Goal: Task Accomplishment & Management: Manage account settings

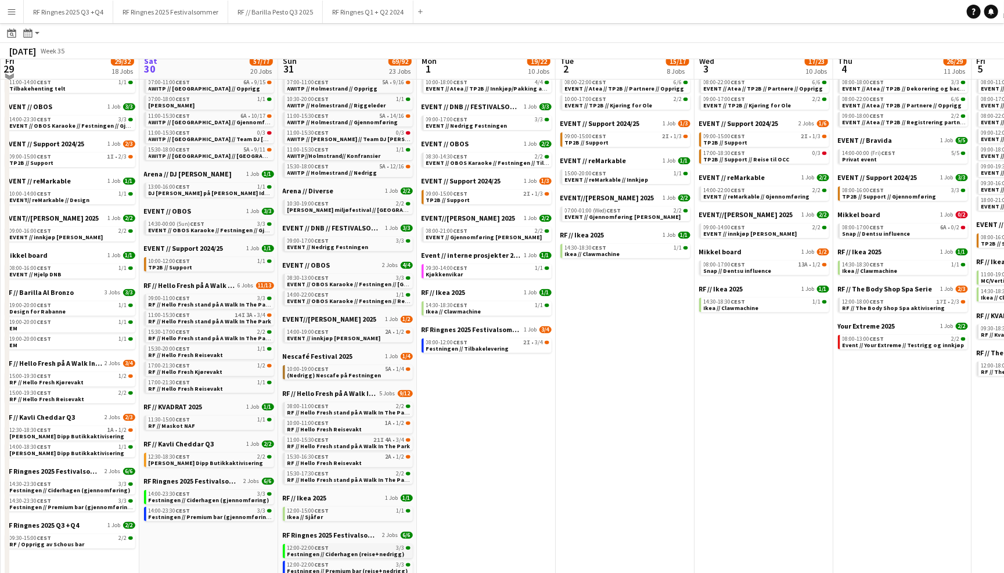
scroll to position [118, 0]
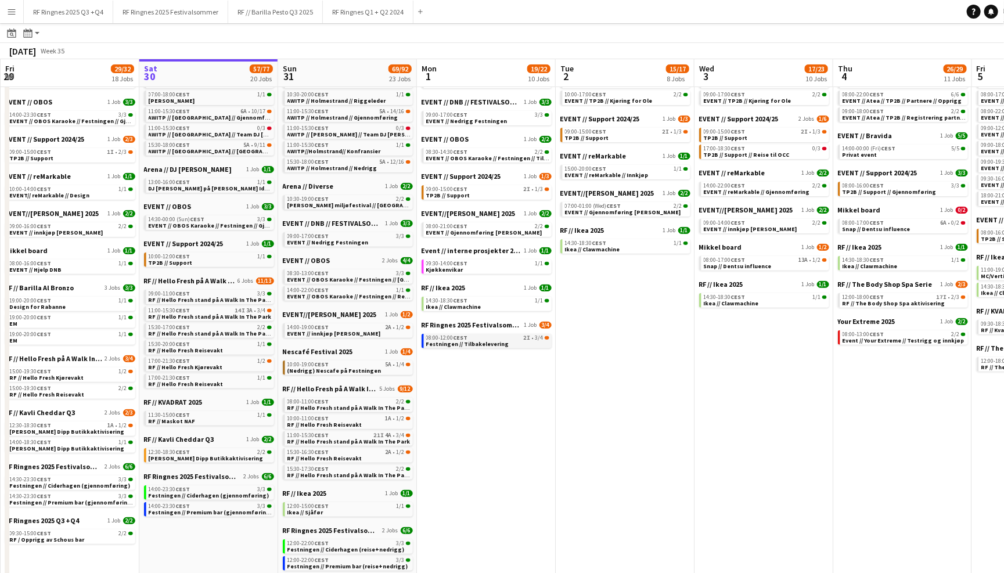
click at [459, 340] on span "Festningen // Tilbakelevering" at bounding box center [467, 344] width 83 height 8
click at [178, 10] on button "RF Ringnes 2025 Festivalsommer Close" at bounding box center [170, 12] width 115 height 23
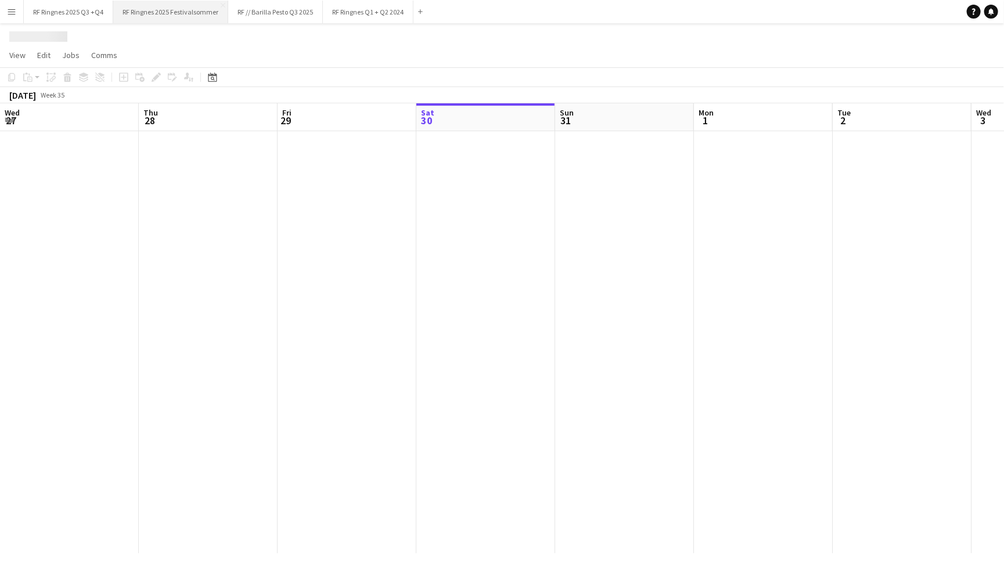
scroll to position [0, 277]
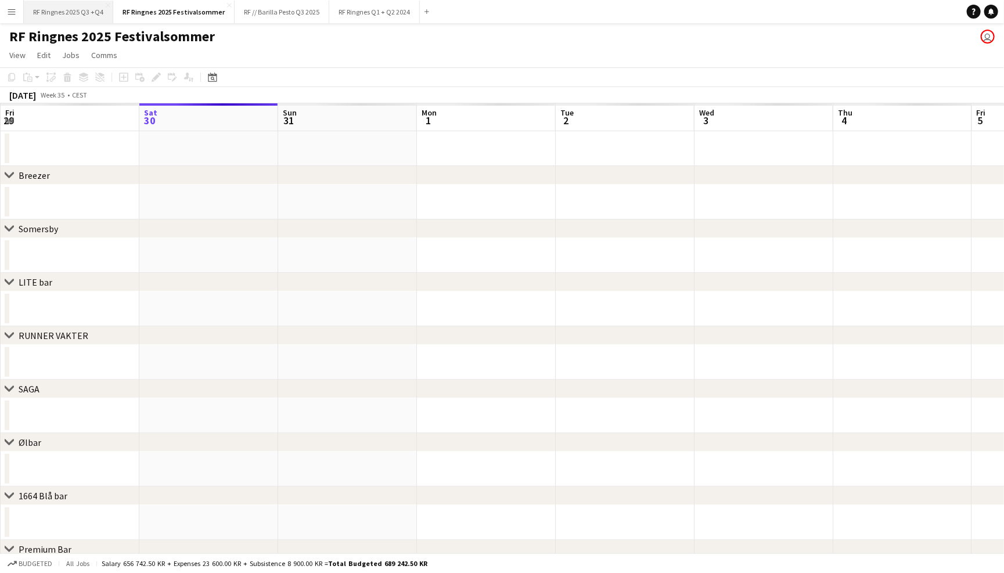
click at [92, 9] on button "RF Ringnes 2025 Q3 +Q4 Close" at bounding box center [68, 12] width 89 height 23
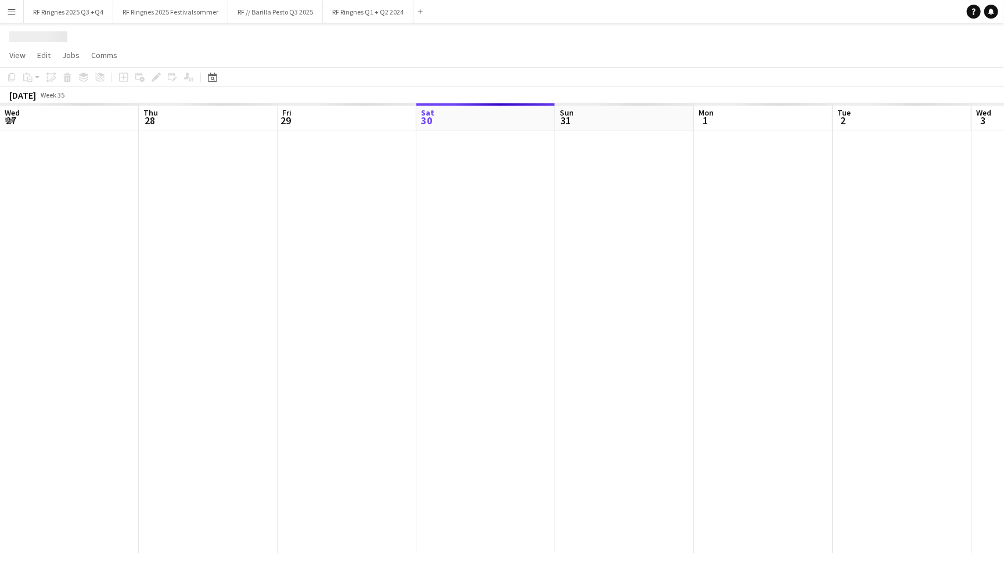
scroll to position [0, 277]
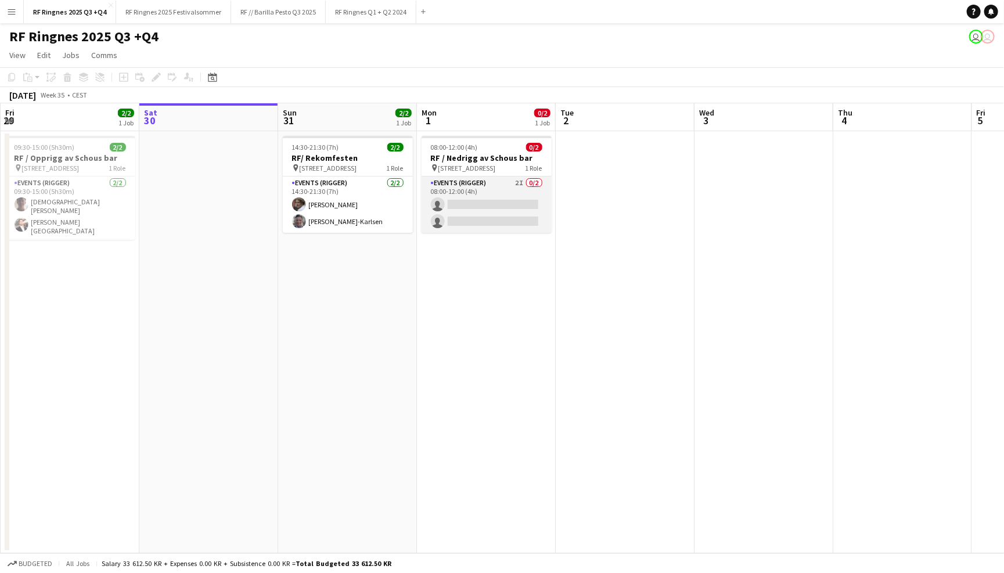
click at [489, 182] on app-card-role "Events (Rigger) 2I 0/2 08:00-12:00 (4h) single-neutral-actions single-neutral-a…" at bounding box center [486, 204] width 130 height 56
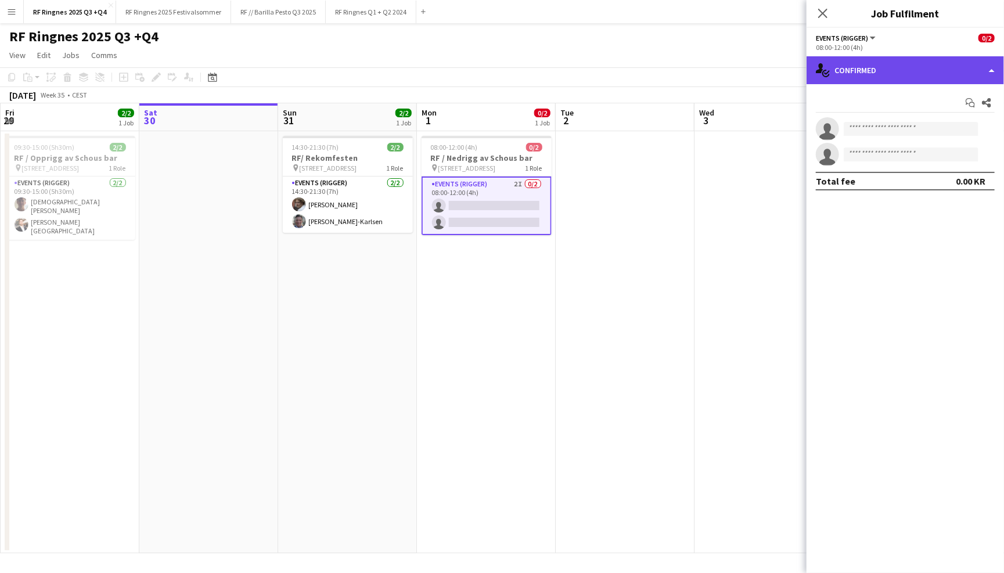
click at [890, 63] on div "single-neutral-actions-check-2 Confirmed" at bounding box center [904, 70] width 197 height 28
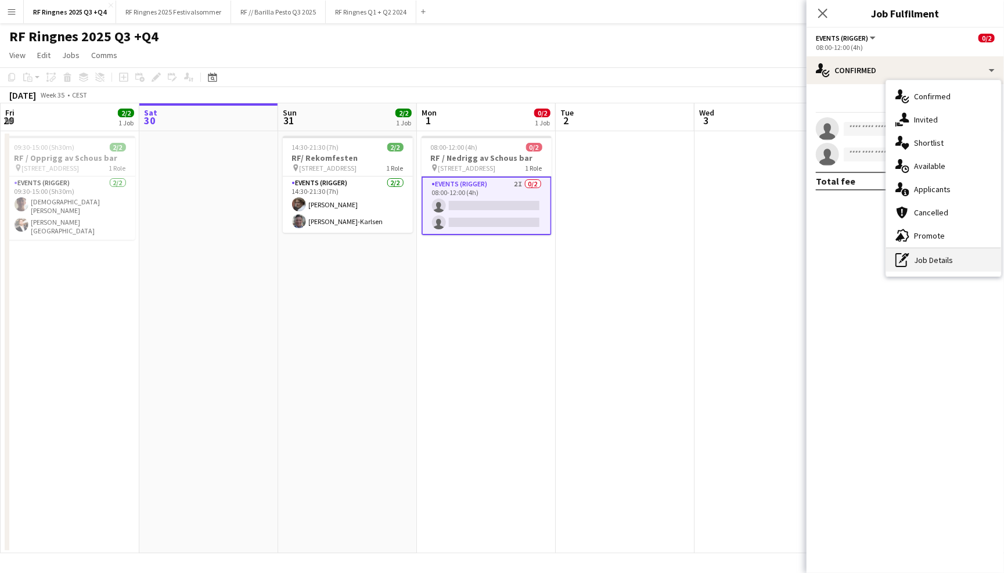
click at [943, 256] on div "pen-write Job Details" at bounding box center [943, 259] width 115 height 23
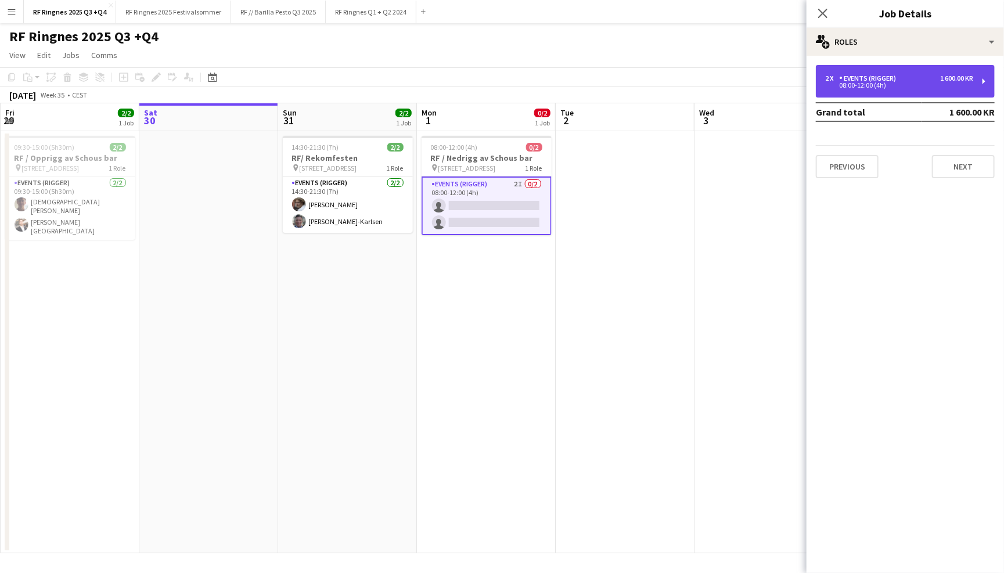
click at [910, 70] on div "2 x Events (Rigger) 1 600.00 KR 08:00-12:00 (4h)" at bounding box center [904, 81] width 179 height 33
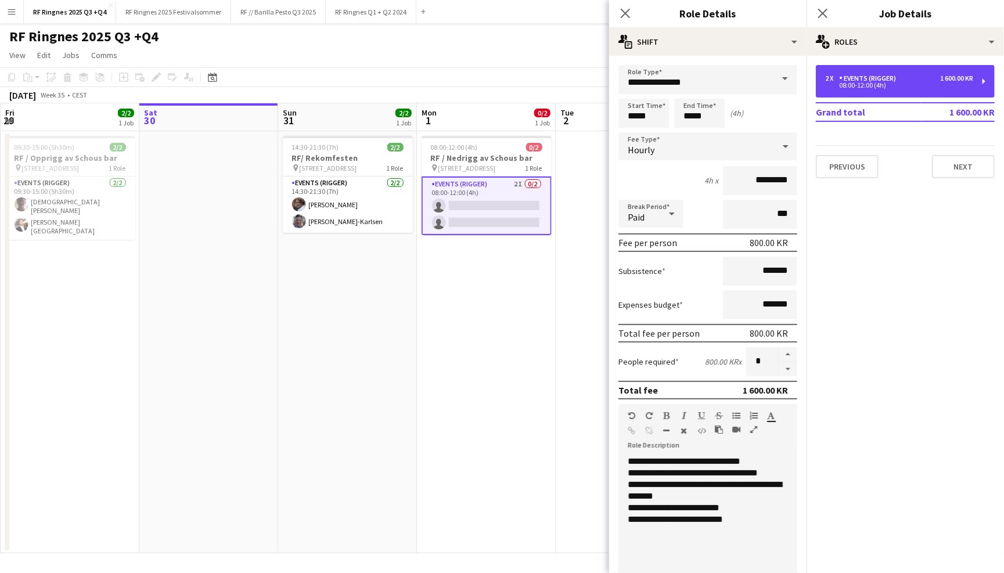
scroll to position [0, 0]
click at [629, 15] on icon "Close pop-in" at bounding box center [624, 13] width 11 height 11
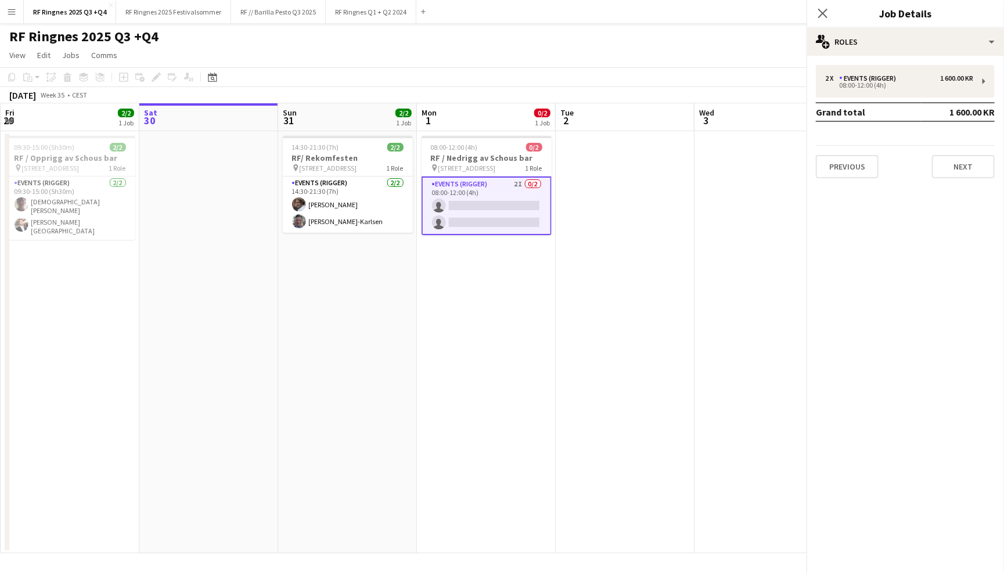
click at [619, 38] on div "RF Ringnes 2025 Q3 +Q4 user user" at bounding box center [502, 34] width 1004 height 22
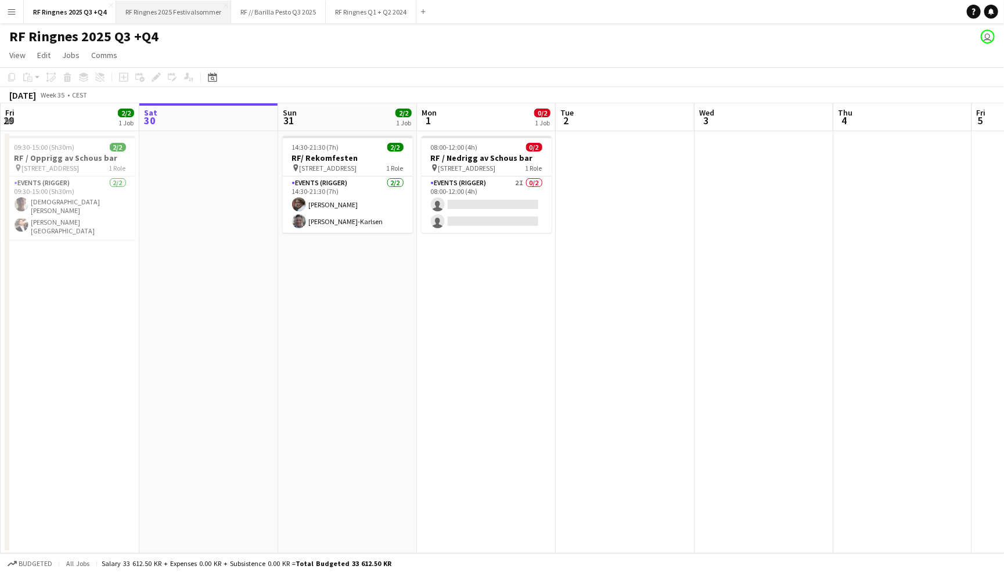
click at [219, 10] on button "RF Ringnes 2025 Festivalsommer Close" at bounding box center [173, 12] width 115 height 23
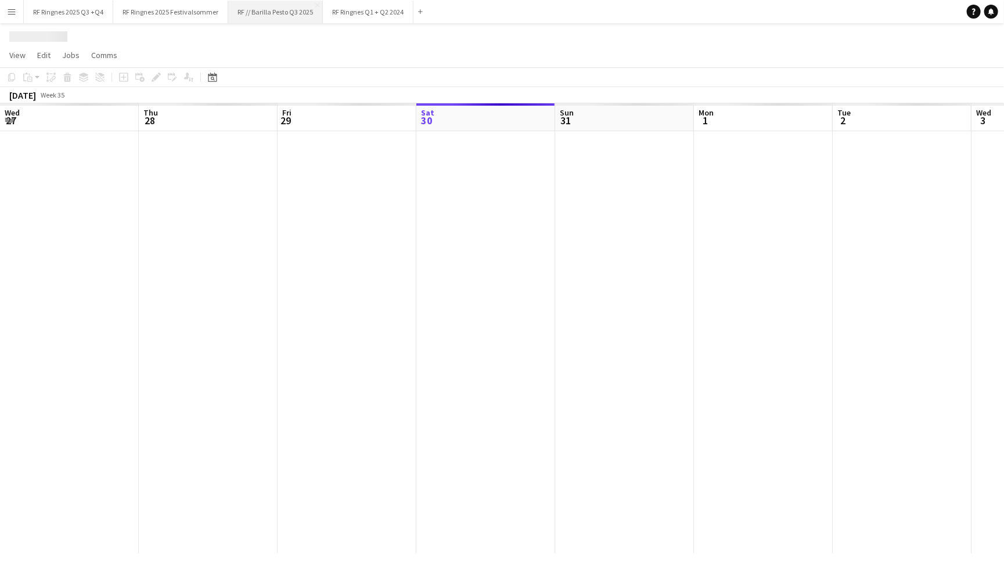
scroll to position [0, 277]
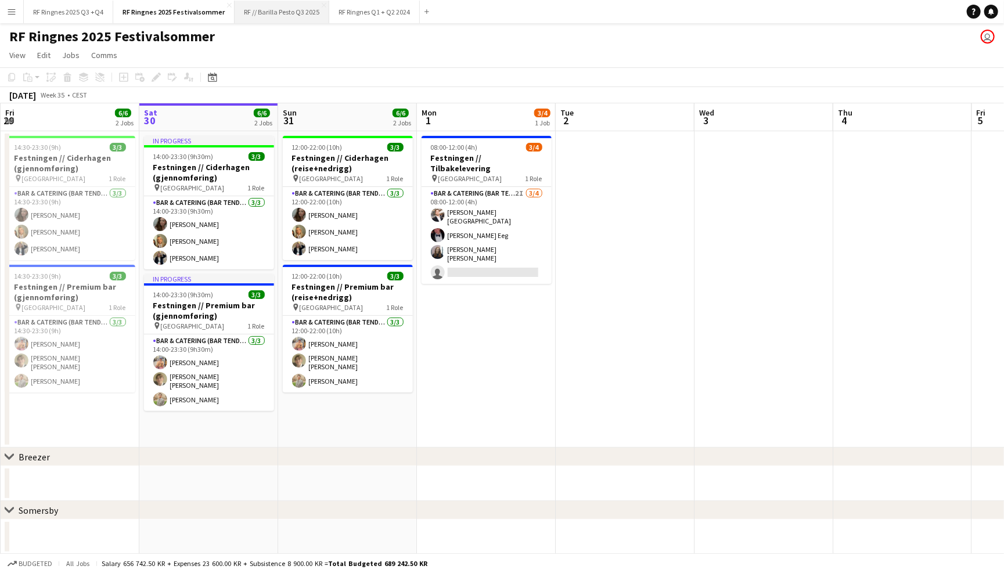
click at [258, 16] on button "RF // Barilla Pesto Q3 2025 Close" at bounding box center [281, 12] width 95 height 23
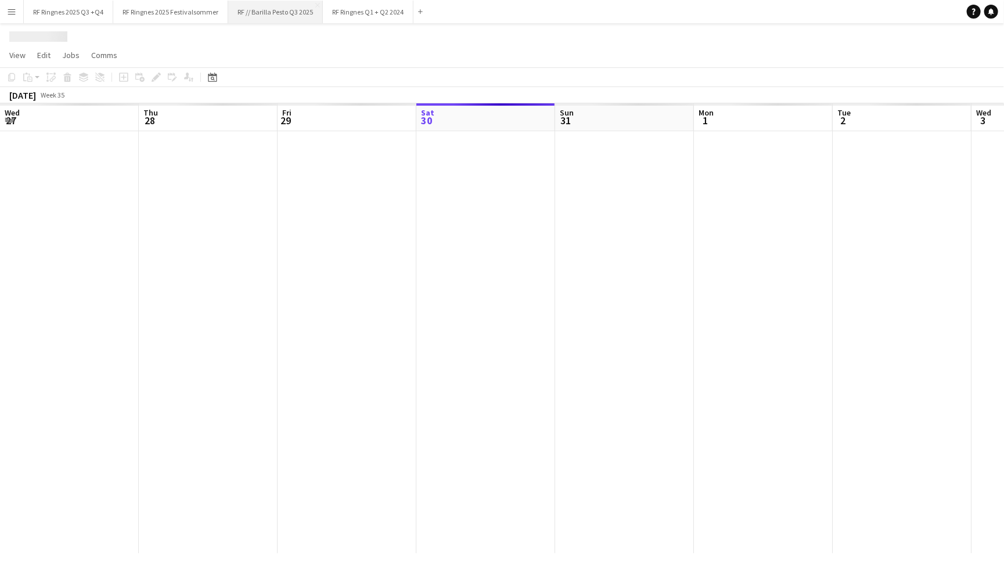
scroll to position [0, 277]
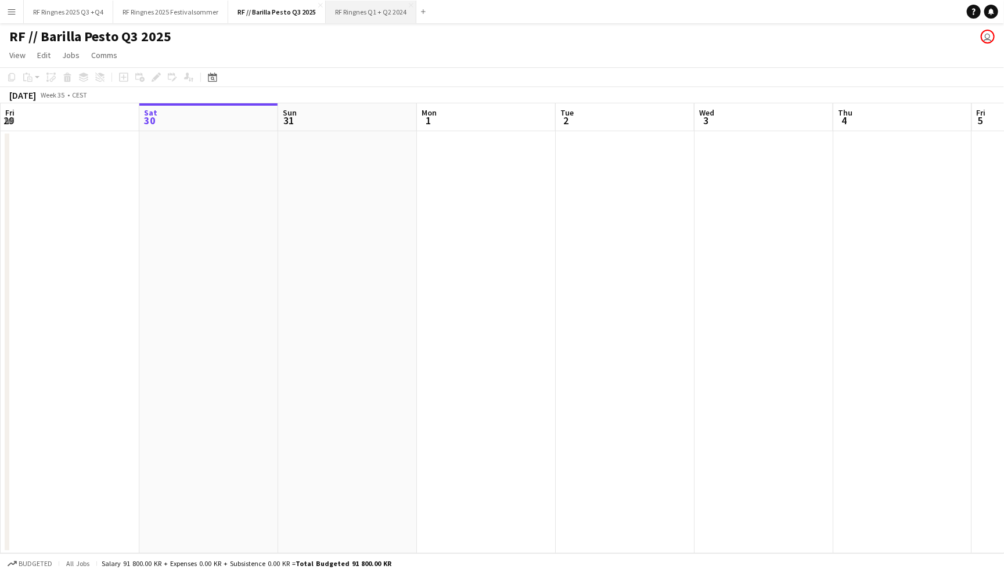
click at [362, 13] on button "RF Ringnes Q1 + Q2 2024 Close" at bounding box center [371, 12] width 91 height 23
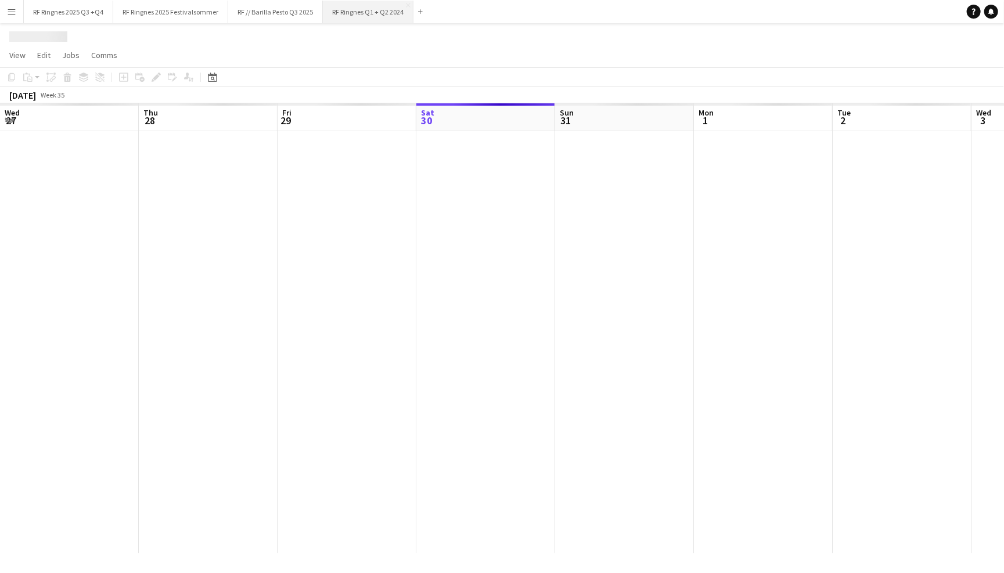
scroll to position [0, 277]
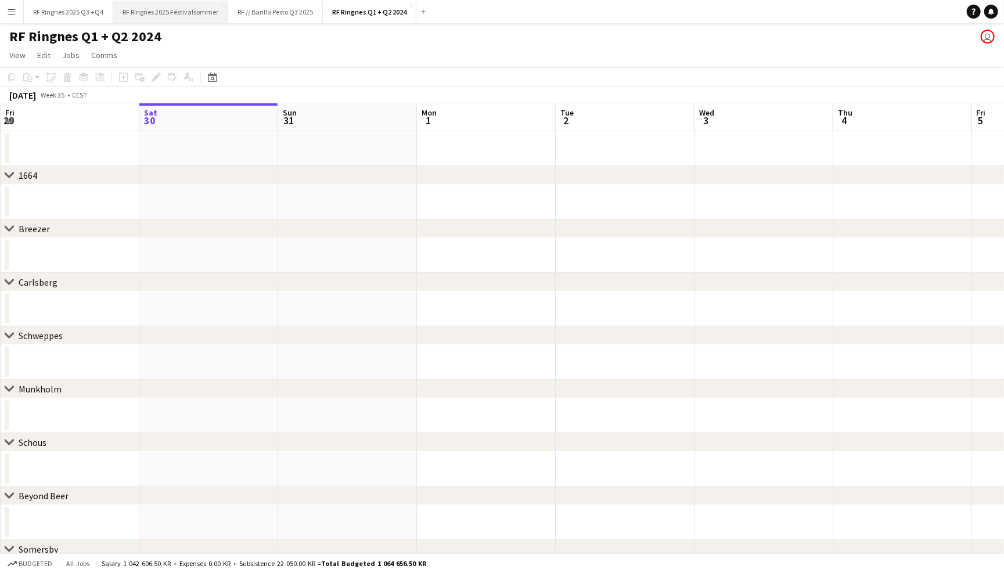
click at [194, 10] on button "RF Ringnes 2025 Festivalsommer Close" at bounding box center [170, 12] width 115 height 23
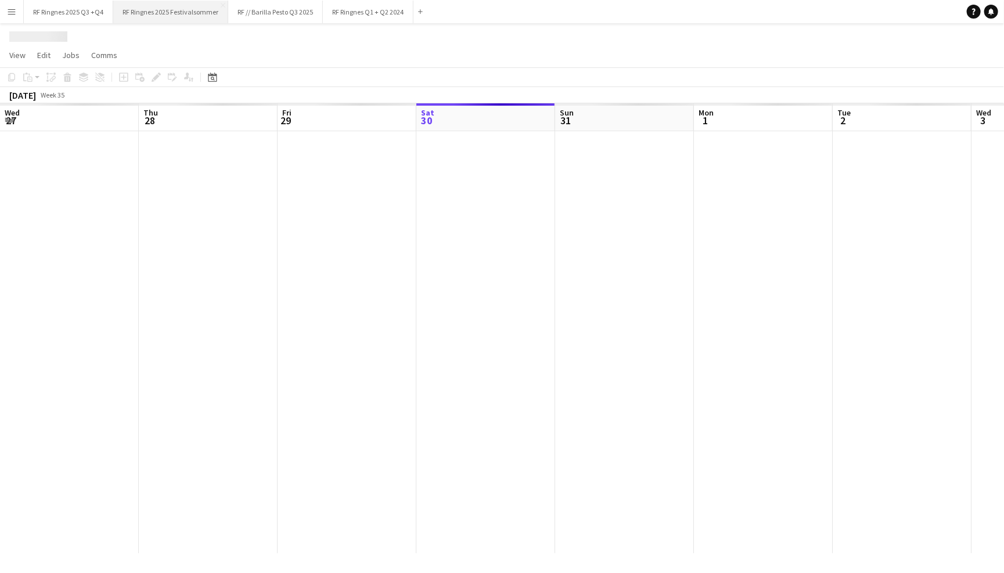
scroll to position [0, 277]
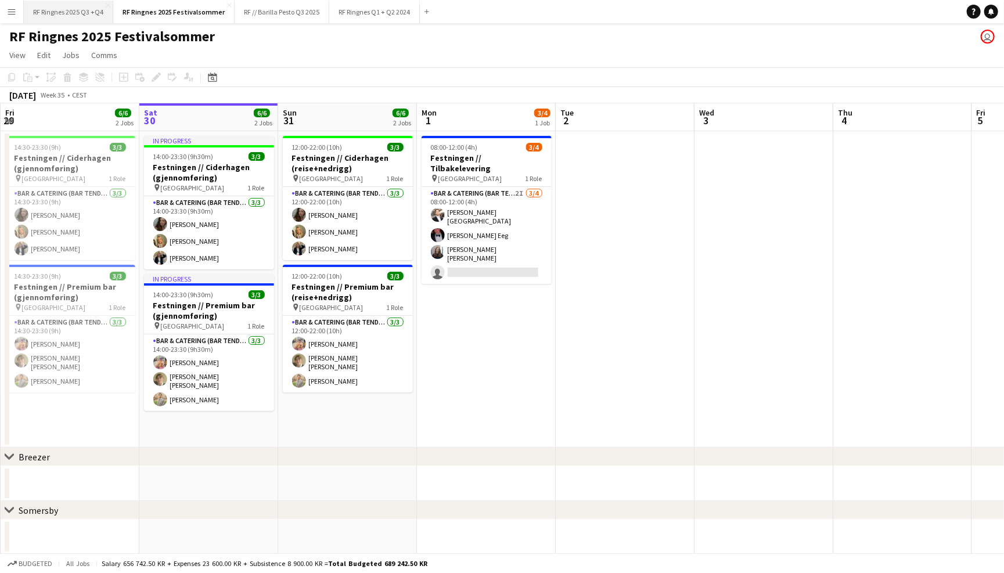
click at [83, 15] on button "RF Ringnes 2025 Q3 +Q4 Close" at bounding box center [68, 12] width 89 height 23
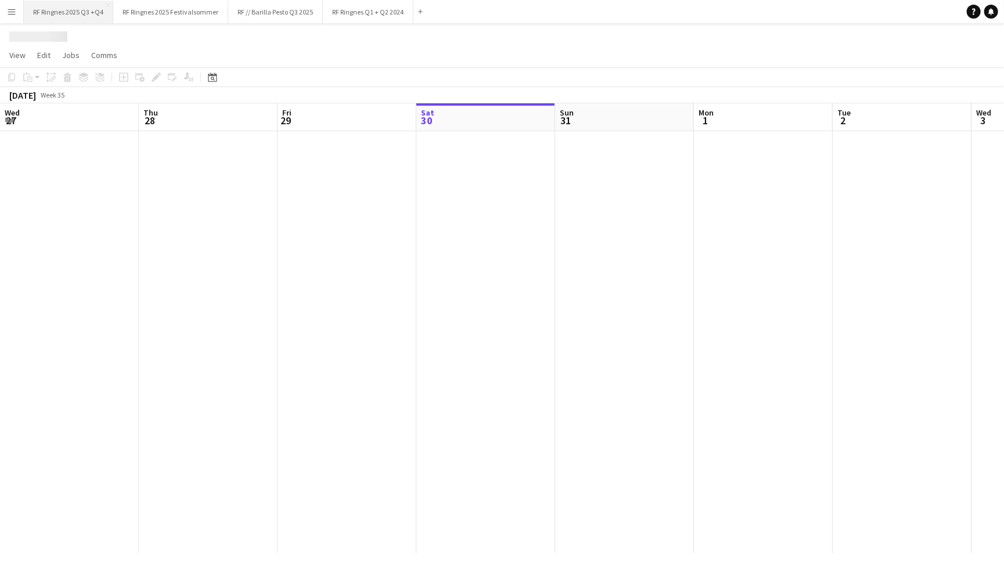
scroll to position [0, 277]
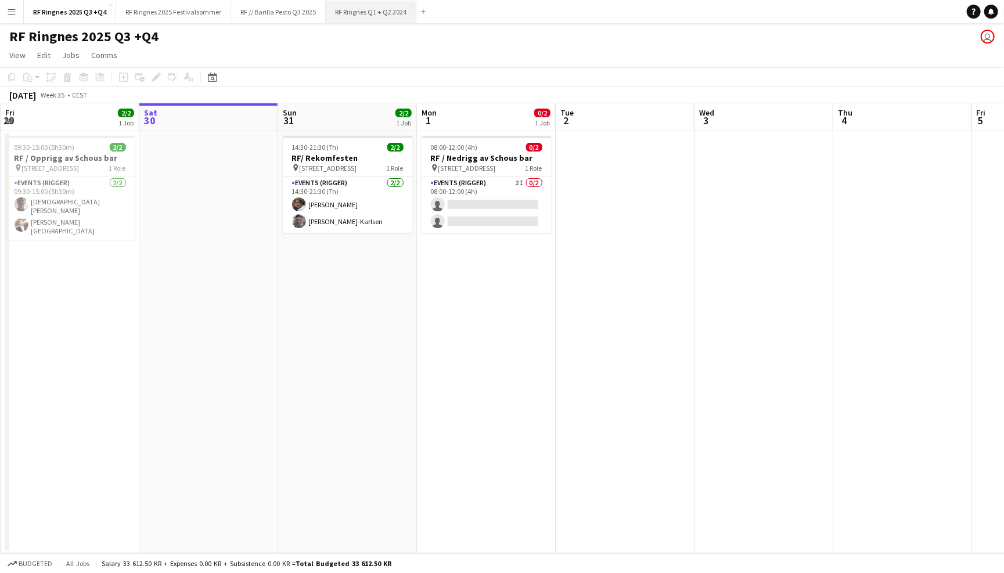
click at [370, 20] on button "RF Ringnes Q1 + Q2 2024 Close" at bounding box center [371, 12] width 91 height 23
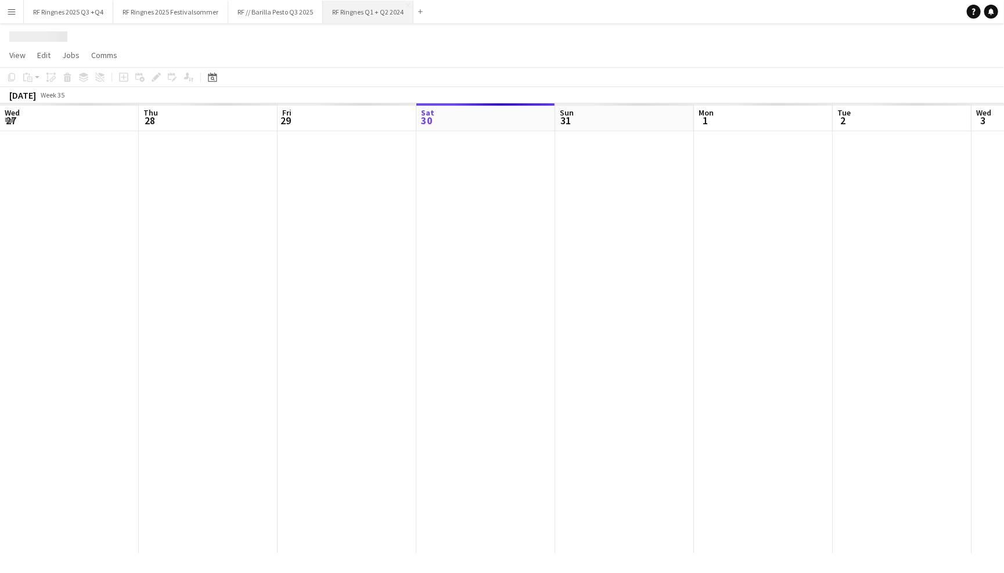
scroll to position [0, 277]
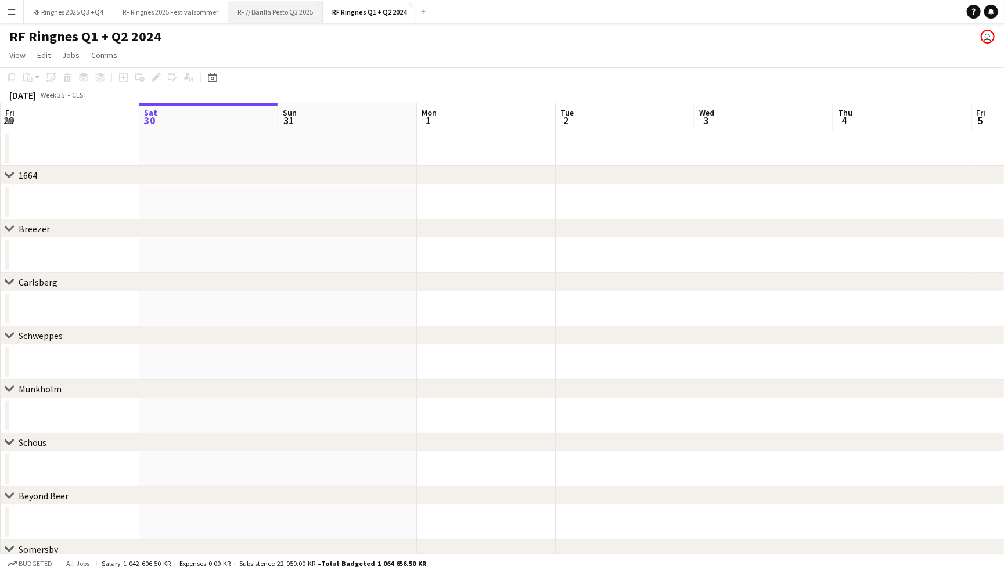
click at [292, 18] on button "RF // Barilla Pesto Q3 2025 Close" at bounding box center [275, 12] width 95 height 23
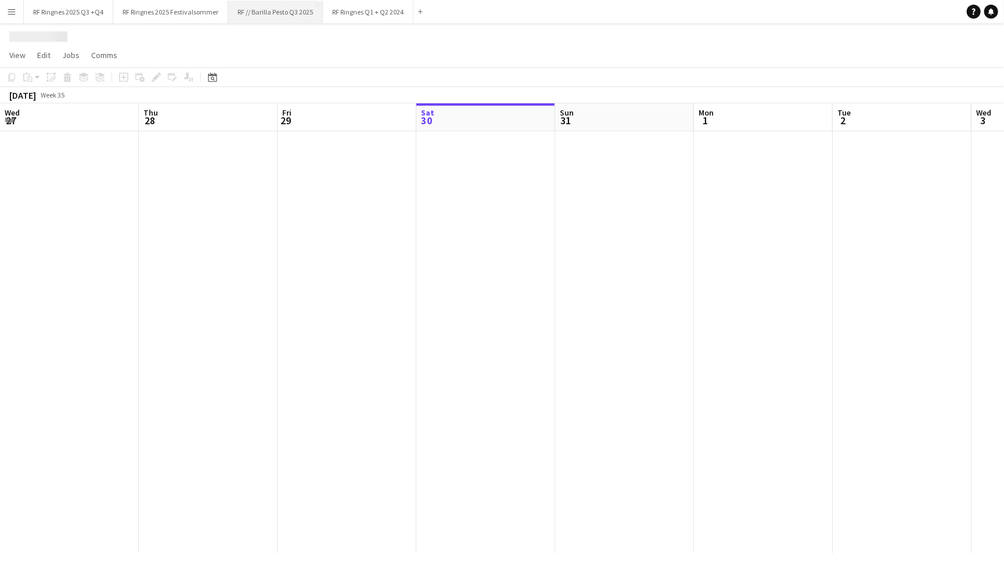
scroll to position [0, 277]
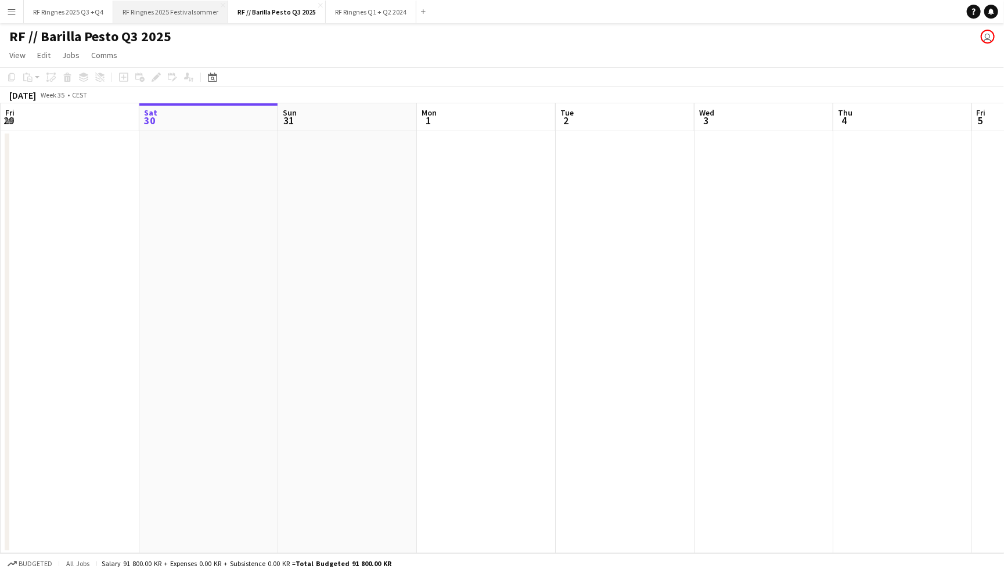
click at [149, 13] on button "RF Ringnes 2025 Festivalsommer Close" at bounding box center [170, 12] width 115 height 23
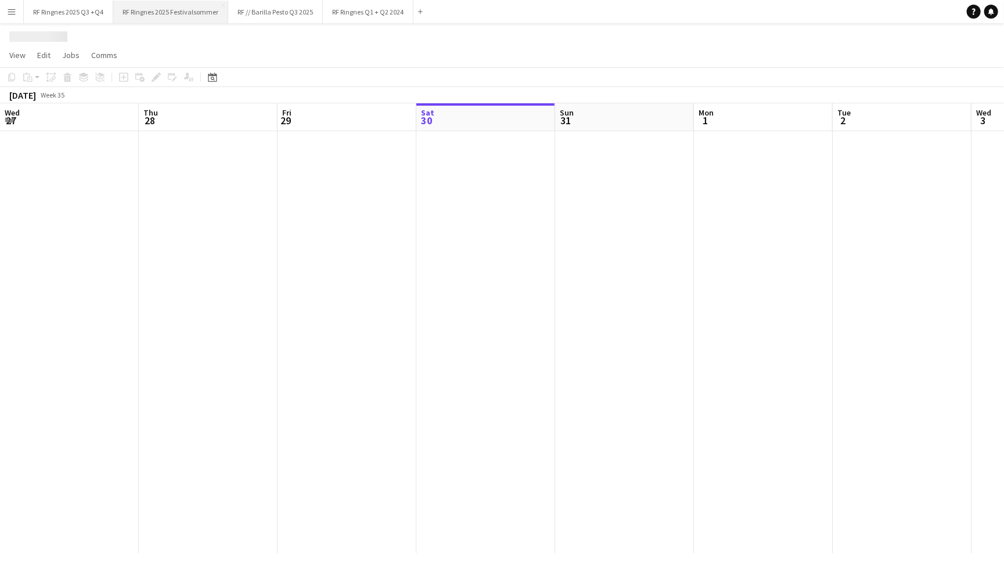
scroll to position [0, 277]
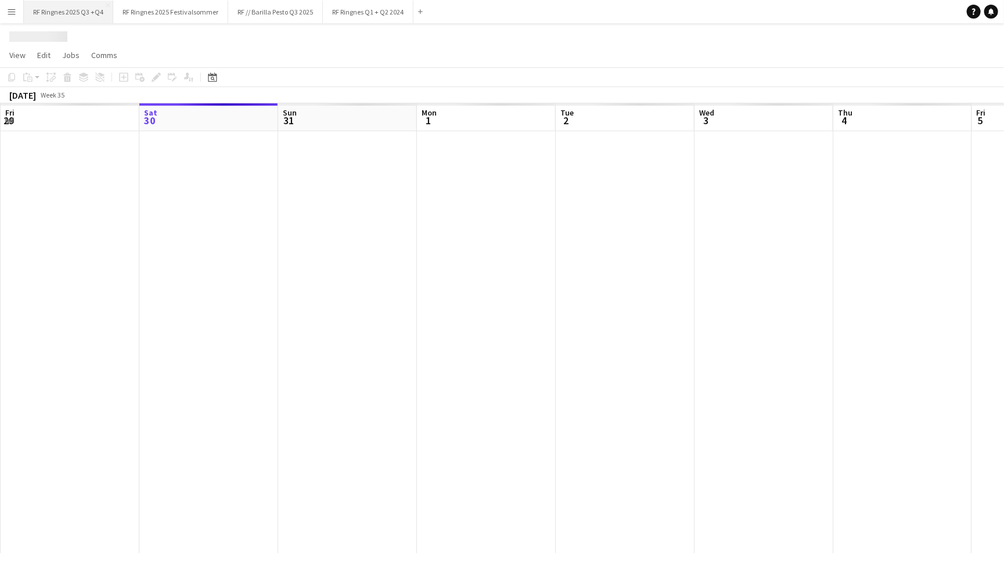
click at [84, 7] on button "RF Ringnes 2025 Q3 +Q4 Close" at bounding box center [68, 12] width 89 height 23
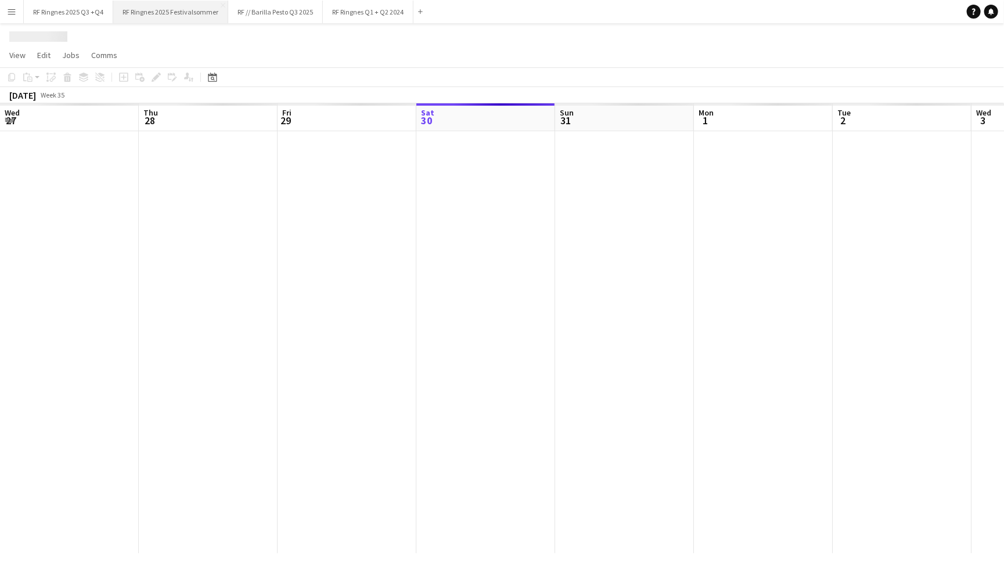
scroll to position [0, 277]
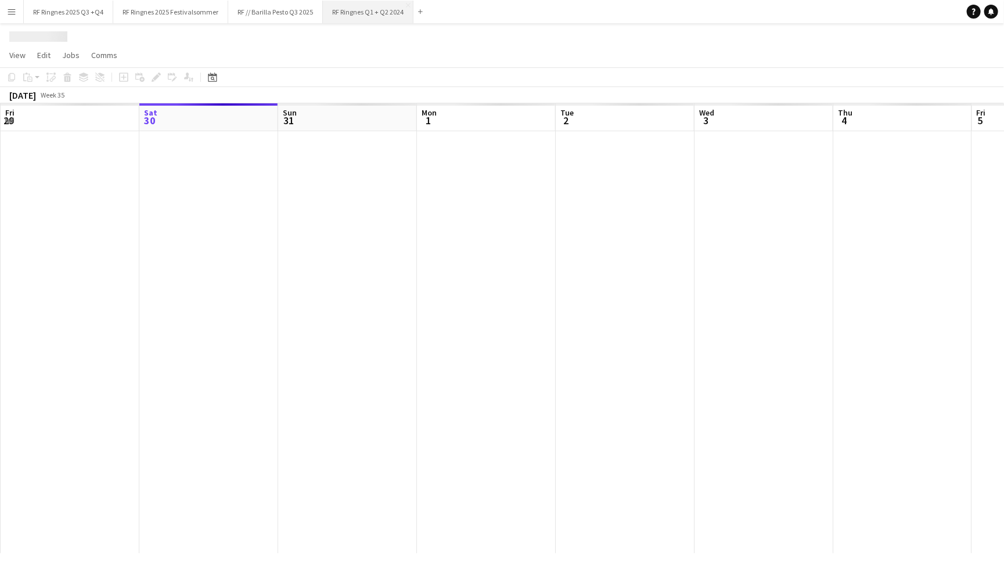
click at [369, 15] on button "RF Ringnes Q1 + Q2 2024 Close" at bounding box center [368, 12] width 91 height 23
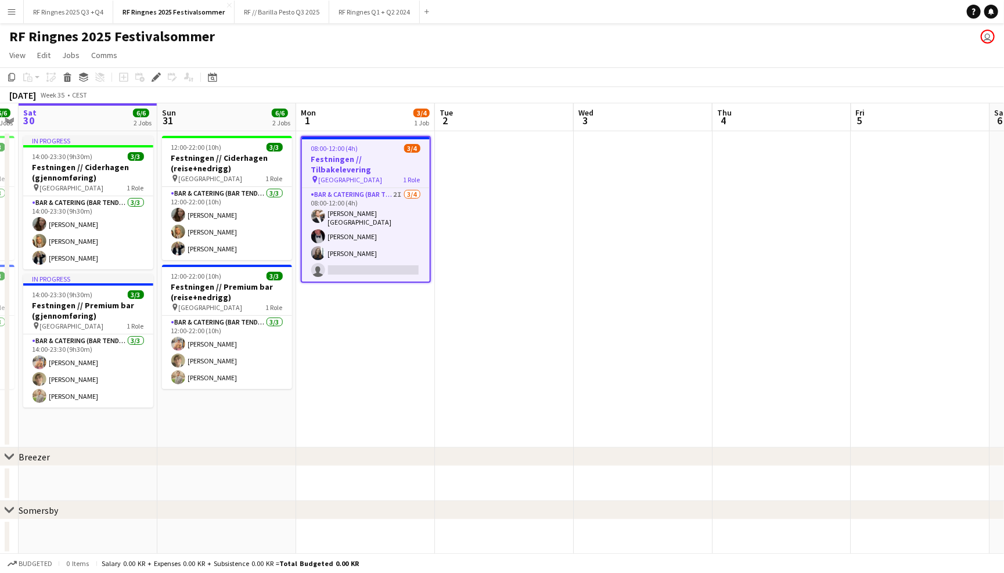
click at [261, 55] on app-page-menu "View Day view expanded Day view collapsed Month view Date picker Jump to [DATE]…" at bounding box center [502, 56] width 1004 height 22
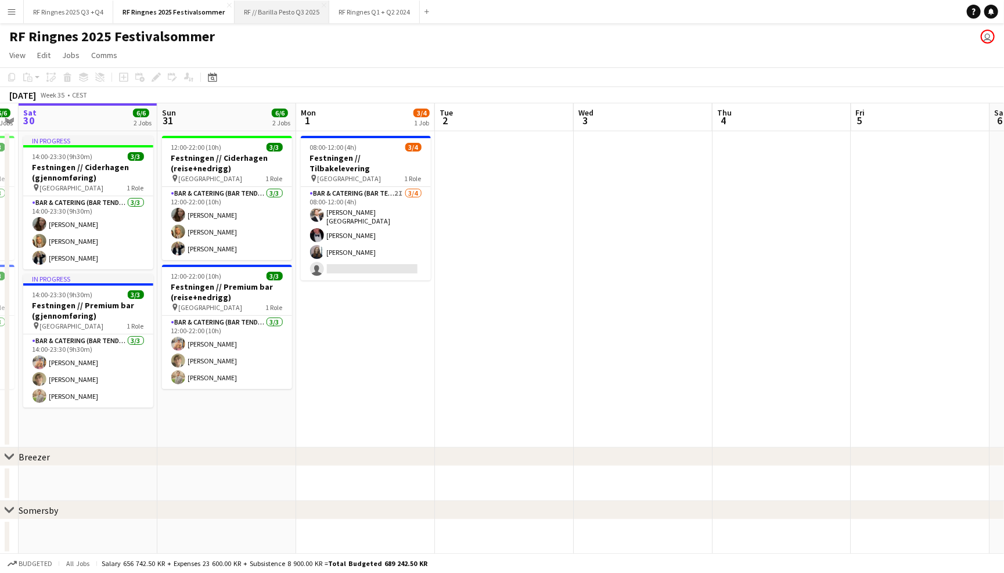
click at [274, 16] on button "RF // Barilla Pesto Q3 2025 Close" at bounding box center [281, 12] width 95 height 23
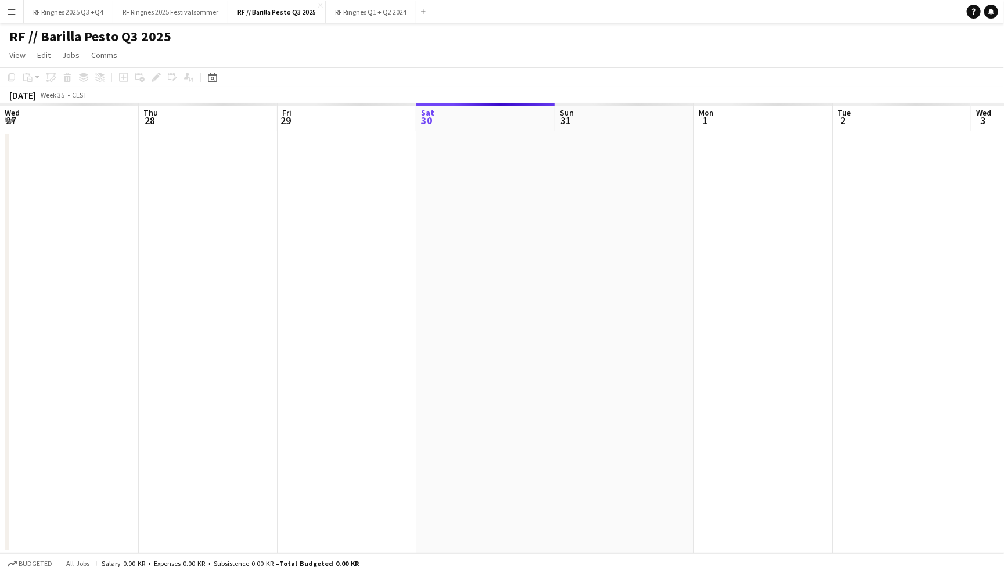
scroll to position [0, 277]
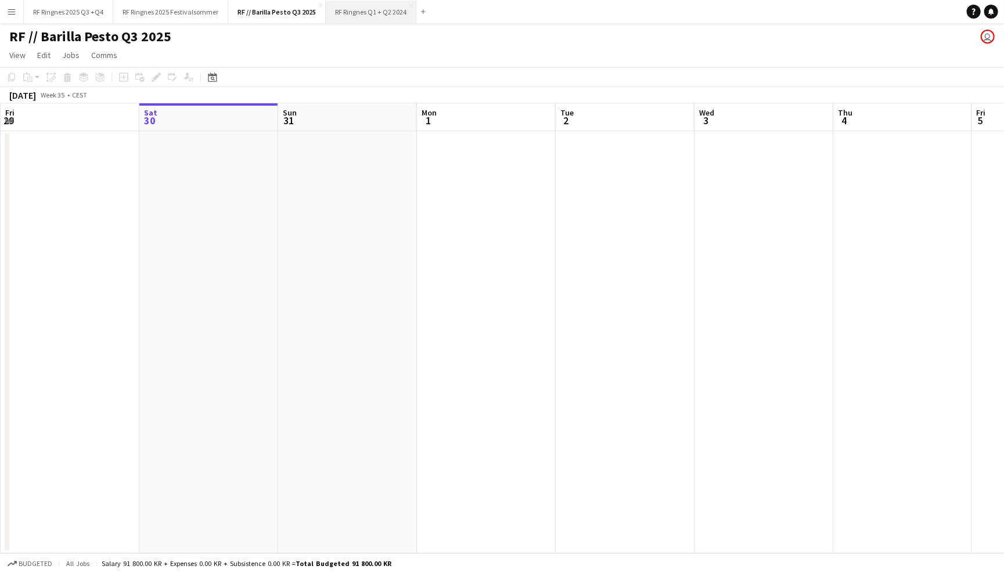
click at [352, 18] on button "RF Ringnes Q1 + Q2 2024 Close" at bounding box center [371, 12] width 91 height 23
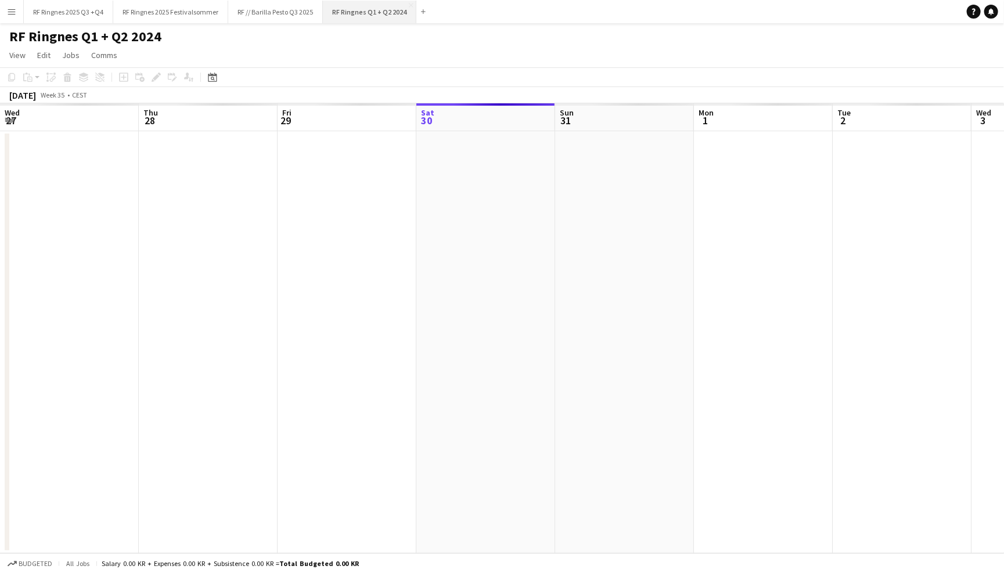
scroll to position [0, 277]
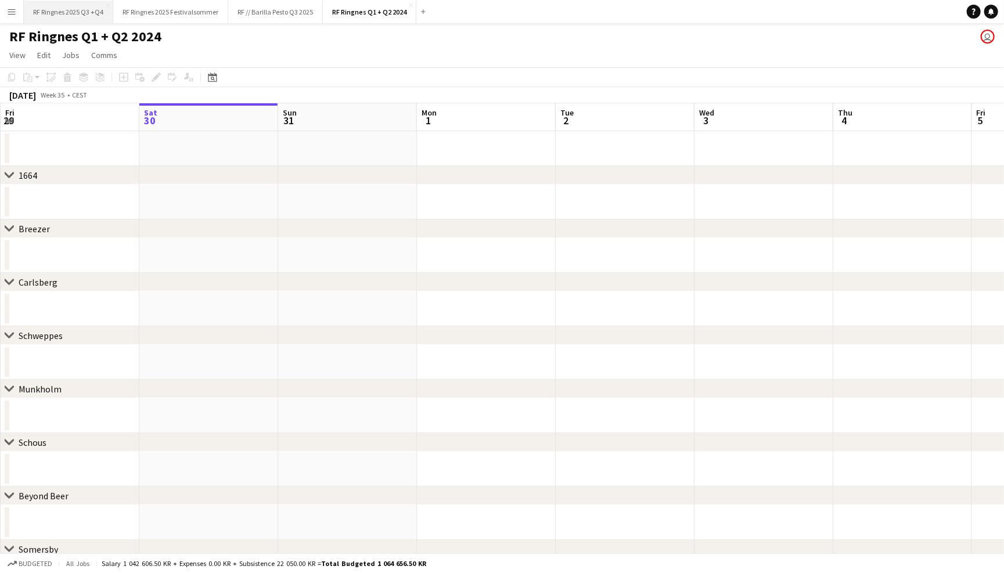
click at [86, 7] on button "RF Ringnes 2025 Q3 +Q4 Close" at bounding box center [68, 12] width 89 height 23
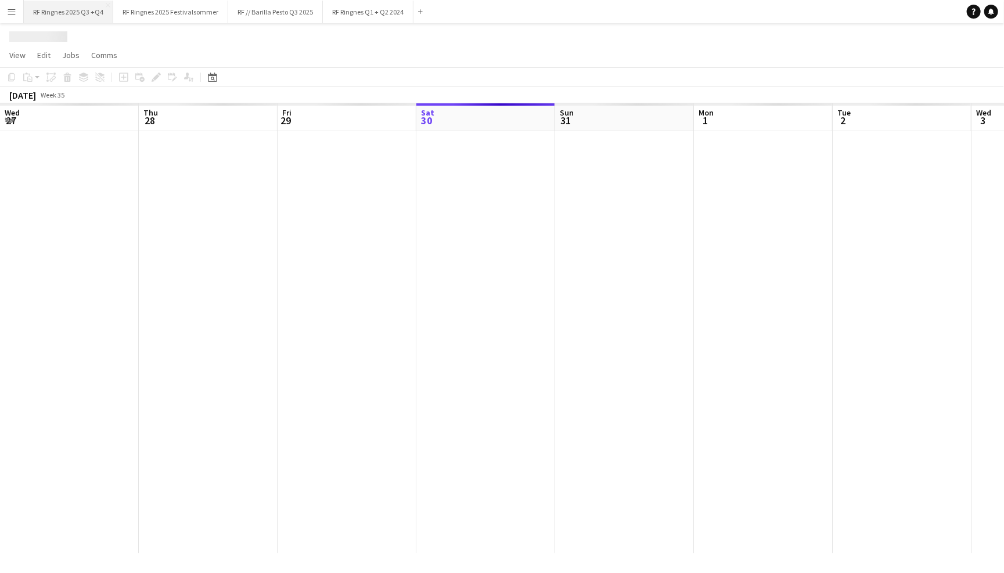
scroll to position [0, 277]
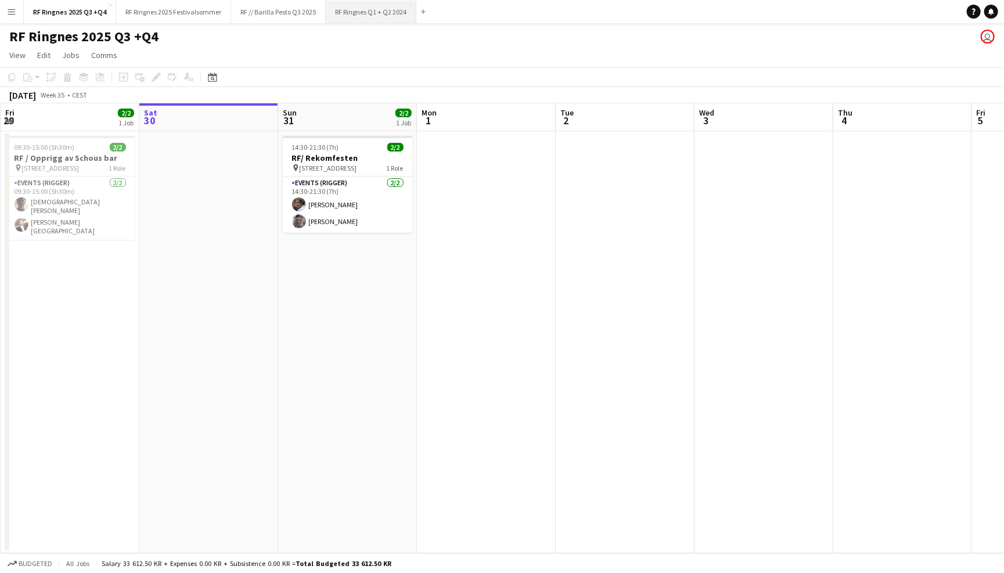
click at [359, 17] on button "RF Ringnes Q1 + Q2 2024 Close" at bounding box center [371, 12] width 91 height 23
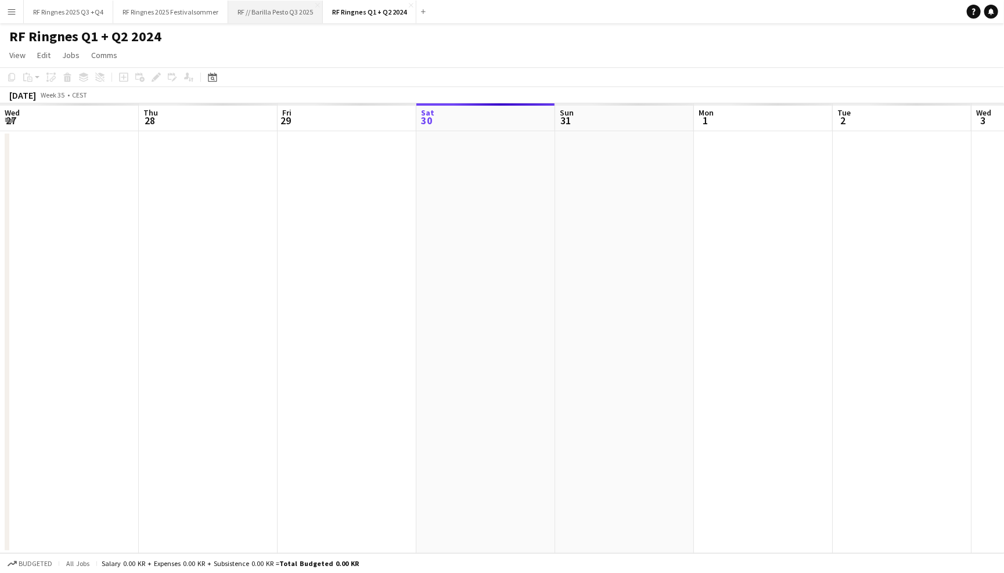
scroll to position [0, 277]
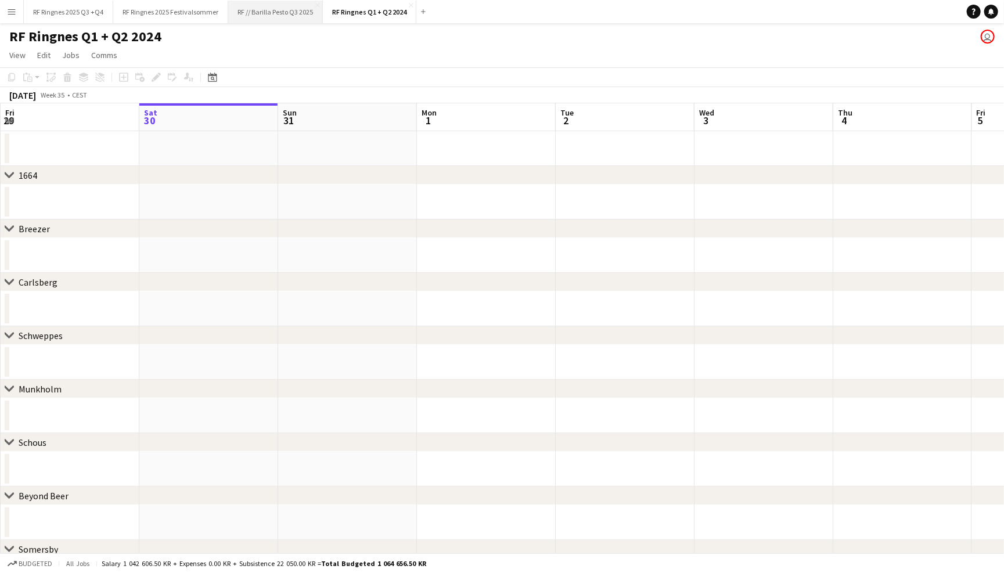
click at [291, 15] on button "RF // Barilla Pesto Q3 2025 Close" at bounding box center [275, 12] width 95 height 23
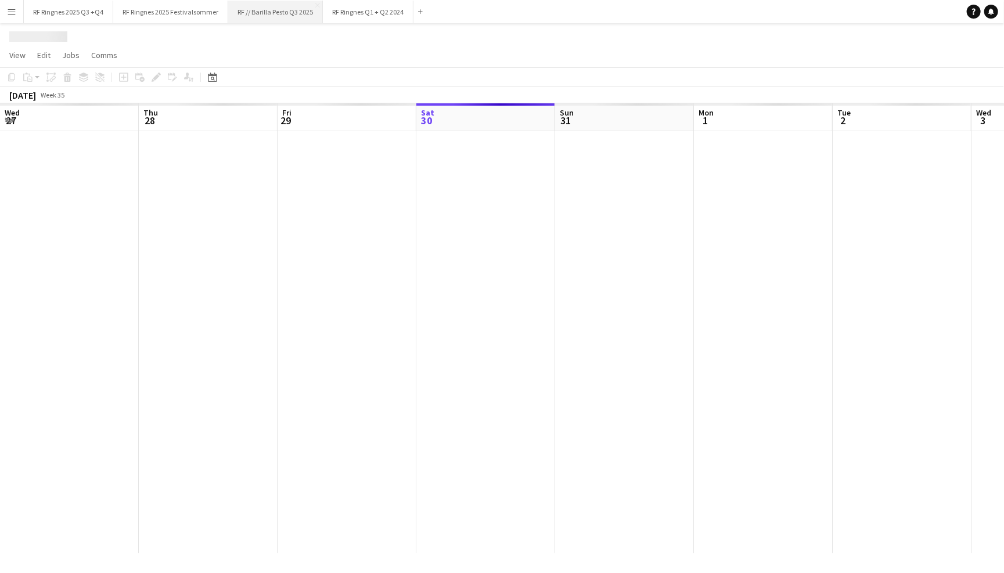
scroll to position [0, 277]
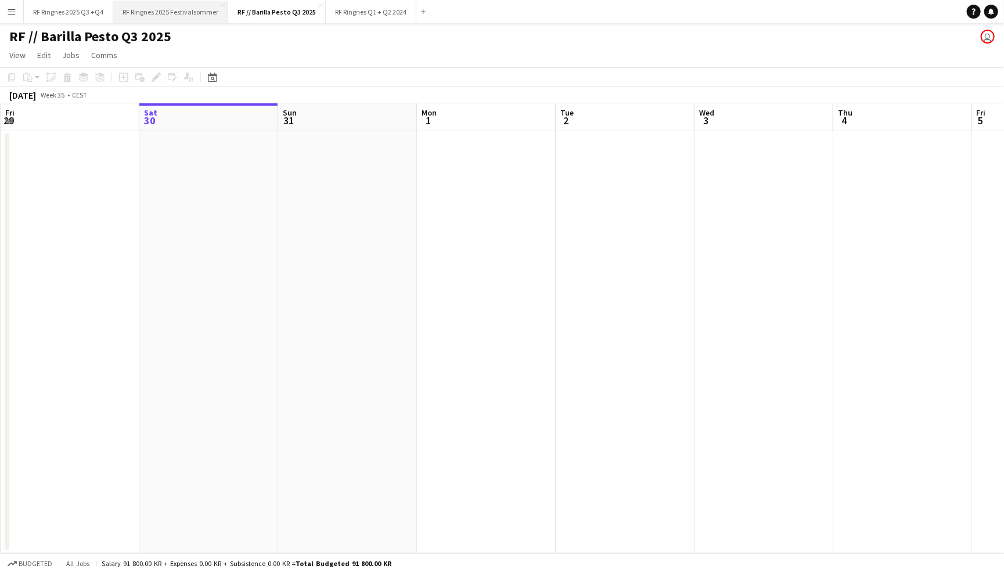
click at [197, 16] on button "RF Ringnes 2025 Festivalsommer Close" at bounding box center [170, 12] width 115 height 23
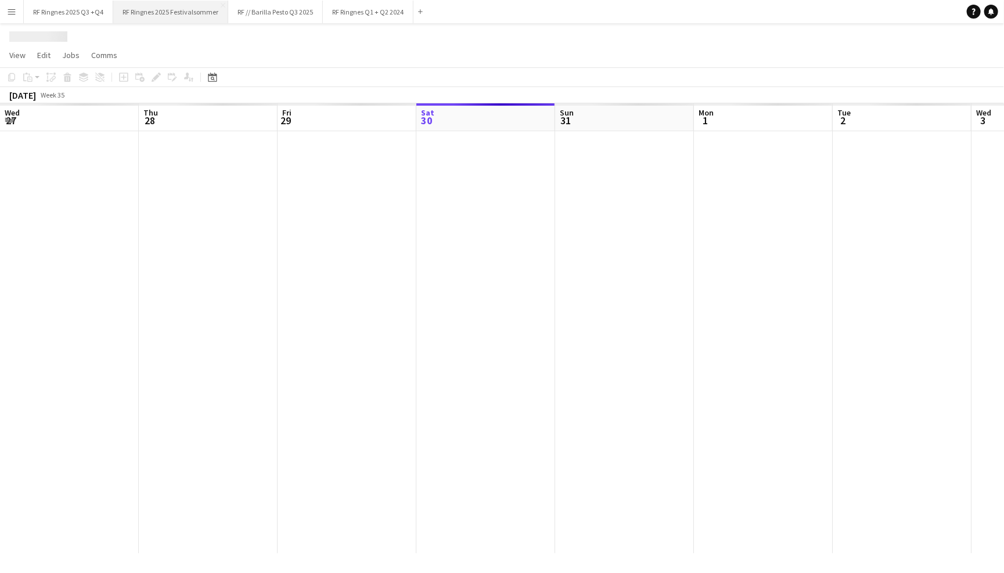
scroll to position [0, 277]
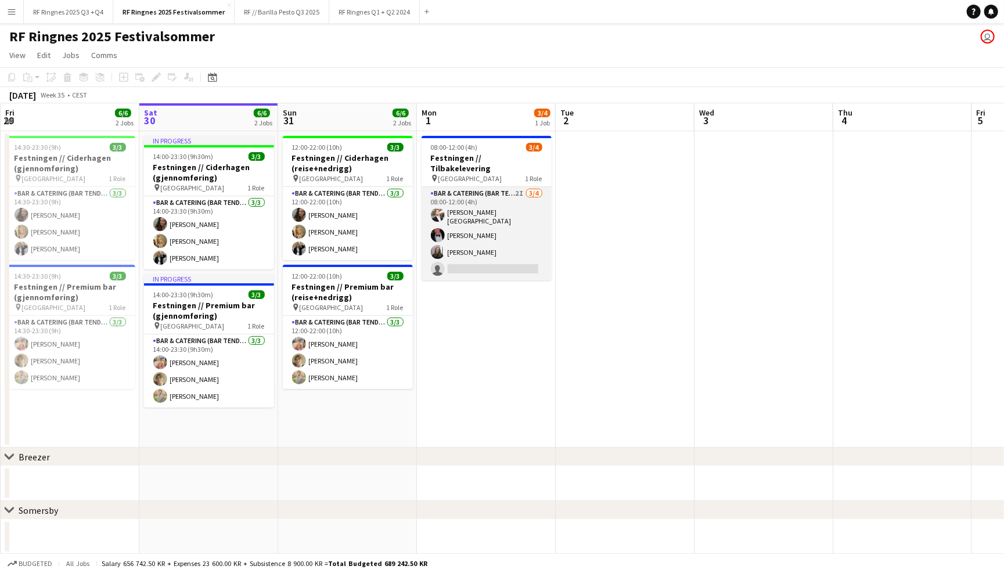
click at [490, 230] on app-card-role "Bar & Catering (Bar Tender) 2I [DATE] 08:00-12:00 (4h) [PERSON_NAME] [PERSON_NA…" at bounding box center [486, 233] width 130 height 93
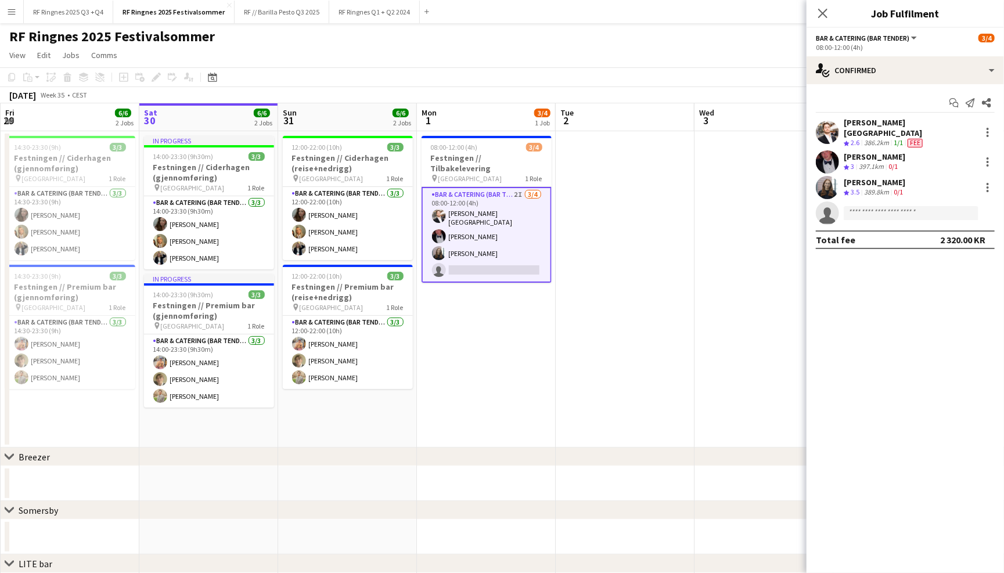
click at [827, 179] on app-user-avatar at bounding box center [826, 187] width 23 height 23
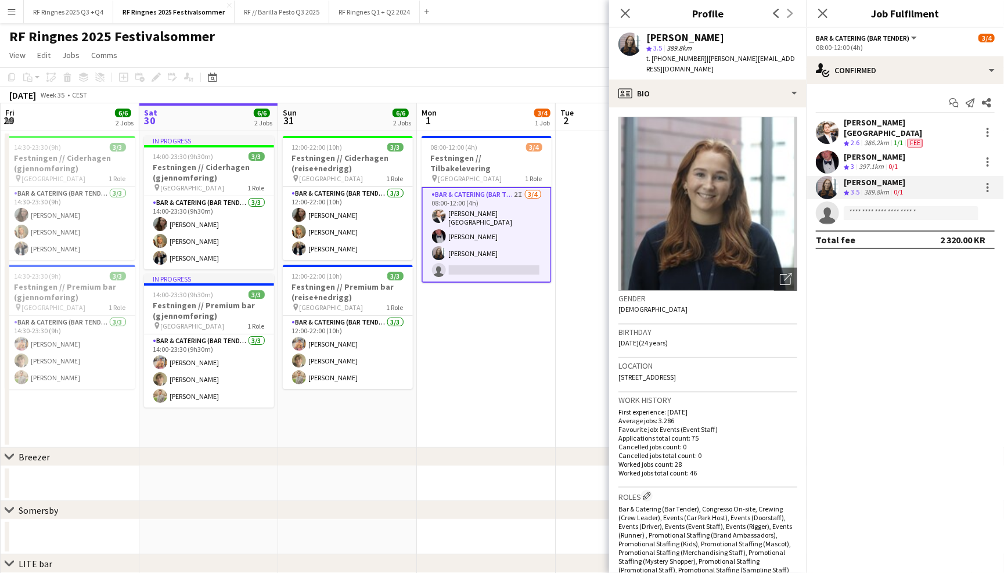
click at [826, 158] on app-user-avatar at bounding box center [826, 161] width 23 height 23
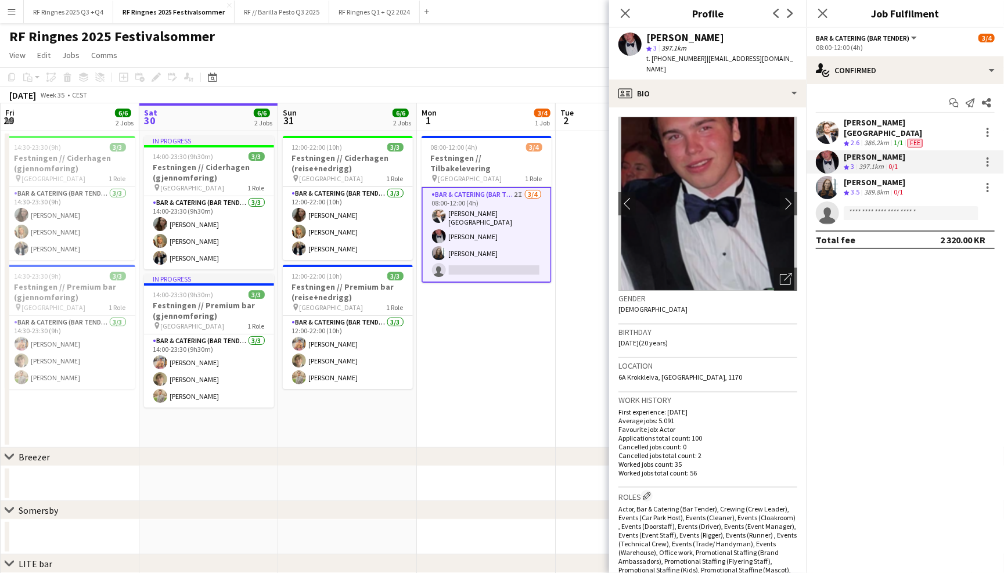
click at [825, 128] on app-user-avatar at bounding box center [826, 132] width 23 height 23
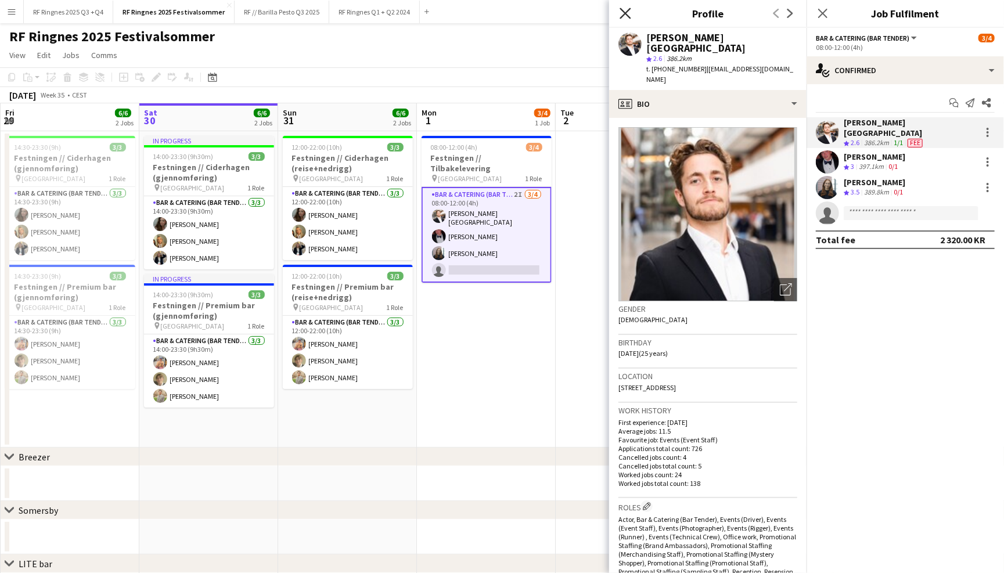
click at [626, 11] on icon at bounding box center [624, 13] width 11 height 11
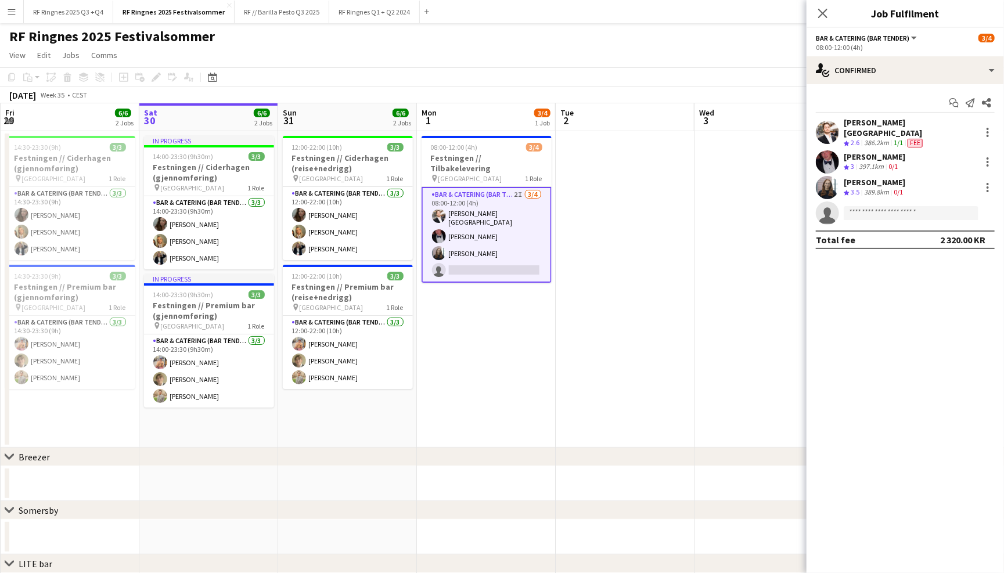
click at [620, 26] on div "RF Ringnes 2025 Festivalsommer user" at bounding box center [502, 34] width 1004 height 22
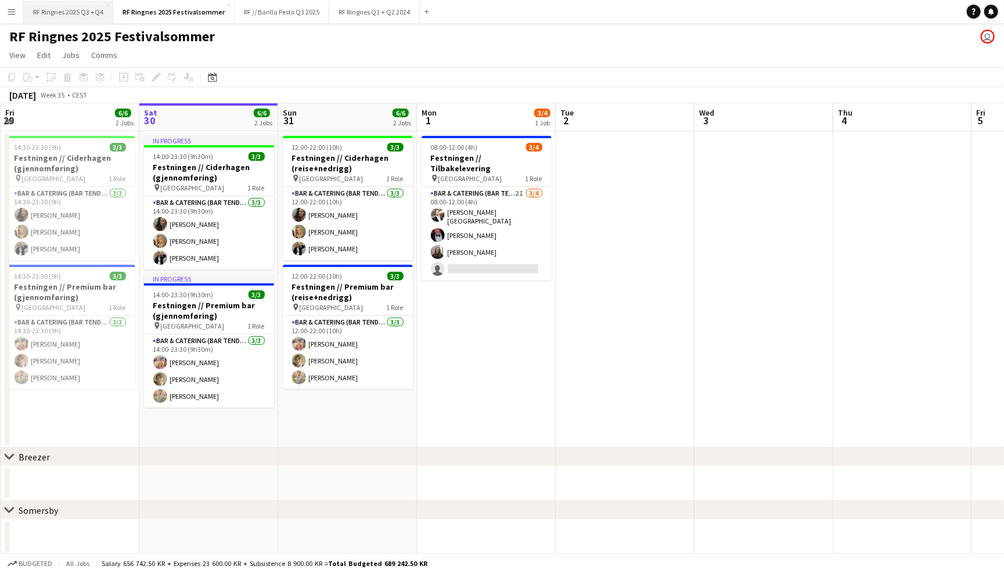
click at [78, 12] on button "RF Ringnes 2025 Q3 +Q4 Close" at bounding box center [68, 12] width 89 height 23
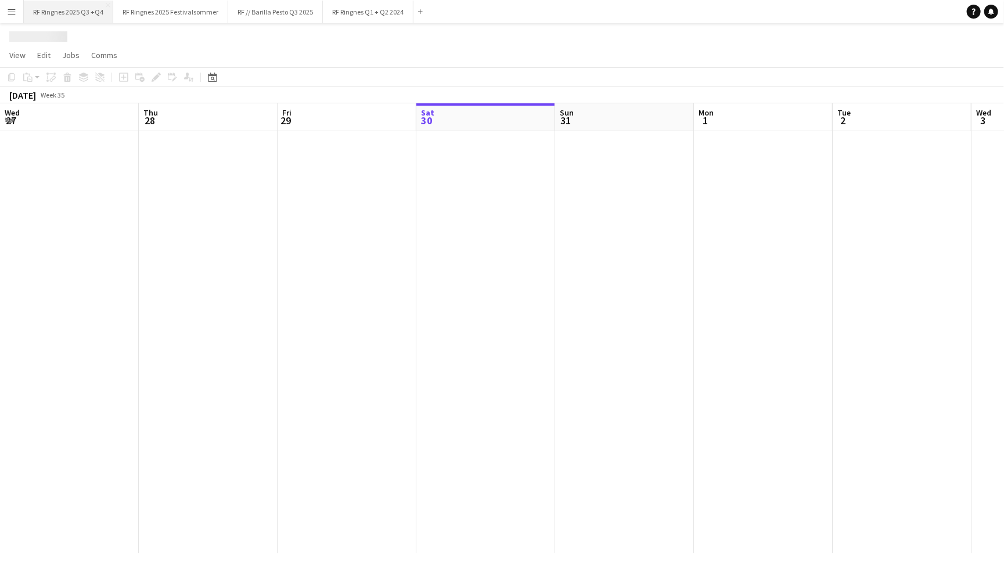
scroll to position [0, 277]
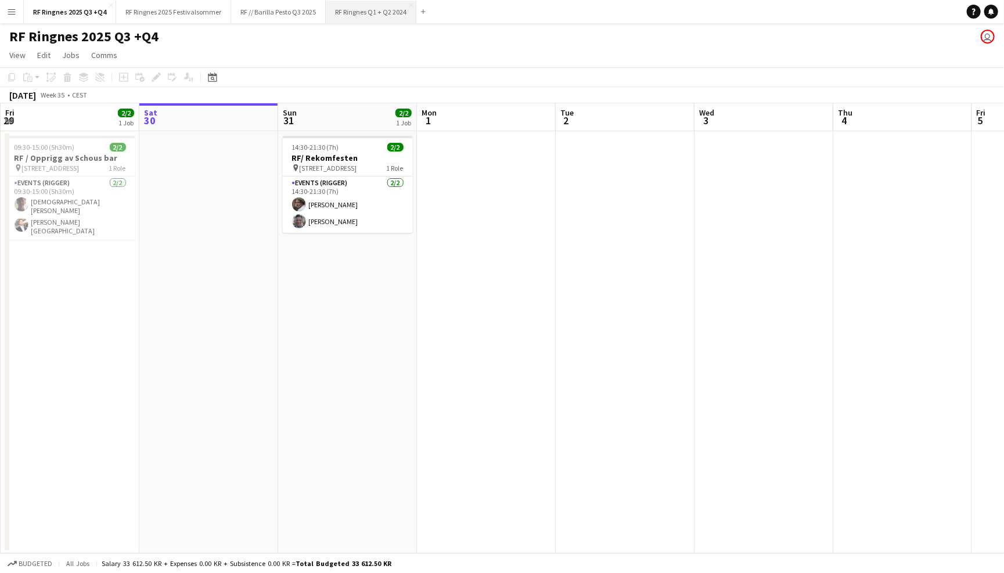
click at [363, 16] on button "RF Ringnes Q1 + Q2 2024 Close" at bounding box center [371, 12] width 91 height 23
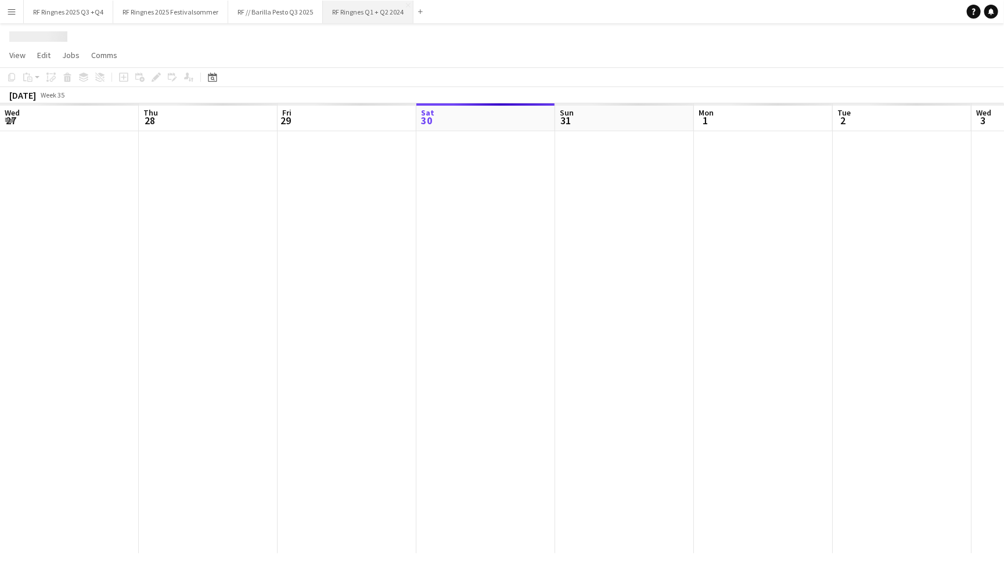
scroll to position [0, 277]
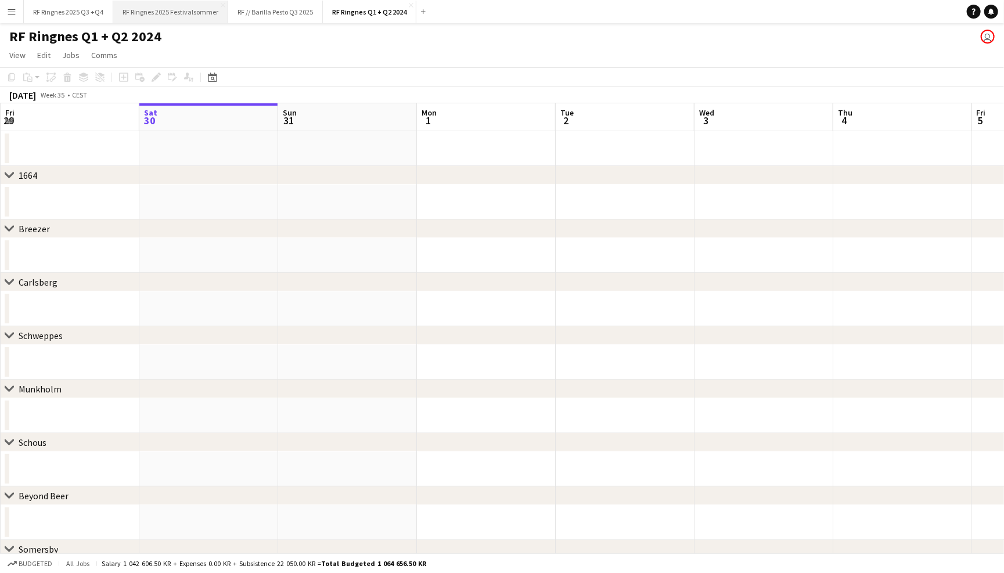
click at [182, 17] on button "RF Ringnes 2025 Festivalsommer Close" at bounding box center [170, 12] width 115 height 23
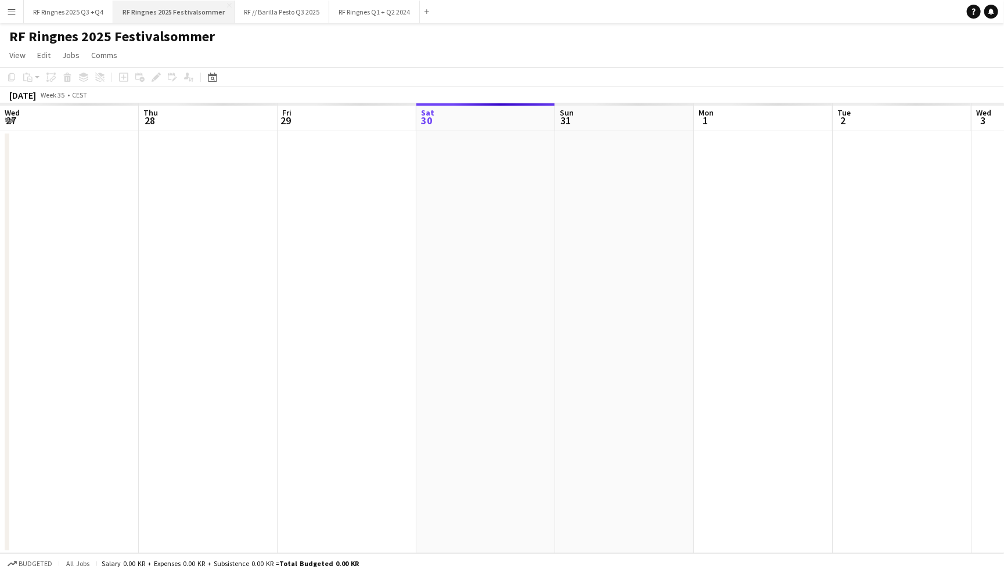
scroll to position [0, 277]
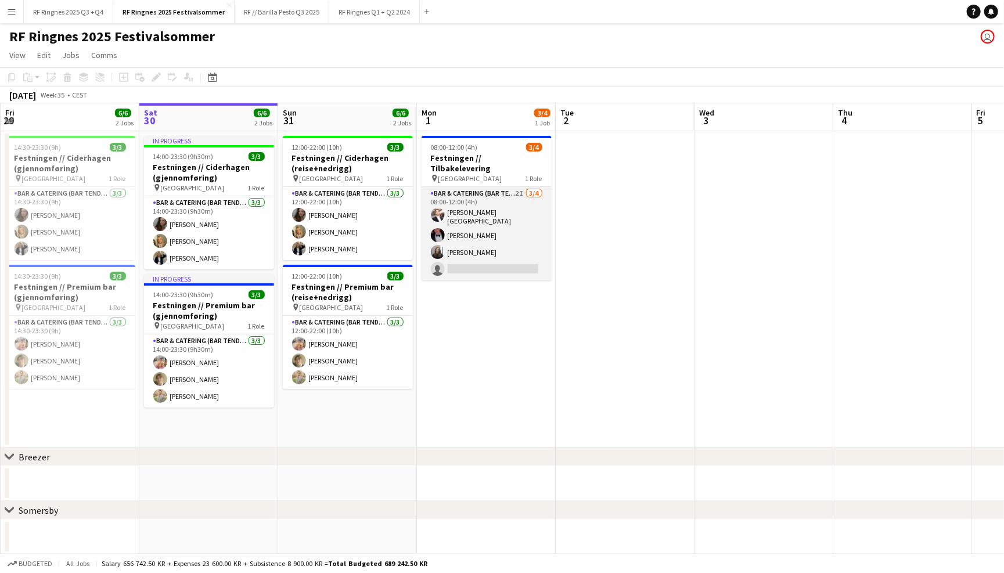
click at [467, 202] on app-card-role "Bar & Catering (Bar Tender) 2I [DATE] 08:00-12:00 (4h) [PERSON_NAME] [PERSON_NA…" at bounding box center [486, 233] width 130 height 93
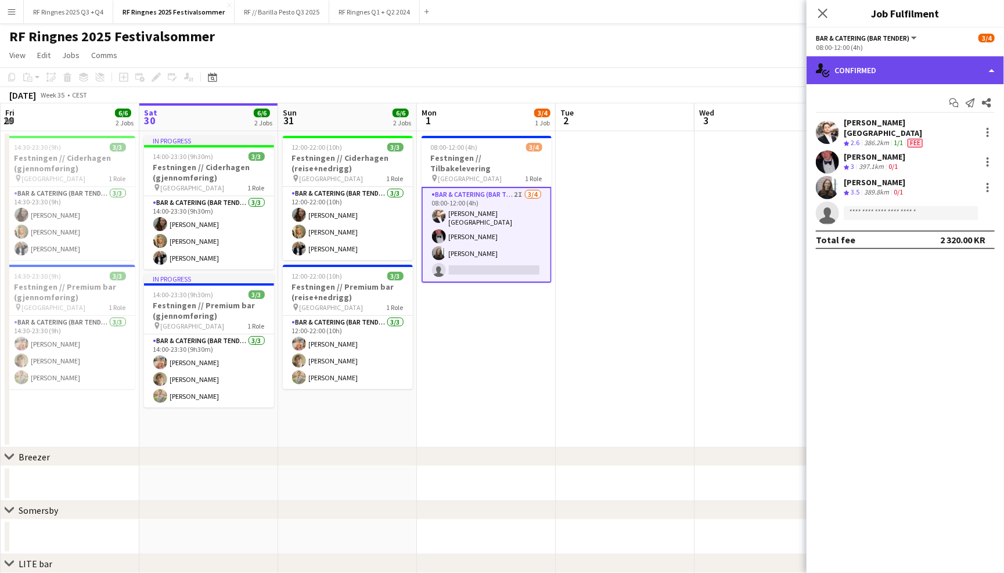
click at [851, 75] on div "single-neutral-actions-check-2 Confirmed" at bounding box center [904, 70] width 197 height 28
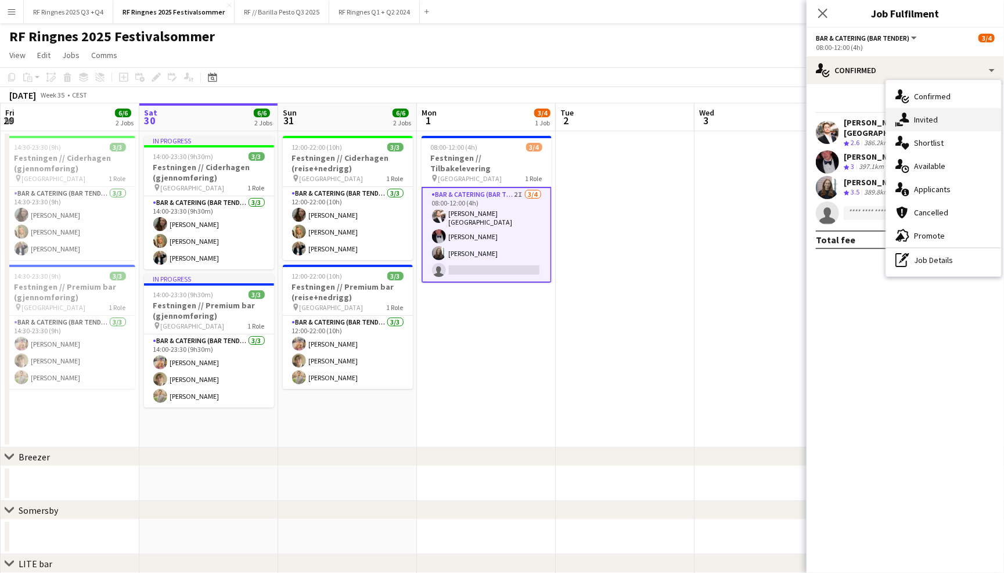
click at [887, 111] on div "single-neutral-actions-share-1 Invited" at bounding box center [943, 119] width 115 height 23
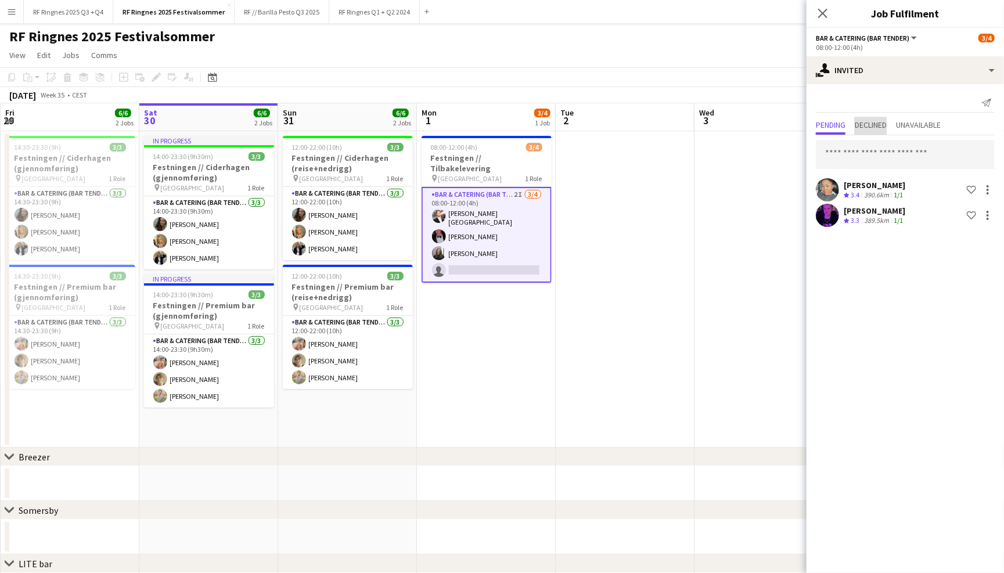
click at [879, 124] on span "Declined" at bounding box center [870, 125] width 32 height 8
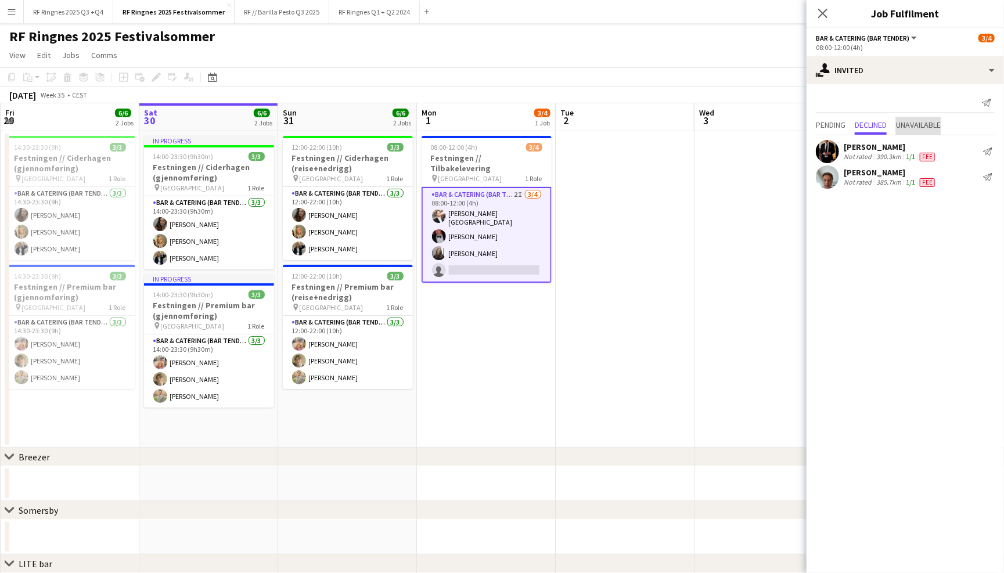
click at [910, 122] on span "Unavailable" at bounding box center [918, 125] width 45 height 8
click at [833, 121] on span "Pending" at bounding box center [830, 125] width 30 height 8
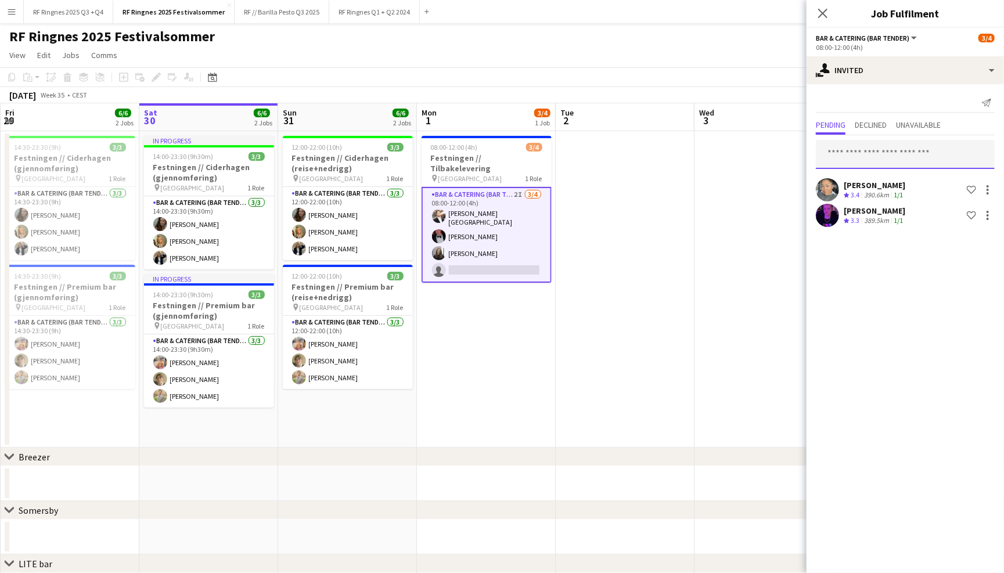
click at [846, 148] on input "text" at bounding box center [904, 154] width 179 height 29
click at [335, 47] on app-page-menu "View Day view expanded Day view collapsed Month view Date picker Jump to [DATE]…" at bounding box center [502, 56] width 1004 height 22
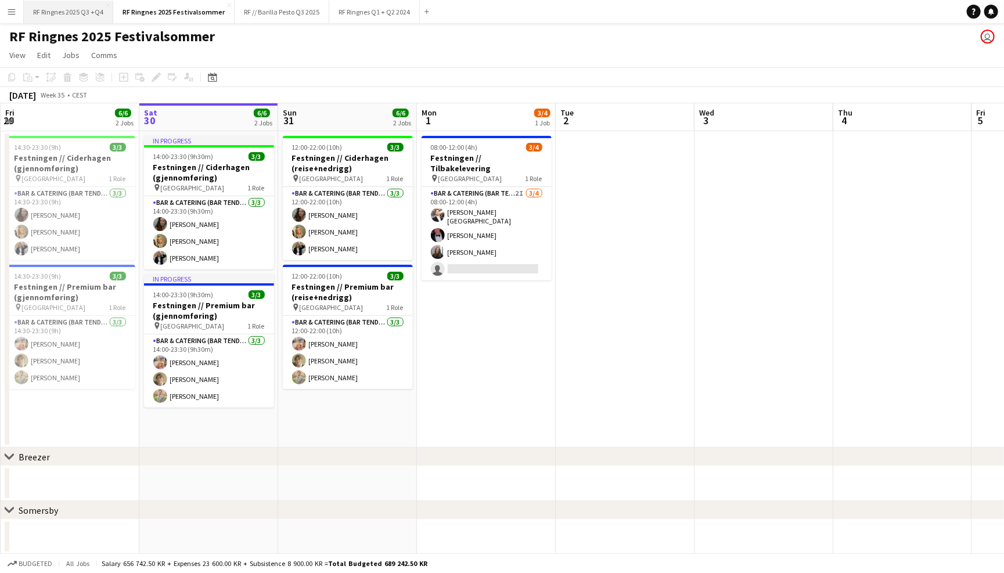
click at [101, 13] on button "RF Ringnes 2025 Q3 +Q4 Close" at bounding box center [68, 12] width 89 height 23
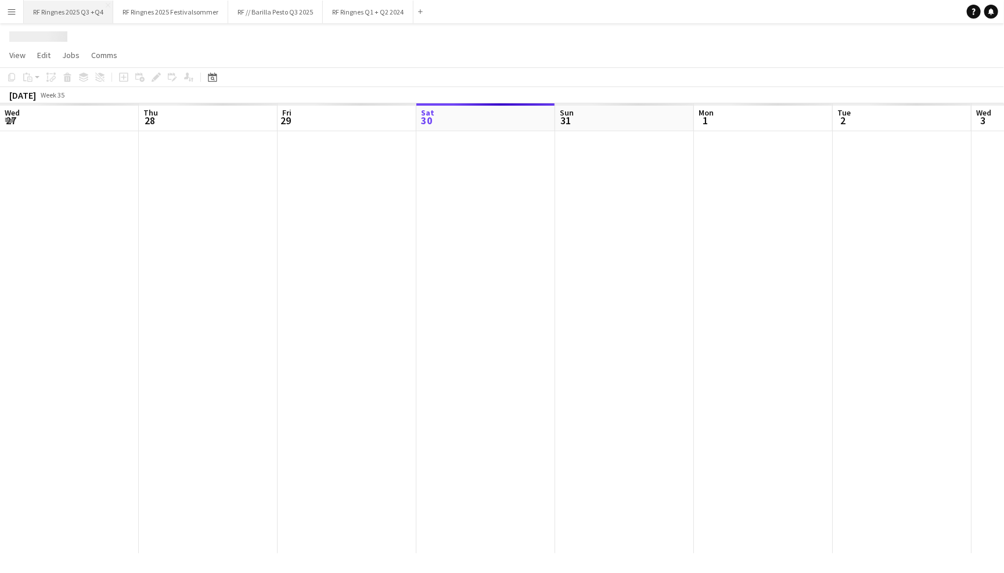
scroll to position [0, 277]
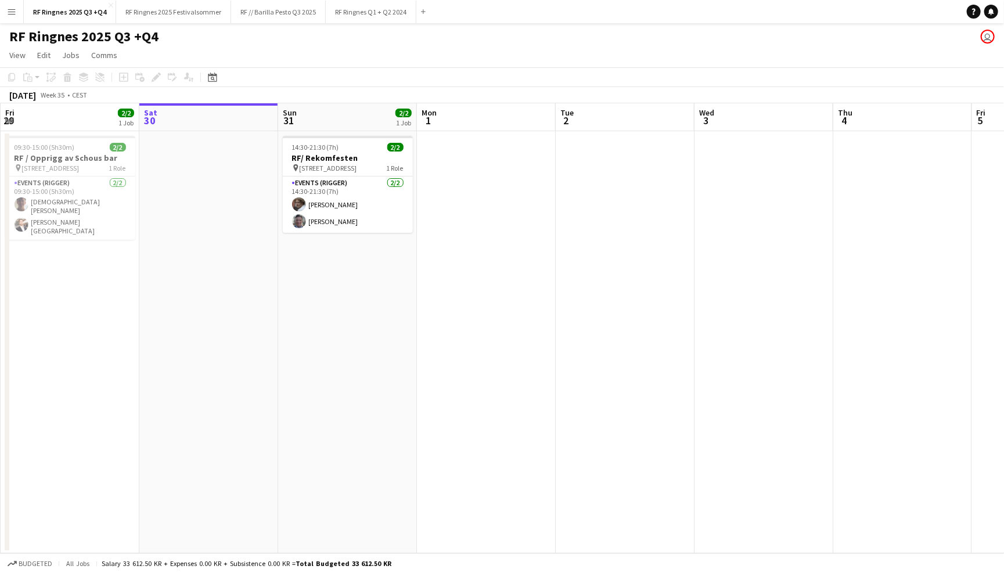
click at [464, 149] on app-date-cell at bounding box center [486, 342] width 139 height 422
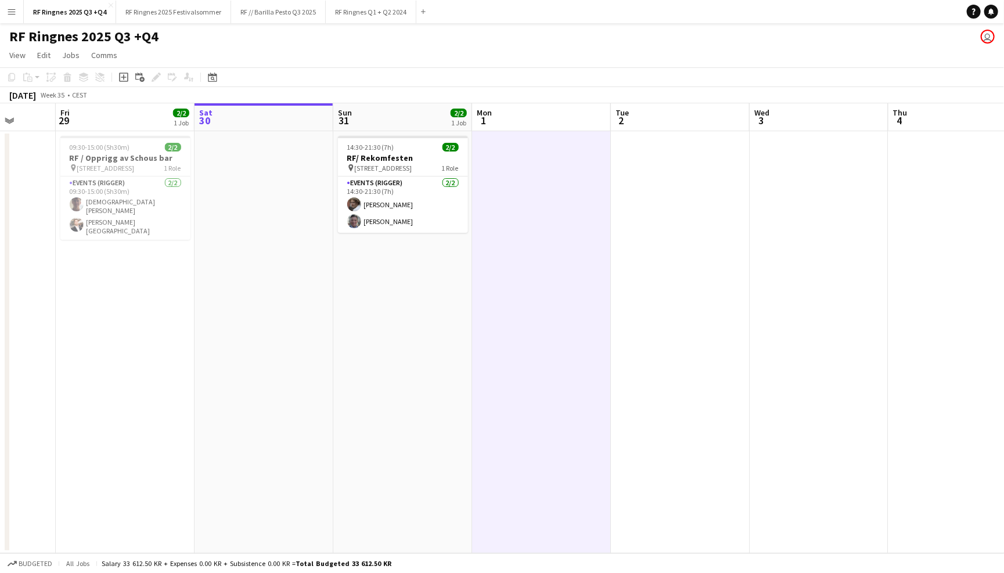
scroll to position [0, 352]
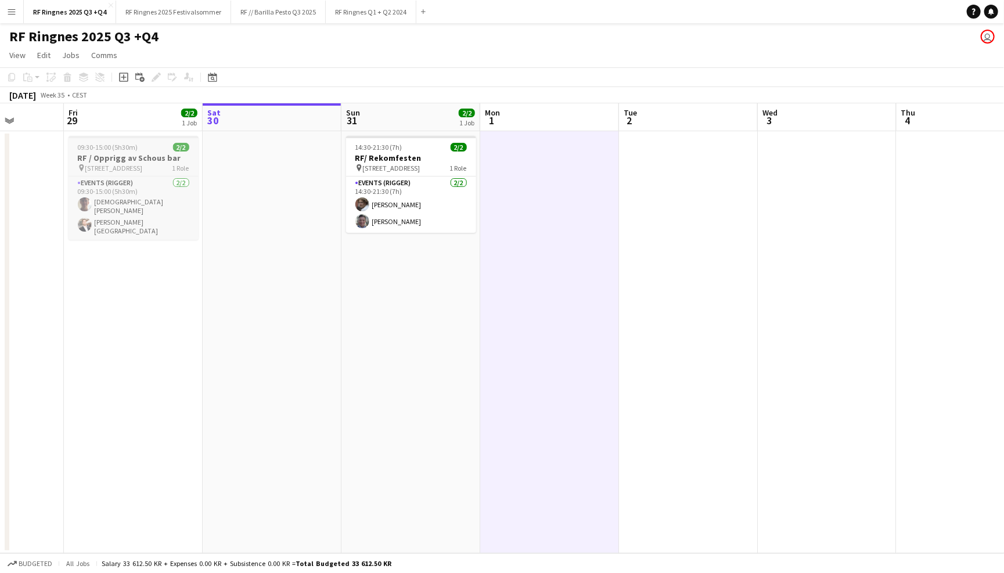
click at [127, 150] on span "09:30-15:00 (5h30m)" at bounding box center [108, 147] width 60 height 9
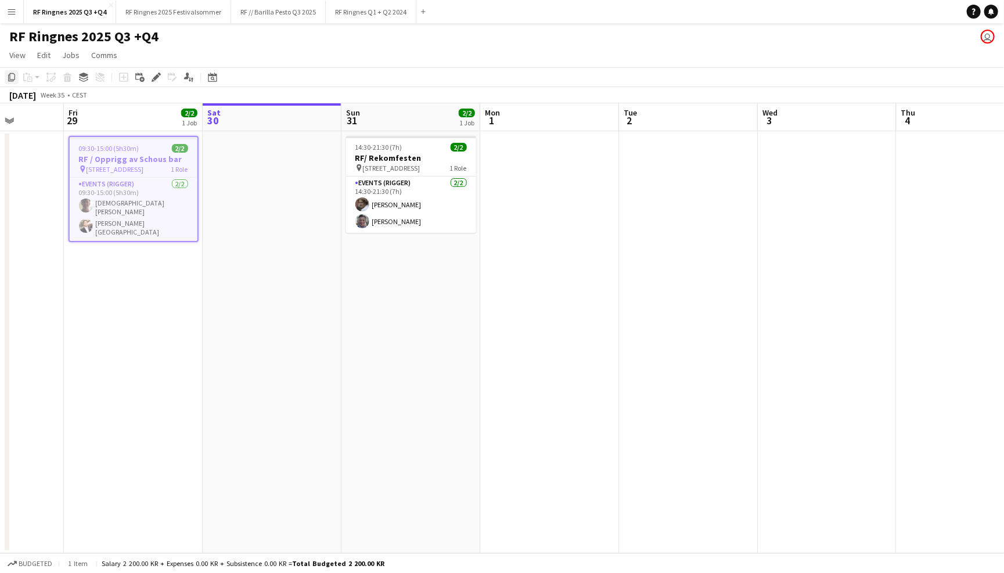
click at [13, 76] on icon "Copy" at bounding box center [11, 77] width 9 height 9
click at [582, 155] on app-date-cell at bounding box center [549, 342] width 139 height 422
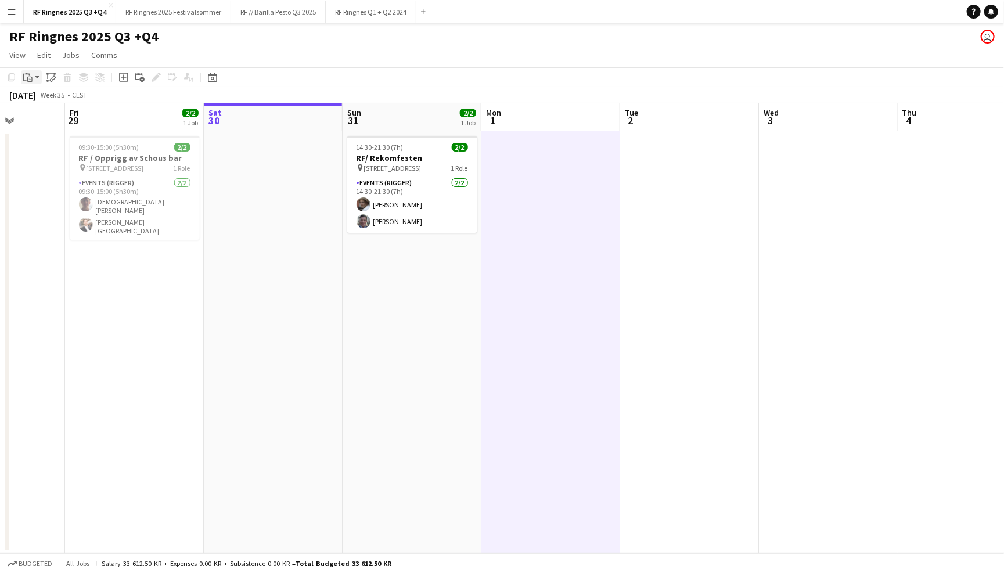
click at [37, 78] on app-action-btn "Paste" at bounding box center [31, 77] width 21 height 14
click at [80, 95] on link "Paste Command V" at bounding box center [77, 99] width 92 height 10
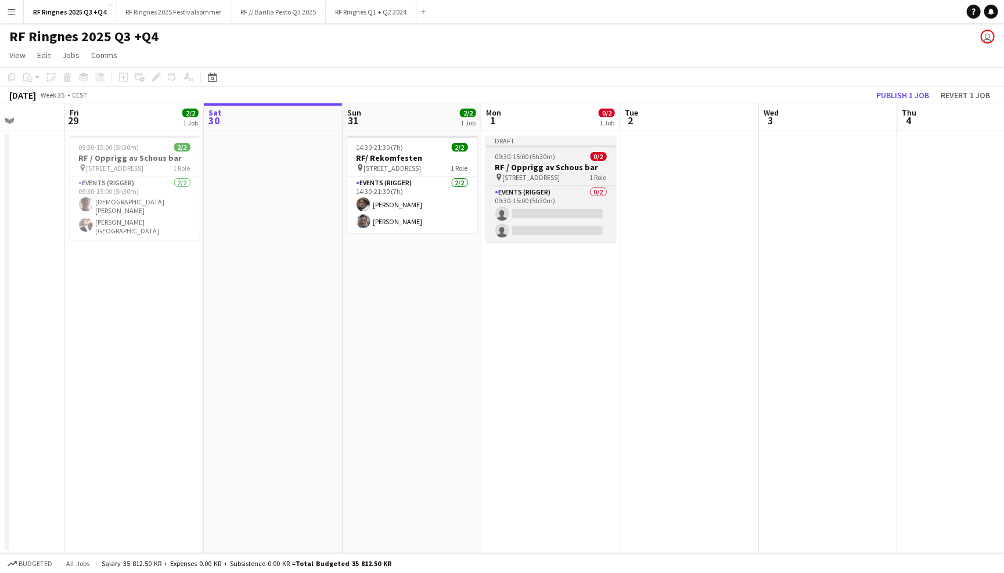
click at [550, 169] on h3 "RF / Opprigg av Schous bar" at bounding box center [551, 167] width 130 height 10
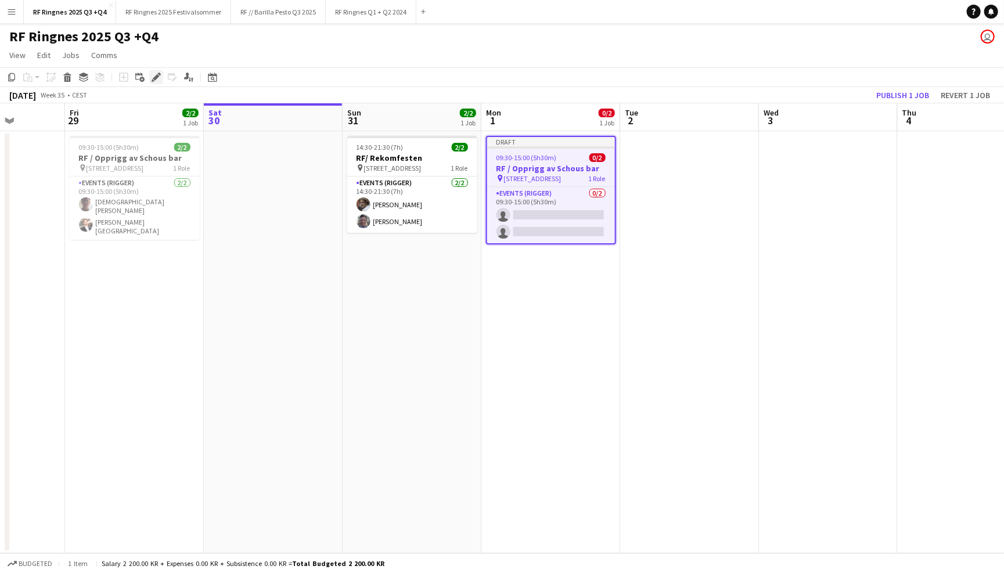
click at [158, 78] on icon "Edit" at bounding box center [155, 77] width 9 height 9
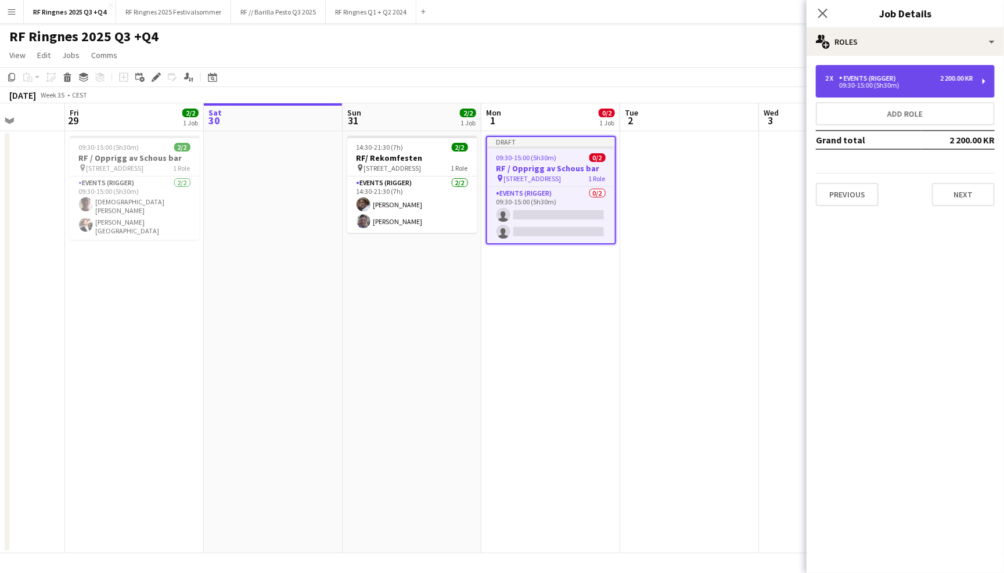
click at [857, 89] on div "2 x Events (Rigger) 2 200.00 KR 09:30-15:00 (5h30m)" at bounding box center [904, 81] width 179 height 33
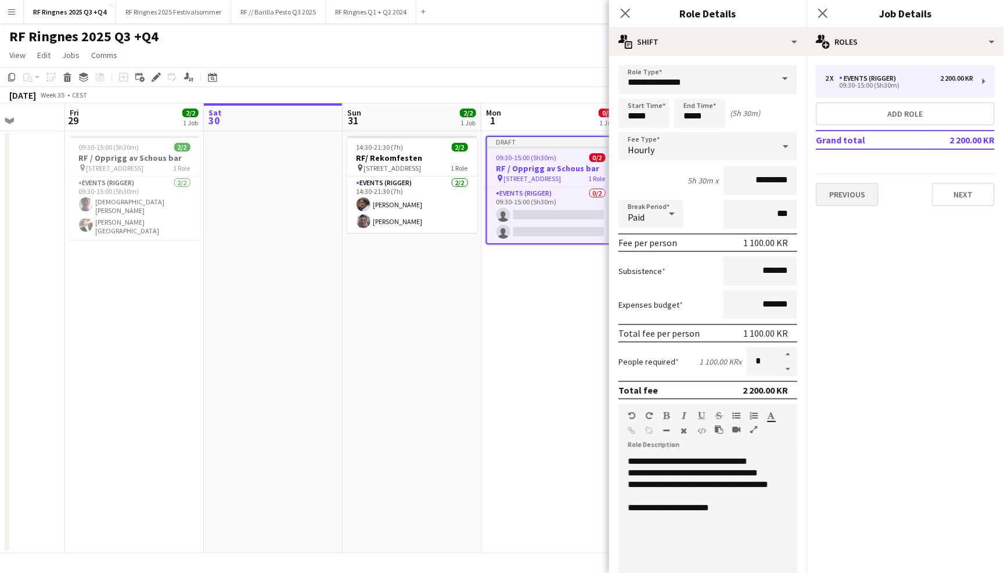
click at [854, 185] on button "Previous" at bounding box center [846, 194] width 63 height 23
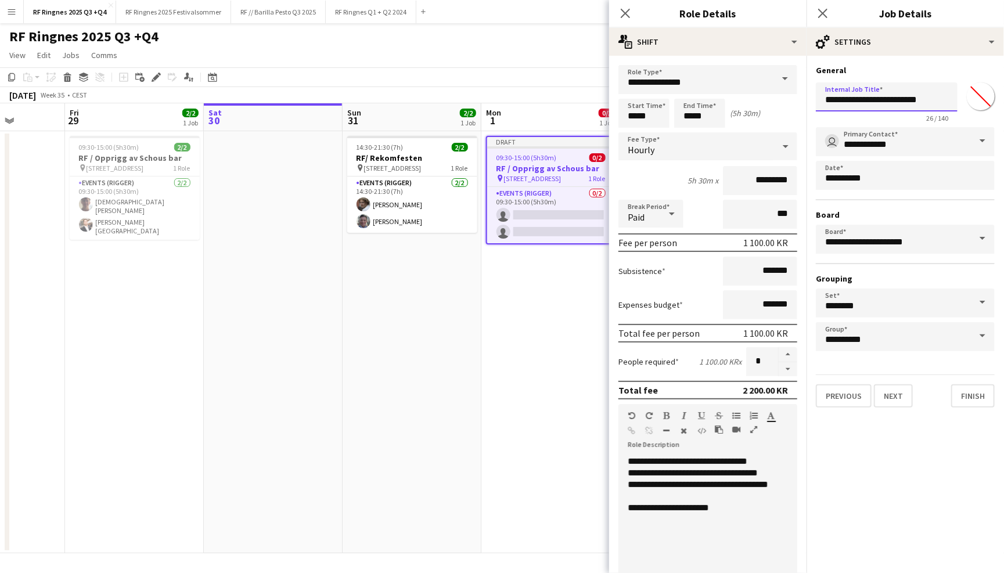
drag, startPoint x: 875, startPoint y: 101, endPoint x: 843, endPoint y: 101, distance: 31.9
click at [843, 101] on input "**********" at bounding box center [886, 96] width 142 height 29
type input "**********"
click at [647, 121] on input "*****" at bounding box center [643, 113] width 51 height 29
click at [633, 129] on div at bounding box center [631, 134] width 23 height 12
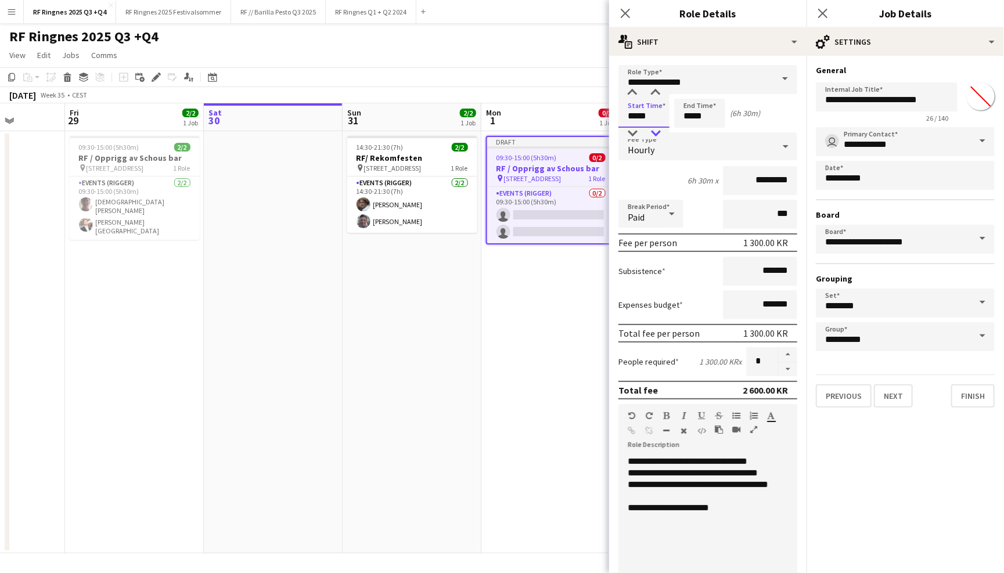
click at [660, 130] on div at bounding box center [655, 134] width 23 height 12
type input "*****"
click at [660, 130] on div at bounding box center [655, 134] width 23 height 12
click at [697, 120] on input "*****" at bounding box center [699, 113] width 51 height 29
click at [690, 134] on div at bounding box center [687, 134] width 23 height 12
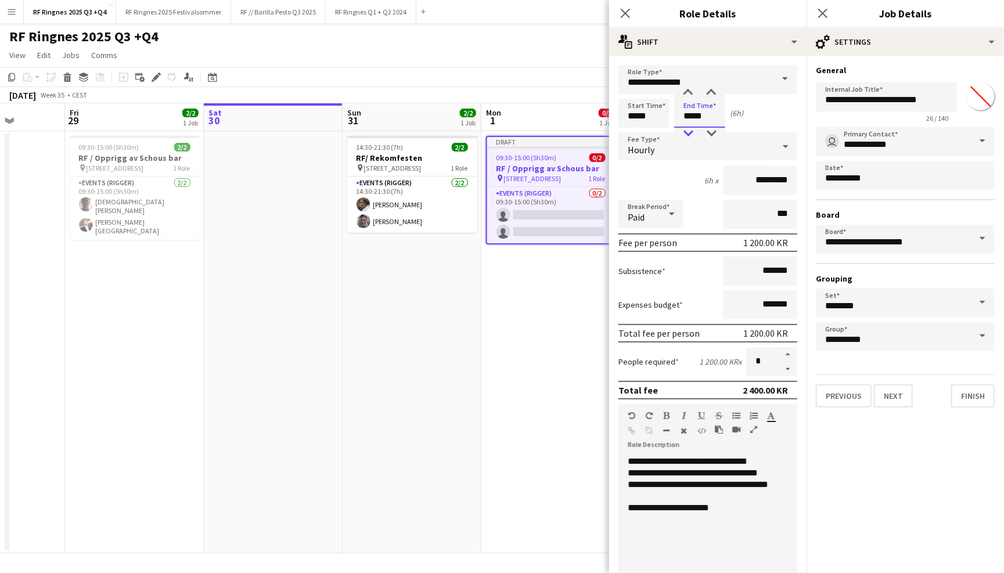
click at [690, 134] on div at bounding box center [687, 134] width 23 height 12
type input "*****"
click at [690, 134] on div at bounding box center [687, 134] width 23 height 12
click at [760, 120] on div "Start Time ***** End Time ***** (4h)" at bounding box center [707, 113] width 179 height 29
drag, startPoint x: 720, startPoint y: 459, endPoint x: 628, endPoint y: 461, distance: 92.3
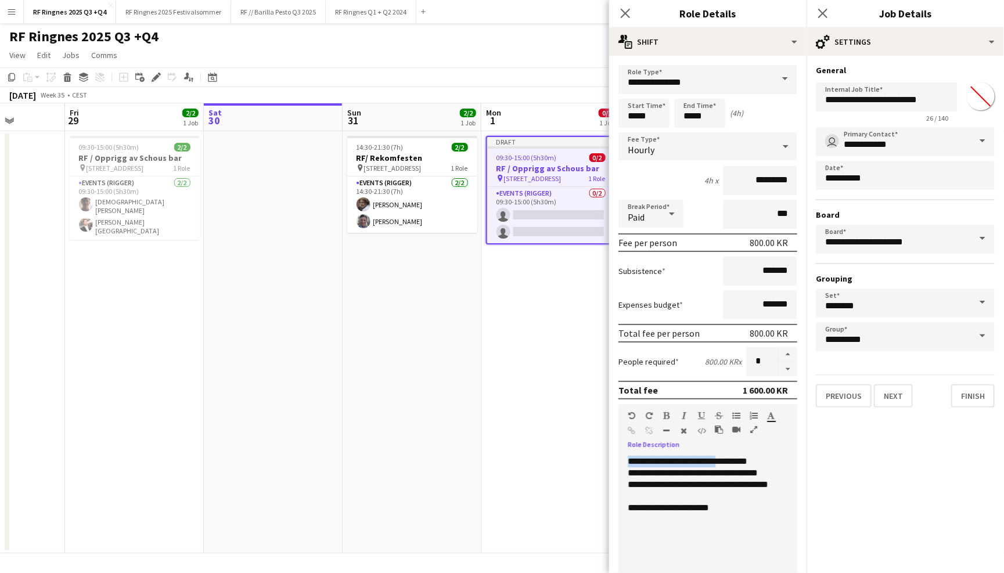
click at [628, 461] on div "**********" at bounding box center [707, 462] width 160 height 12
click at [626, 460] on div "**********" at bounding box center [707, 525] width 179 height 139
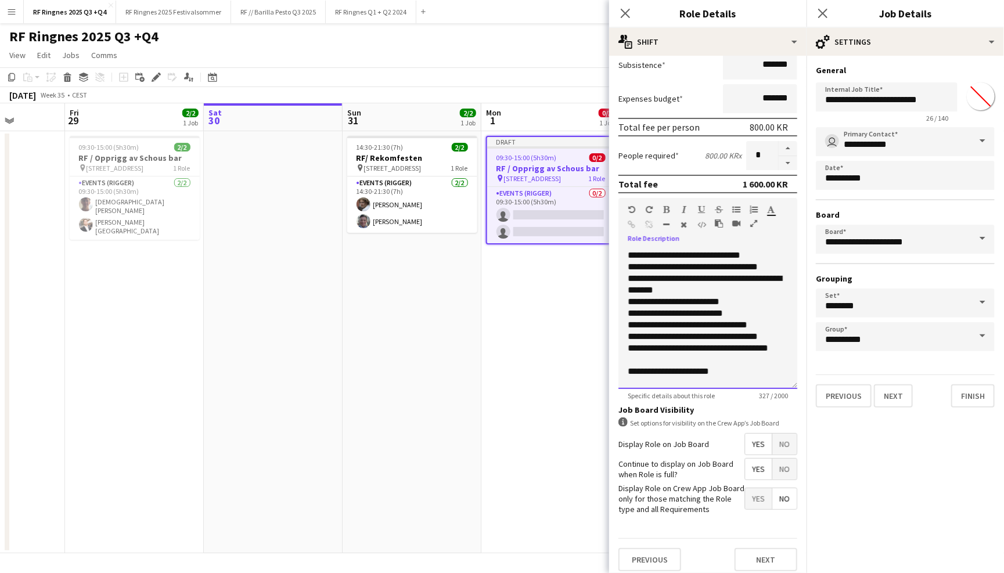
scroll to position [206, 0]
drag, startPoint x: 716, startPoint y: 371, endPoint x: 626, endPoint y: 323, distance: 102.1
click at [626, 323] on div "**********" at bounding box center [707, 319] width 179 height 139
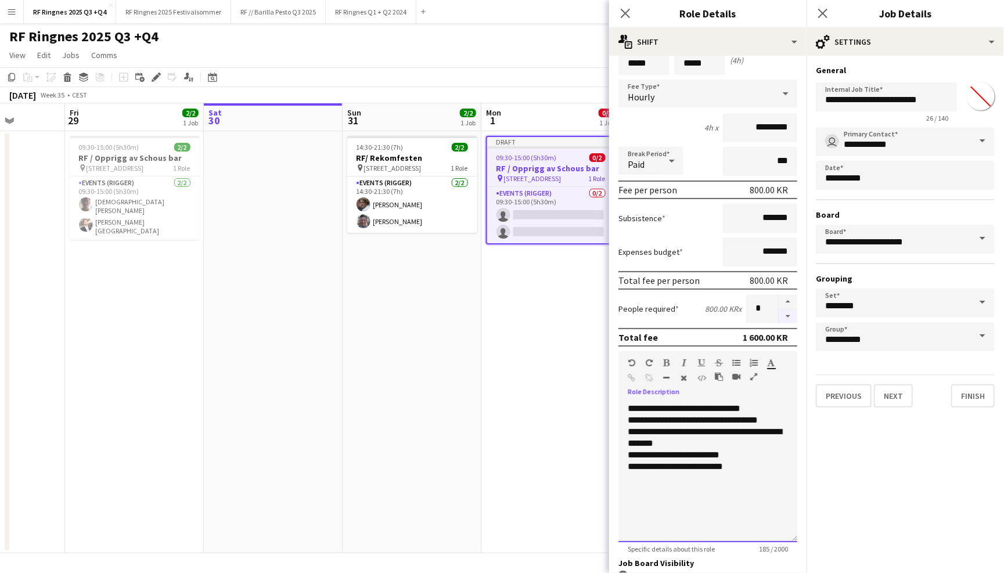
scroll to position [159, 0]
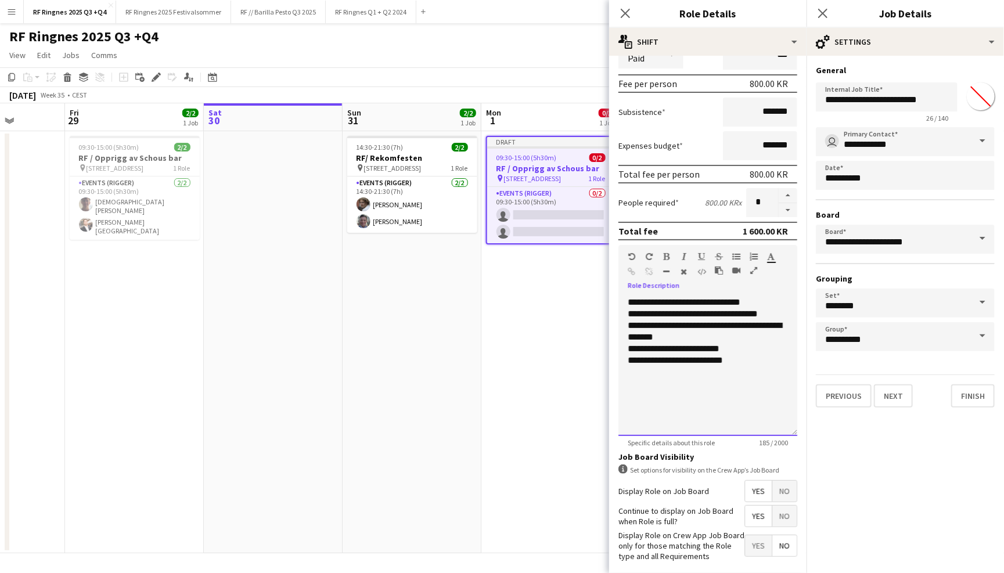
click at [696, 407] on div "**********" at bounding box center [707, 366] width 179 height 139
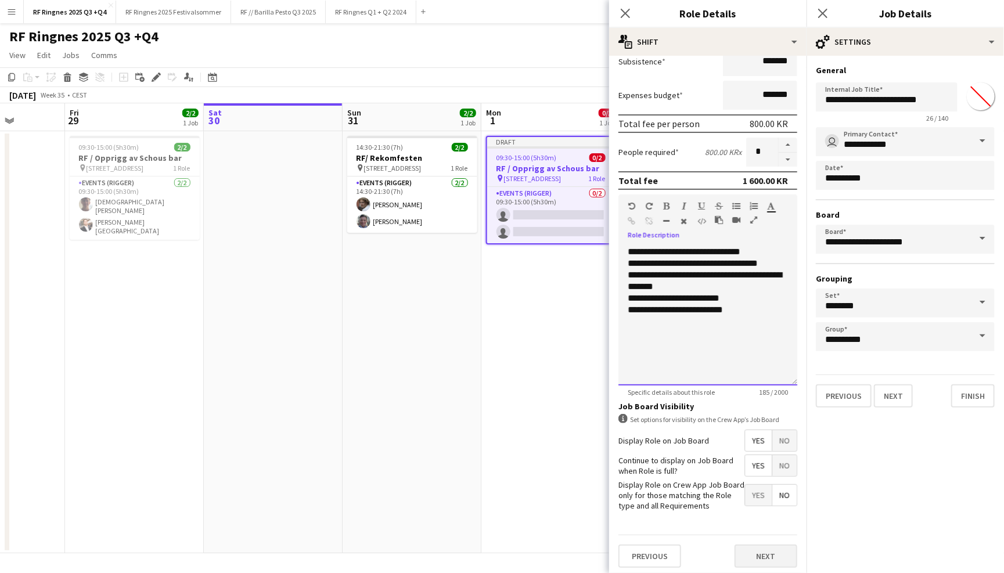
scroll to position [209, 0]
click at [779, 556] on button "Next" at bounding box center [765, 556] width 63 height 23
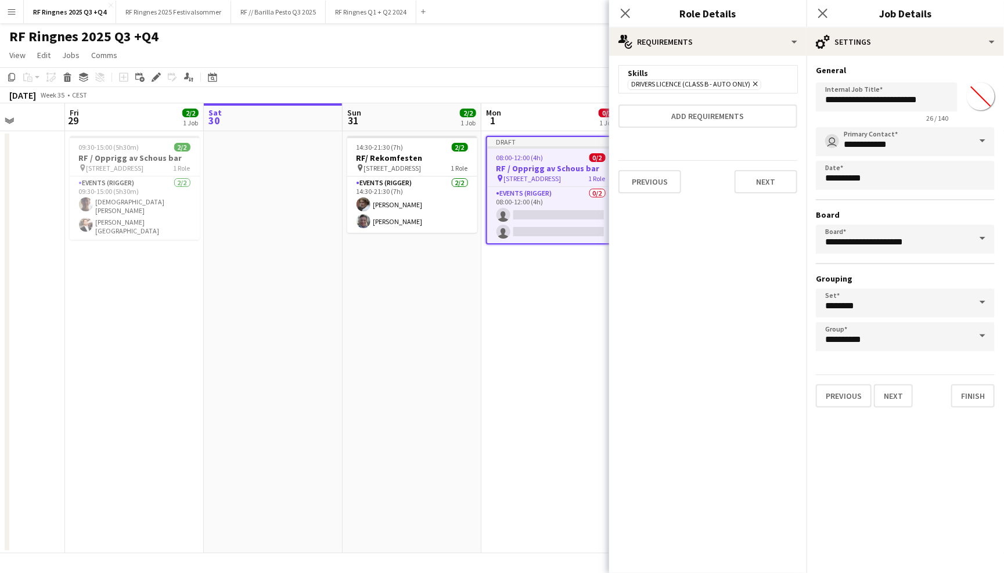
scroll to position [0, 0]
click at [767, 186] on button "Next" at bounding box center [765, 181] width 63 height 23
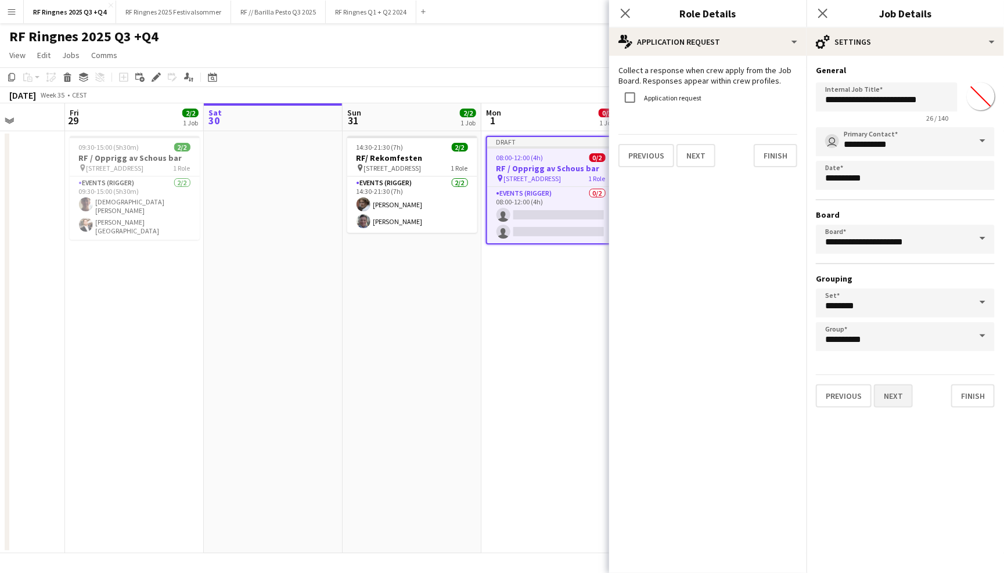
click at [895, 387] on button "Next" at bounding box center [893, 395] width 39 height 23
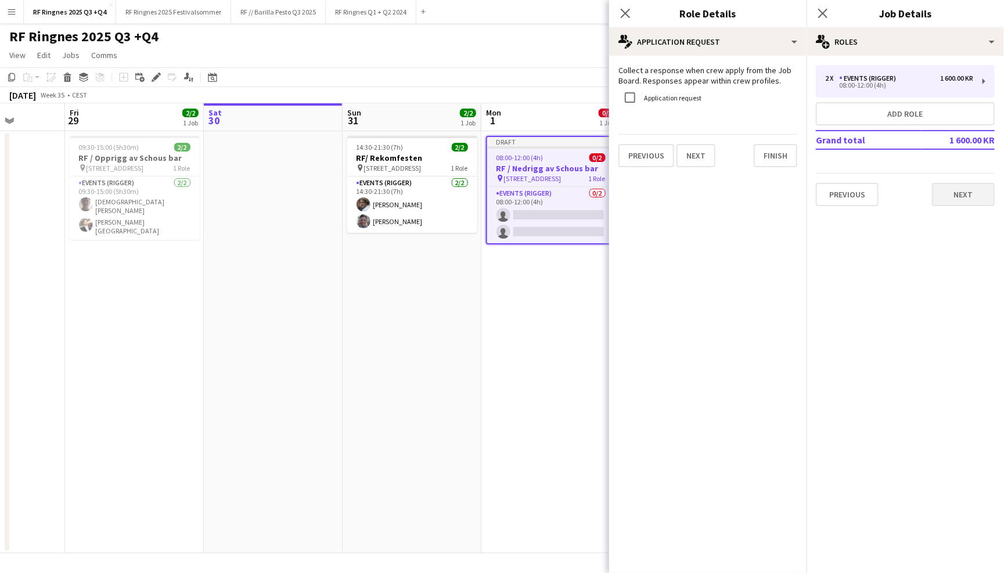
click at [976, 193] on button "Next" at bounding box center [963, 194] width 63 height 23
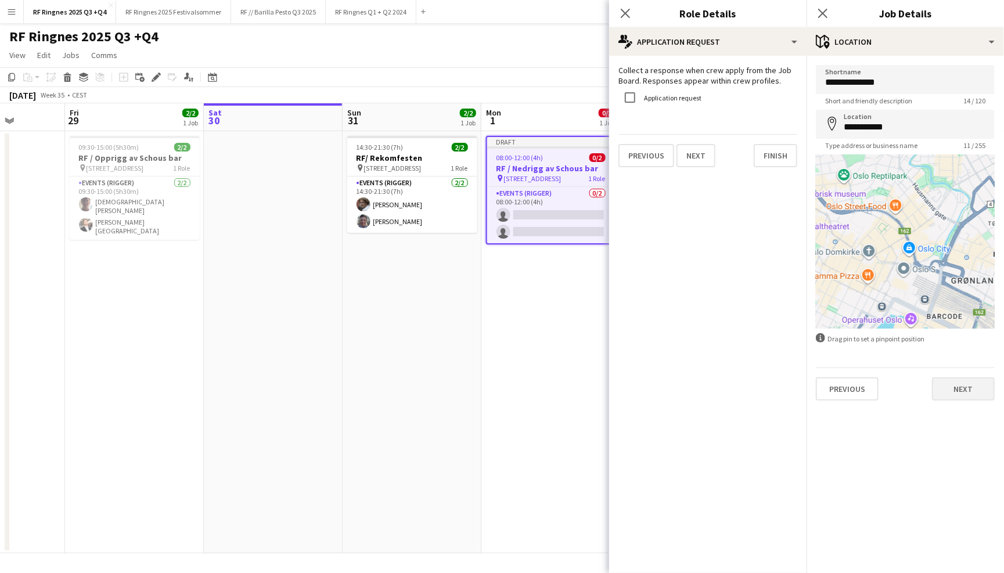
click at [959, 378] on button "Next" at bounding box center [963, 388] width 63 height 23
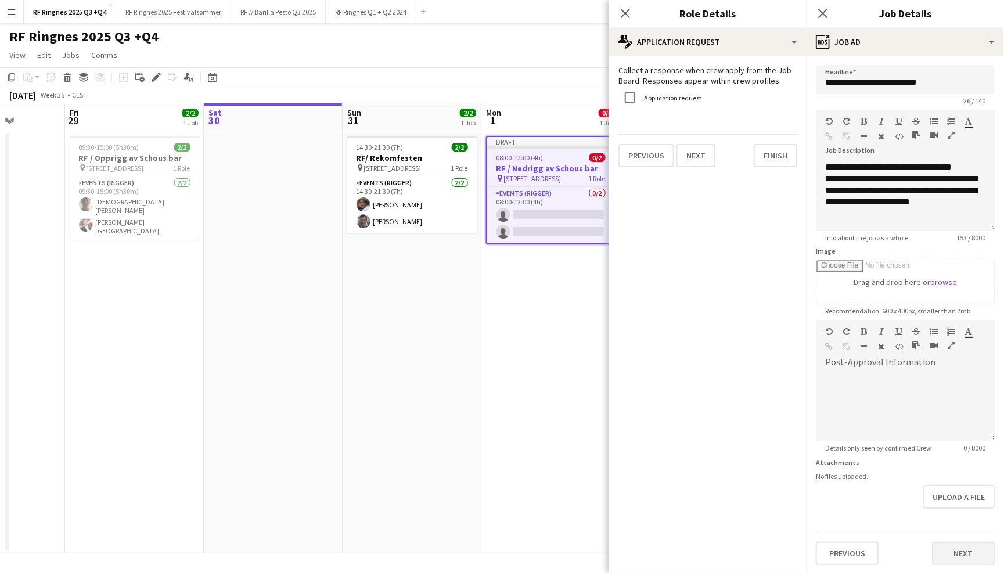
click at [965, 547] on button "Next" at bounding box center [963, 553] width 63 height 23
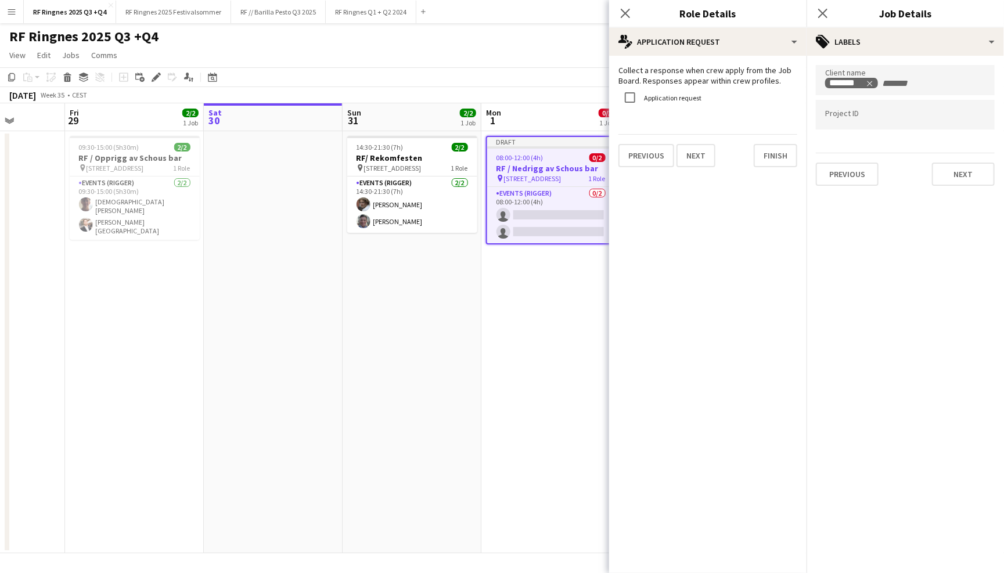
click at [871, 124] on div at bounding box center [904, 115] width 179 height 30
paste input "******"
type input "******"
click at [961, 174] on button "Next" at bounding box center [963, 174] width 63 height 23
click at [973, 127] on button "Next" at bounding box center [963, 120] width 63 height 23
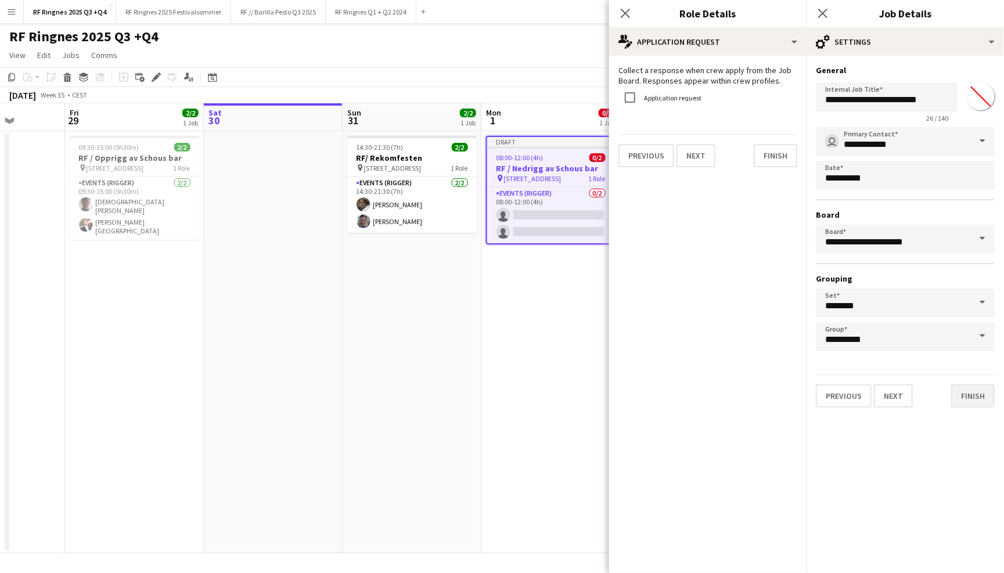
click at [969, 398] on button "Finish" at bounding box center [973, 395] width 44 height 23
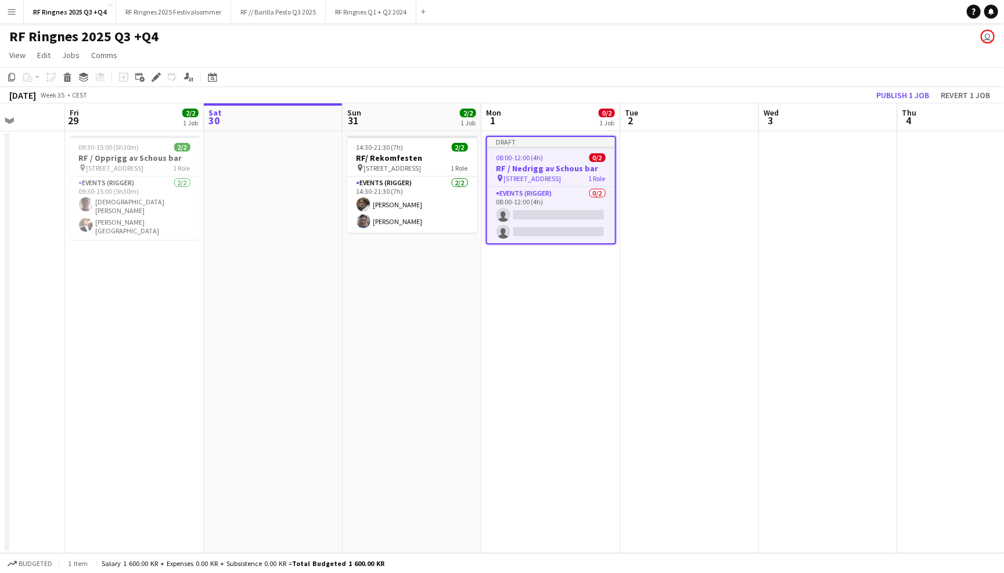
click at [649, 69] on app-toolbar "Copy Paste Paste Command V Paste with crew Command Shift V Paste linked Job [GE…" at bounding box center [502, 77] width 1004 height 20
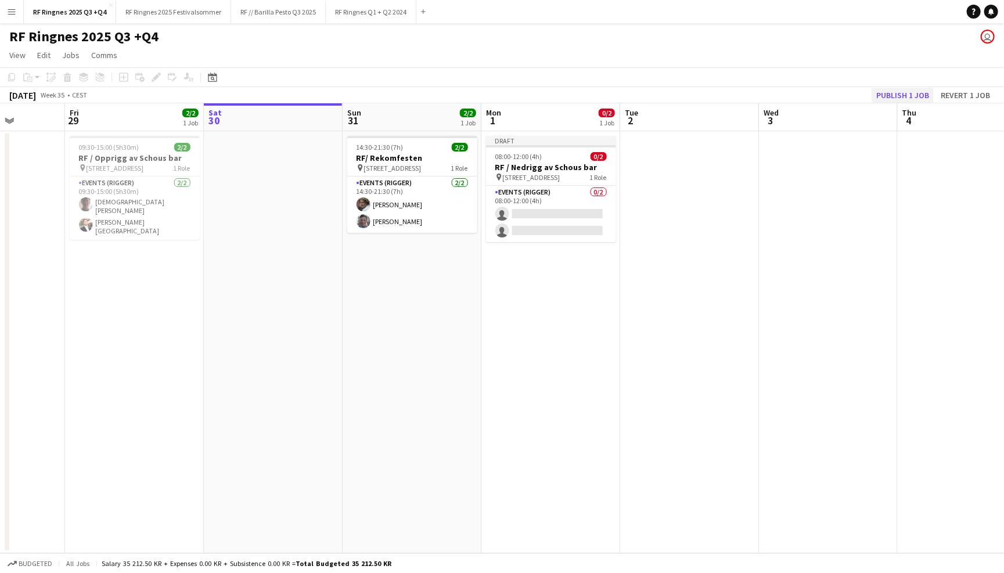
click at [896, 92] on button "Publish 1 job" at bounding box center [902, 95] width 62 height 15
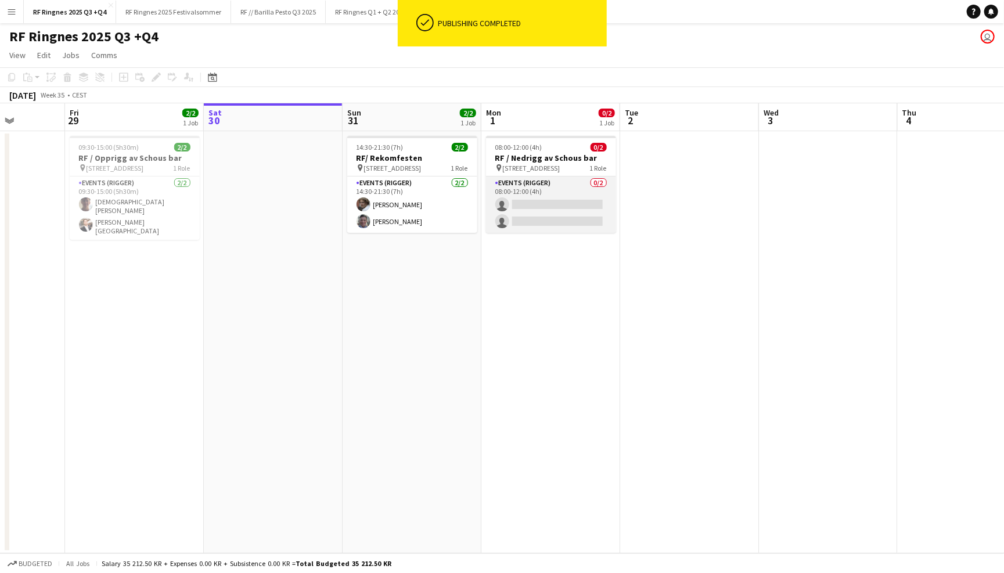
click at [550, 192] on app-card-role "Events (Rigger) 0/2 08:00-12:00 (4h) single-neutral-actions single-neutral-acti…" at bounding box center [551, 204] width 130 height 56
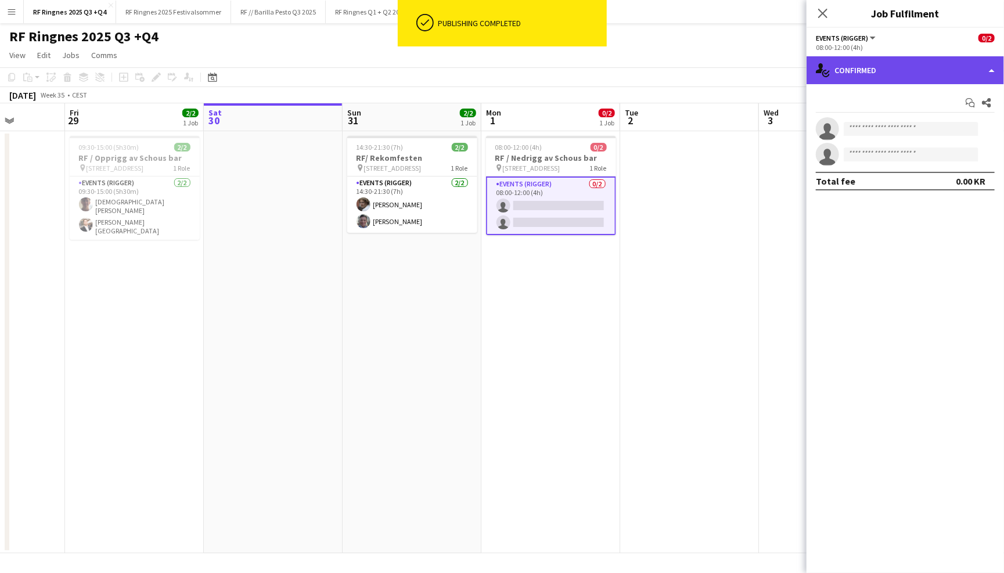
click at [853, 73] on div "single-neutral-actions-check-2 Confirmed" at bounding box center [904, 70] width 197 height 28
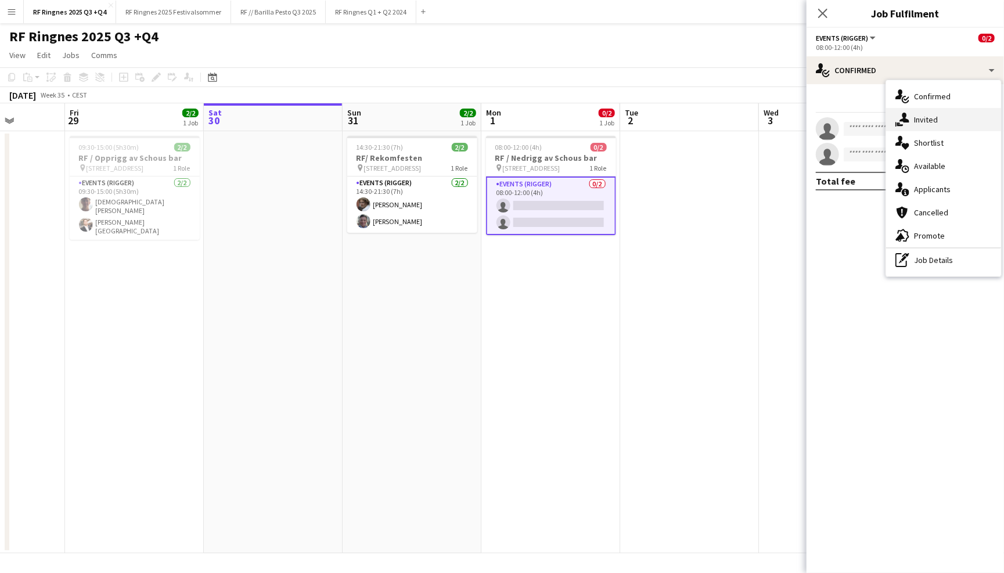
click at [918, 110] on div "single-neutral-actions-share-1 Invited" at bounding box center [943, 119] width 115 height 23
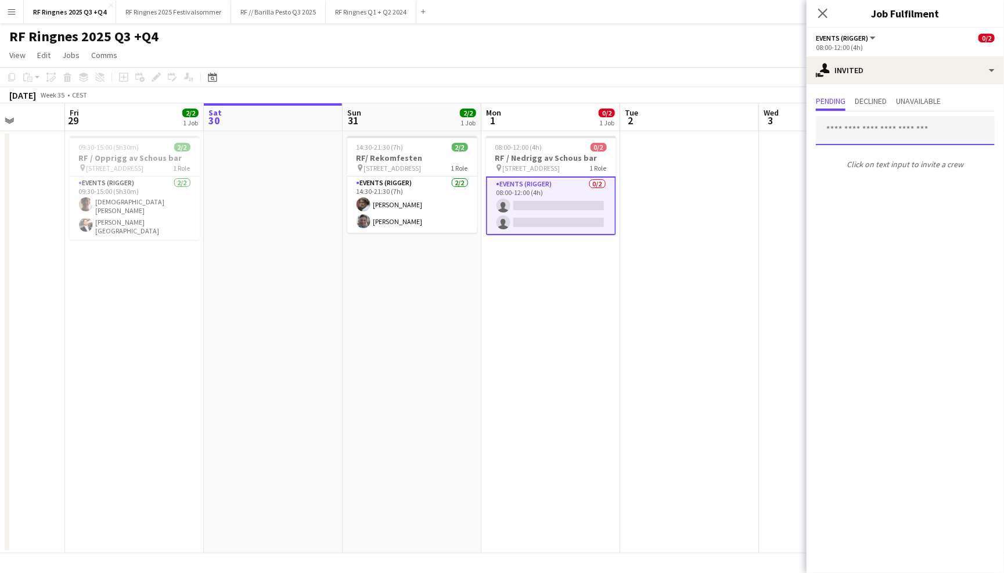
click at [914, 122] on input "text" at bounding box center [904, 130] width 179 height 29
click at [914, 36] on div "Events (Rigger) All roles Events (Rigger) 0/2" at bounding box center [904, 38] width 179 height 10
click at [887, 138] on input "text" at bounding box center [904, 130] width 179 height 29
click at [708, 78] on app-toolbar "Copy Paste Paste Command V Paste with crew Command Shift V Paste linked Job [GE…" at bounding box center [502, 77] width 1004 height 20
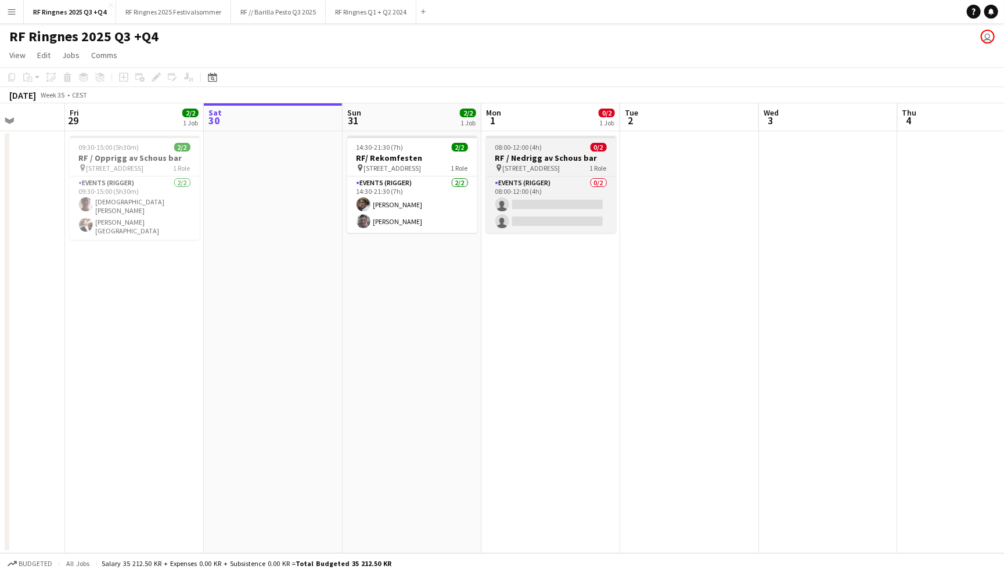
click at [544, 153] on h3 "RF / Nedrigg av Schous bar" at bounding box center [551, 158] width 130 height 10
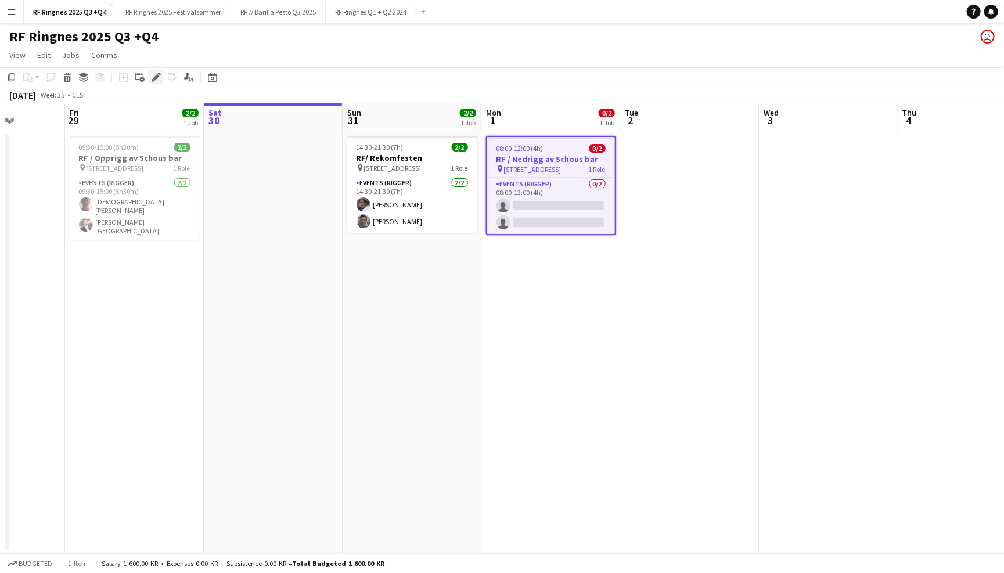
click at [151, 75] on icon "Edit" at bounding box center [155, 77] width 9 height 9
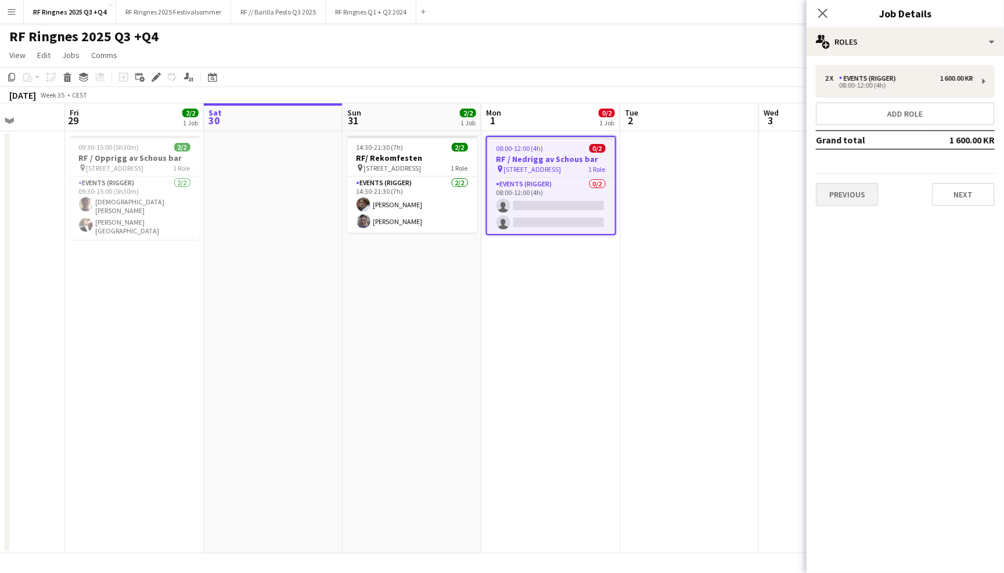
click at [848, 194] on button "Previous" at bounding box center [846, 194] width 63 height 23
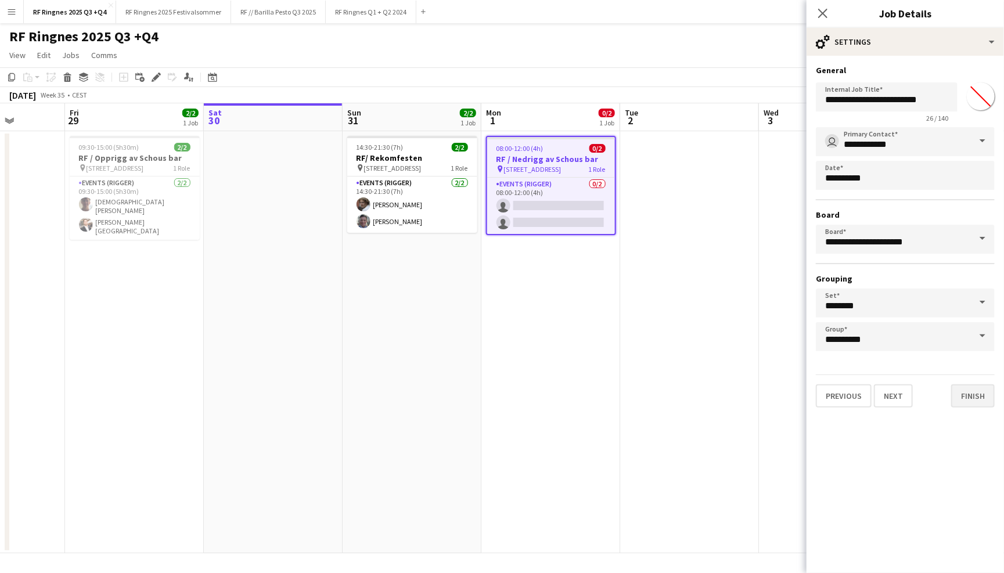
click at [968, 394] on button "Finish" at bounding box center [973, 395] width 44 height 23
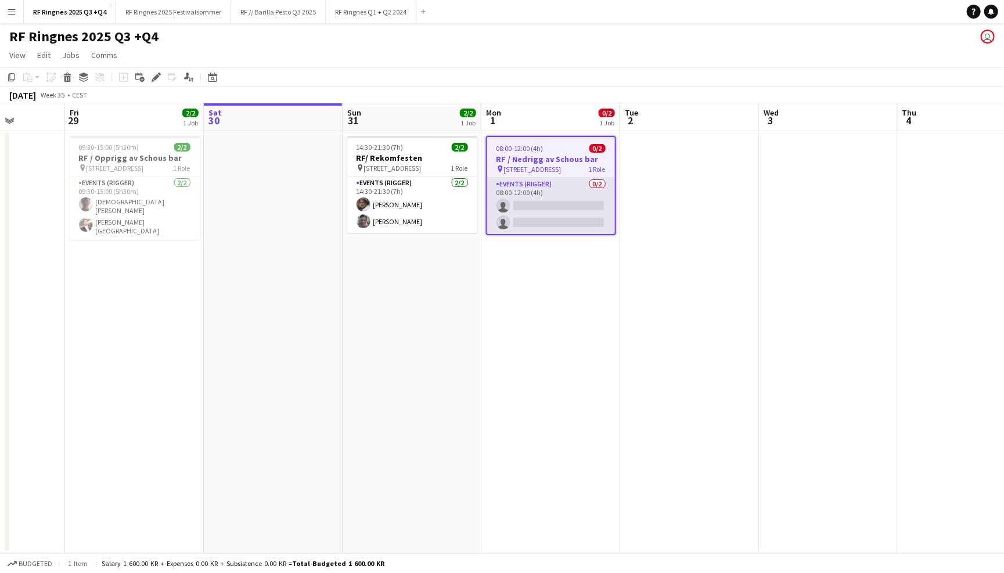
click at [540, 200] on app-card-role "Events (Rigger) 0/2 08:00-12:00 (4h) single-neutral-actions single-neutral-acti…" at bounding box center [551, 206] width 128 height 56
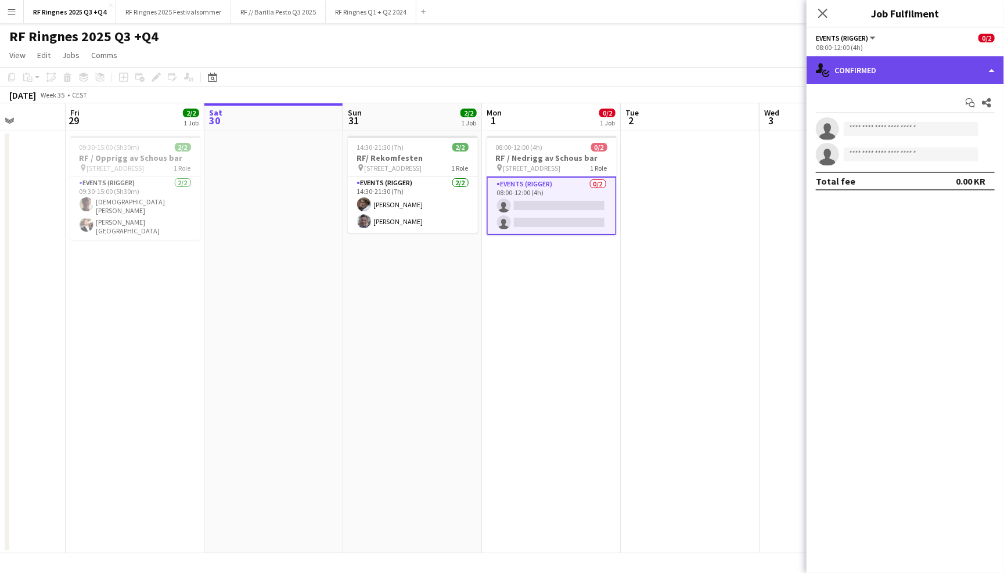
click at [902, 72] on div "single-neutral-actions-check-2 Confirmed" at bounding box center [904, 70] width 197 height 28
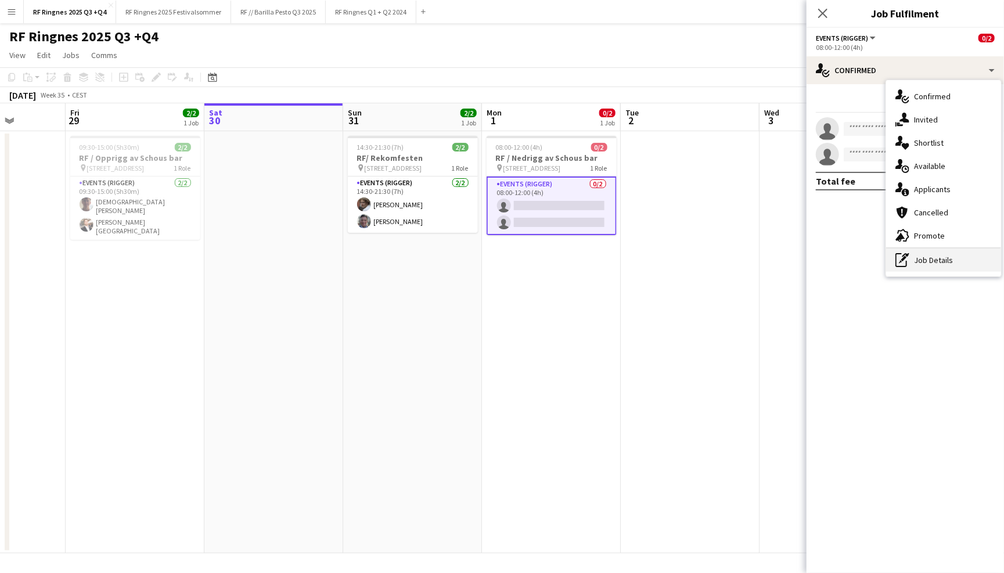
click at [915, 262] on div "pen-write Job Details" at bounding box center [943, 259] width 115 height 23
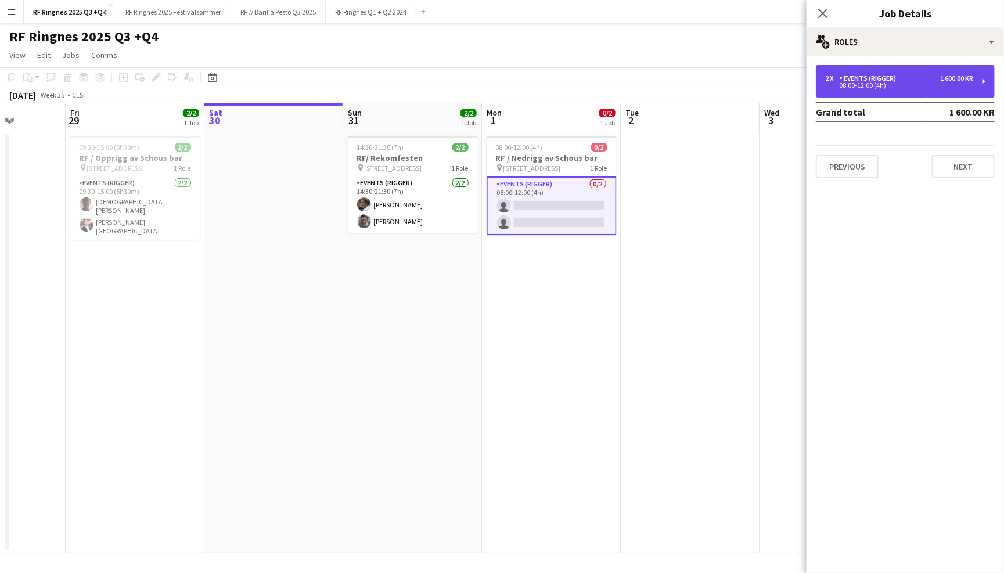
click at [904, 91] on div "2 x Events (Rigger) 1 600.00 KR 08:00-12:00 (4h)" at bounding box center [904, 81] width 179 height 33
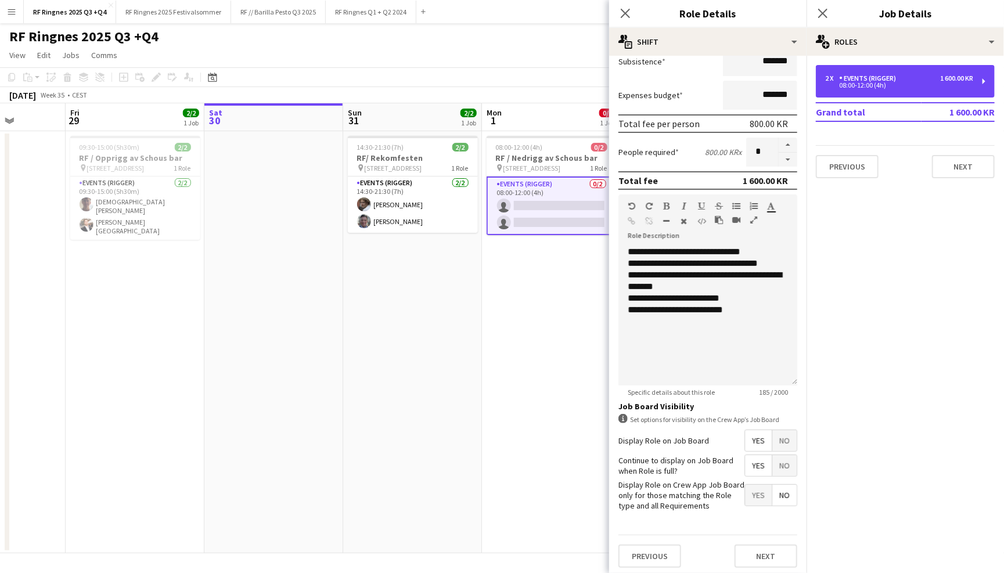
scroll to position [209, 0]
click at [630, 6] on app-icon "Close pop-in" at bounding box center [625, 13] width 17 height 17
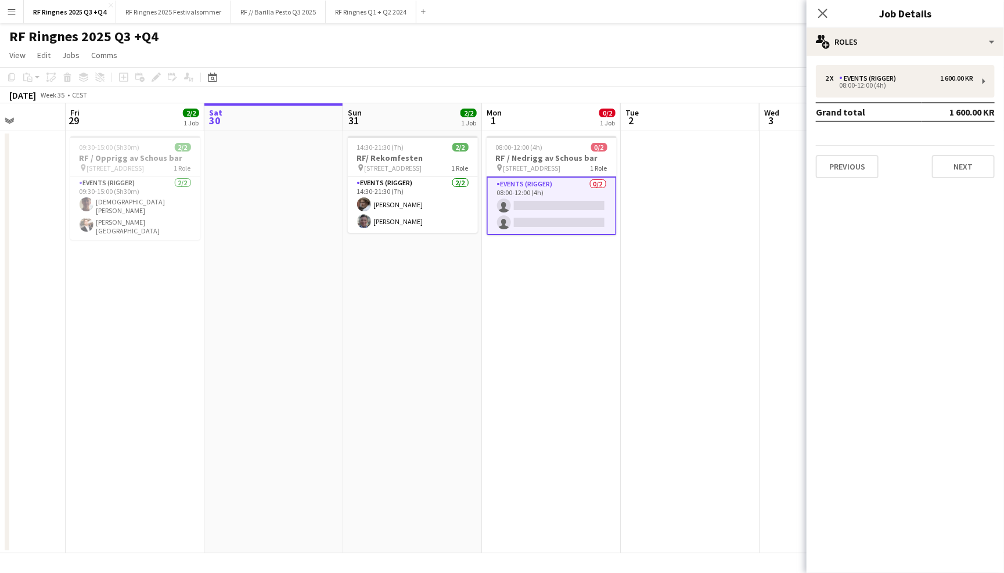
click at [602, 9] on app-navbar "Menu Boards Boards Boards All jobs Status Workforce Workforce My Workforce Recr…" at bounding box center [502, 11] width 1004 height 23
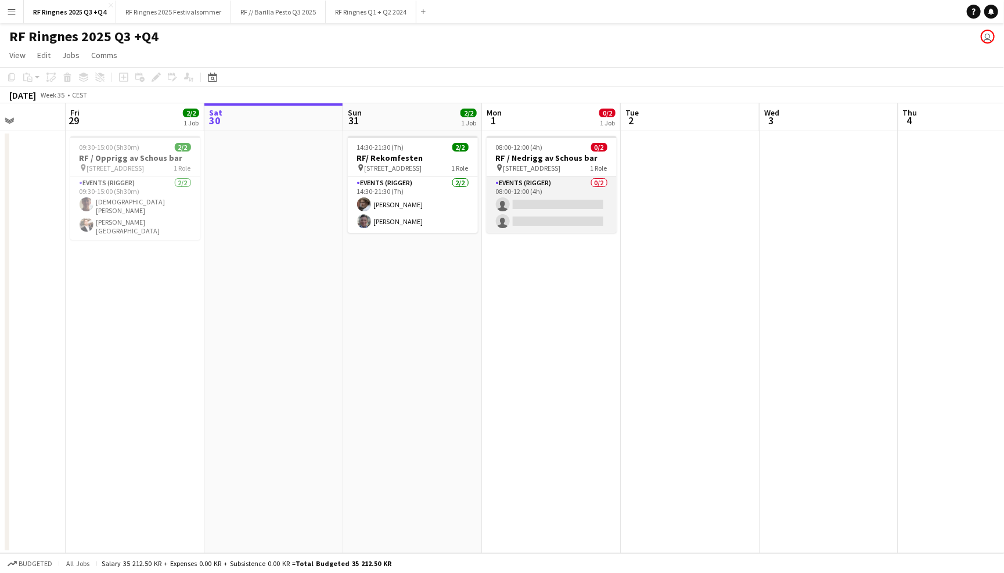
click at [563, 199] on app-card-role "Events (Rigger) 0/2 08:00-12:00 (4h) single-neutral-actions single-neutral-acti…" at bounding box center [551, 204] width 130 height 56
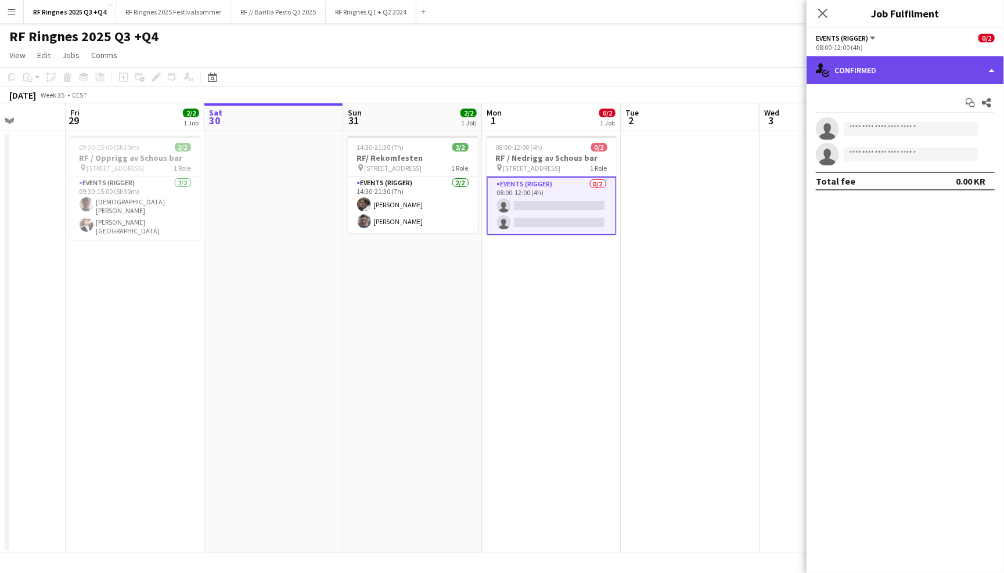
click at [907, 66] on div "single-neutral-actions-check-2 Confirmed" at bounding box center [904, 70] width 197 height 28
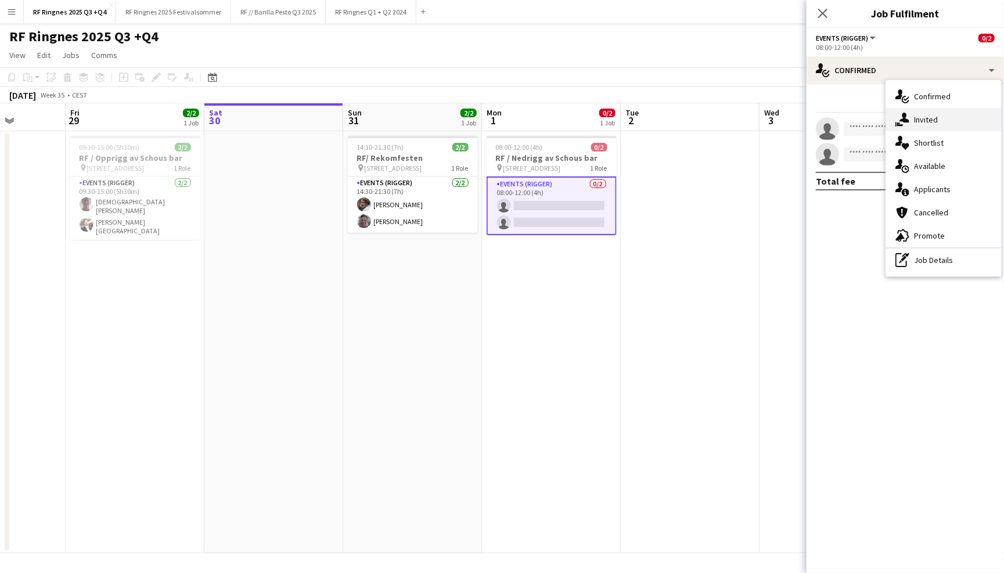
click at [938, 114] on div "single-neutral-actions-share-1 Invited" at bounding box center [943, 119] width 115 height 23
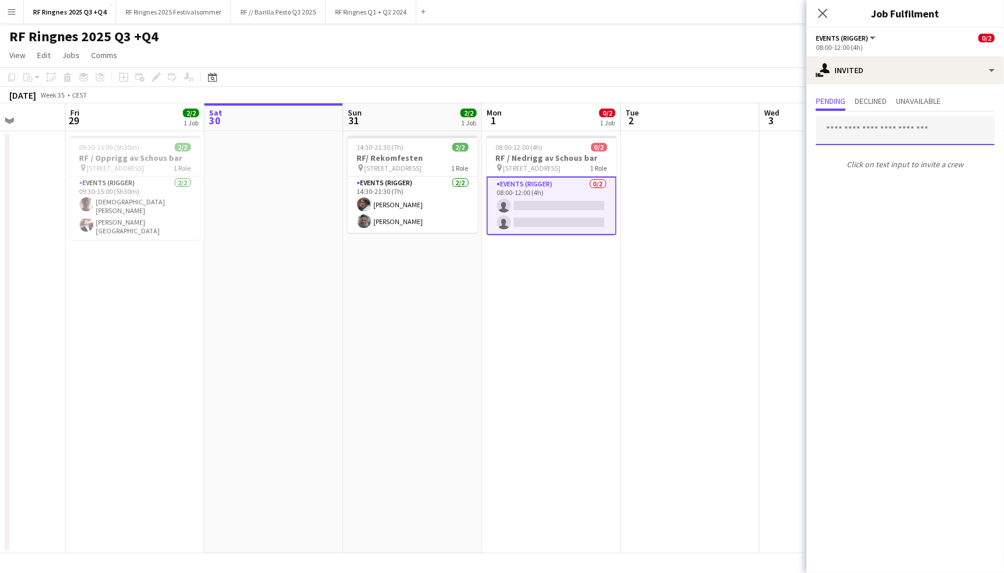
click at [889, 138] on input "text" at bounding box center [904, 130] width 179 height 29
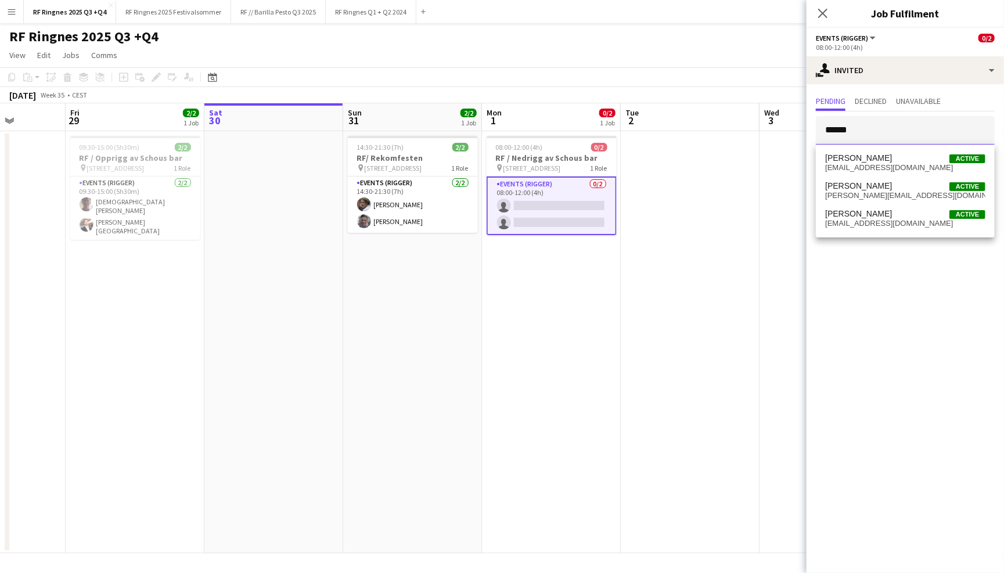
type input "******"
drag, startPoint x: 889, startPoint y: 138, endPoint x: 896, endPoint y: 215, distance: 78.0
click at [896, 215] on span "[PERSON_NAME] Active" at bounding box center [905, 214] width 160 height 10
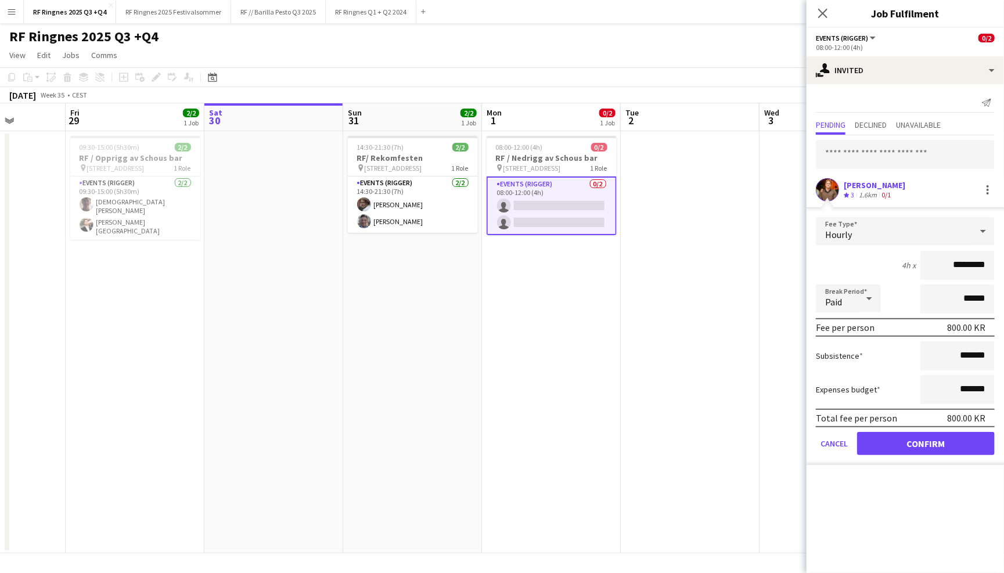
click at [832, 187] on app-user-avatar at bounding box center [826, 189] width 23 height 23
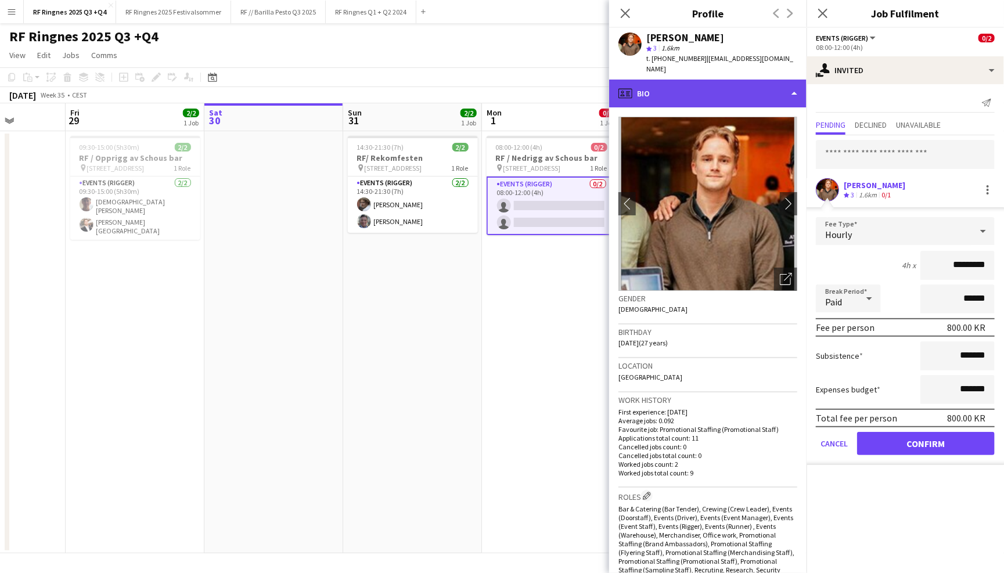
click at [767, 89] on div "profile Bio" at bounding box center [707, 94] width 197 height 28
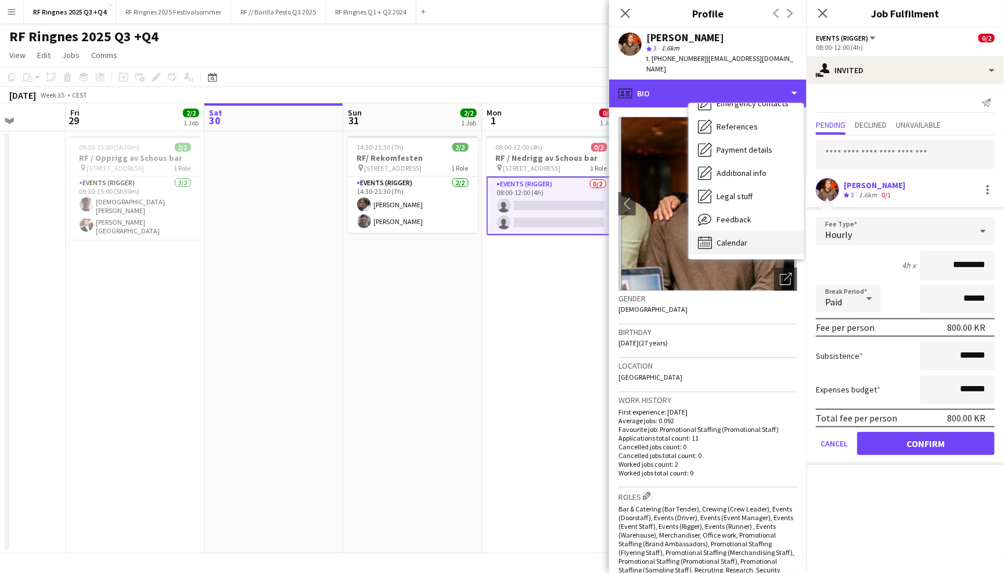
scroll to position [109, 0]
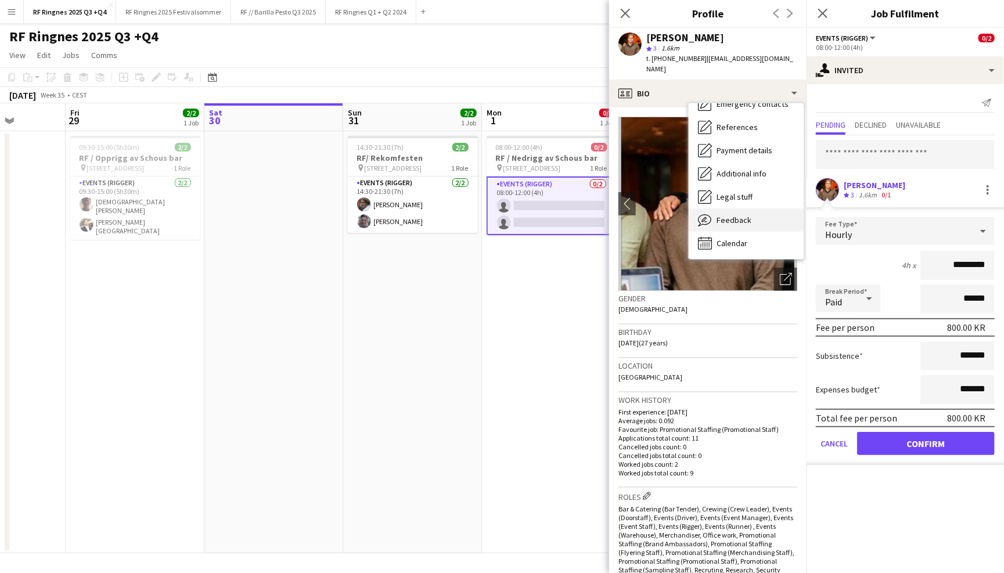
click at [754, 214] on div "Feedback Feedback" at bounding box center [745, 219] width 115 height 23
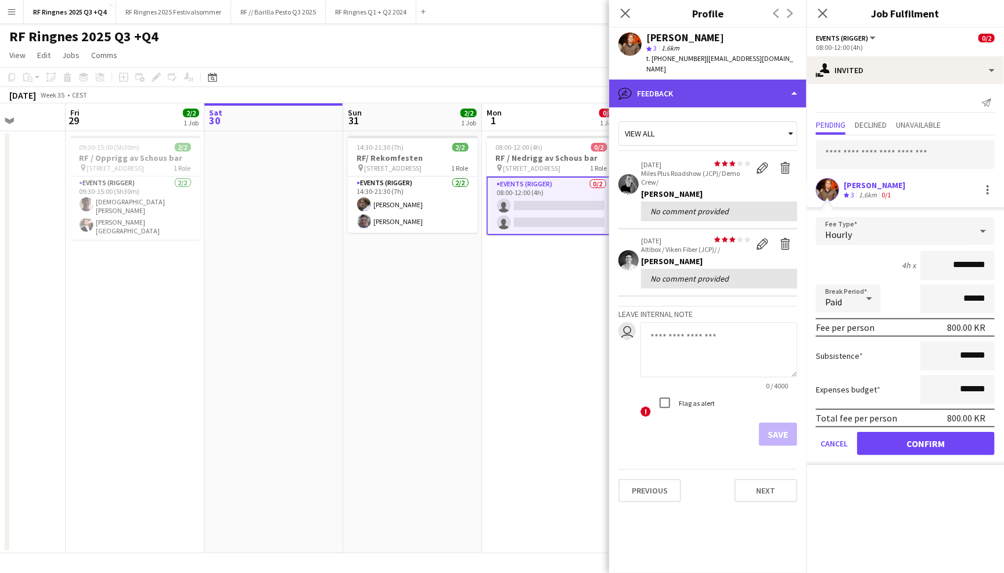
click at [729, 80] on div "bubble-pencil Feedback" at bounding box center [707, 94] width 197 height 28
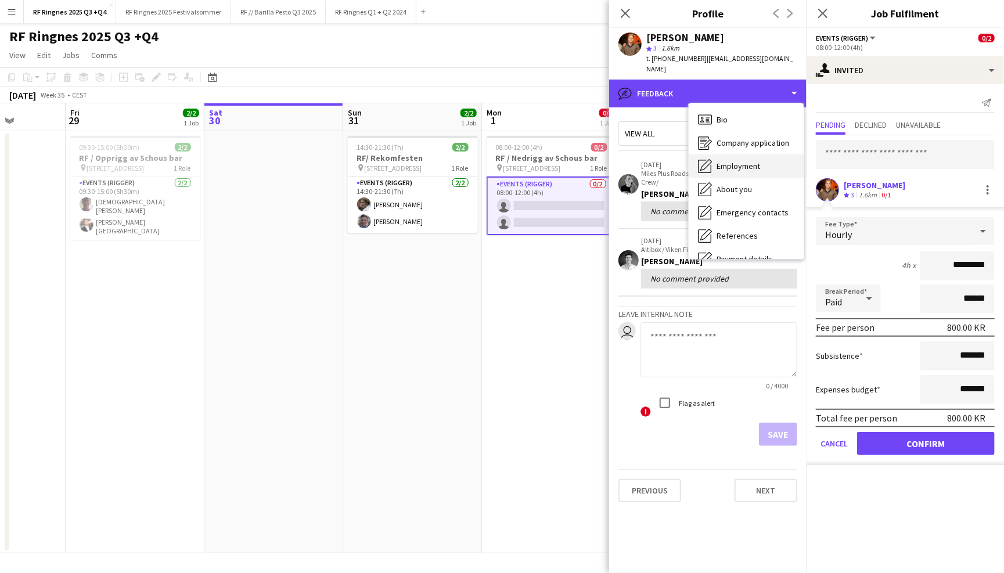
scroll to position [0, 0]
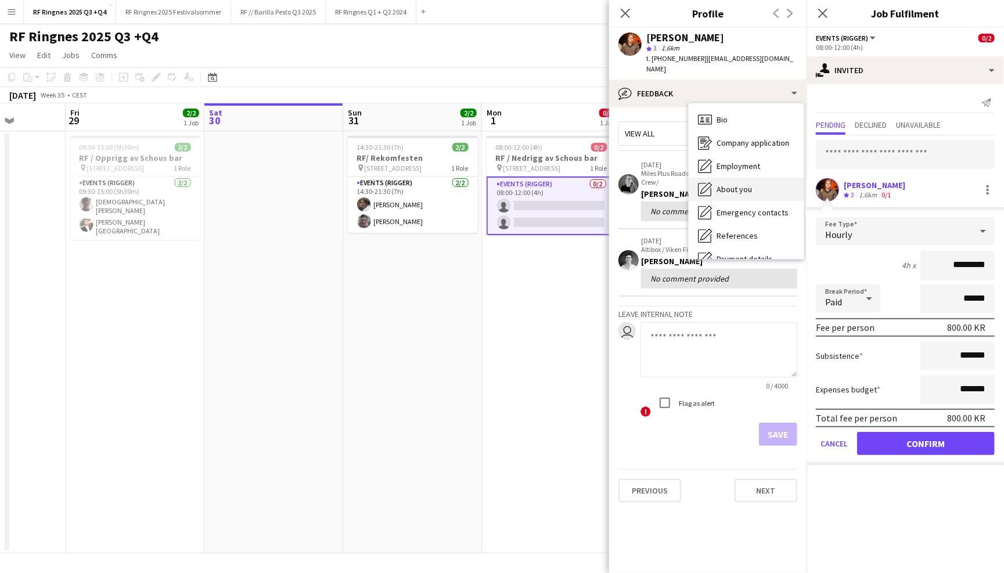
click at [740, 184] on span "About you" at bounding box center [733, 189] width 35 height 10
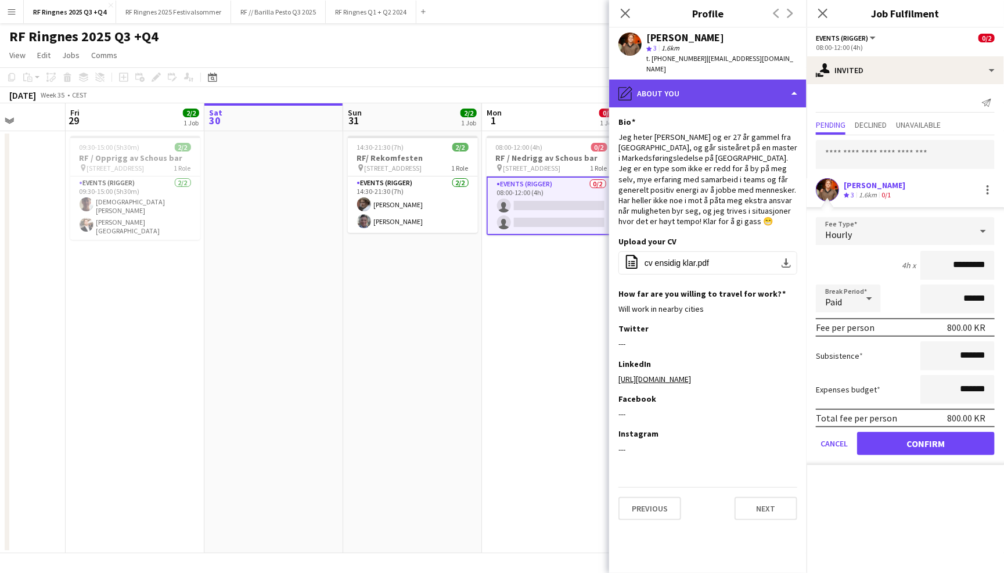
click at [723, 80] on div "pencil4 About you" at bounding box center [707, 94] width 197 height 28
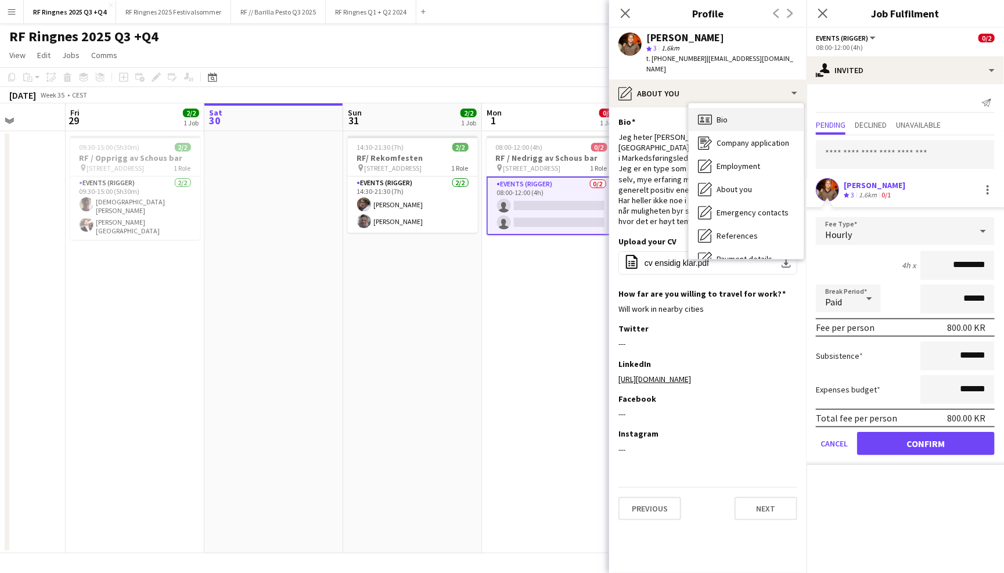
click at [738, 108] on div "Bio Bio" at bounding box center [745, 119] width 115 height 23
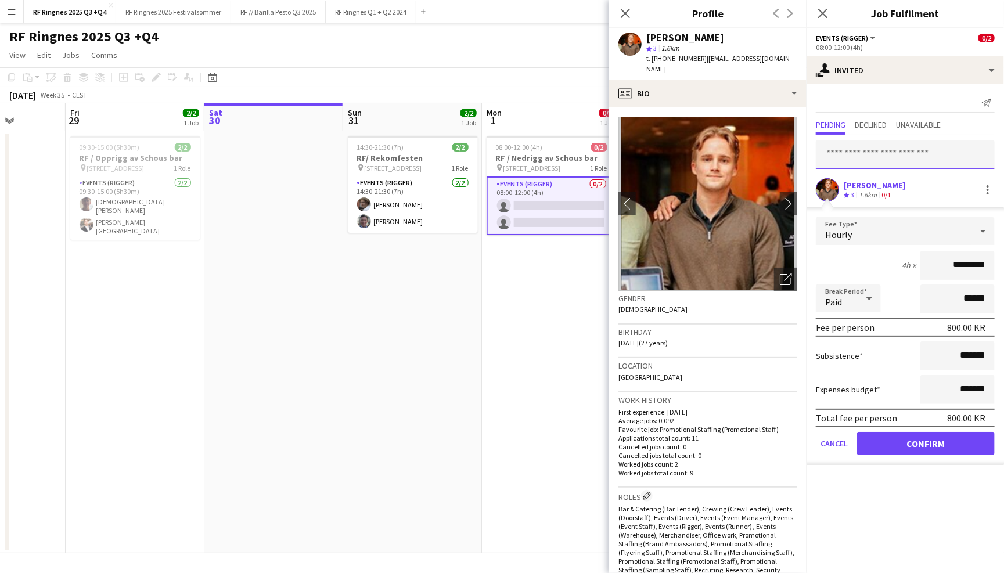
click at [835, 148] on input "text" at bounding box center [904, 154] width 179 height 29
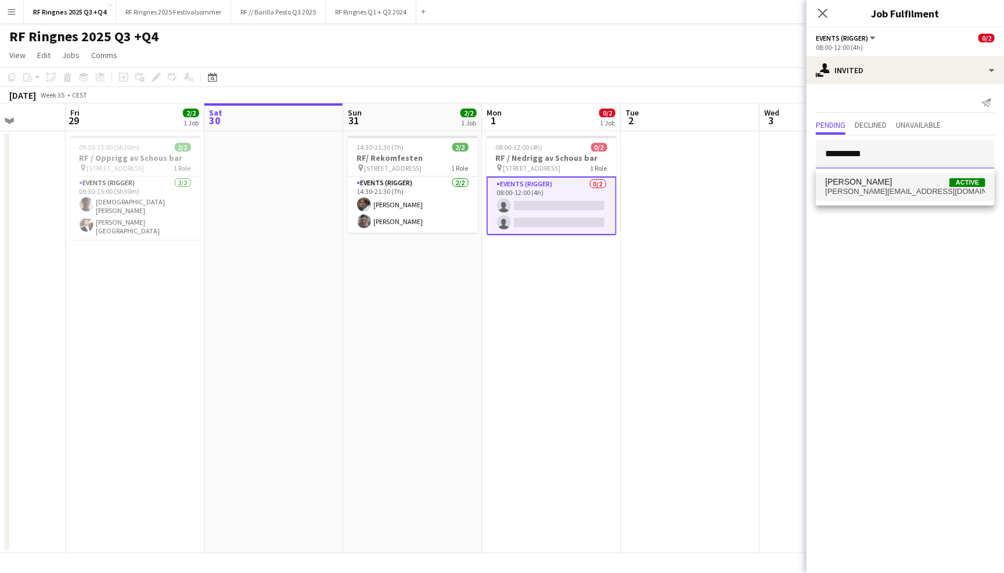
type input "**********"
click at [881, 182] on span "[PERSON_NAME]" at bounding box center [858, 182] width 67 height 10
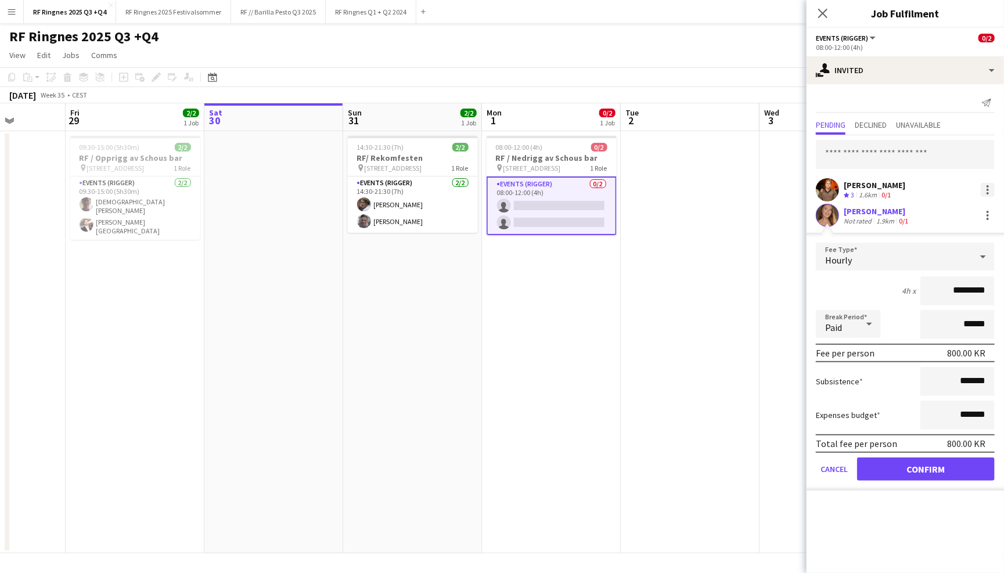
click at [988, 190] on div at bounding box center [987, 190] width 14 height 14
click at [964, 292] on span "Cancel invitation" at bounding box center [950, 294] width 68 height 10
click at [748, 56] on app-page-menu "View Day view expanded Day view collapsed Month view Date picker Jump to [DATE]…" at bounding box center [502, 56] width 1004 height 22
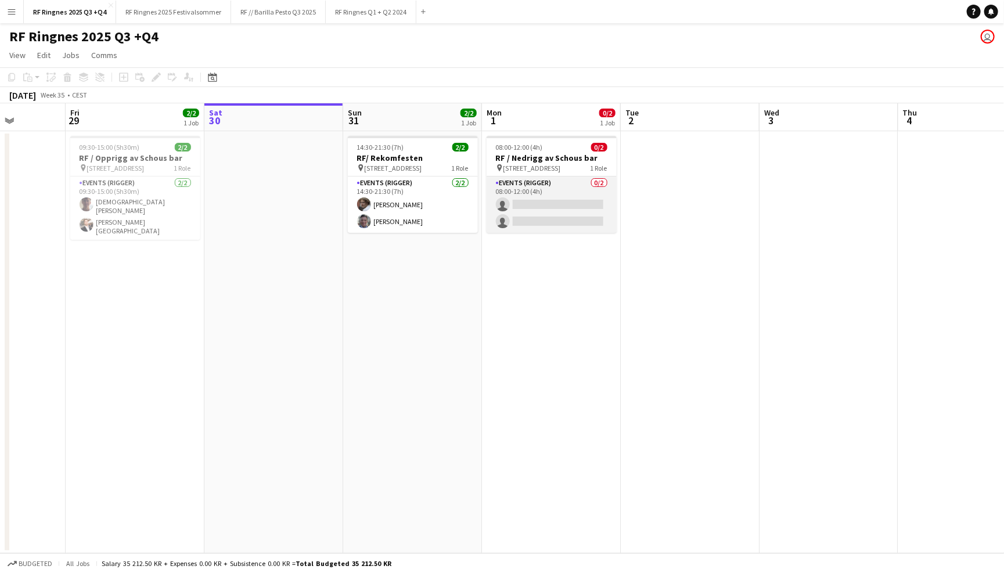
scroll to position [0, 350]
click at [578, 199] on app-card-role "Events (Rigger) 0/2 08:00-12:00 (4h) single-neutral-actions single-neutral-acti…" at bounding box center [551, 204] width 130 height 56
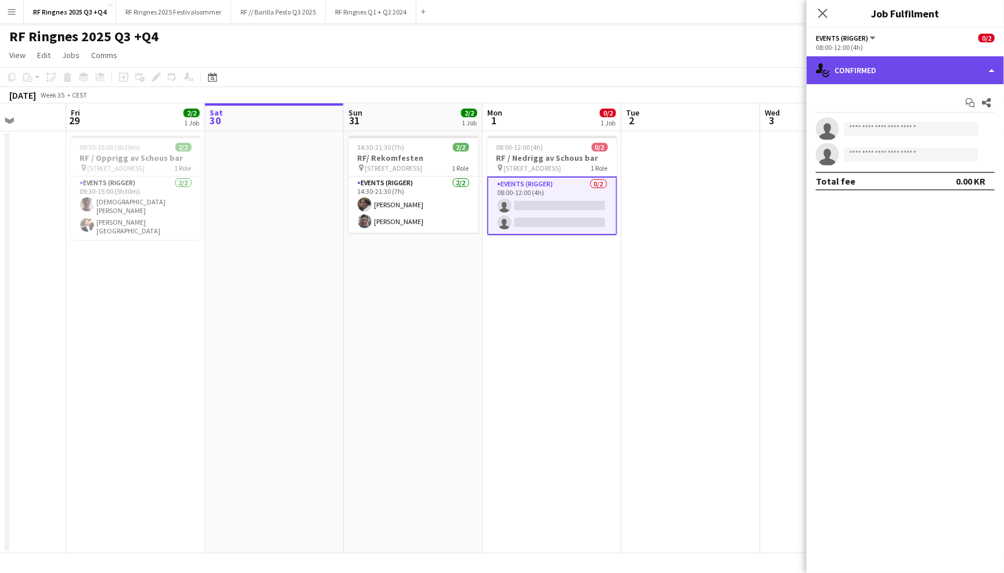
click at [923, 60] on div "single-neutral-actions-check-2 Confirmed" at bounding box center [904, 70] width 197 height 28
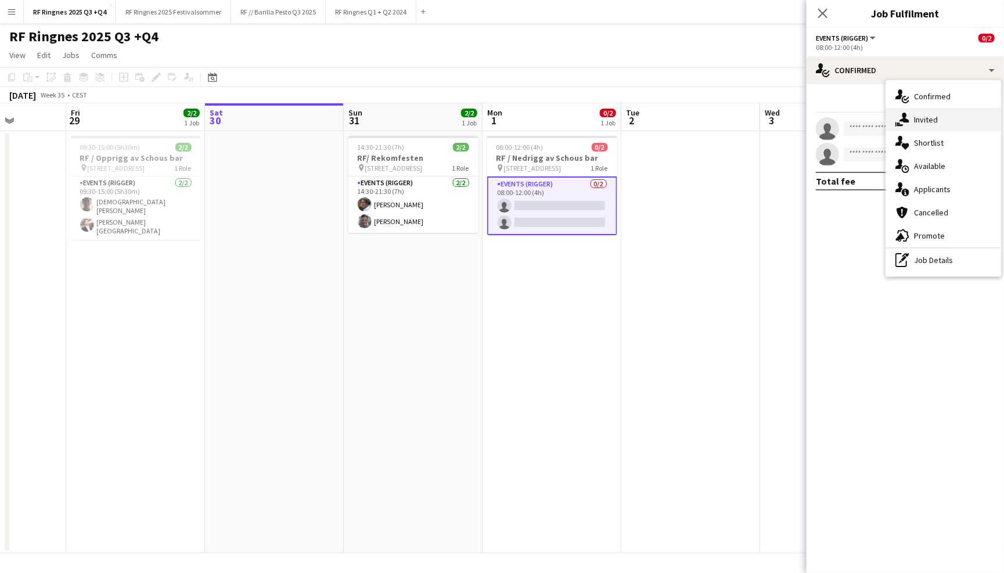
click at [949, 123] on div "single-neutral-actions-share-1 Invited" at bounding box center [943, 119] width 115 height 23
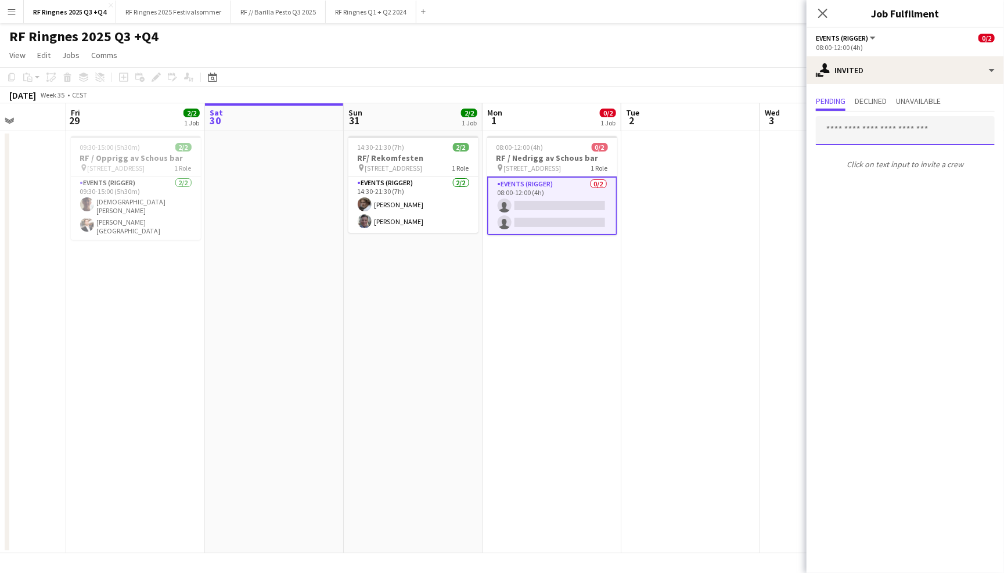
click at [879, 132] on input "text" at bounding box center [904, 130] width 179 height 29
type input "**********"
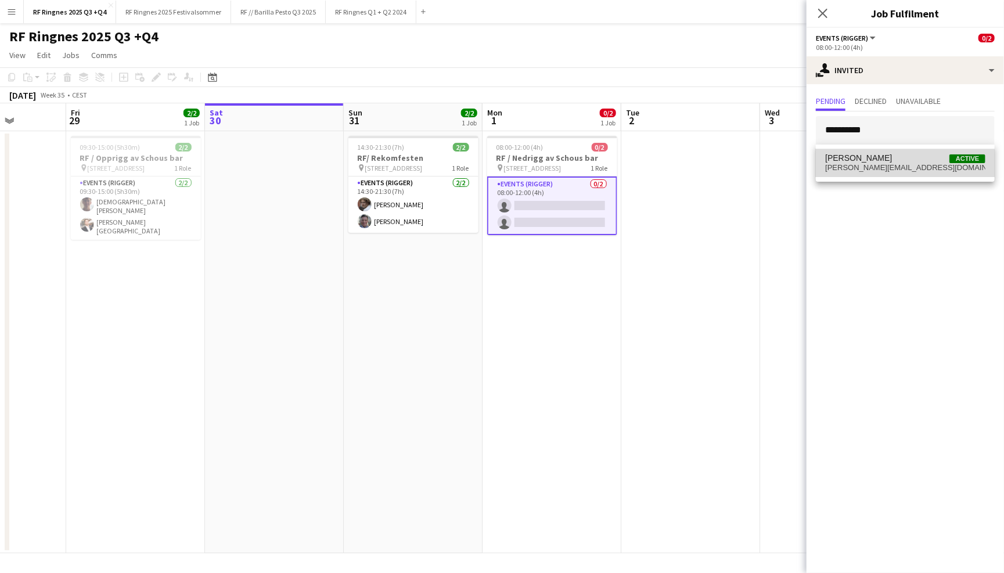
click at [893, 168] on span "[PERSON_NAME][EMAIL_ADDRESS][DOMAIN_NAME]" at bounding box center [905, 167] width 160 height 9
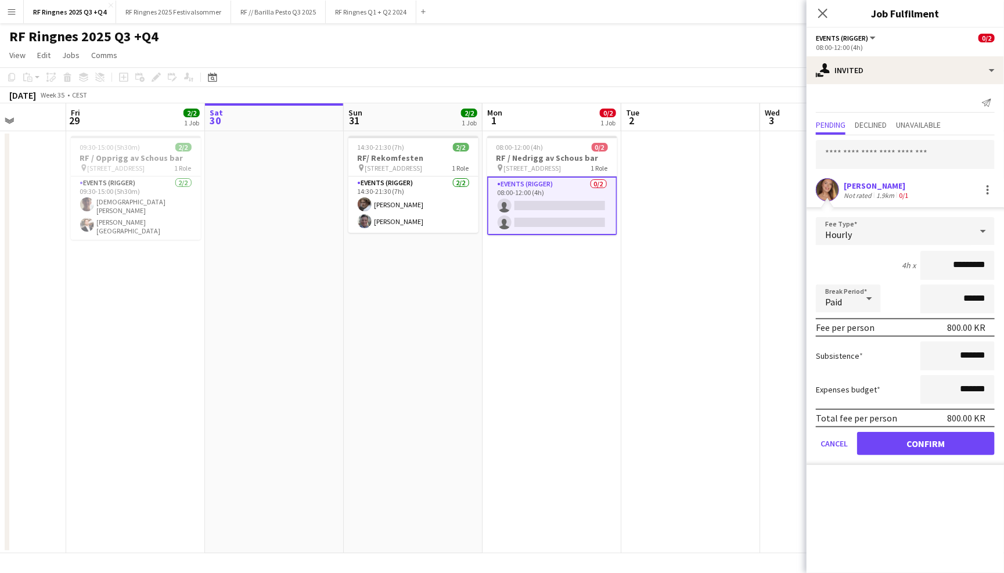
click at [699, 63] on app-page-menu "View Day view expanded Day view collapsed Month view Date picker Jump to [DATE]…" at bounding box center [502, 56] width 1004 height 22
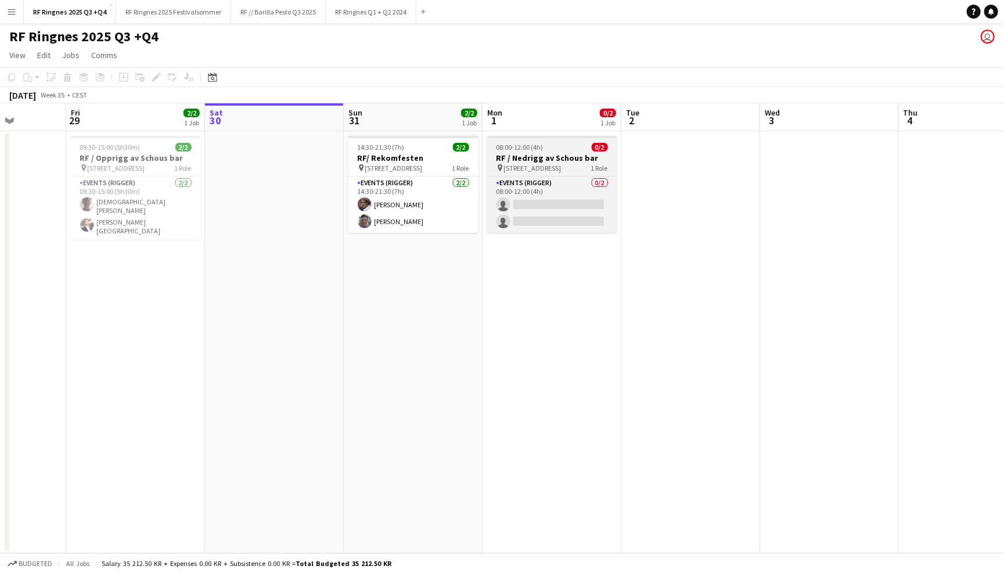
click at [585, 168] on div "pin Grorudveien 55 1 Role" at bounding box center [552, 167] width 130 height 9
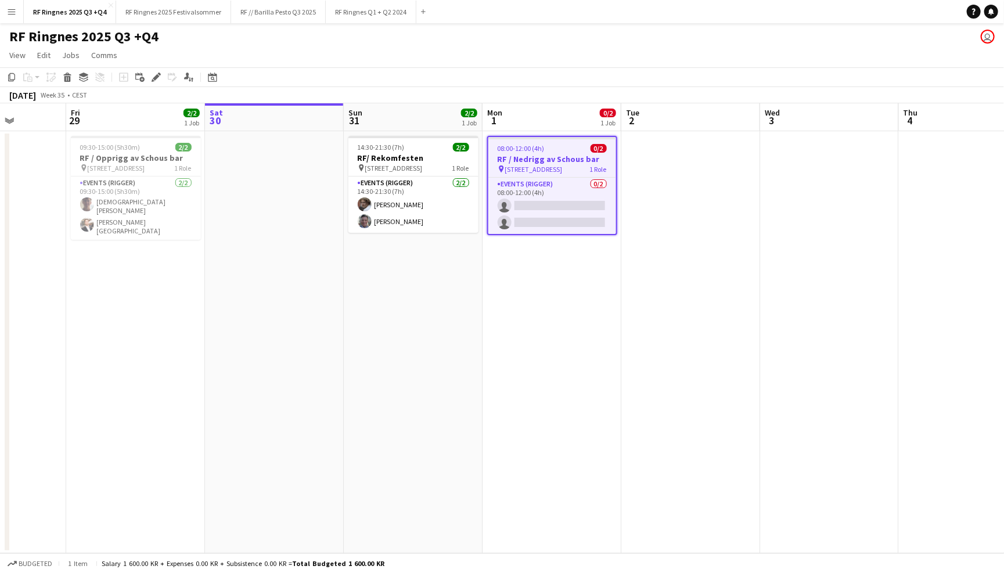
click at [569, 156] on h3 "RF / Nedrigg av Schous bar" at bounding box center [552, 159] width 128 height 10
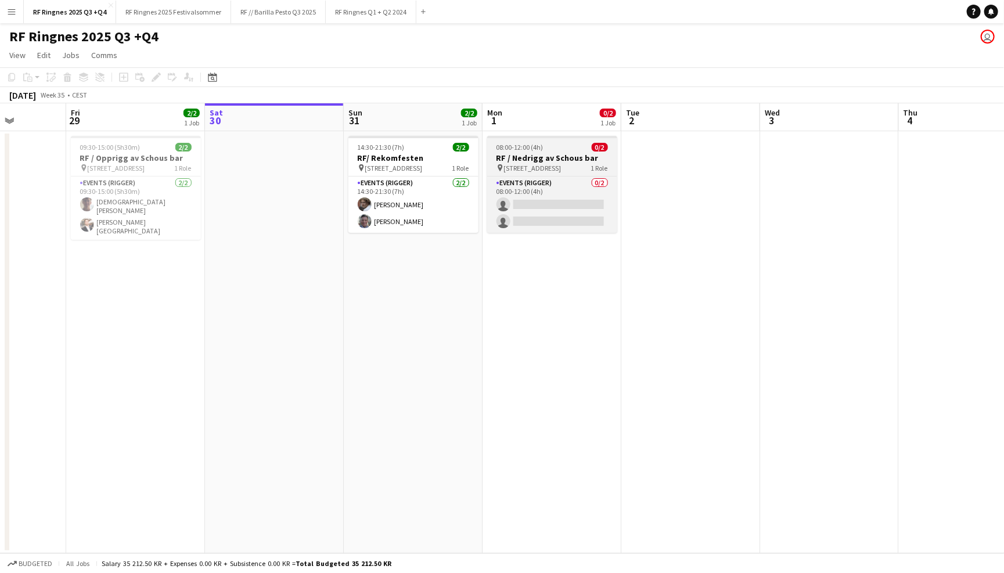
scroll to position [0, 349]
click at [565, 161] on h3 "RF / Nedrigg av Schous bar" at bounding box center [553, 158] width 130 height 10
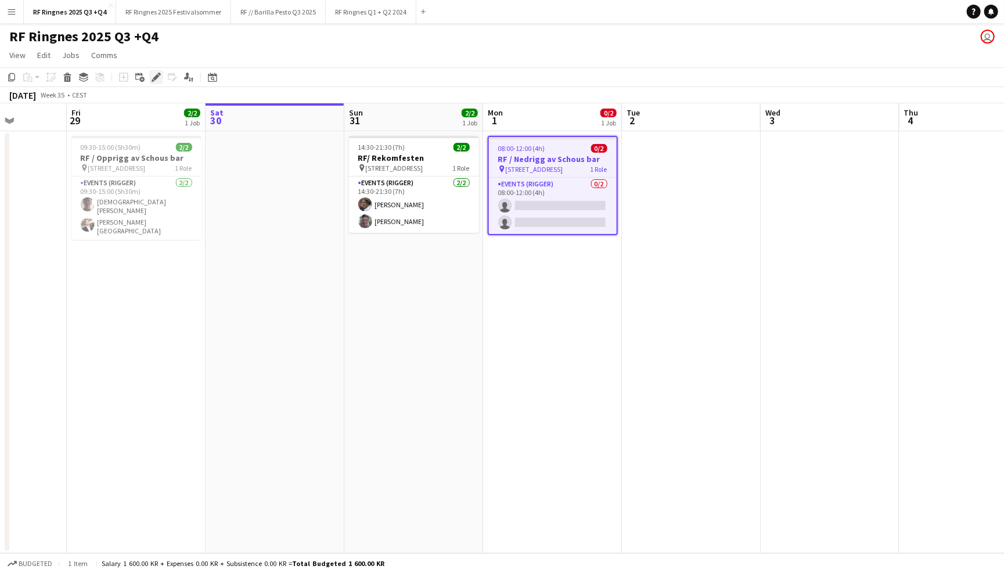
click at [158, 73] on icon at bounding box center [159, 74] width 3 height 3
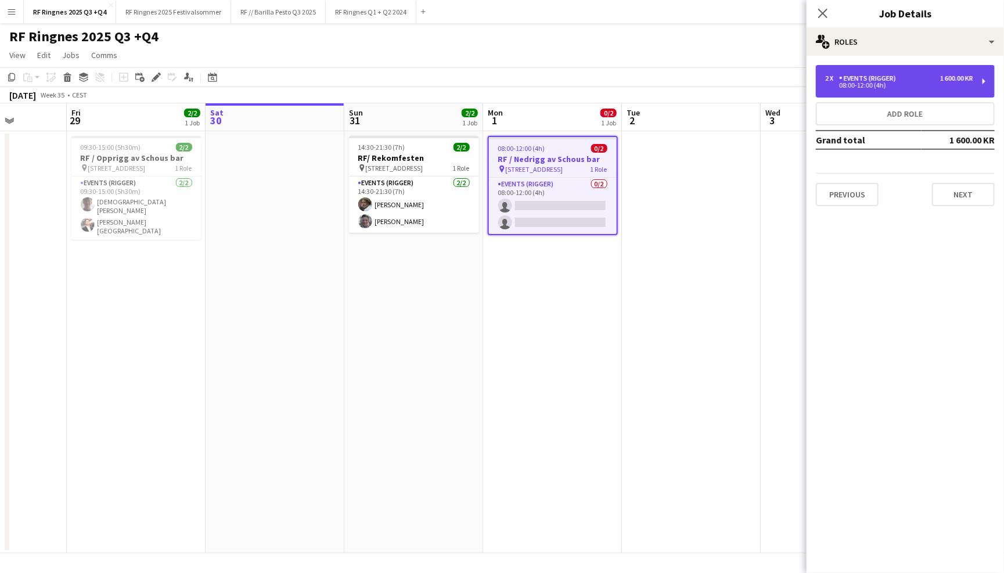
click at [896, 85] on div "08:00-12:00 (4h)" at bounding box center [899, 85] width 148 height 6
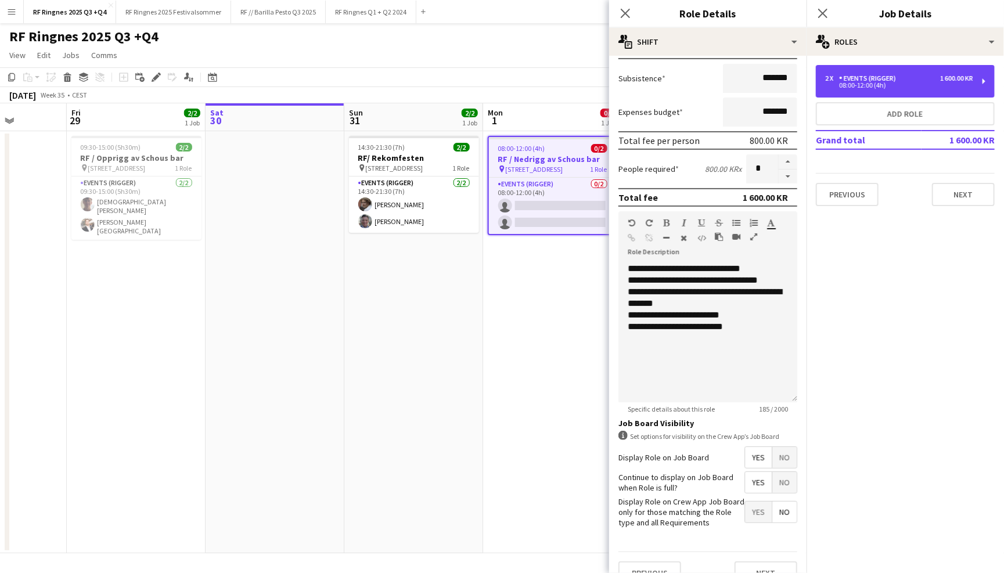
scroll to position [209, 0]
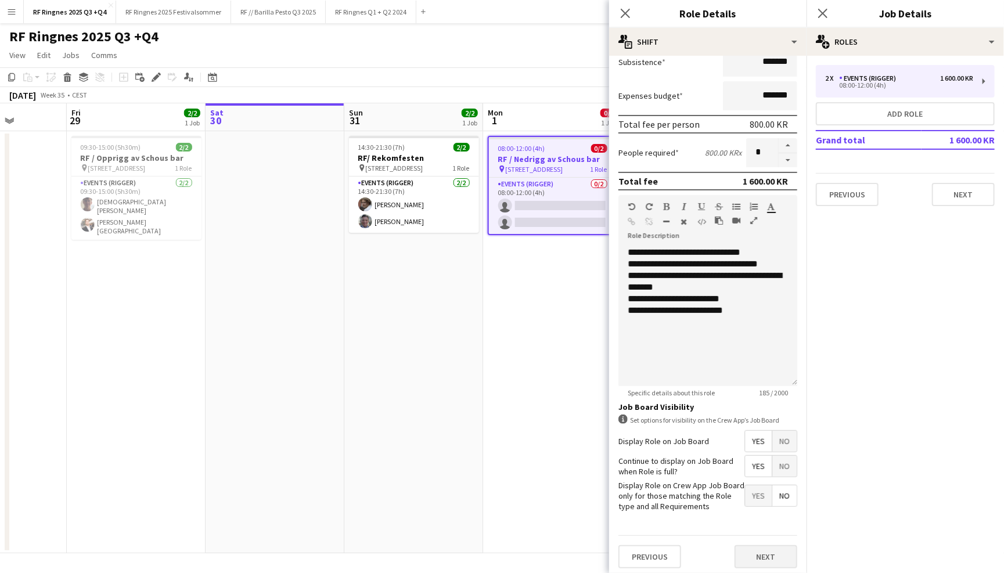
click at [751, 553] on button "Next" at bounding box center [765, 556] width 63 height 23
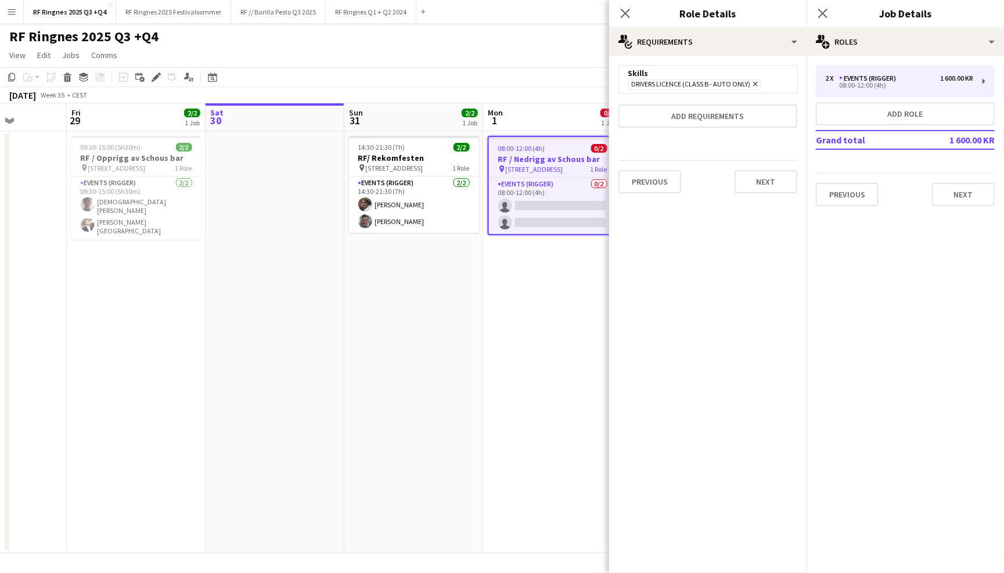
scroll to position [0, 0]
click at [734, 84] on span "Drivers Licence (Class B - AUTO ONLY)" at bounding box center [690, 84] width 119 height 9
click at [756, 81] on icon "Remove" at bounding box center [754, 84] width 8 height 8
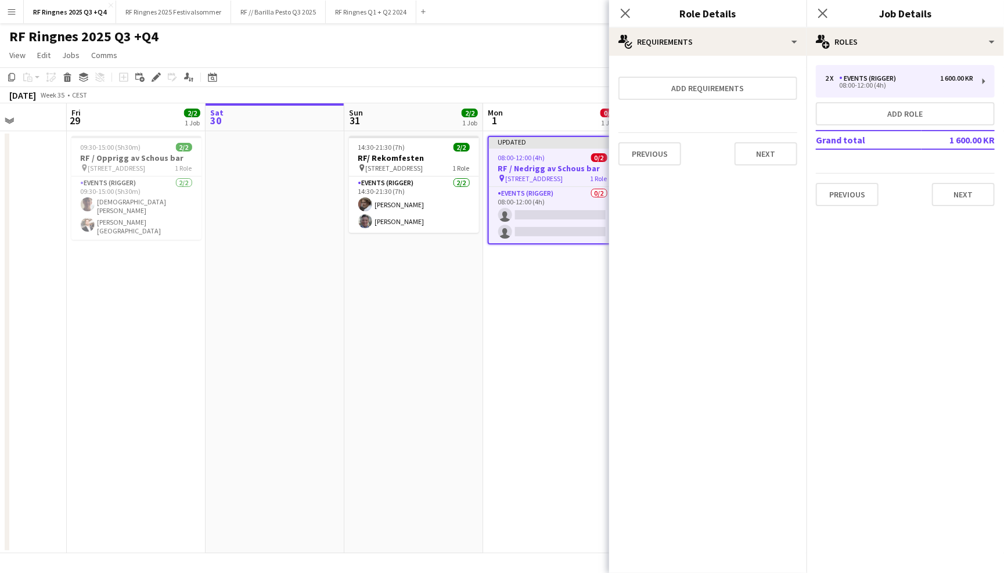
click at [568, 52] on app-page-menu "View Day view expanded Day view collapsed Month view Date picker Jump to [DATE]…" at bounding box center [502, 56] width 1004 height 22
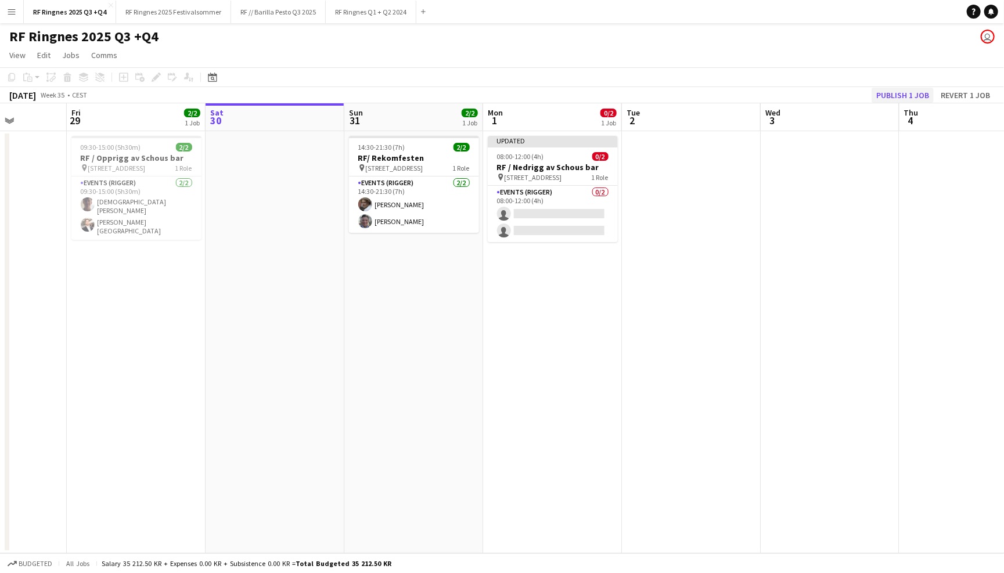
click at [892, 88] on button "Publish 1 job" at bounding box center [902, 95] width 62 height 15
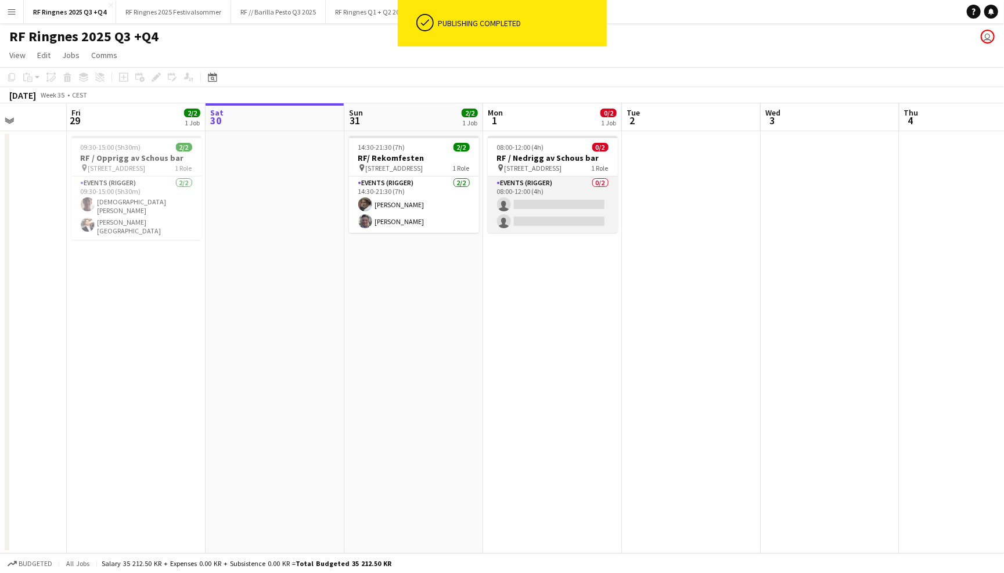
click at [560, 189] on app-card-role "Events (Rigger) 0/2 08:00-12:00 (4h) single-neutral-actions single-neutral-acti…" at bounding box center [553, 204] width 130 height 56
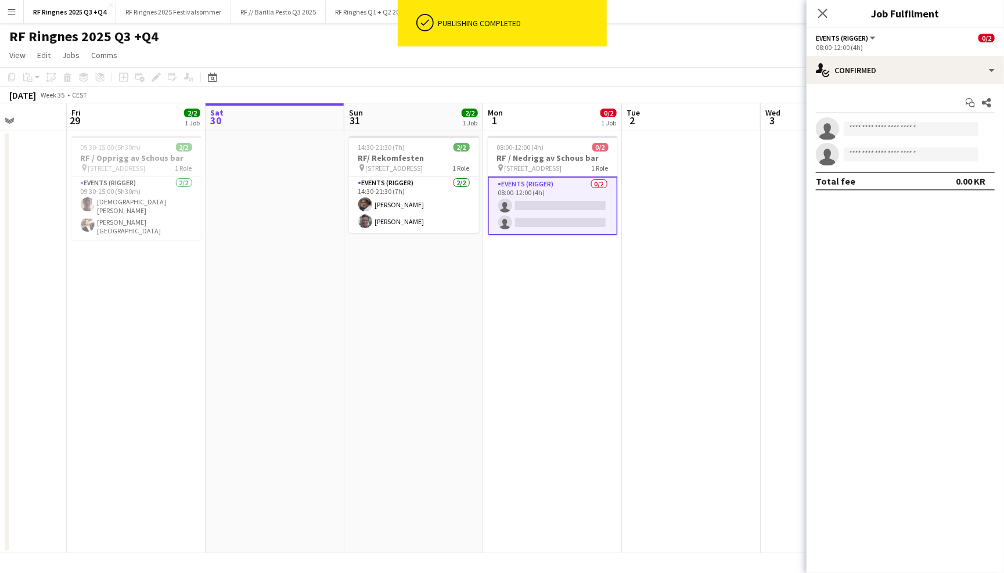
click at [858, 84] on div "Start chat Share single-neutral-actions single-neutral-actions Total fee 0.00 KR" at bounding box center [904, 142] width 197 height 116
click at [860, 75] on div "single-neutral-actions-check-2 Confirmed" at bounding box center [904, 70] width 197 height 28
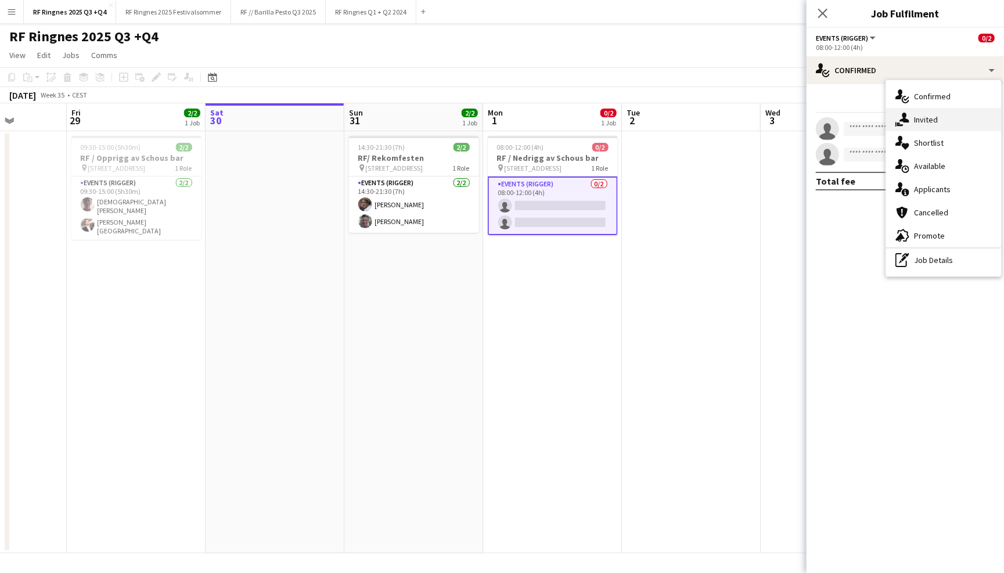
click at [930, 121] on div "single-neutral-actions-share-1 Invited" at bounding box center [943, 119] width 115 height 23
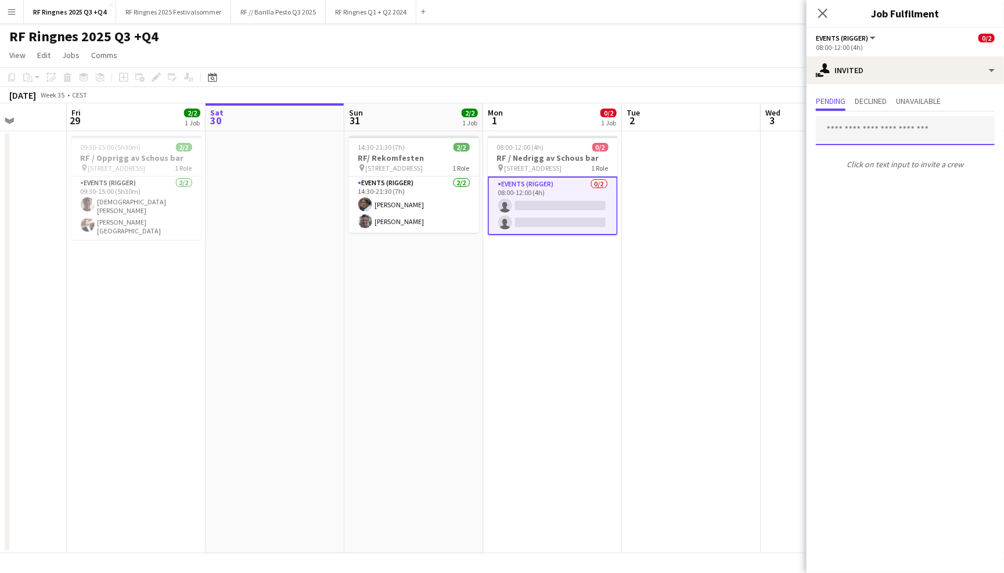
click at [887, 131] on input "text" at bounding box center [904, 130] width 179 height 29
type input "**********"
click at [903, 179] on div "[PERSON_NAME] Active [PERSON_NAME][EMAIL_ADDRESS][DOMAIN_NAME]" at bounding box center [904, 163] width 179 height 37
click at [903, 171] on span "[PERSON_NAME][EMAIL_ADDRESS][DOMAIN_NAME]" at bounding box center [905, 167] width 160 height 9
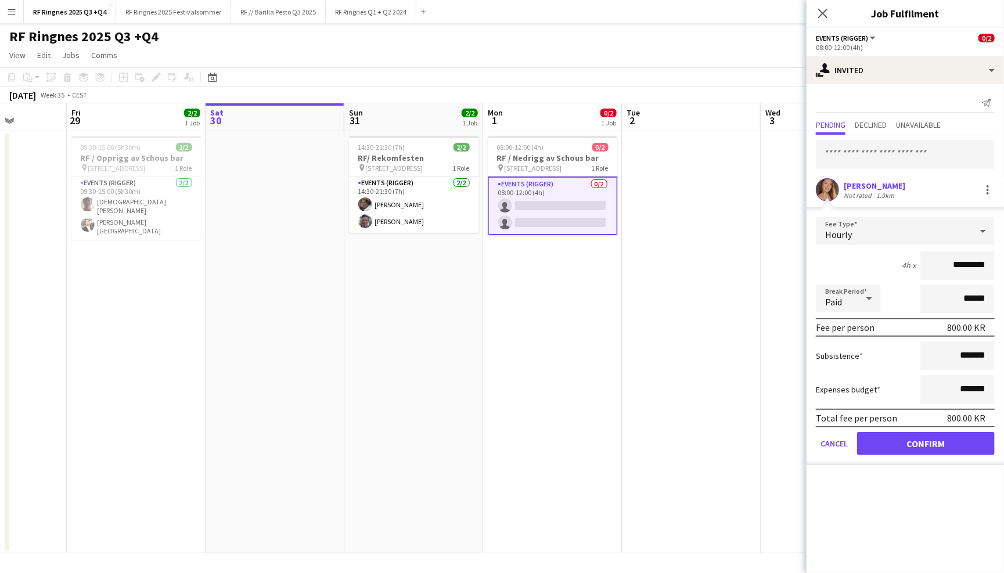
click at [922, 432] on button "Confirm" at bounding box center [926, 443] width 138 height 23
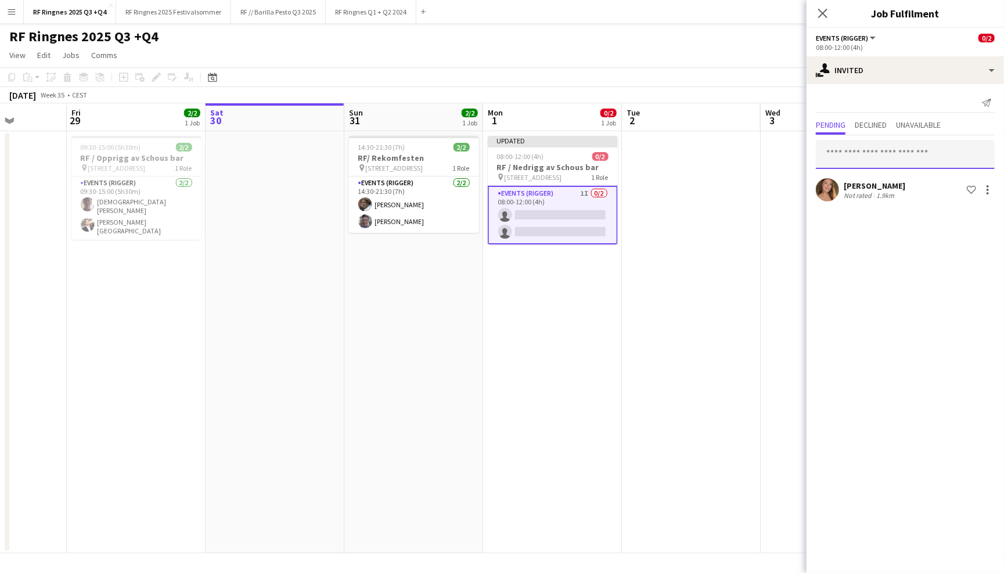
click at [882, 160] on input "text" at bounding box center [904, 154] width 179 height 29
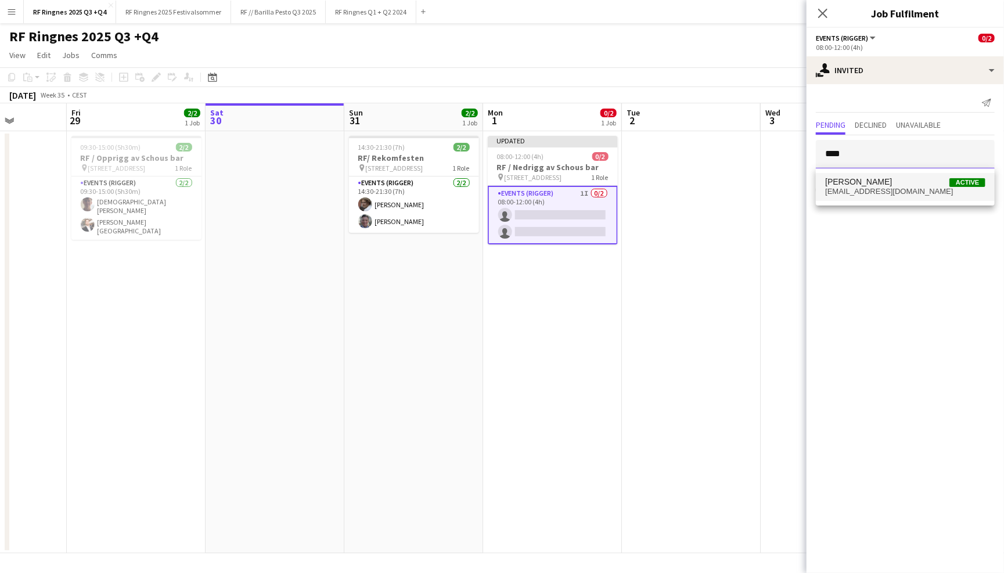
type input "****"
click at [882, 175] on mat-option "[PERSON_NAME] Active [EMAIL_ADDRESS][DOMAIN_NAME]" at bounding box center [904, 187] width 179 height 28
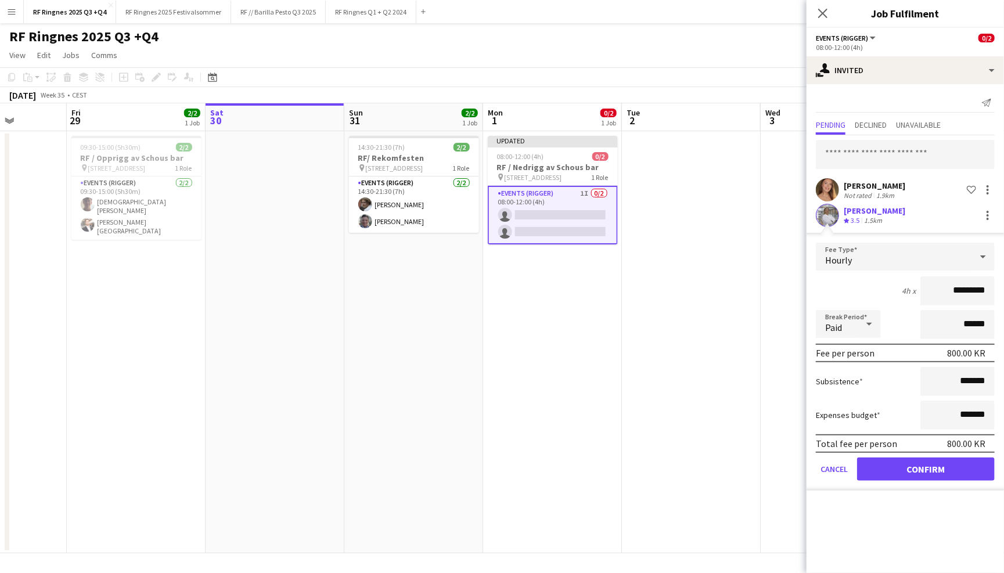
click at [931, 463] on button "Confirm" at bounding box center [926, 468] width 138 height 23
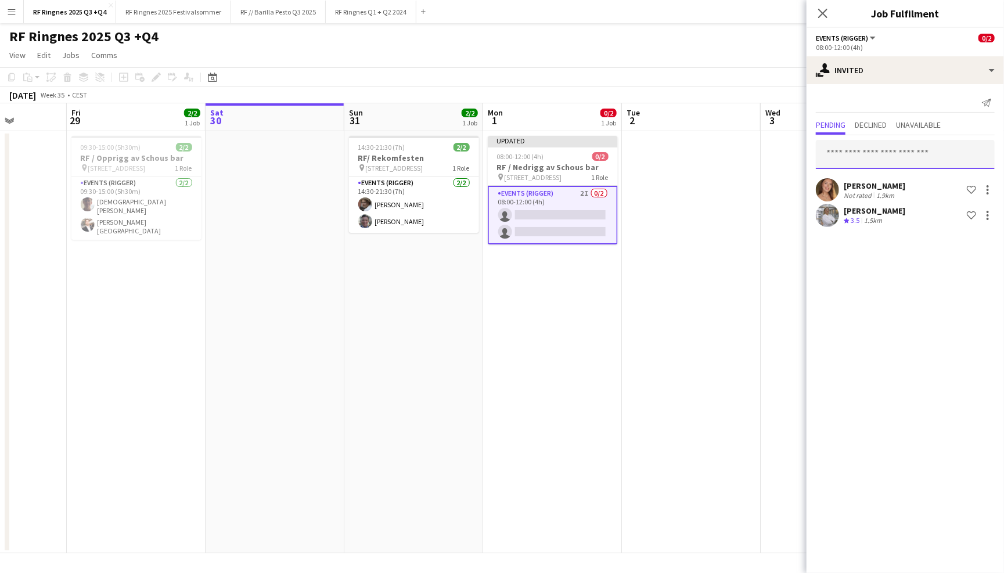
click at [897, 160] on input "text" at bounding box center [904, 154] width 179 height 29
type input "*"
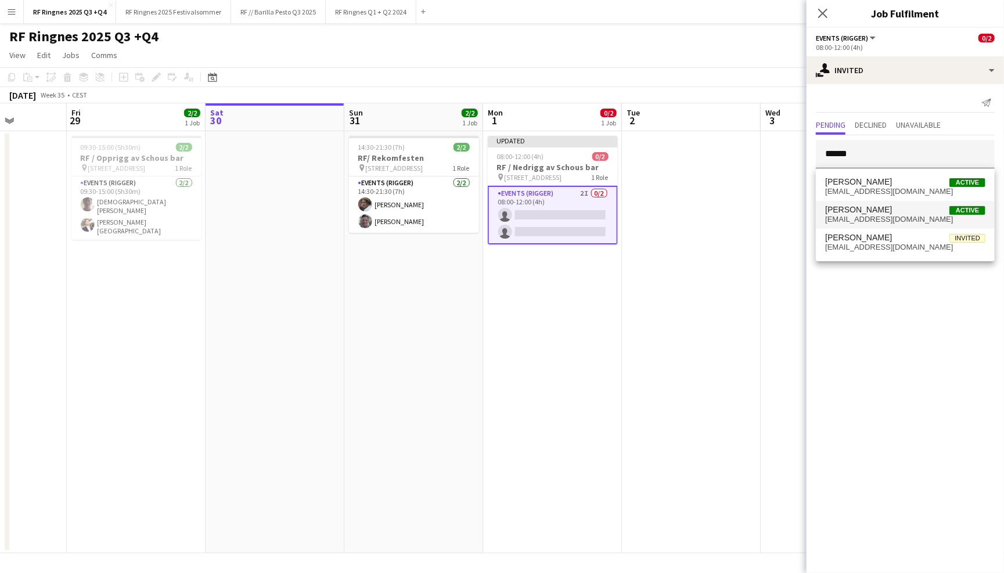
type input "******"
click at [880, 222] on span "[EMAIL_ADDRESS][DOMAIN_NAME]" at bounding box center [905, 219] width 160 height 9
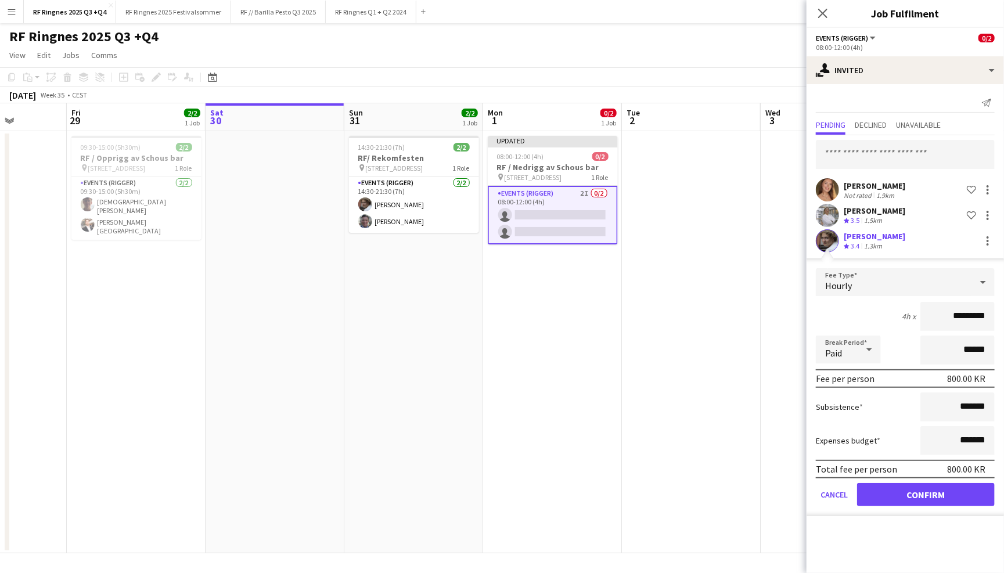
click at [907, 486] on button "Confirm" at bounding box center [926, 494] width 138 height 23
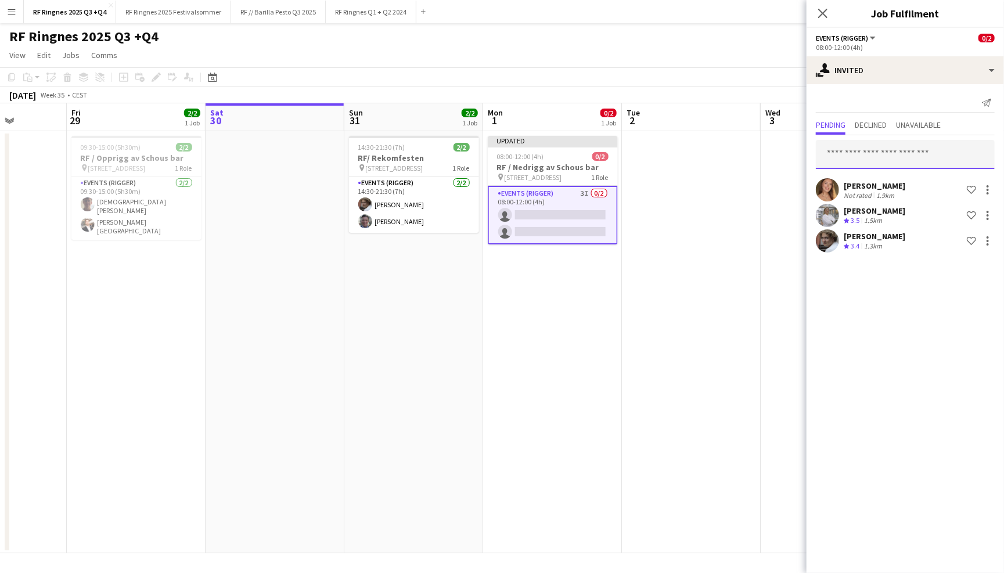
click at [881, 159] on input "text" at bounding box center [904, 154] width 179 height 29
type input "*"
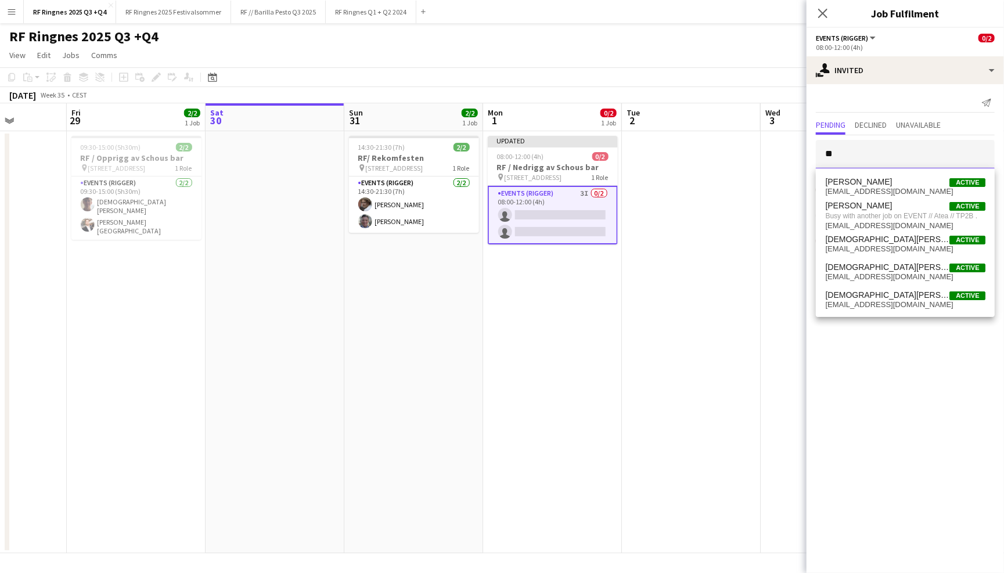
type input "*"
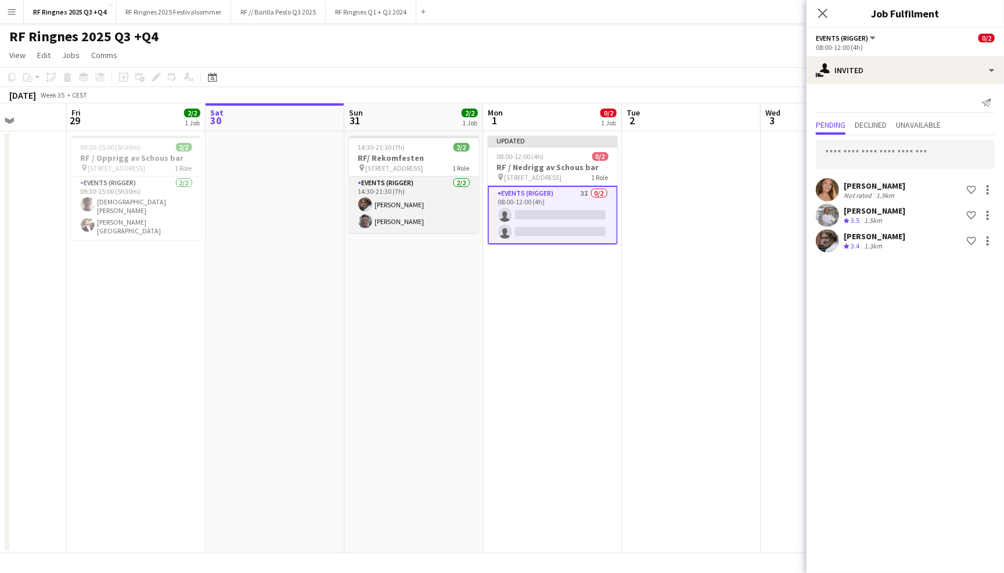
click at [387, 198] on app-card-role "Events (Rigger) [DATE] 14:30-21:30 (7h) [PERSON_NAME]" at bounding box center [414, 204] width 130 height 56
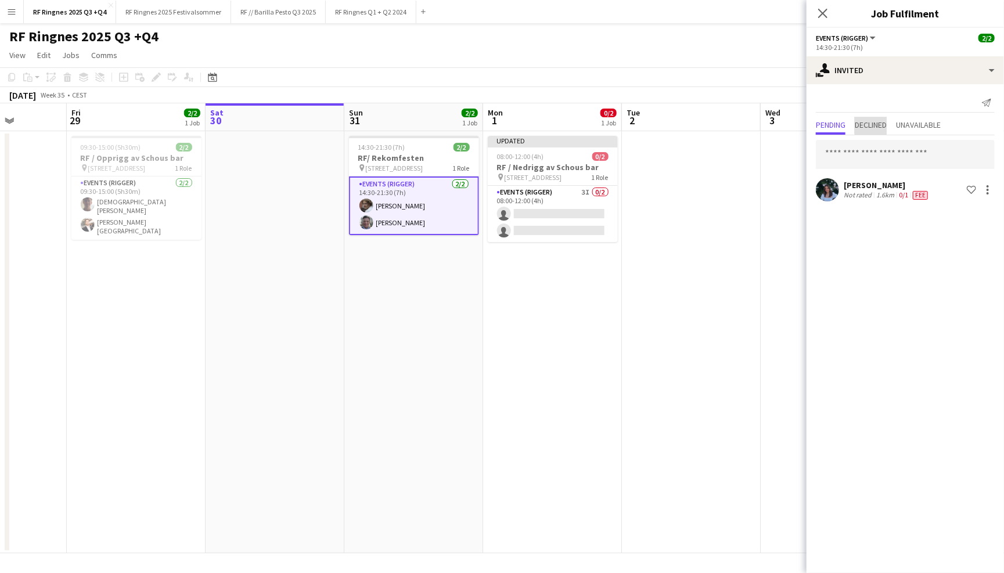
click at [876, 122] on span "Declined" at bounding box center [870, 125] width 32 height 8
click at [156, 204] on app-card-role "Events (Rigger) [DATE] 09:30-15:00 (5h30m) [DEMOGRAPHIC_DATA][PERSON_NAME] [PER…" at bounding box center [136, 207] width 130 height 63
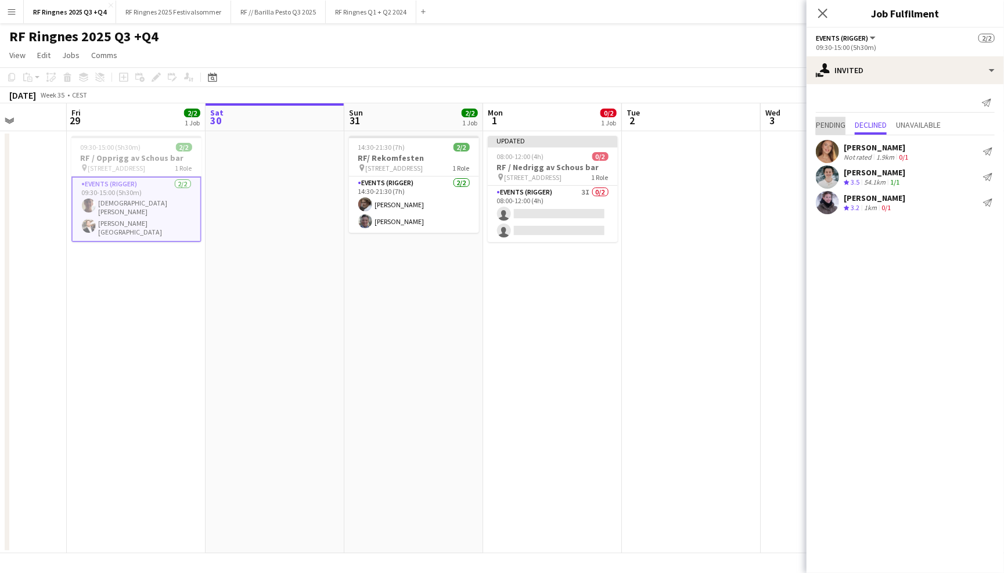
click at [830, 125] on span "Pending" at bounding box center [830, 125] width 30 height 8
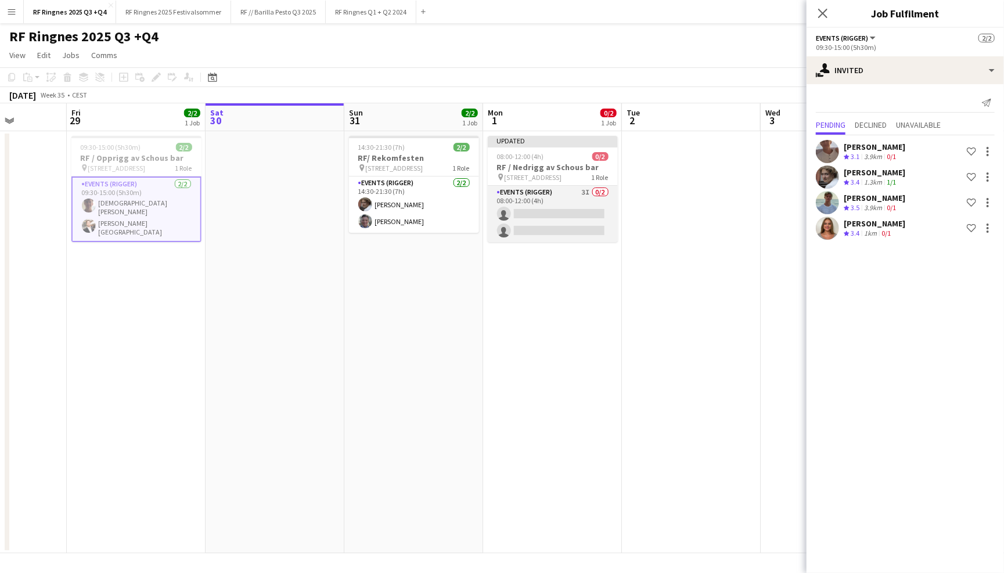
click at [582, 203] on app-card-role "Events (Rigger) 3I 0/2 08:00-12:00 (4h) single-neutral-actions single-neutral-a…" at bounding box center [553, 214] width 130 height 56
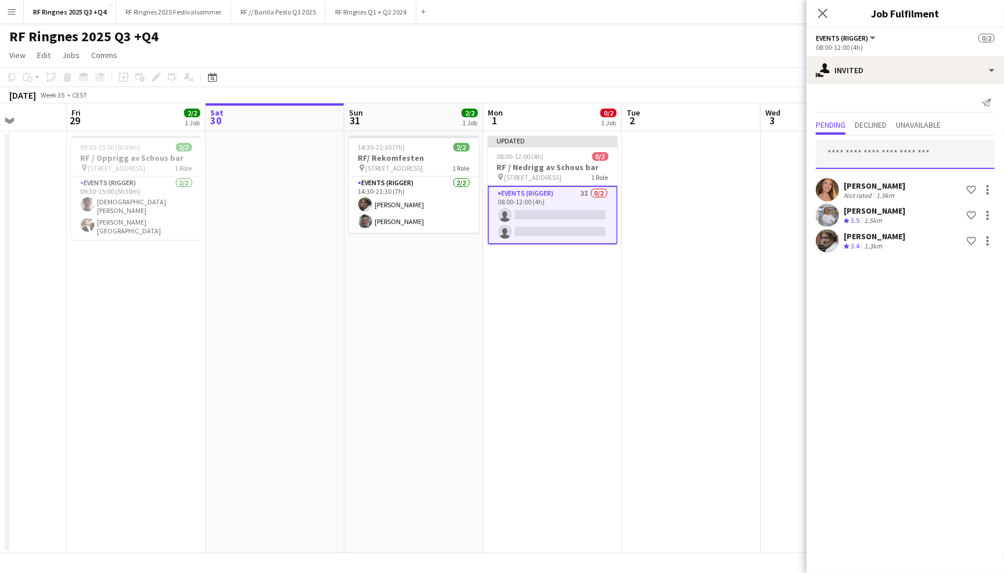
click at [876, 157] on input "text" at bounding box center [904, 154] width 179 height 29
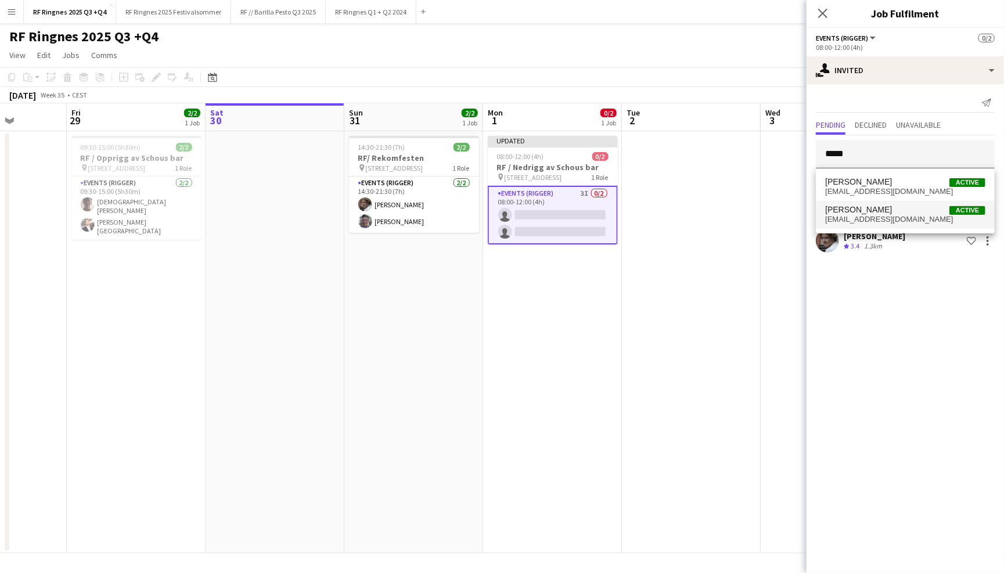
type input "*****"
click at [900, 217] on span "[EMAIL_ADDRESS][DOMAIN_NAME]" at bounding box center [905, 219] width 160 height 9
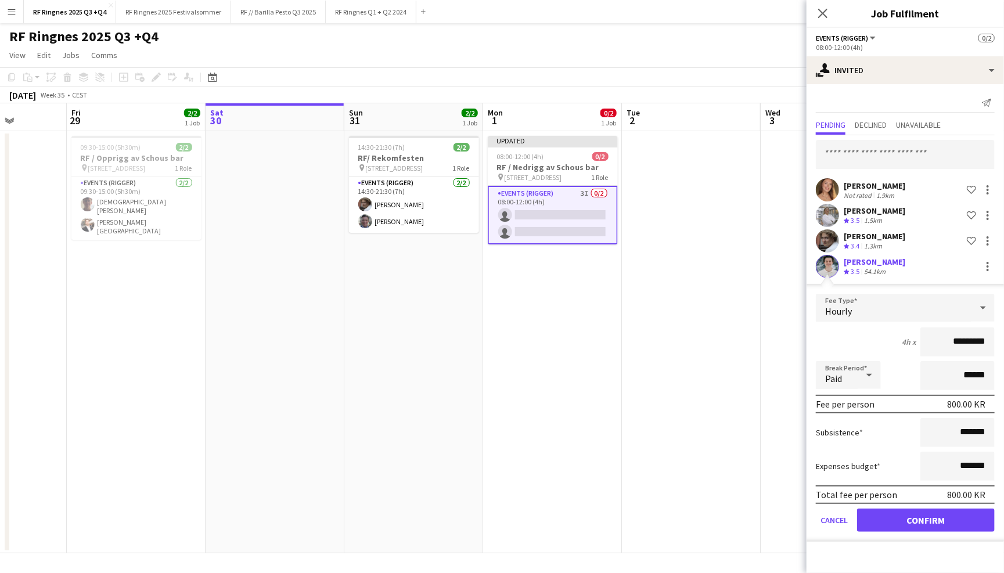
click at [908, 518] on button "Confirm" at bounding box center [926, 519] width 138 height 23
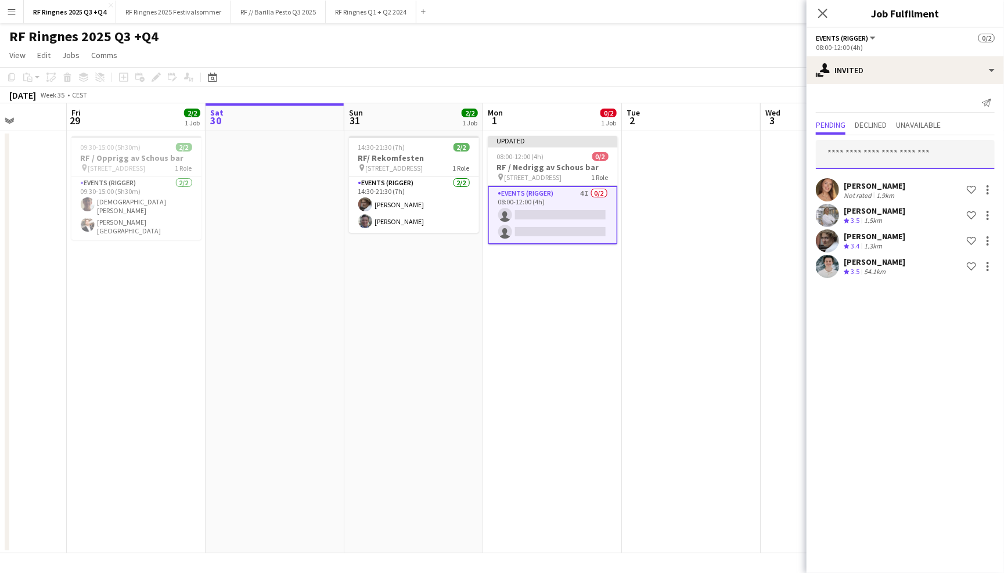
click at [893, 153] on input "text" at bounding box center [904, 154] width 179 height 29
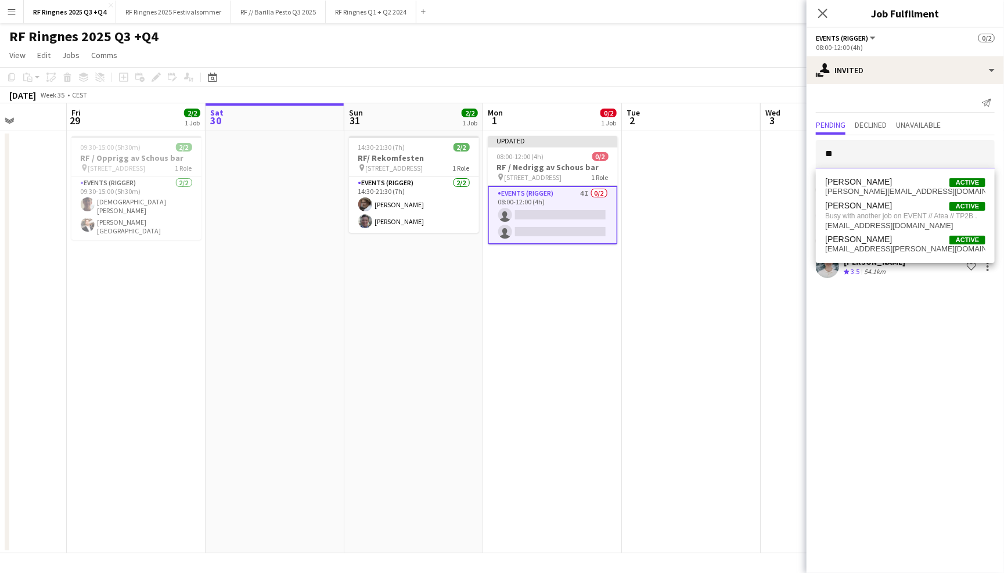
type input "*"
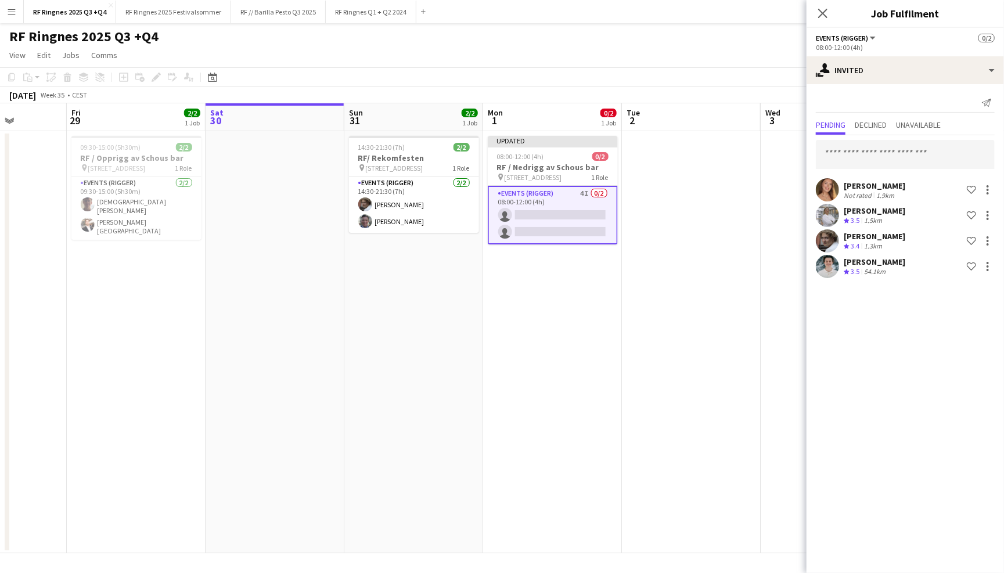
click at [597, 33] on div "RF Ringnes 2025 Q3 +Q4 user" at bounding box center [502, 34] width 1004 height 22
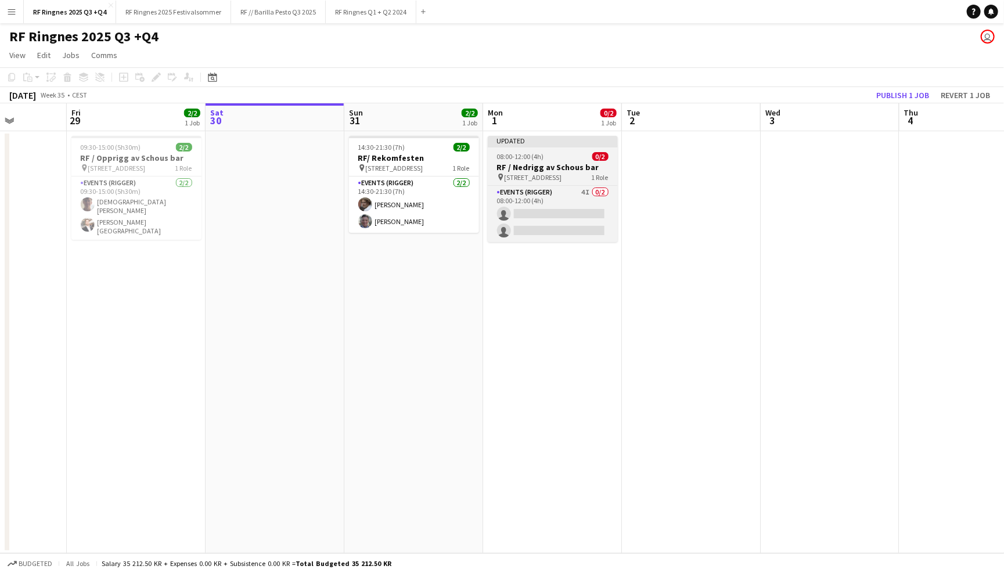
click at [531, 162] on h3 "RF / Nedrigg av Schous bar" at bounding box center [553, 167] width 130 height 10
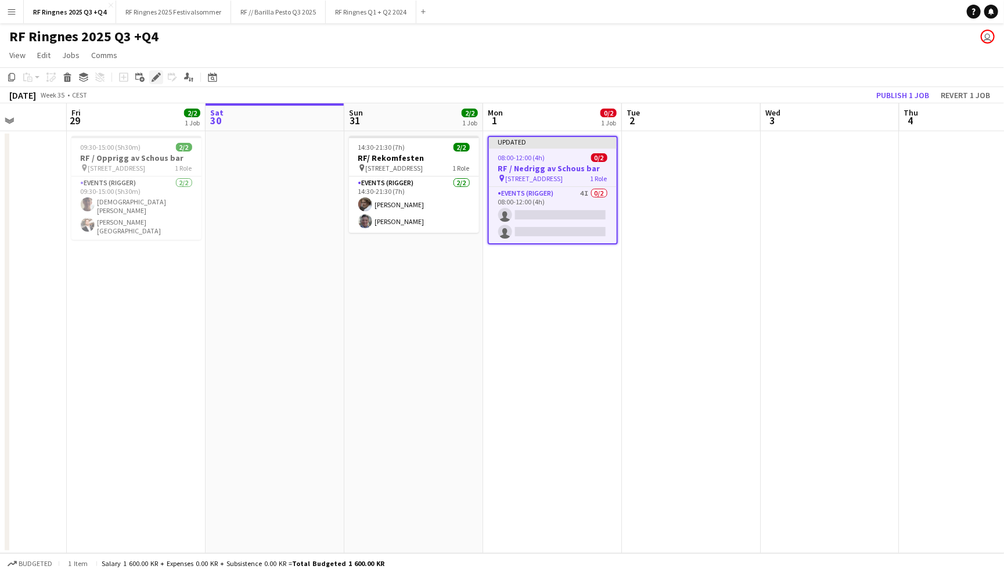
click at [158, 73] on icon "Edit" at bounding box center [155, 77] width 9 height 9
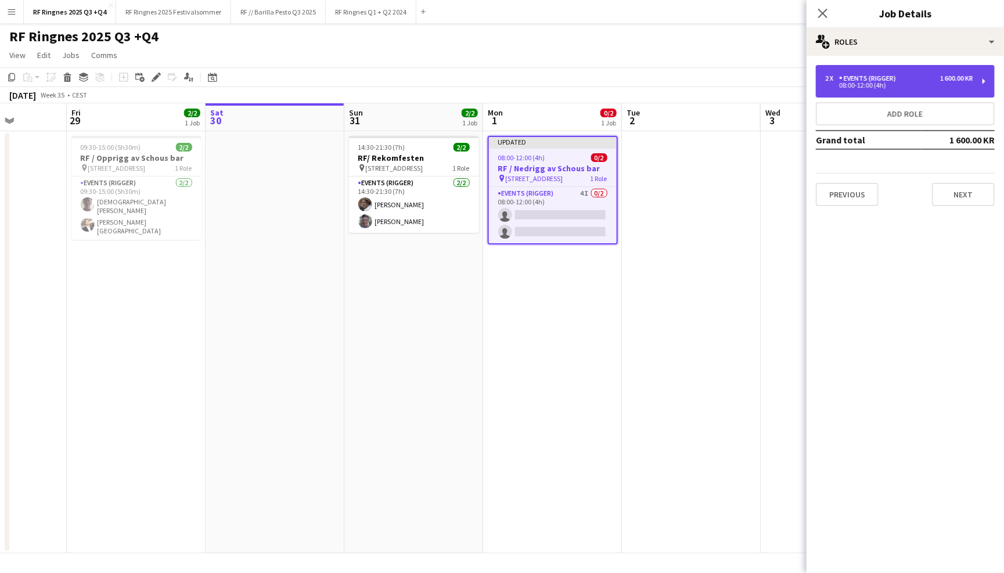
click at [851, 94] on div "2 x Events (Rigger) 1 600.00 KR 08:00-12:00 (4h)" at bounding box center [904, 81] width 179 height 33
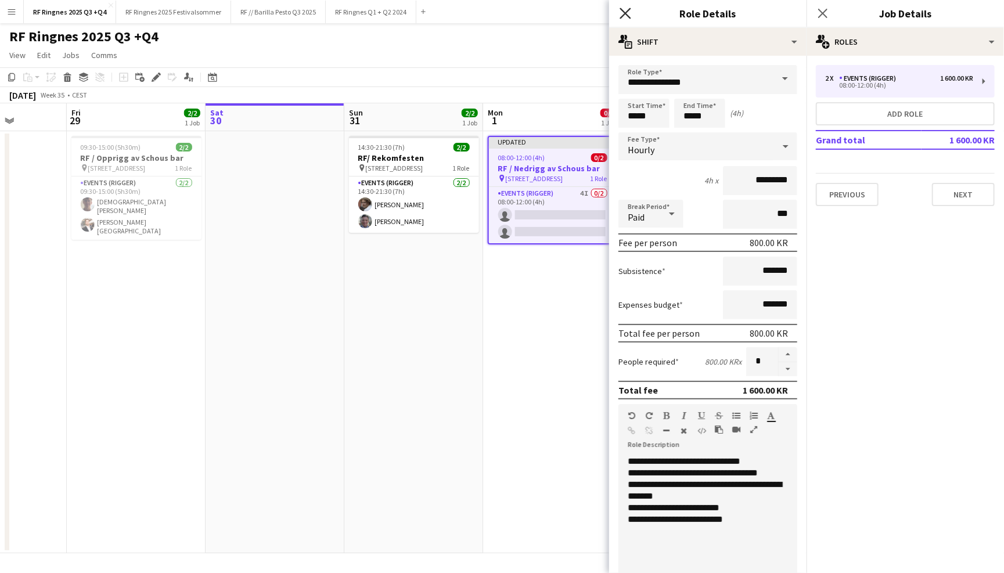
click at [628, 16] on icon at bounding box center [624, 13] width 11 height 11
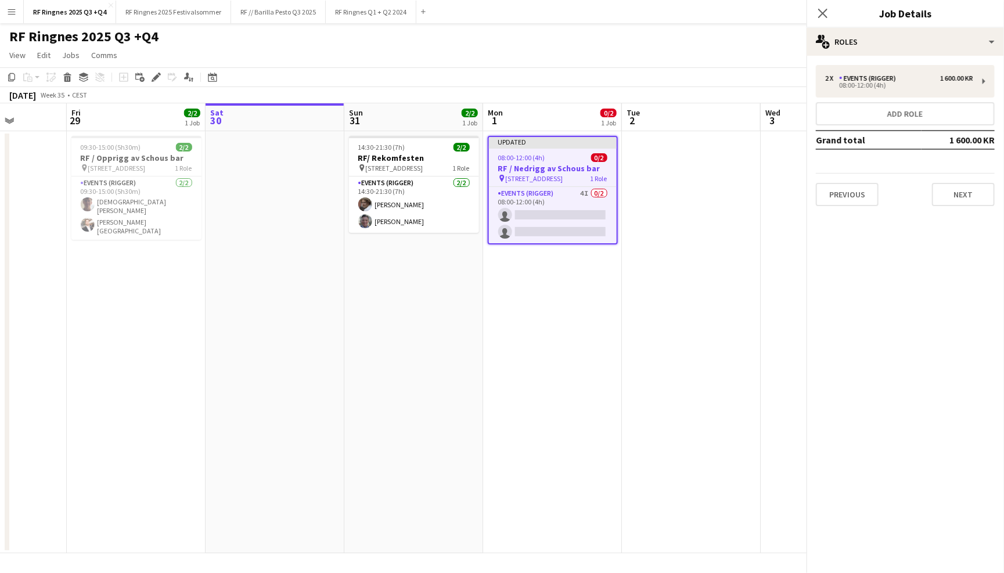
click at [631, 49] on app-page-menu "View Day view expanded Day view collapsed Month view Date picker Jump to [DATE]…" at bounding box center [502, 56] width 1004 height 22
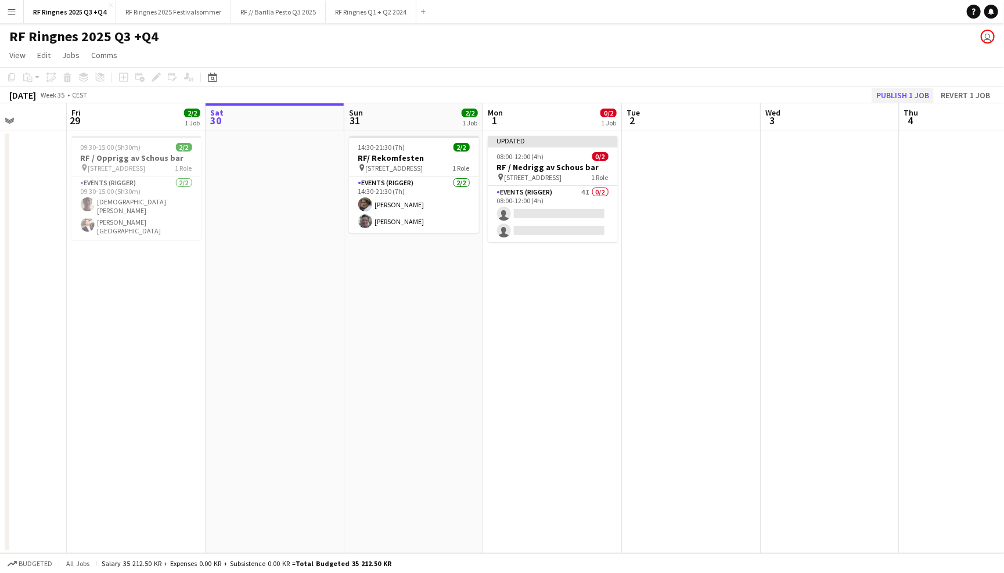
click at [920, 91] on button "Publish 1 job" at bounding box center [902, 95] width 62 height 15
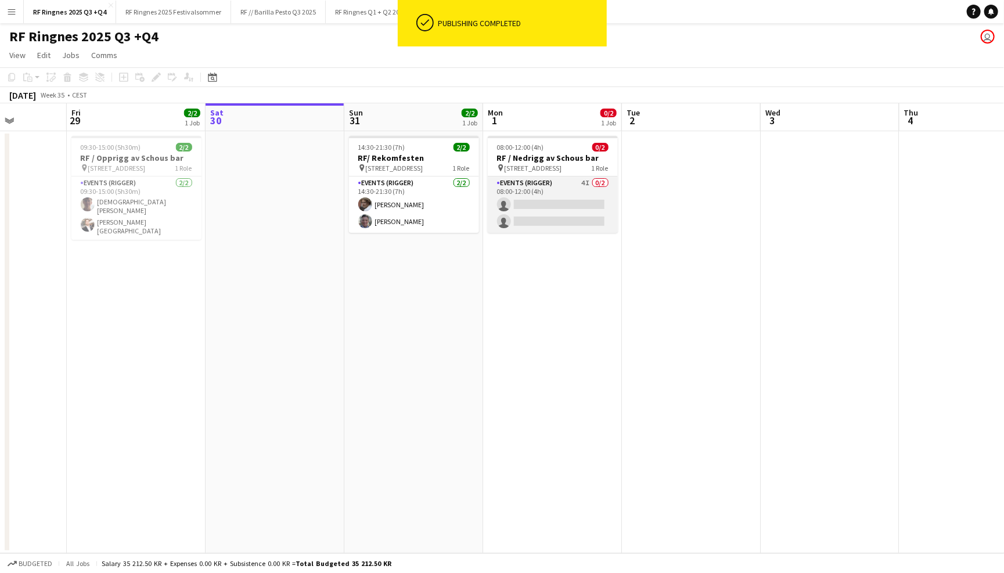
click at [532, 190] on app-card-role "Events (Rigger) 4I 0/2 08:00-12:00 (4h) single-neutral-actions single-neutral-a…" at bounding box center [553, 204] width 130 height 56
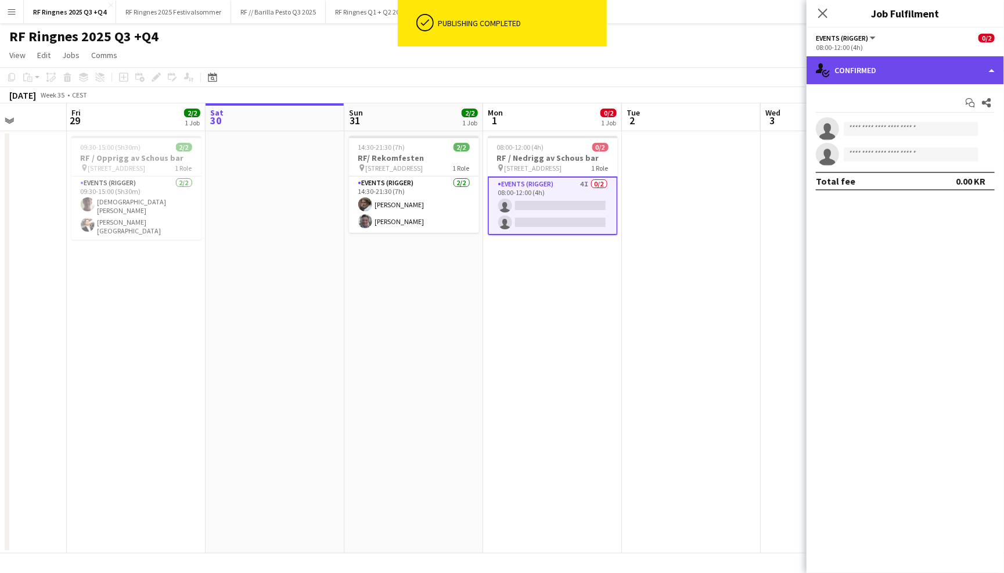
click at [849, 71] on div "single-neutral-actions-check-2 Confirmed" at bounding box center [904, 70] width 197 height 28
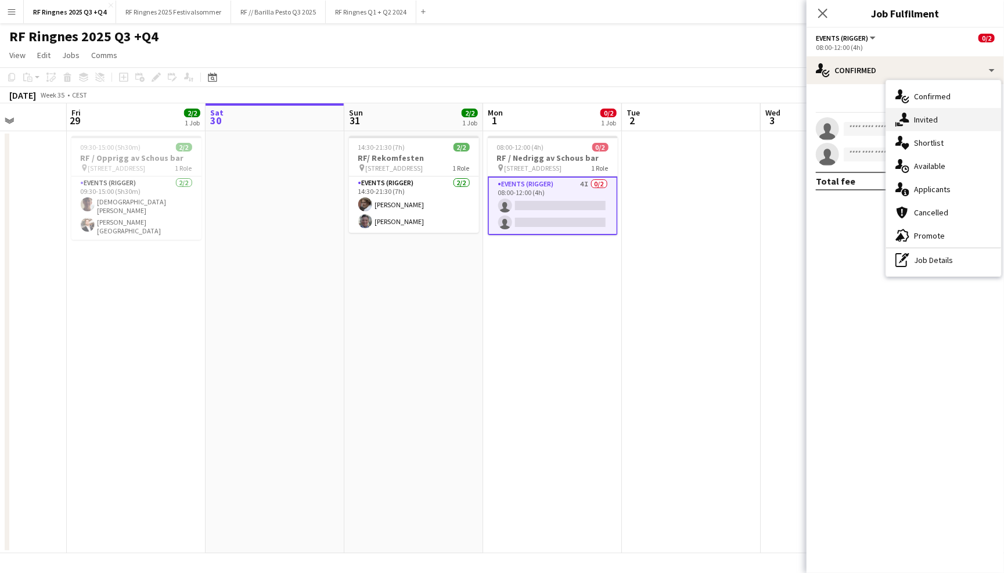
click at [907, 114] on icon "single-neutral-actions-share-1" at bounding box center [902, 120] width 14 height 14
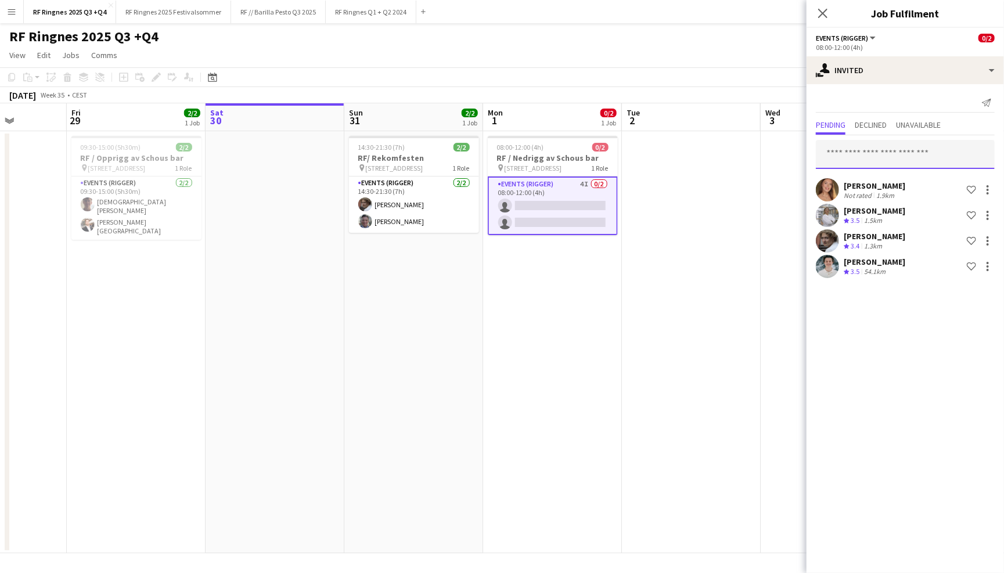
click at [887, 156] on input "text" at bounding box center [904, 154] width 179 height 29
click at [911, 128] on span "Unavailable" at bounding box center [918, 125] width 45 height 8
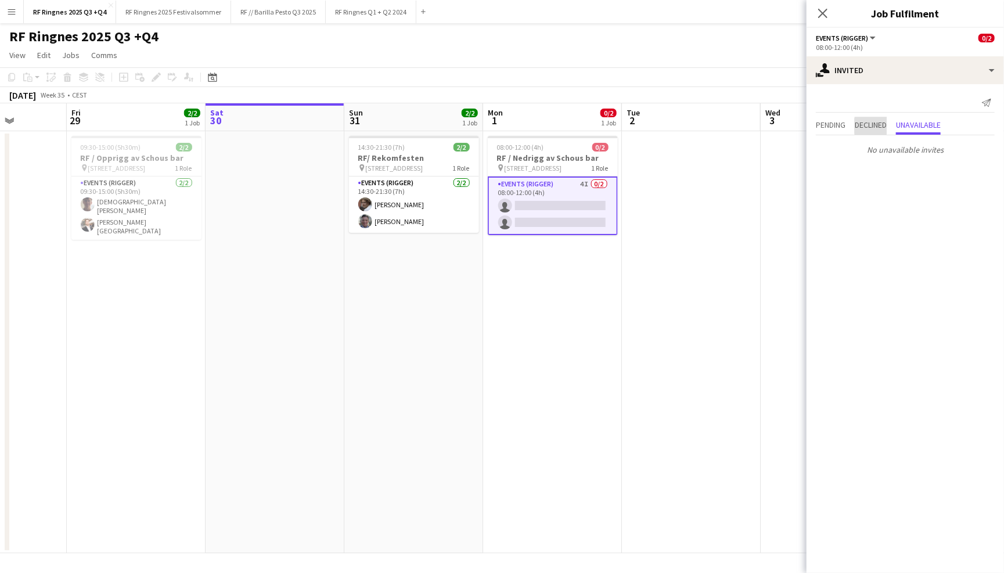
click at [881, 125] on span "Declined" at bounding box center [870, 125] width 32 height 8
click at [838, 125] on span "Pending" at bounding box center [830, 125] width 30 height 8
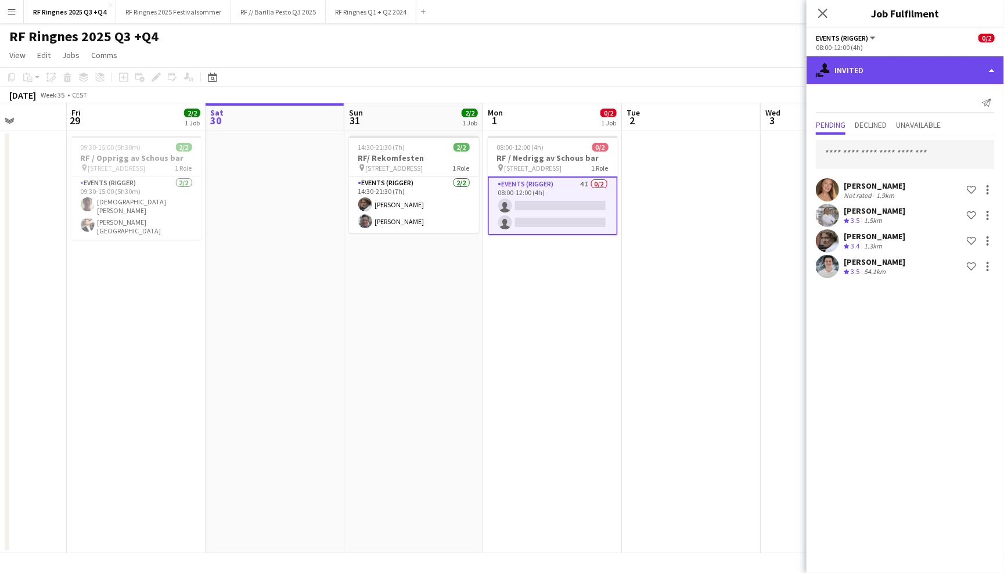
click at [882, 74] on div "single-neutral-actions-share-1 Invited" at bounding box center [904, 70] width 197 height 28
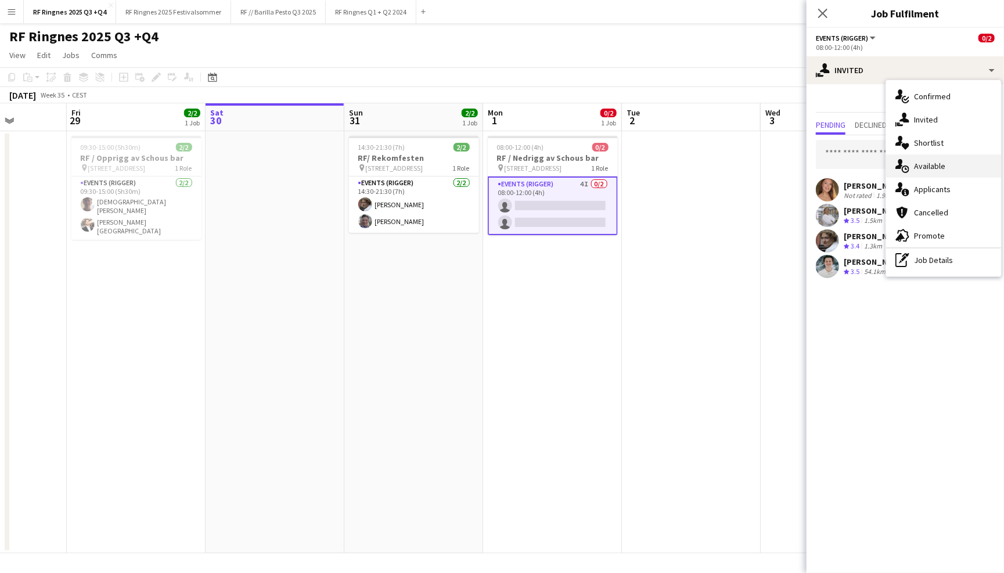
click at [937, 157] on div "single-neutral-actions-upload Available" at bounding box center [943, 165] width 115 height 23
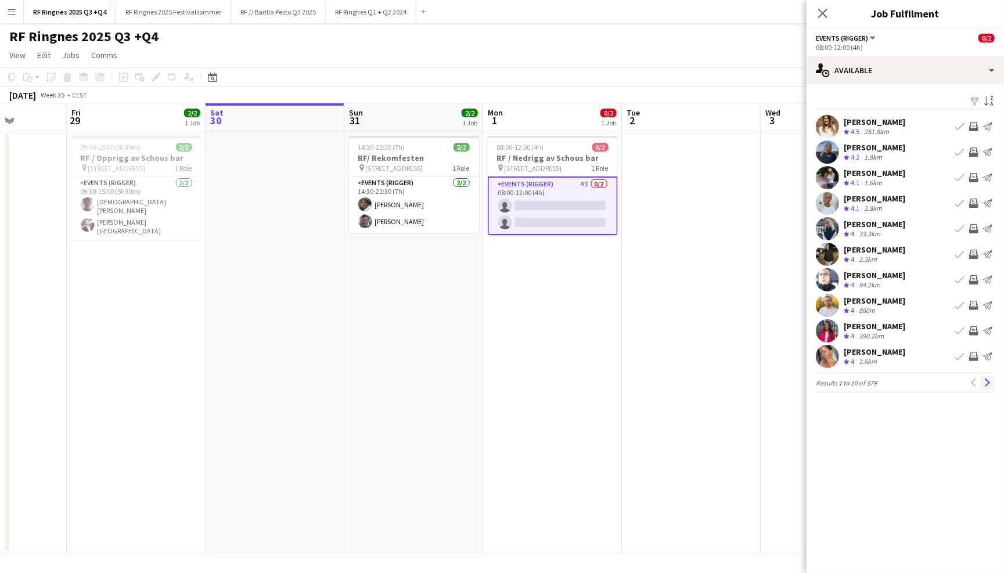
click at [985, 381] on app-icon "Next" at bounding box center [987, 382] width 8 height 8
click at [993, 384] on button "Next" at bounding box center [987, 383] width 14 height 14
click at [986, 387] on app-icon "Next" at bounding box center [987, 382] width 8 height 8
click at [986, 389] on app-pager "Results 31 to 40 of 379 Previous Next" at bounding box center [904, 383] width 179 height 20
click at [987, 382] on app-icon "Next" at bounding box center [987, 382] width 8 height 8
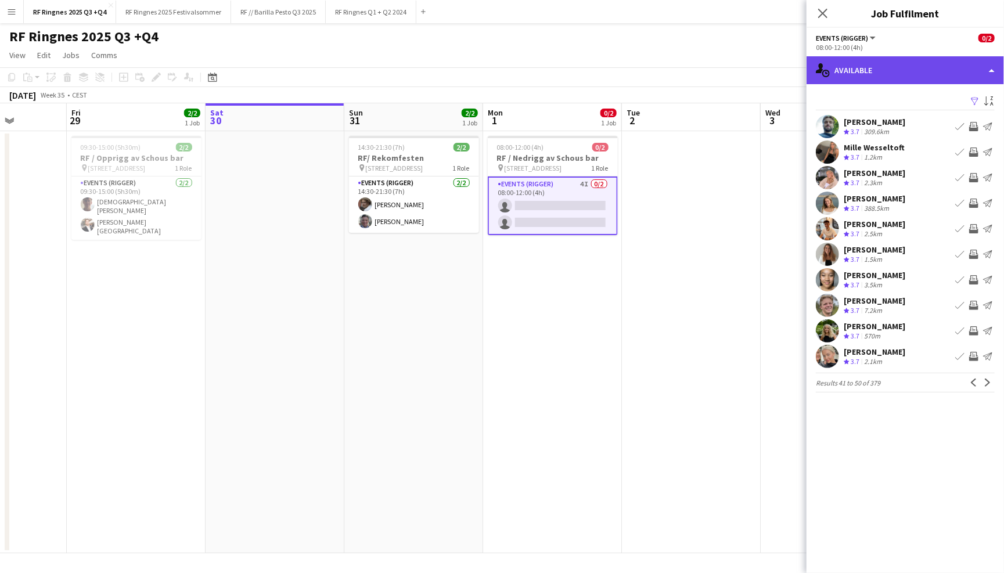
click at [899, 56] on div "single-neutral-actions-upload Available" at bounding box center [904, 70] width 197 height 28
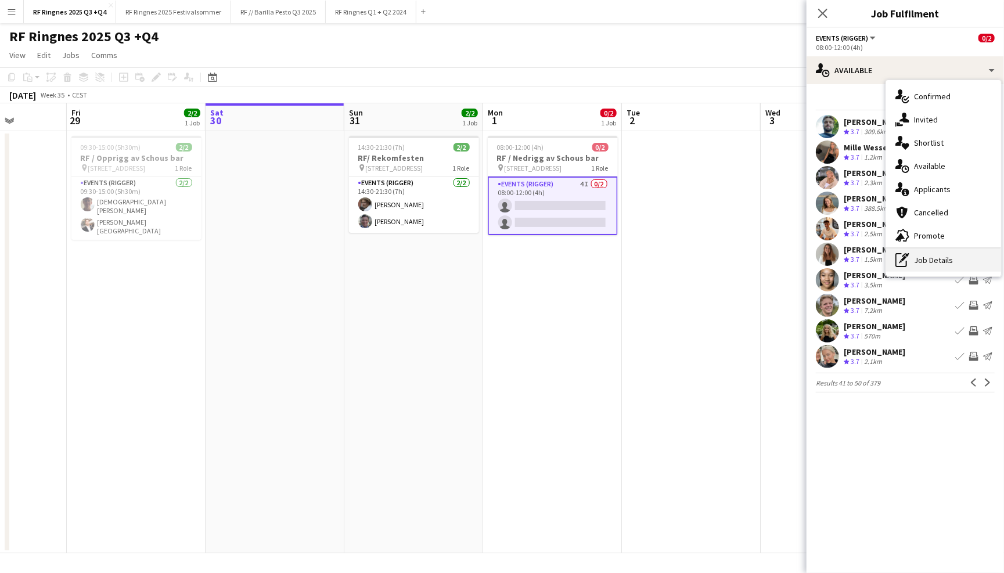
click at [948, 260] on div "pen-write Job Details" at bounding box center [943, 259] width 115 height 23
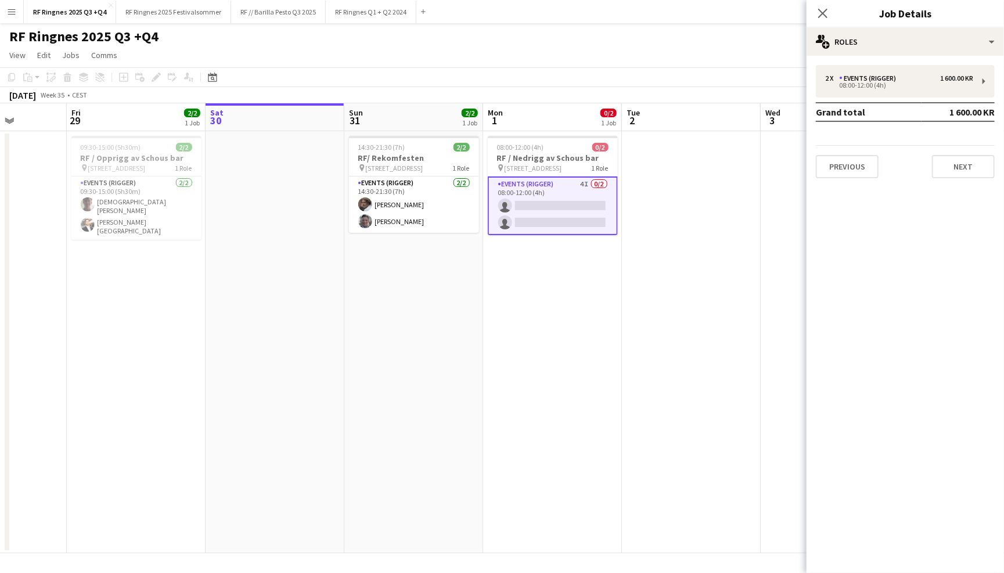
click at [757, 20] on app-navbar "Menu Boards Boards Boards All jobs Status Workforce Workforce My Workforce Recr…" at bounding box center [502, 11] width 1004 height 23
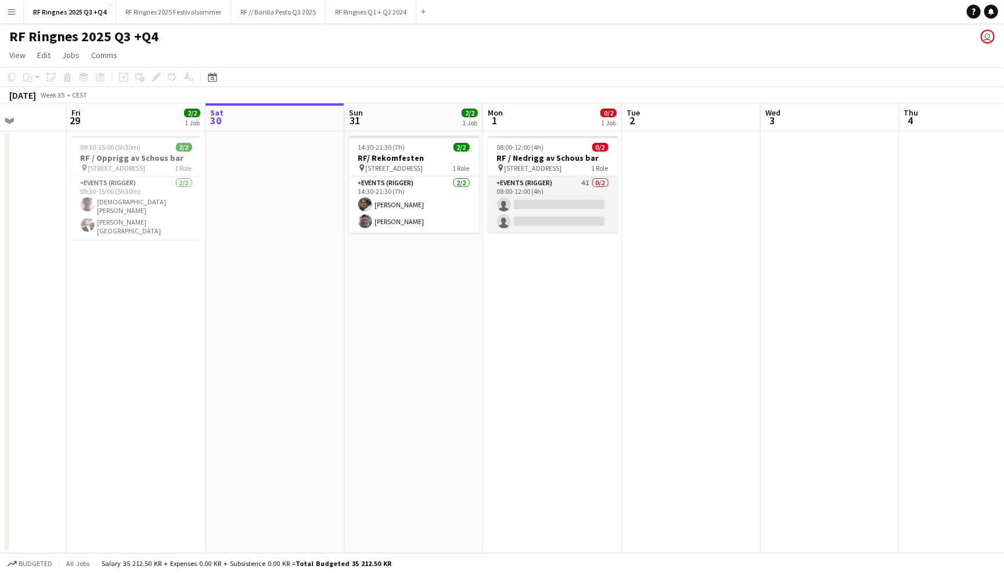
click at [575, 196] on app-card-role "Events (Rigger) 4I 0/2 08:00-12:00 (4h) single-neutral-actions single-neutral-a…" at bounding box center [553, 204] width 130 height 56
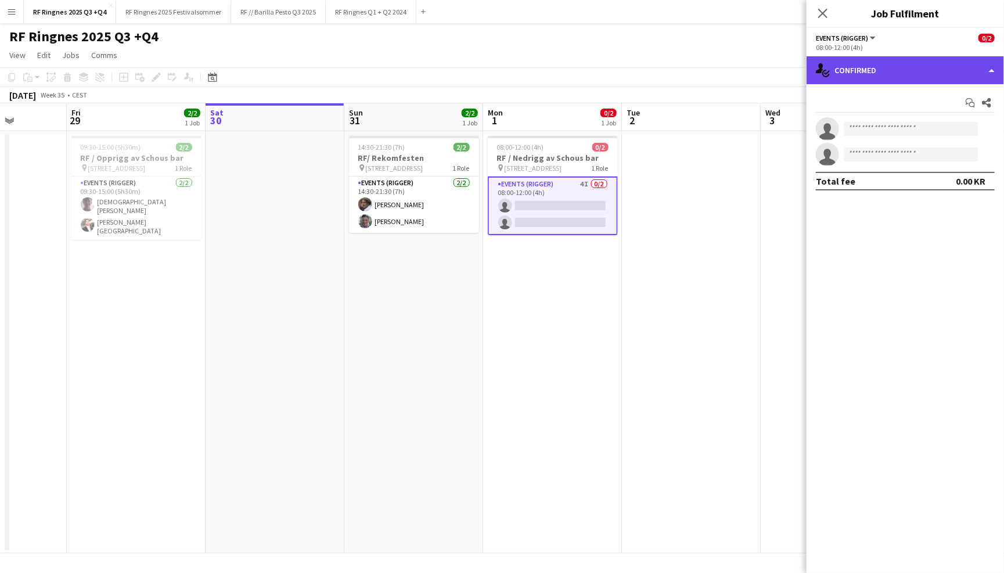
click at [925, 74] on div "single-neutral-actions-check-2 Confirmed" at bounding box center [904, 70] width 197 height 28
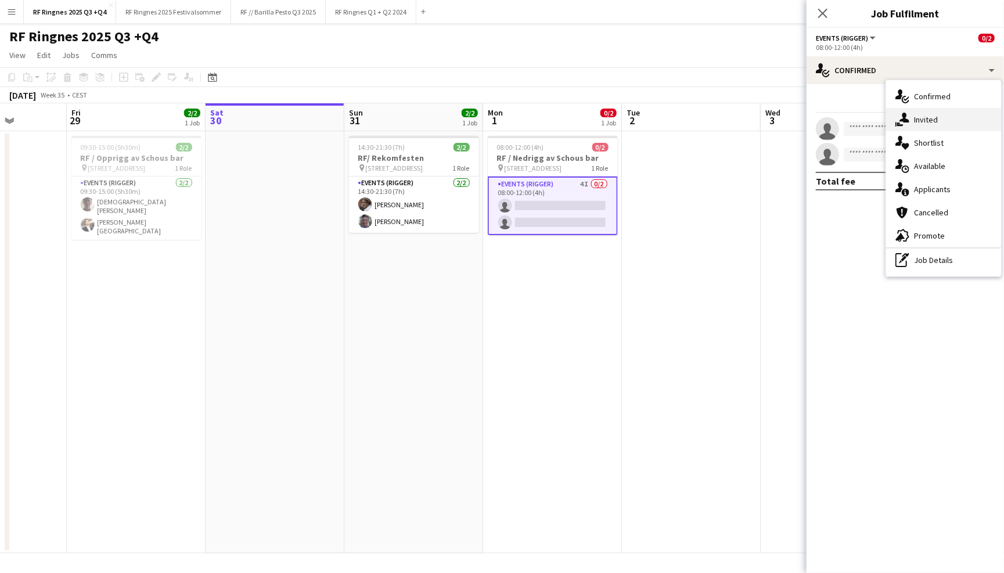
click at [939, 111] on div "single-neutral-actions-share-1 Invited" at bounding box center [943, 119] width 115 height 23
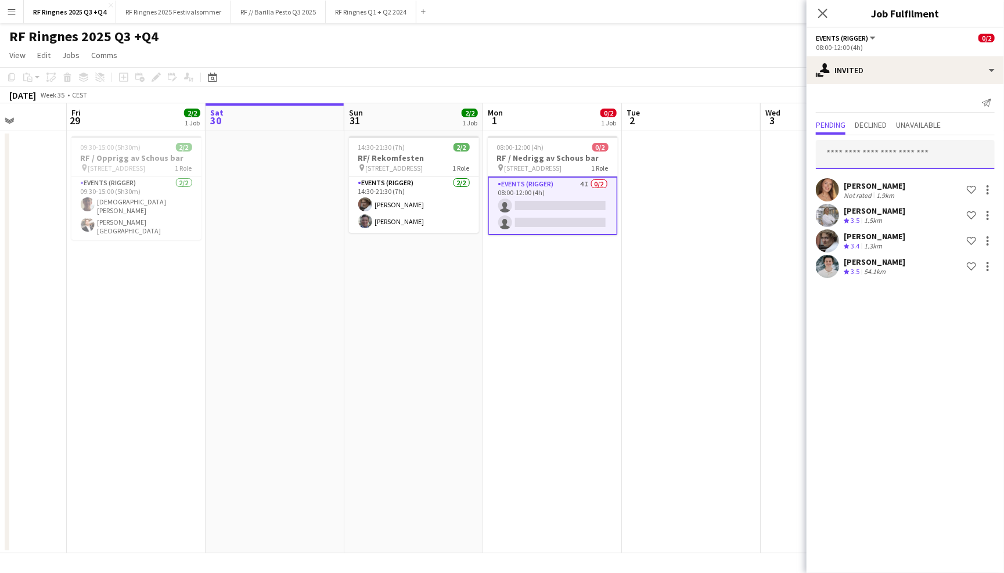
click at [896, 155] on input "text" at bounding box center [904, 154] width 179 height 29
click at [699, 52] on app-page-menu "View Day view expanded Day view collapsed Month view Date picker Jump to [DATE]…" at bounding box center [502, 56] width 1004 height 22
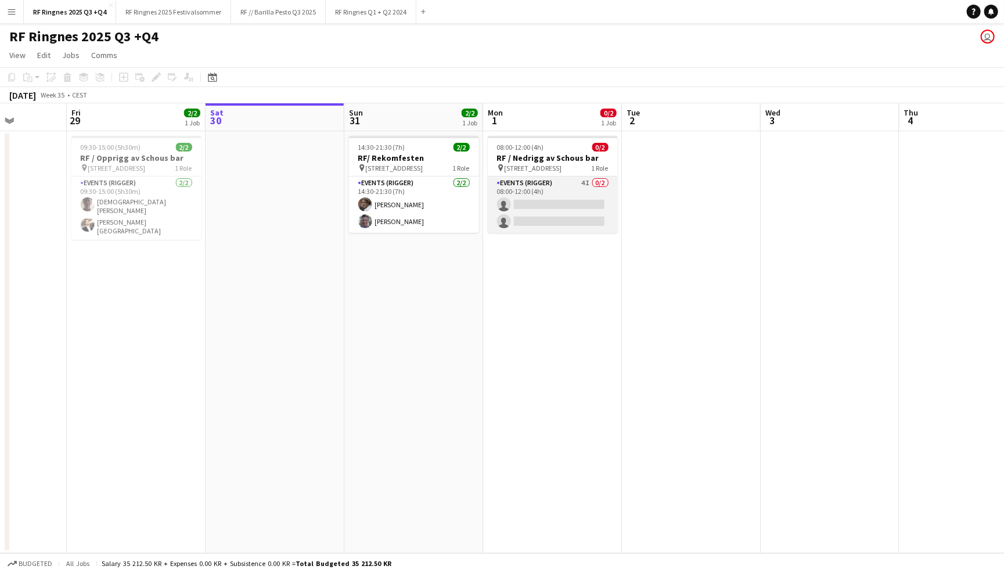
click at [553, 200] on app-card-role "Events (Rigger) 4I 0/2 08:00-12:00 (4h) single-neutral-actions single-neutral-a…" at bounding box center [553, 204] width 130 height 56
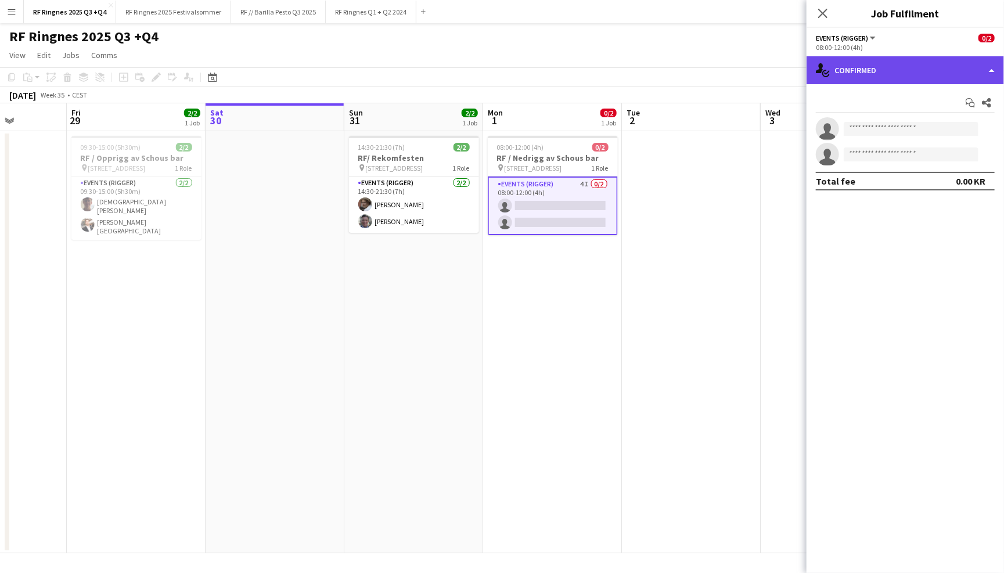
click at [879, 60] on div "single-neutral-actions-check-2 Confirmed" at bounding box center [904, 70] width 197 height 28
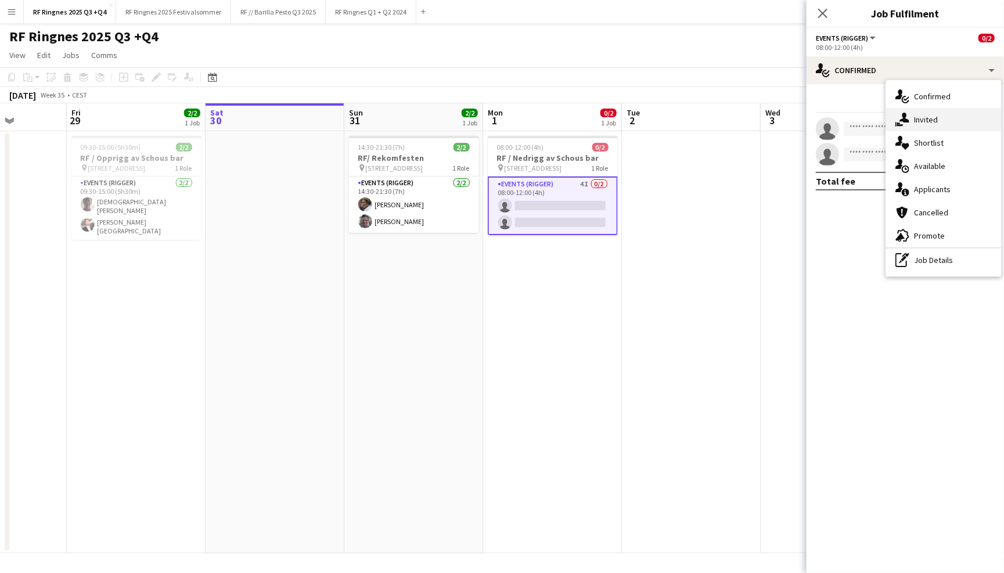
click at [937, 121] on div "single-neutral-actions-share-1 Invited" at bounding box center [943, 119] width 115 height 23
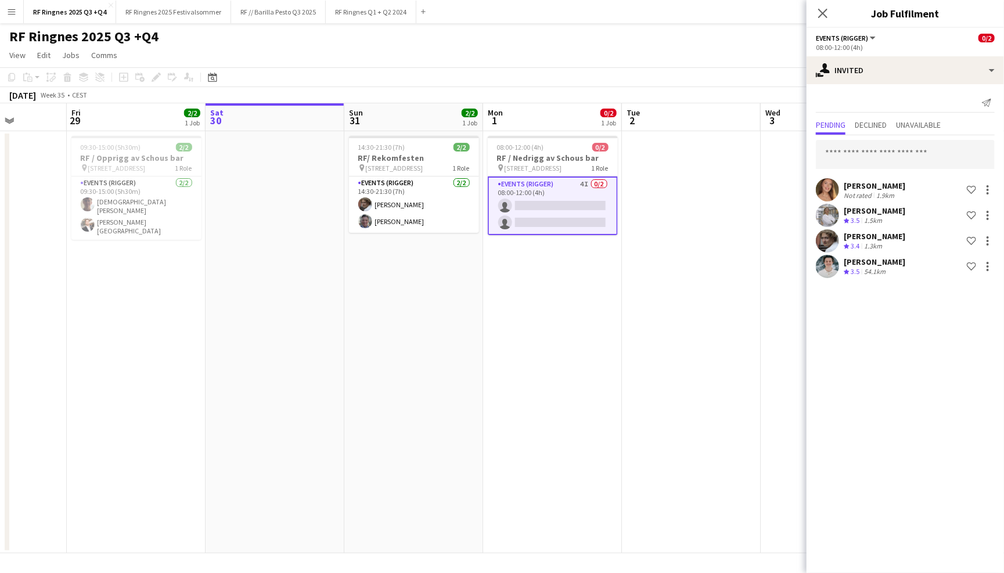
click at [703, 46] on app-page-menu "View Day view expanded Day view collapsed Month view Date picker Jump to [DATE]…" at bounding box center [502, 56] width 1004 height 22
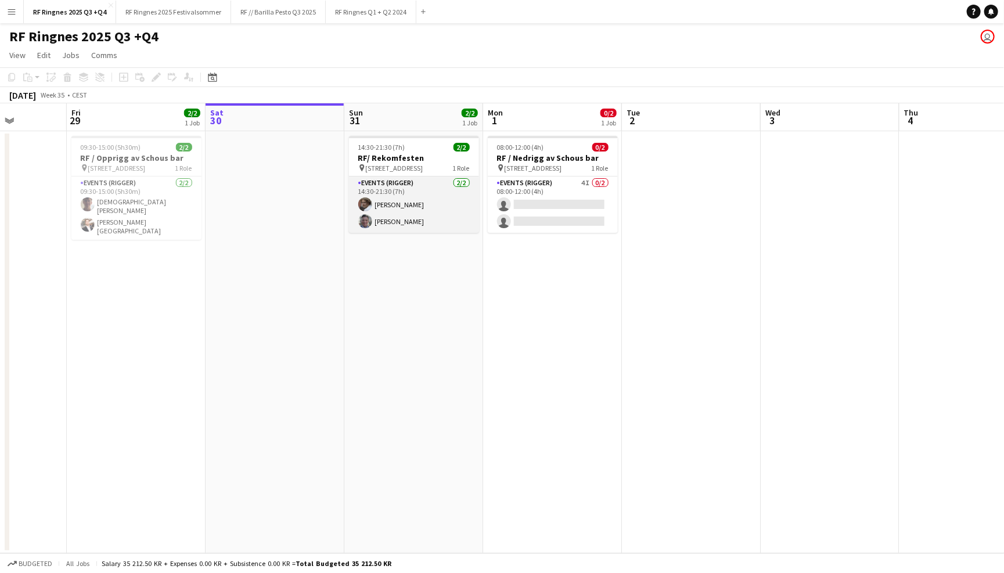
click at [400, 207] on app-card-role "Events (Rigger) [DATE] 14:30-21:30 (7h) [PERSON_NAME]" at bounding box center [414, 204] width 130 height 56
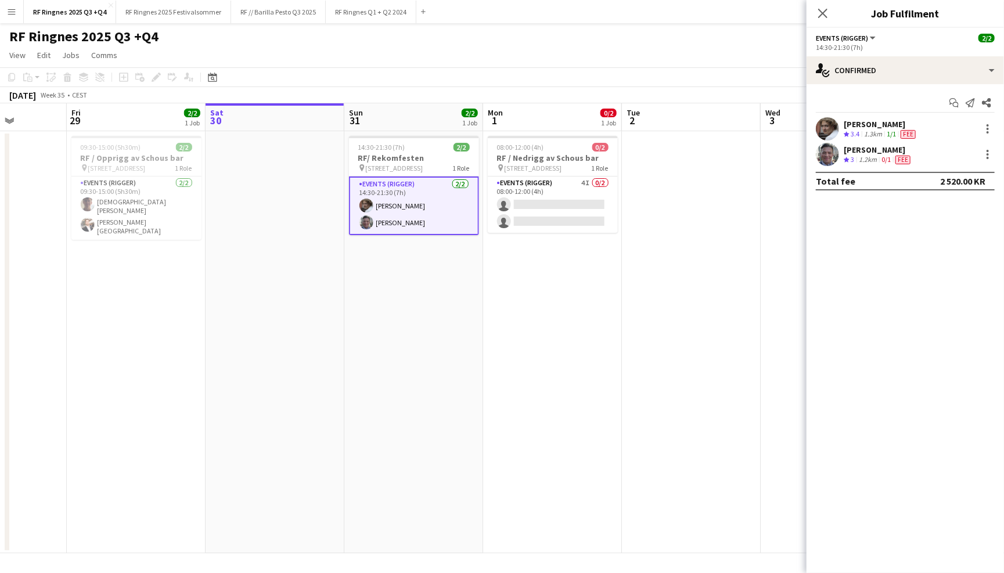
click at [825, 149] on app-user-avatar at bounding box center [826, 154] width 23 height 23
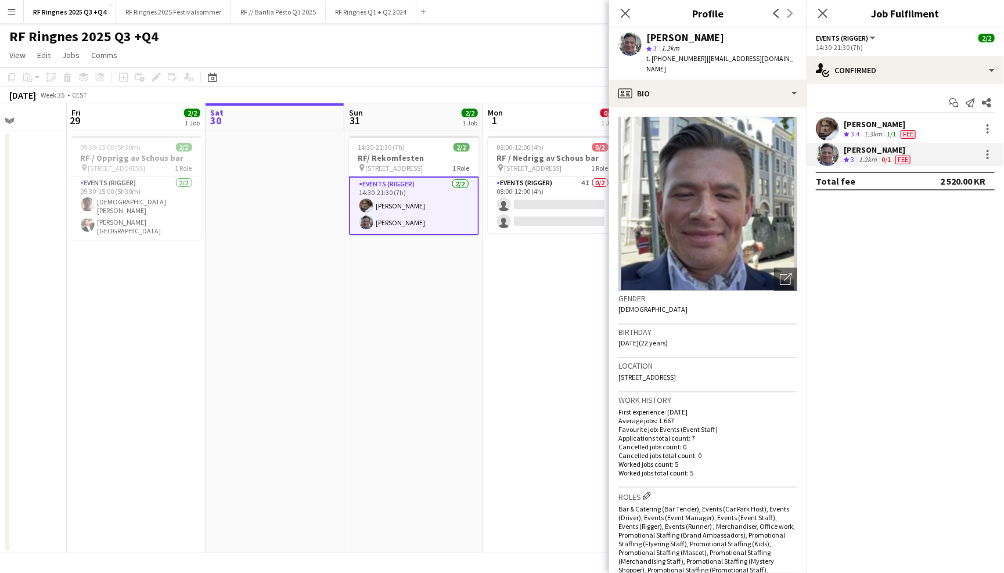
click at [825, 124] on app-user-avatar at bounding box center [826, 128] width 23 height 23
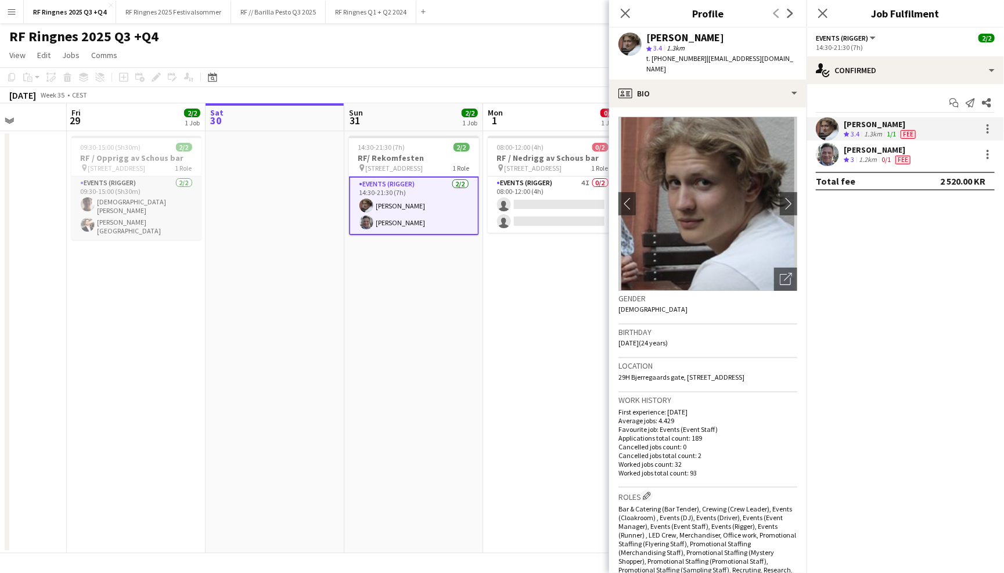
click at [145, 205] on app-card-role "Events (Rigger) [DATE] 09:30-15:00 (5h30m) [DEMOGRAPHIC_DATA][PERSON_NAME] [PER…" at bounding box center [136, 207] width 130 height 63
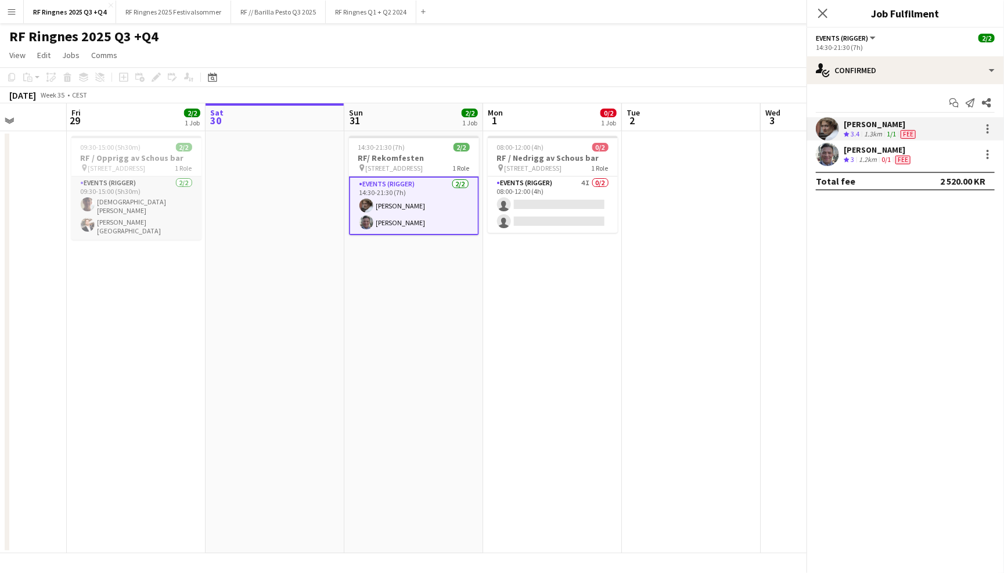
scroll to position [0, 349]
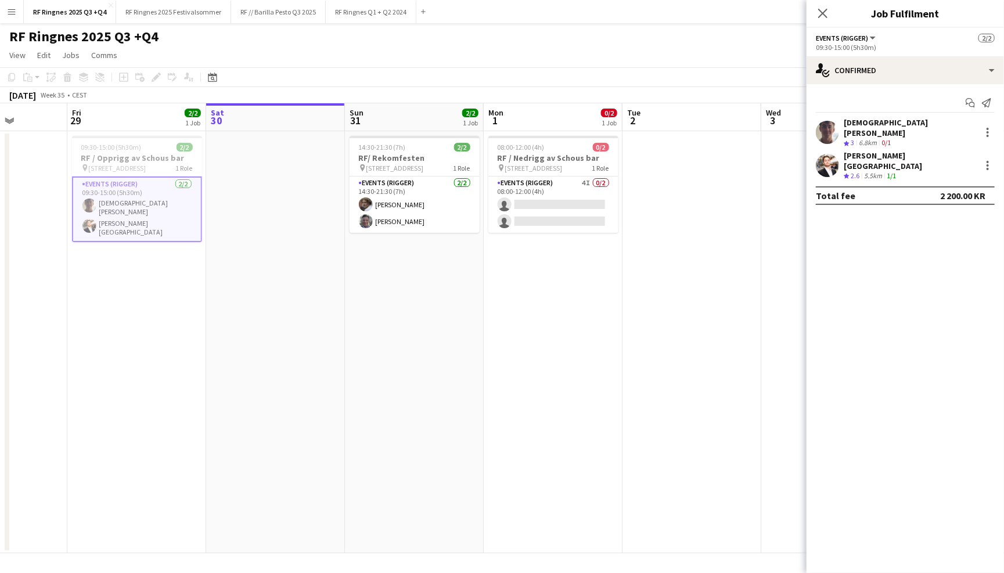
click at [822, 125] on app-user-avatar at bounding box center [826, 132] width 23 height 23
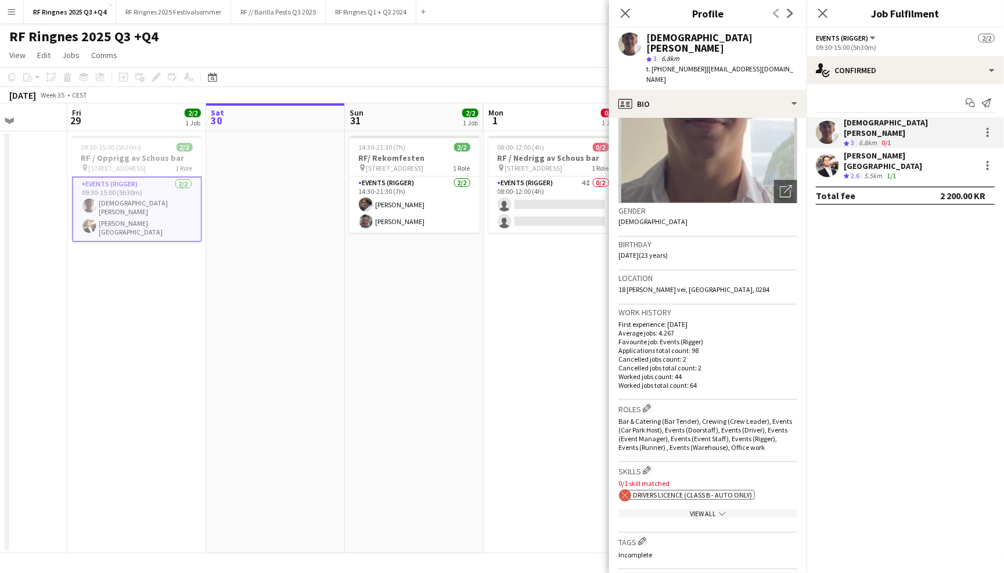
scroll to position [141, 0]
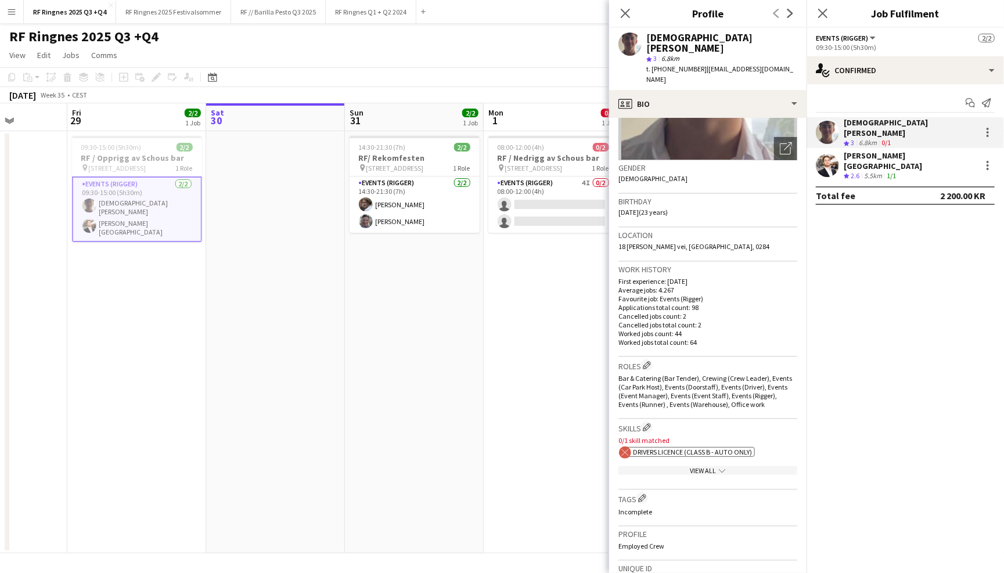
click at [710, 466] on div "View All chevron-down" at bounding box center [707, 470] width 179 height 9
click at [484, 45] on app-page-menu "View Day view expanded Day view collapsed Month view Date picker Jump to [DATE]…" at bounding box center [502, 56] width 1004 height 22
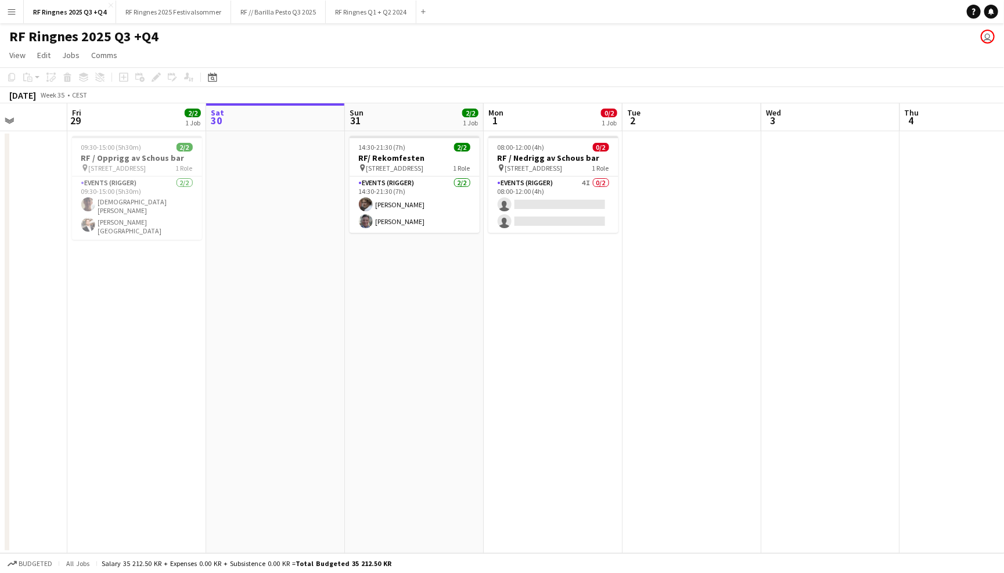
click at [484, 45] on app-page-menu "View Day view expanded Day view collapsed Month view Date picker Jump to [DATE]…" at bounding box center [502, 56] width 1004 height 22
click at [295, 11] on button "RF // Barilla Pesto Q3 2025 Close" at bounding box center [278, 12] width 95 height 23
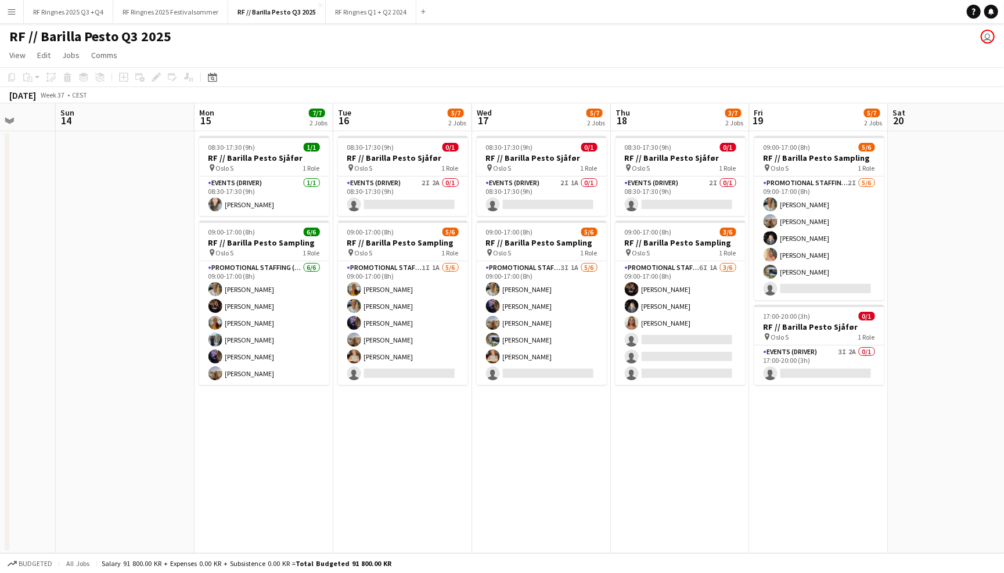
scroll to position [0, 500]
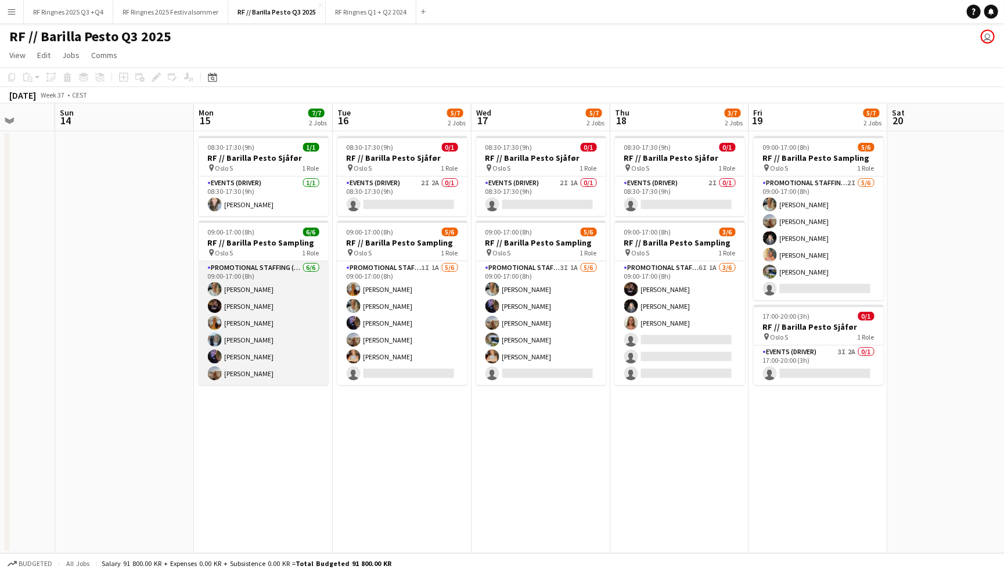
click at [217, 348] on app-card-role "Promotional Staffing (Sampling Staff) [DATE] 09:00-17:00 (8h) [PERSON_NAME]-[PE…" at bounding box center [264, 323] width 130 height 124
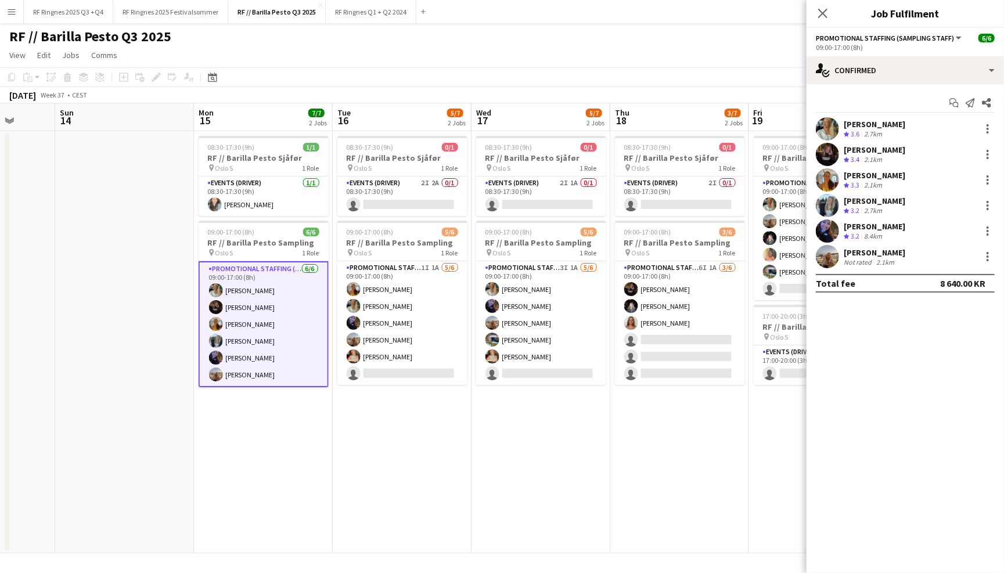
click at [829, 252] on app-user-avatar at bounding box center [826, 256] width 23 height 23
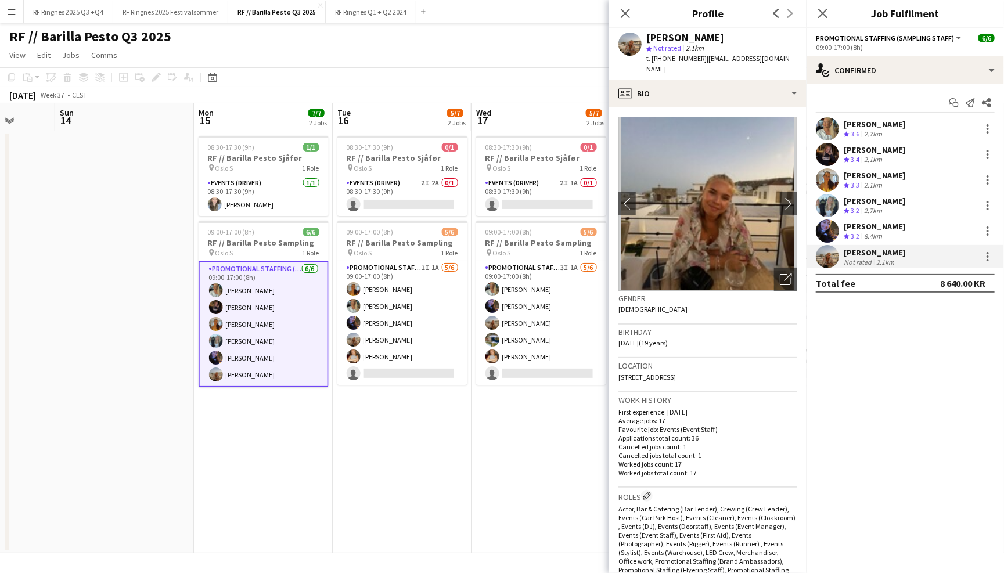
click at [823, 231] on app-user-avatar at bounding box center [826, 230] width 23 height 23
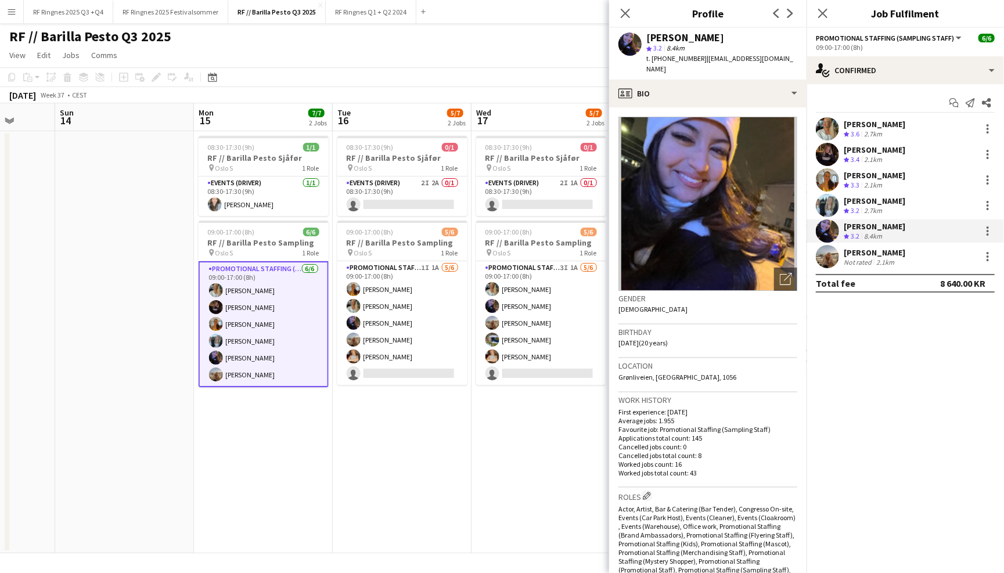
click at [823, 215] on app-user-avatar at bounding box center [826, 205] width 23 height 23
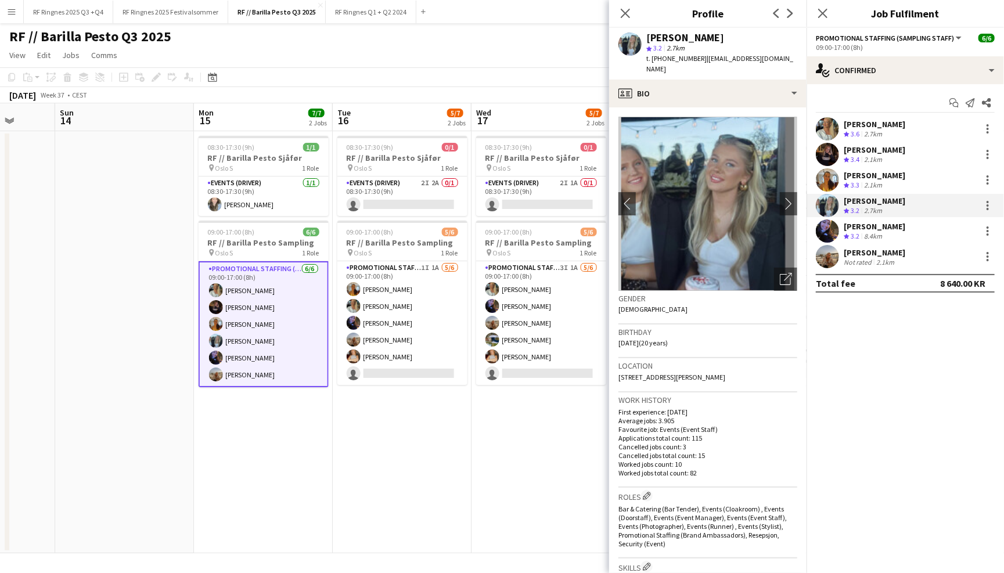
click at [825, 194] on app-user-avatar at bounding box center [826, 205] width 23 height 23
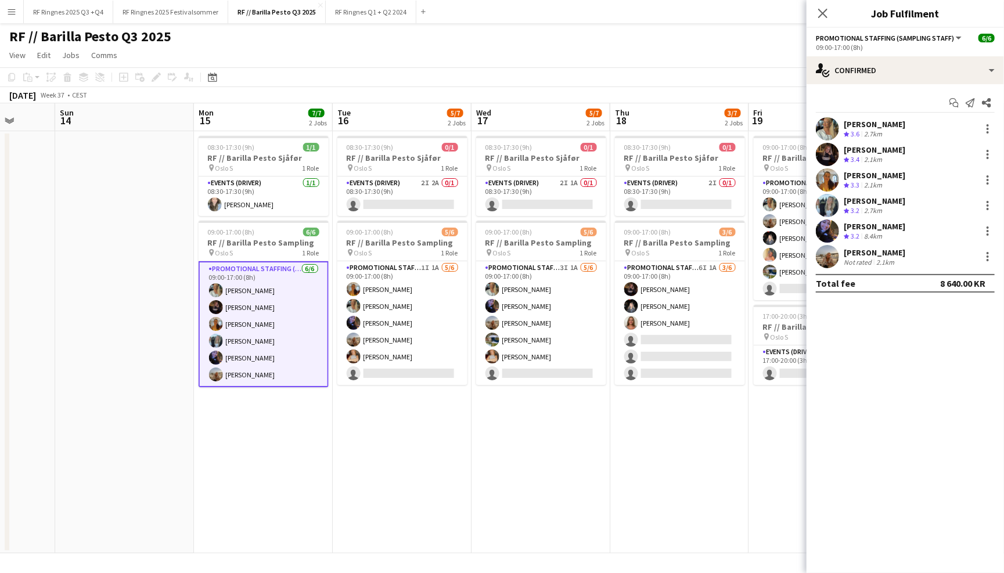
click at [828, 161] on app-user-avatar at bounding box center [826, 154] width 23 height 23
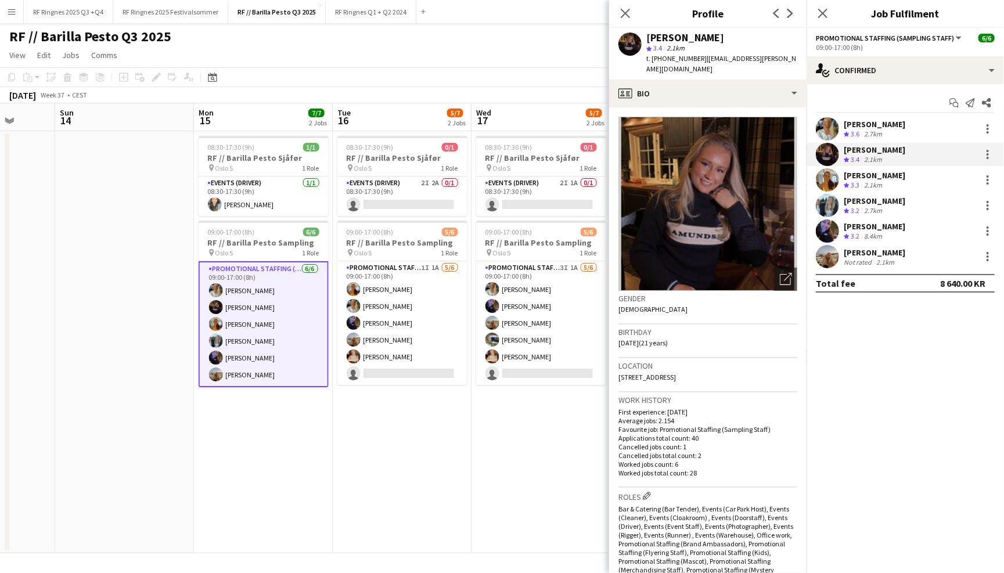
click at [825, 132] on app-user-avatar at bounding box center [826, 128] width 23 height 23
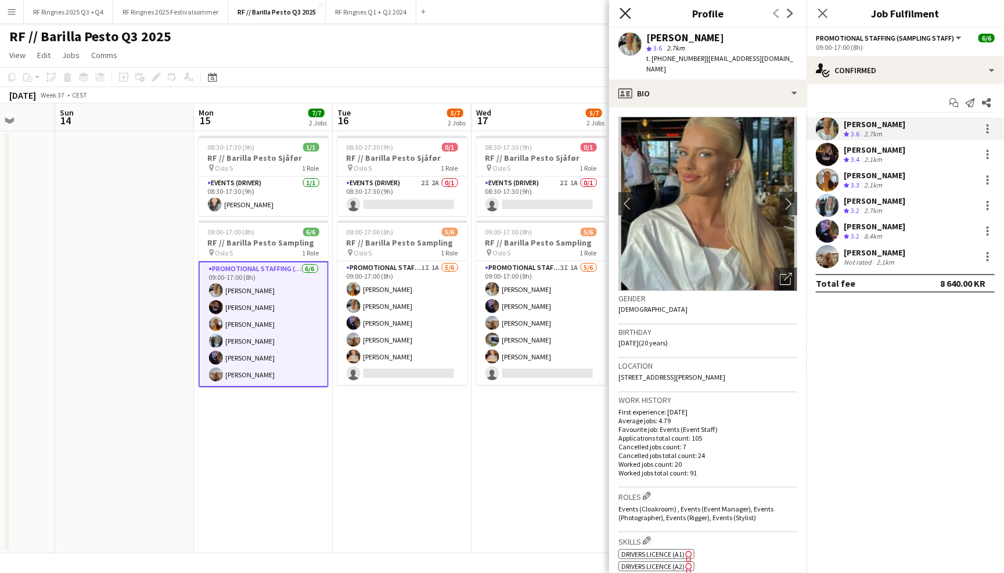
click at [622, 16] on icon at bounding box center [624, 13] width 11 height 11
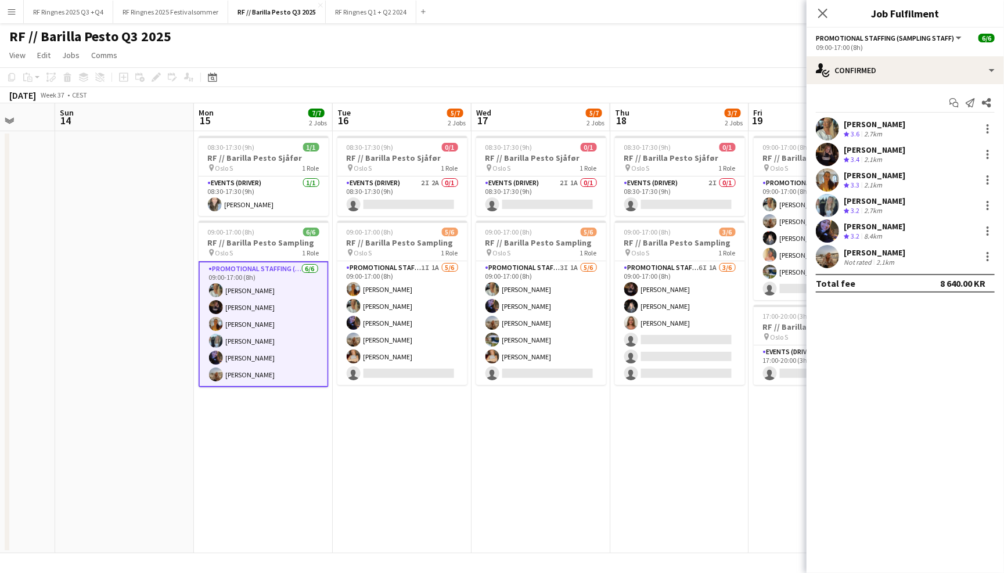
click at [536, 21] on app-navbar "Menu Boards Boards Boards All jobs Status Workforce Workforce My Workforce Recr…" at bounding box center [502, 11] width 1004 height 23
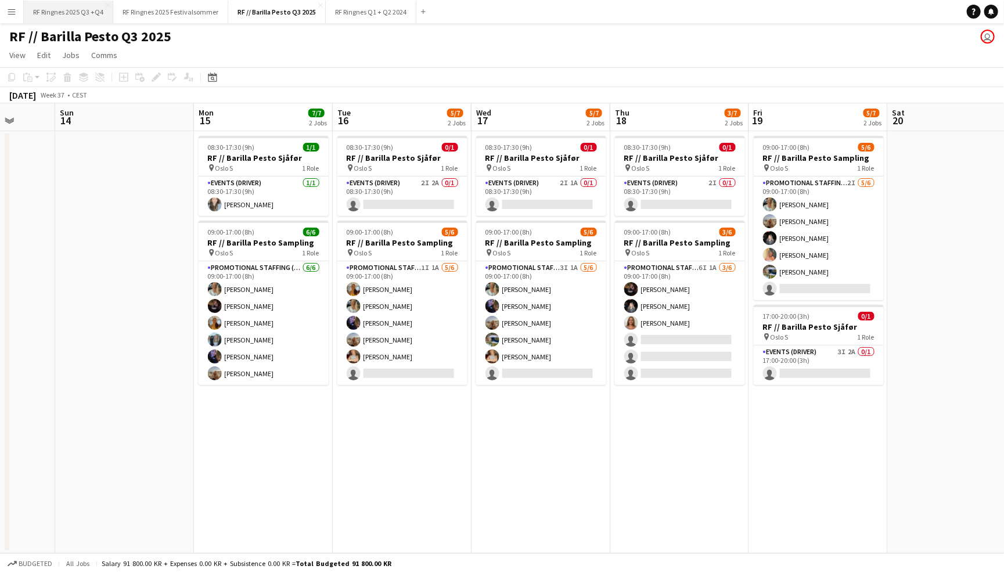
click at [86, 17] on button "RF Ringnes 2025 Q3 +Q4 Close" at bounding box center [68, 12] width 89 height 23
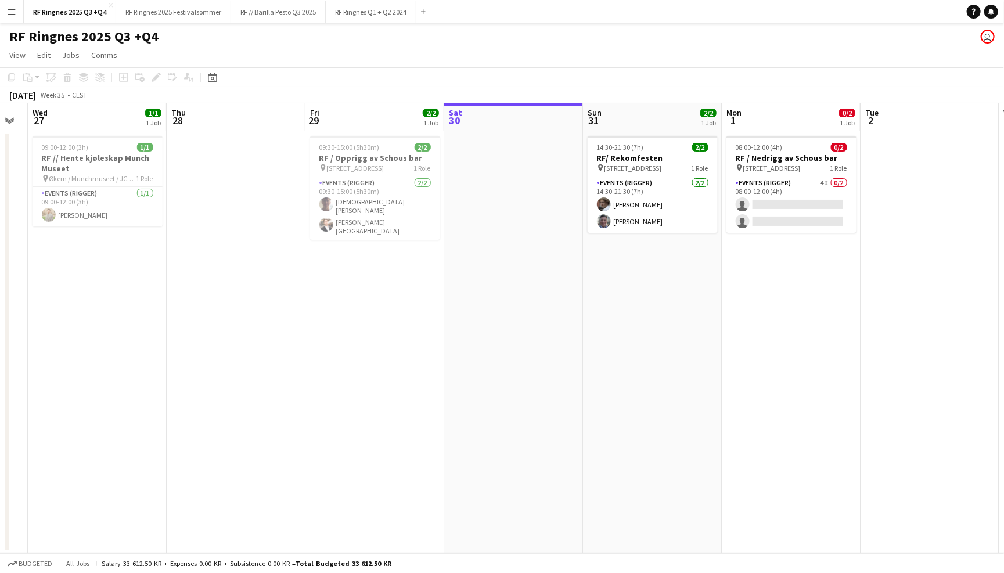
scroll to position [0, 366]
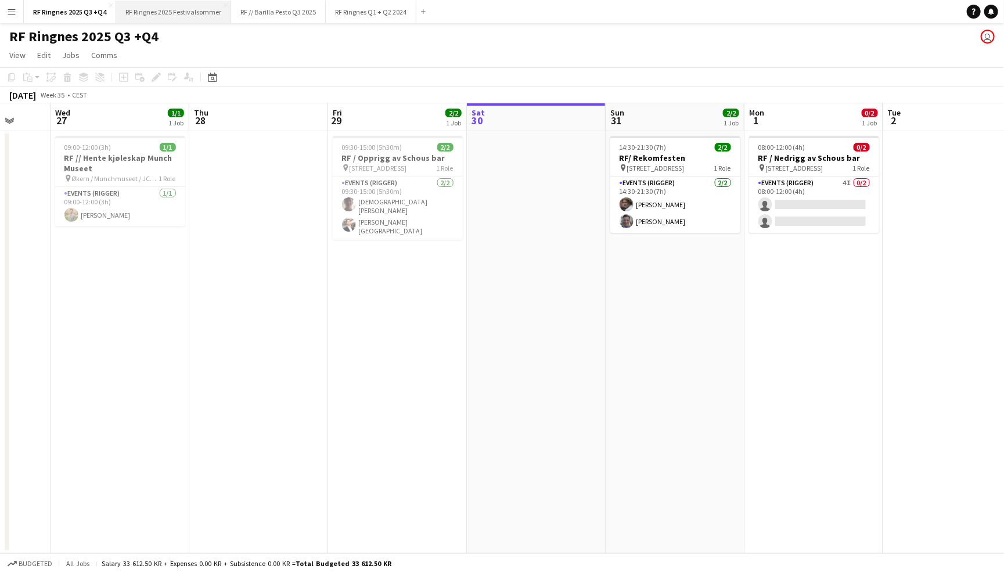
click at [195, 17] on button "RF Ringnes 2025 Festivalsommer Close" at bounding box center [173, 12] width 115 height 23
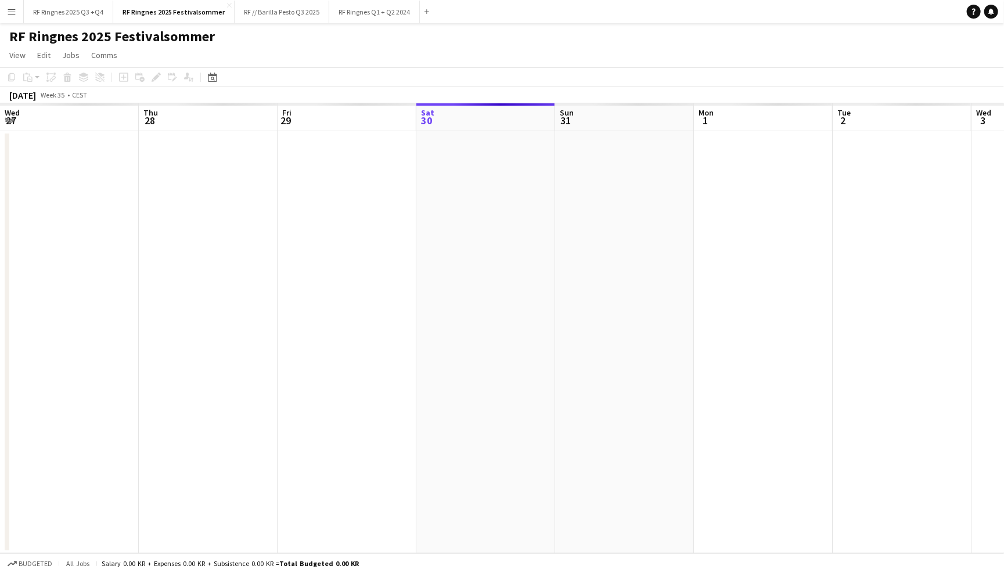
scroll to position [0, 277]
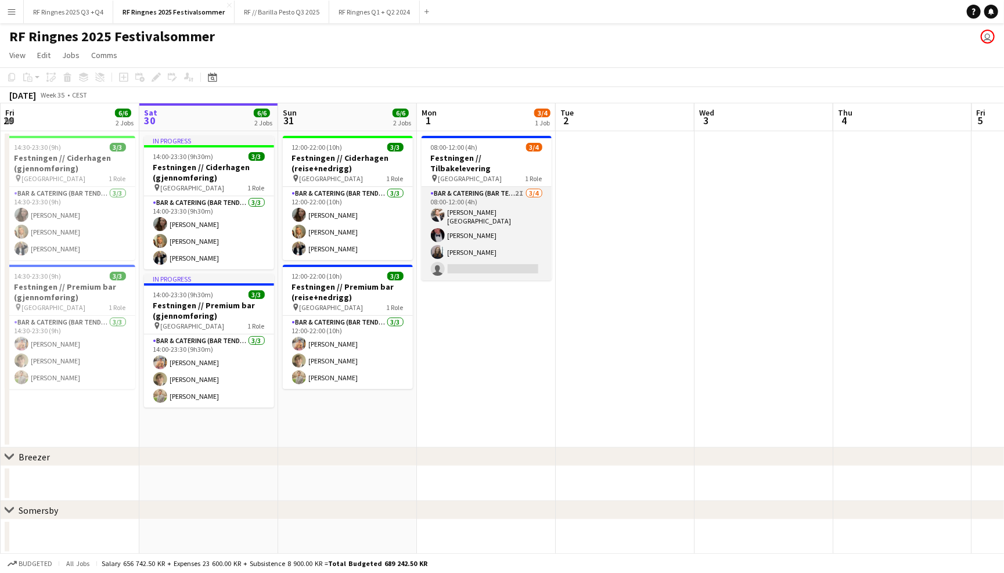
click at [508, 194] on app-card-role "Bar & Catering (Bar Tender) 2I [DATE] 08:00-12:00 (4h) [PERSON_NAME] [PERSON_NA…" at bounding box center [486, 233] width 130 height 93
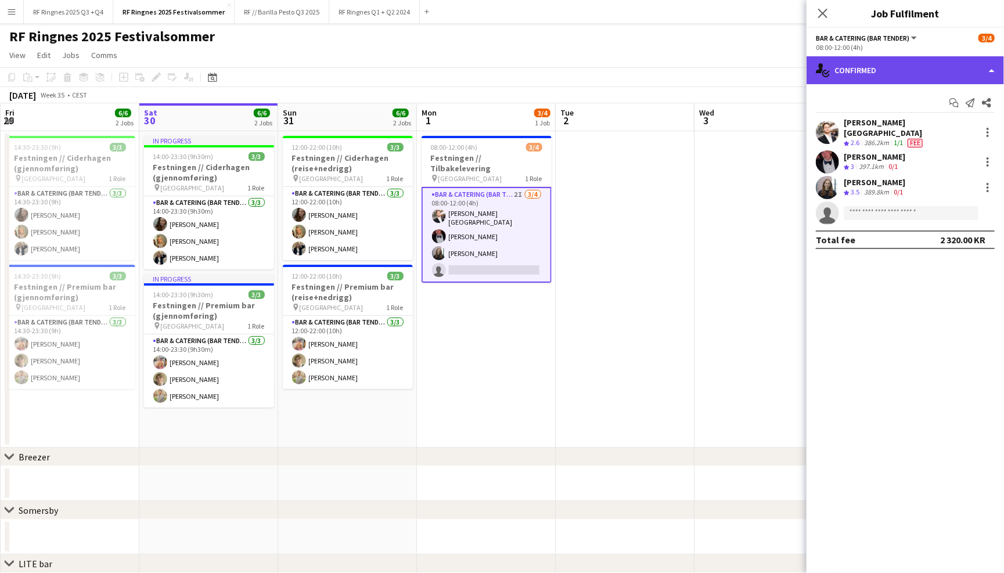
click at [948, 74] on div "single-neutral-actions-check-2 Confirmed" at bounding box center [904, 70] width 197 height 28
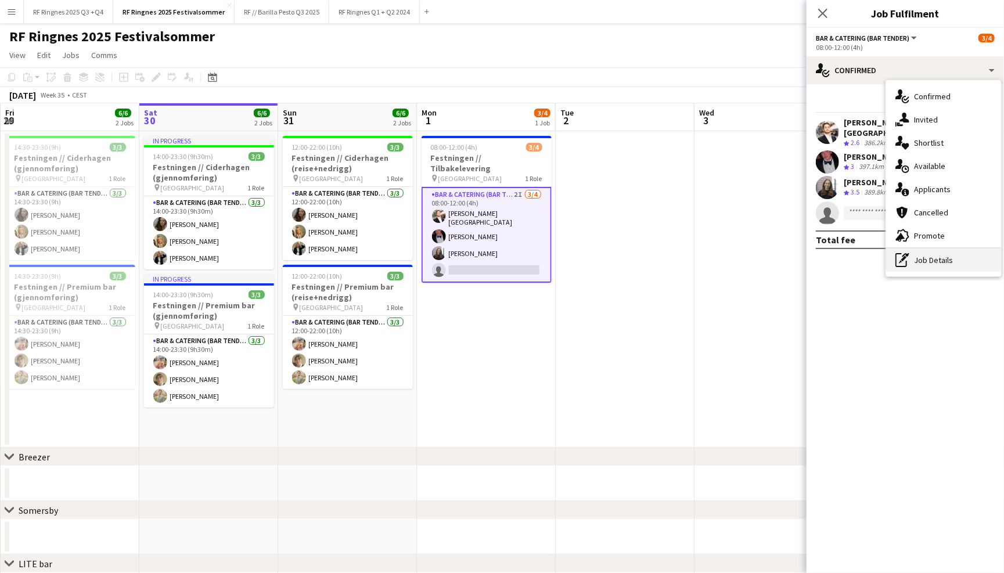
click at [982, 252] on div "pen-write Job Details" at bounding box center [943, 259] width 115 height 23
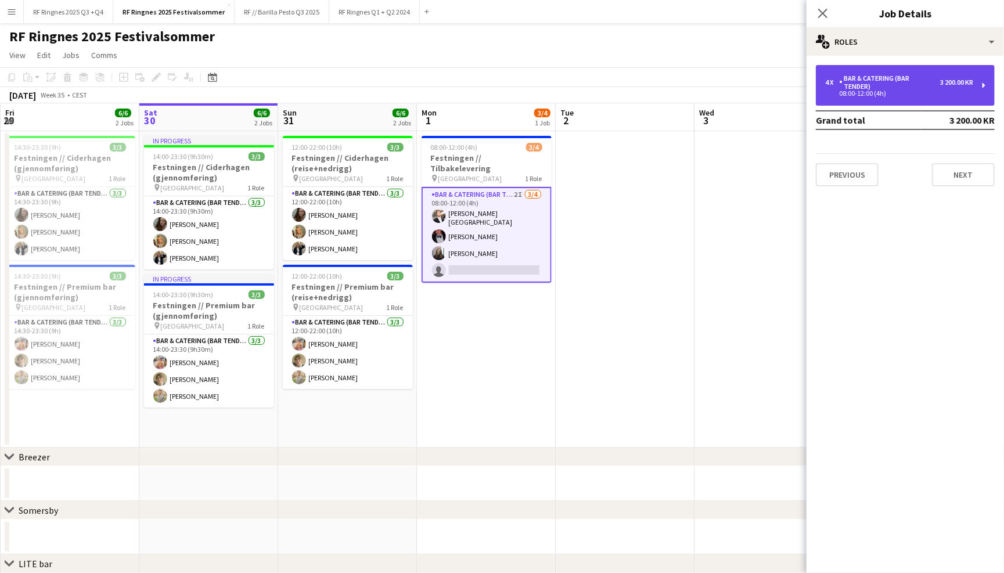
click at [918, 91] on div "08:00-12:00 (4h)" at bounding box center [899, 94] width 148 height 6
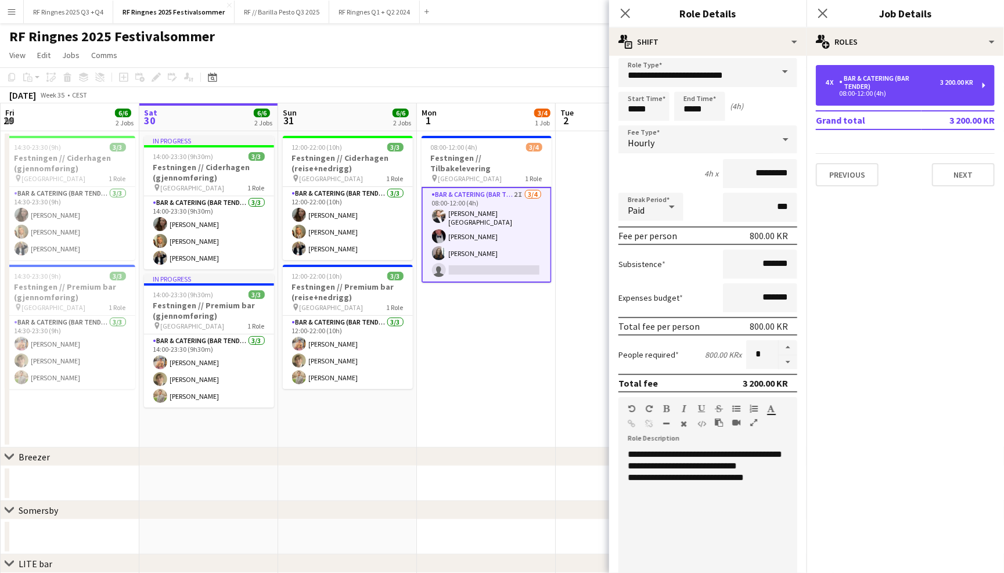
scroll to position [9, 0]
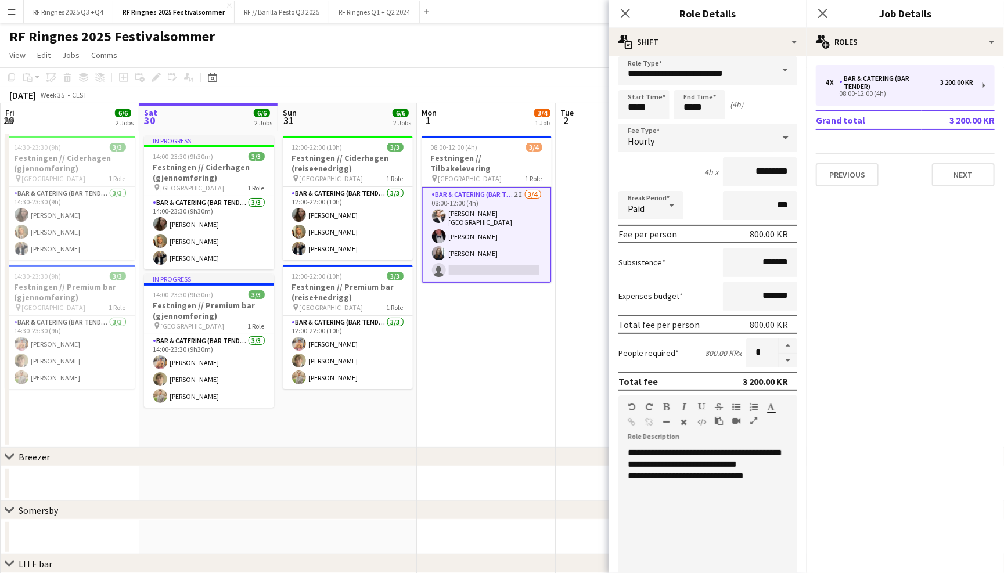
click at [514, 44] on div "RF Ringnes 2025 Festivalsommer user" at bounding box center [502, 34] width 1004 height 22
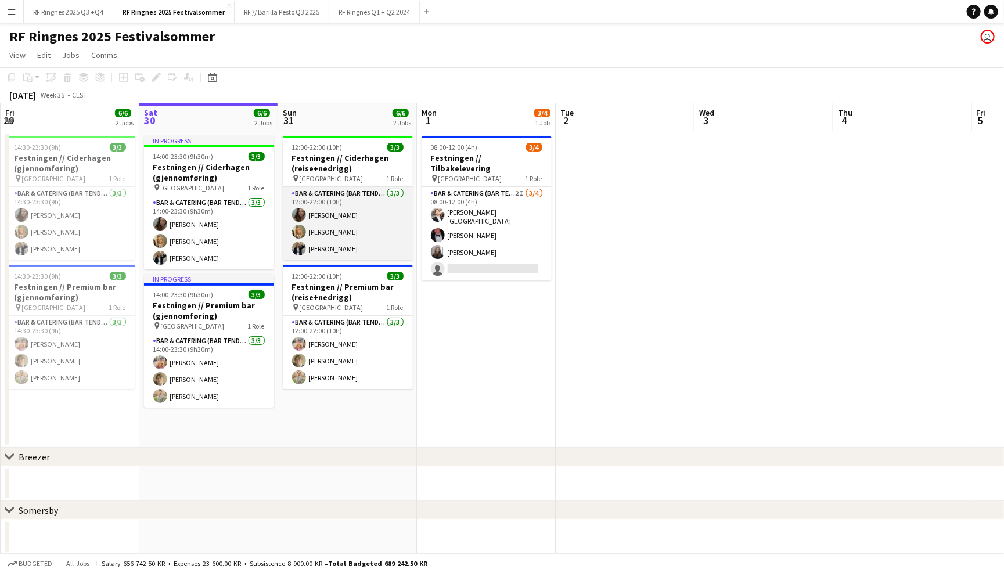
click at [402, 219] on app-card-role "Bar & Catering (Bar Tender) [DATE] 12:00-22:00 (10h) [PERSON_NAME] [PERSON_NAME…" at bounding box center [348, 223] width 130 height 73
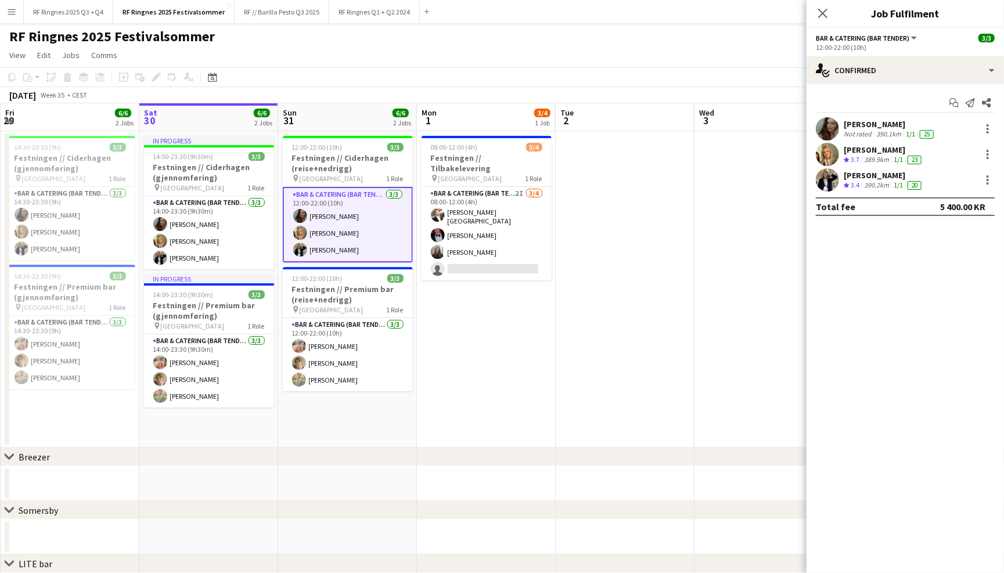
click at [822, 174] on app-user-avatar at bounding box center [826, 179] width 23 height 23
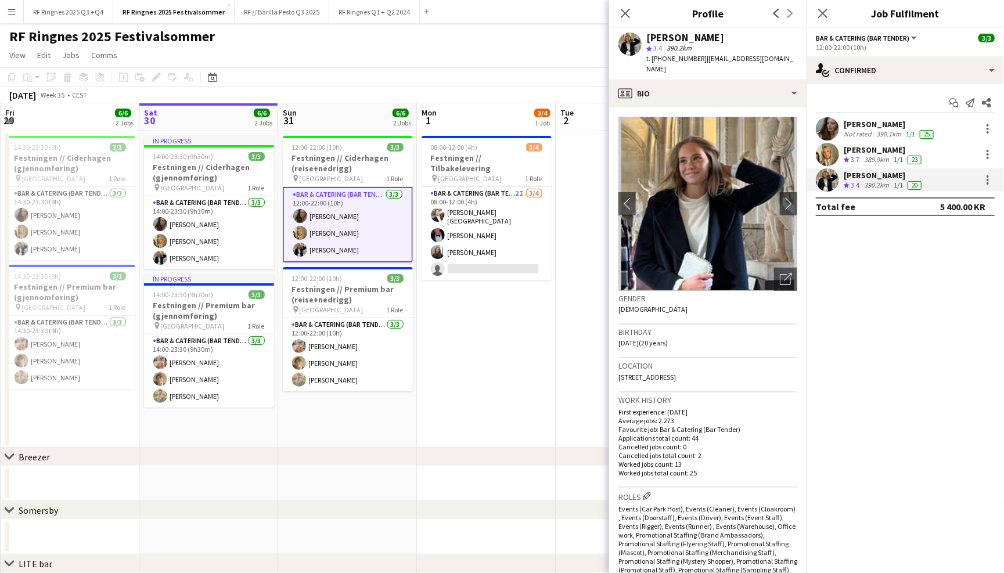
click at [825, 146] on app-user-avatar at bounding box center [826, 154] width 23 height 23
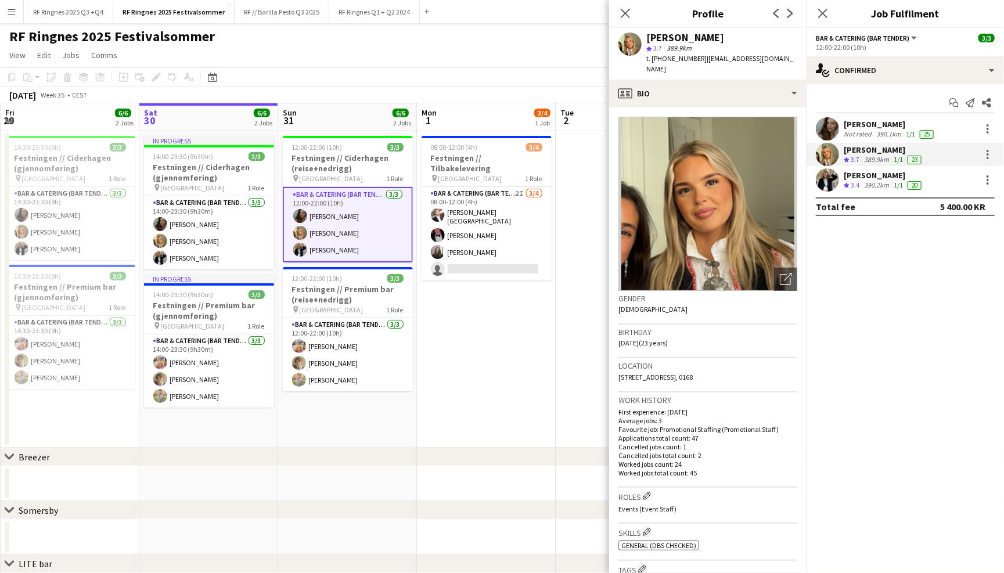
click at [825, 125] on app-user-avatar at bounding box center [826, 128] width 23 height 23
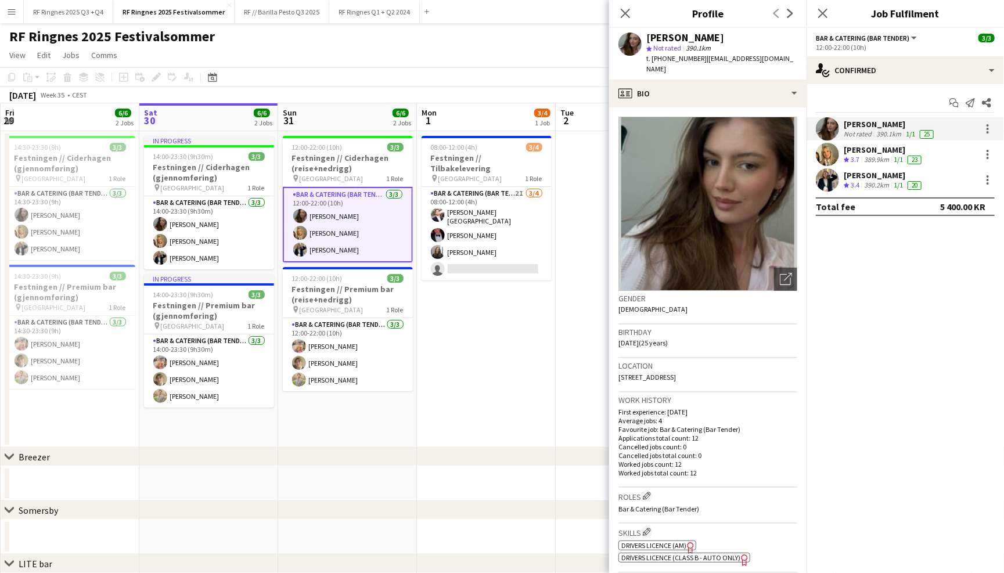
click at [827, 157] on app-user-avatar at bounding box center [826, 154] width 23 height 23
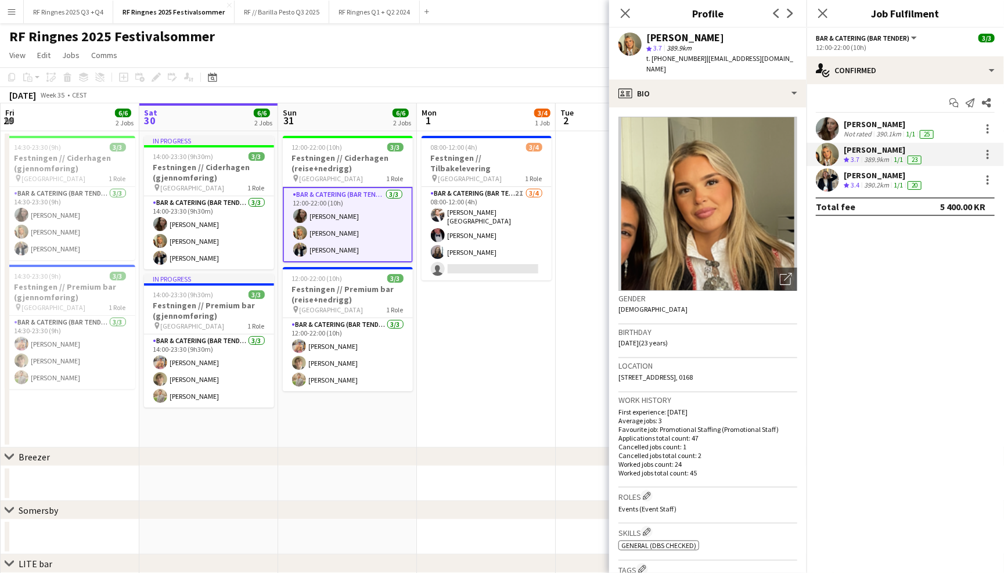
click at [827, 176] on app-user-avatar at bounding box center [826, 179] width 23 height 23
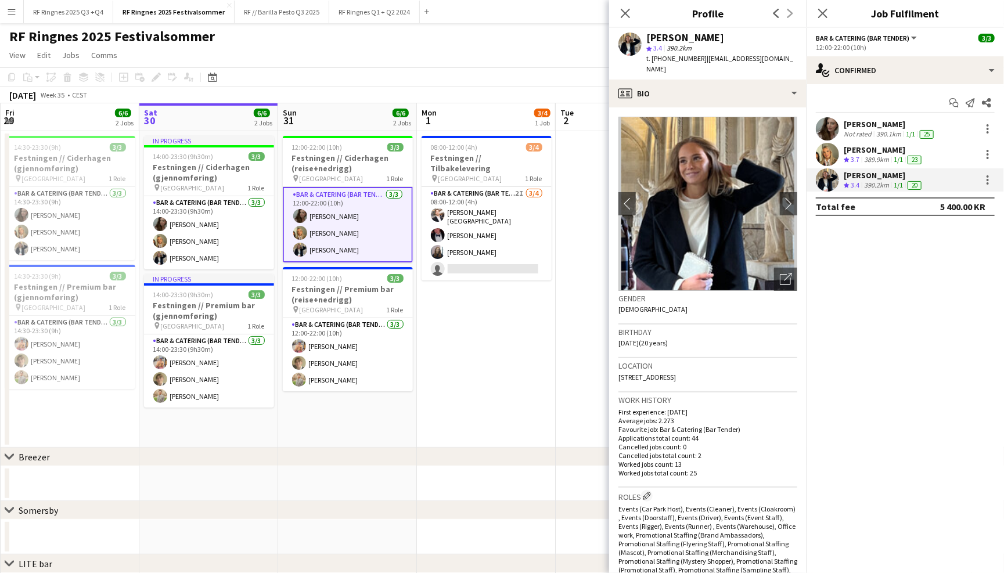
click at [522, 45] on app-page-menu "View Day view expanded Day view collapsed Month view Date picker Jump to [DATE]…" at bounding box center [502, 56] width 1004 height 22
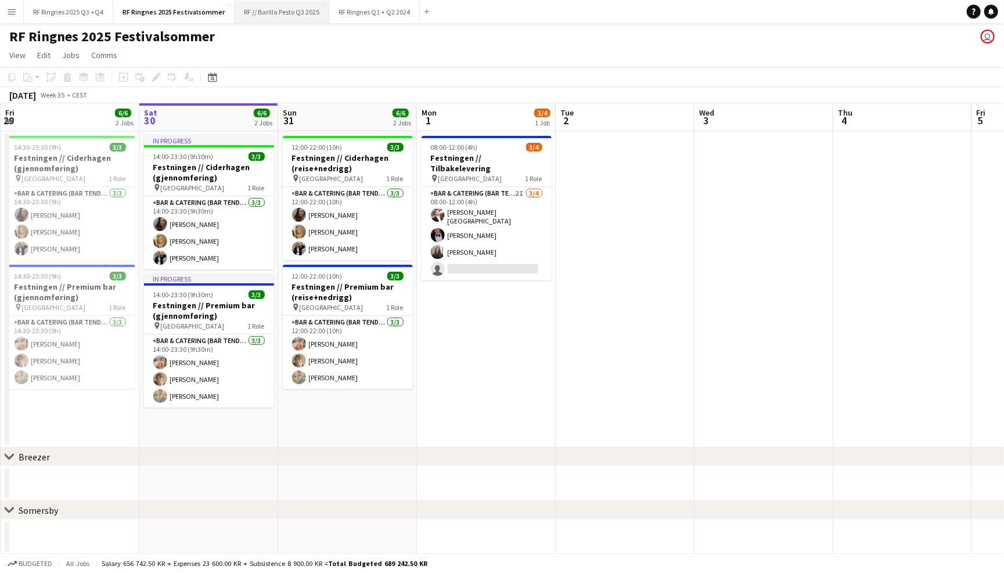
click at [284, 16] on button "RF // Barilla Pesto Q3 2025 Close" at bounding box center [281, 12] width 95 height 23
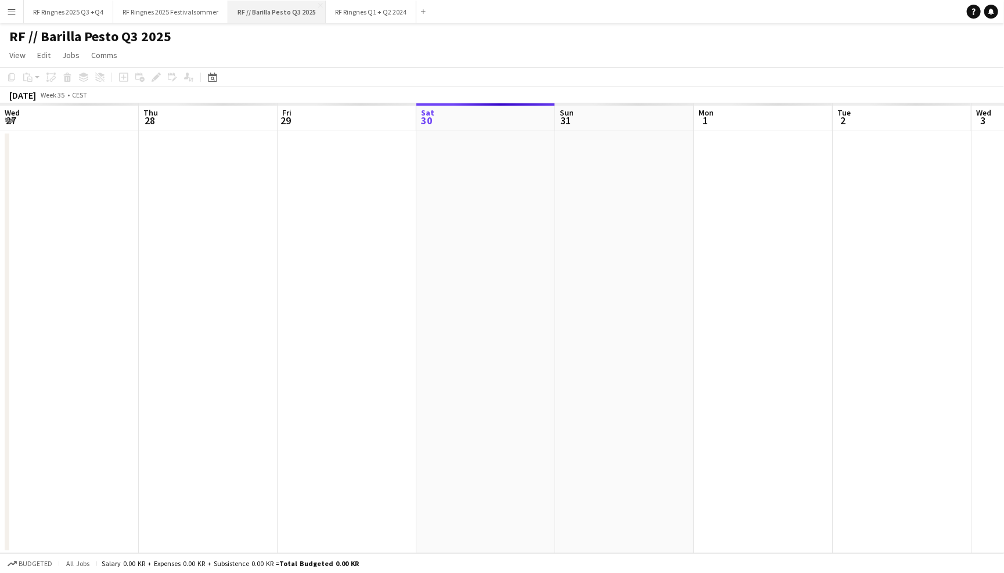
scroll to position [0, 277]
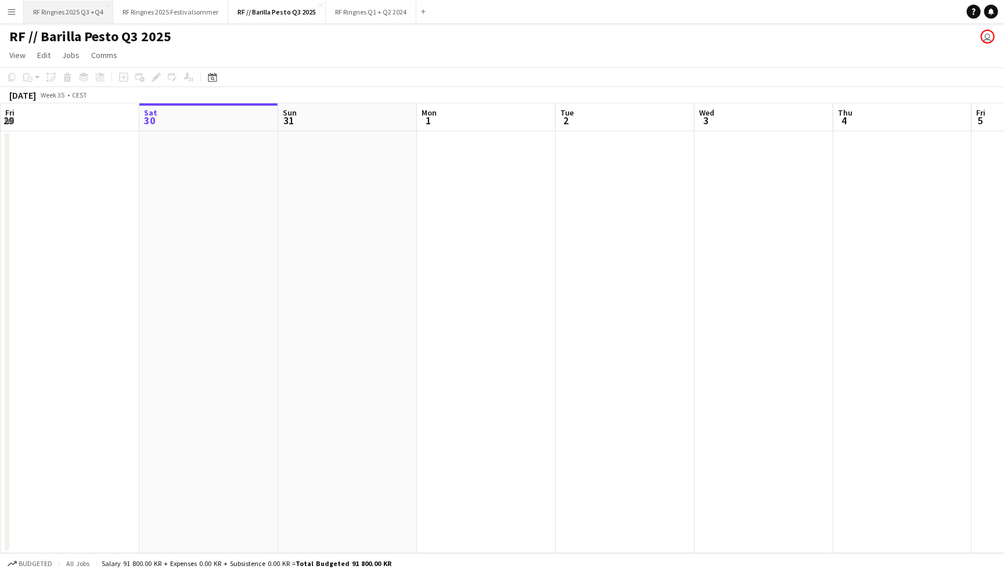
click at [78, 8] on button "RF Ringnes 2025 Q3 +Q4 Close" at bounding box center [68, 12] width 89 height 23
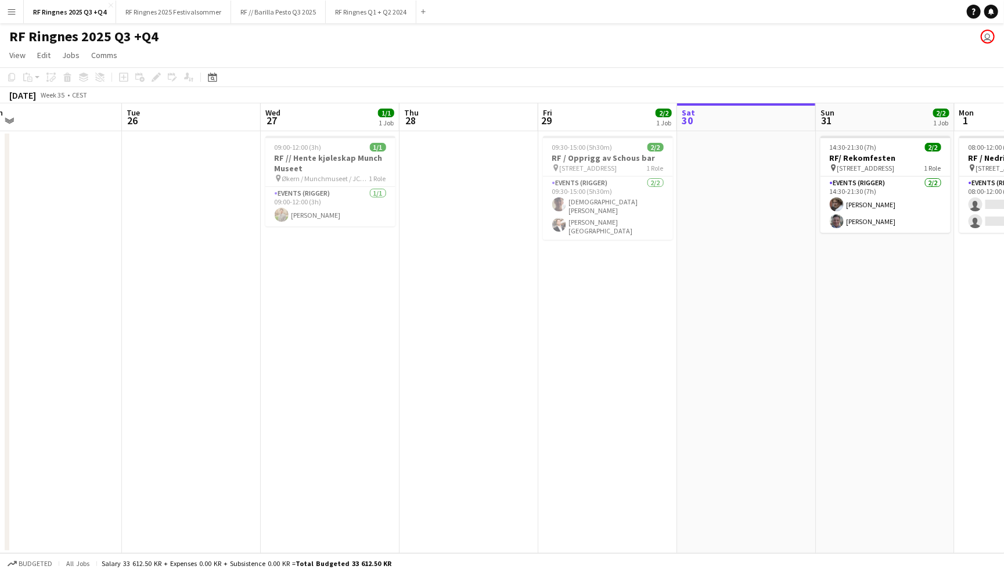
scroll to position [0, 307]
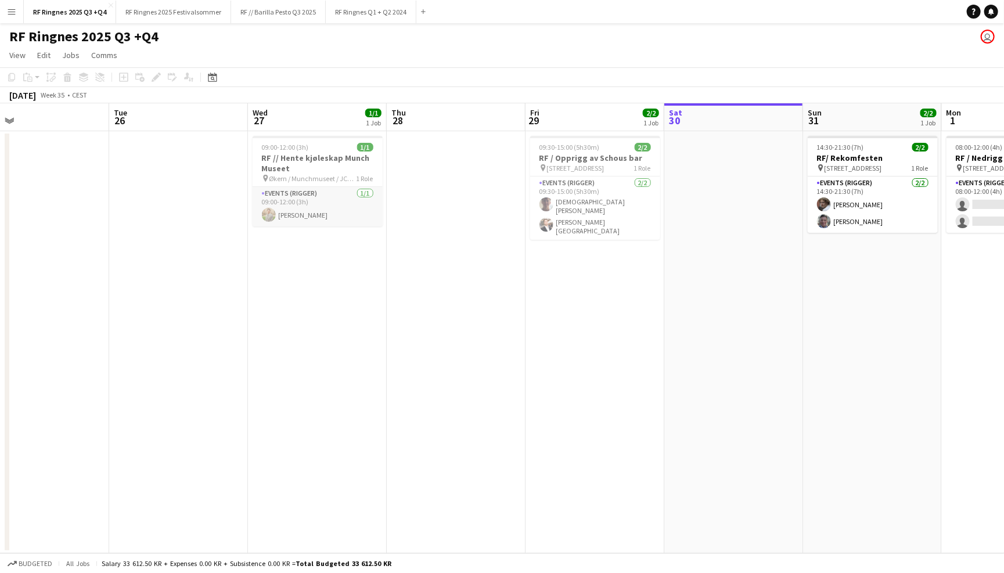
click at [323, 219] on app-card-role "Events (Rigger) [DATE] 09:00-12:00 (3h) [PERSON_NAME]" at bounding box center [317, 206] width 130 height 39
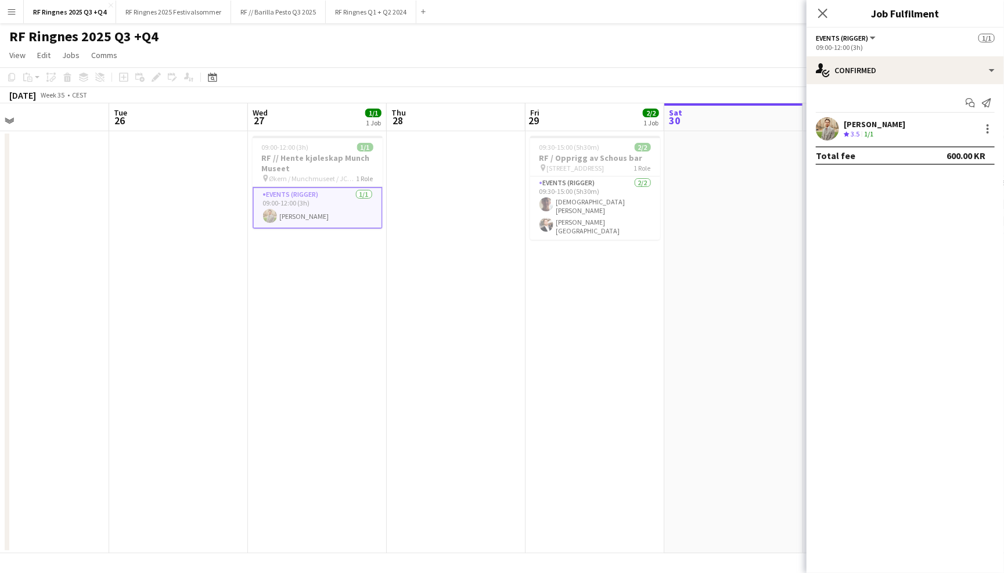
click at [824, 135] on app-user-avatar at bounding box center [826, 128] width 23 height 23
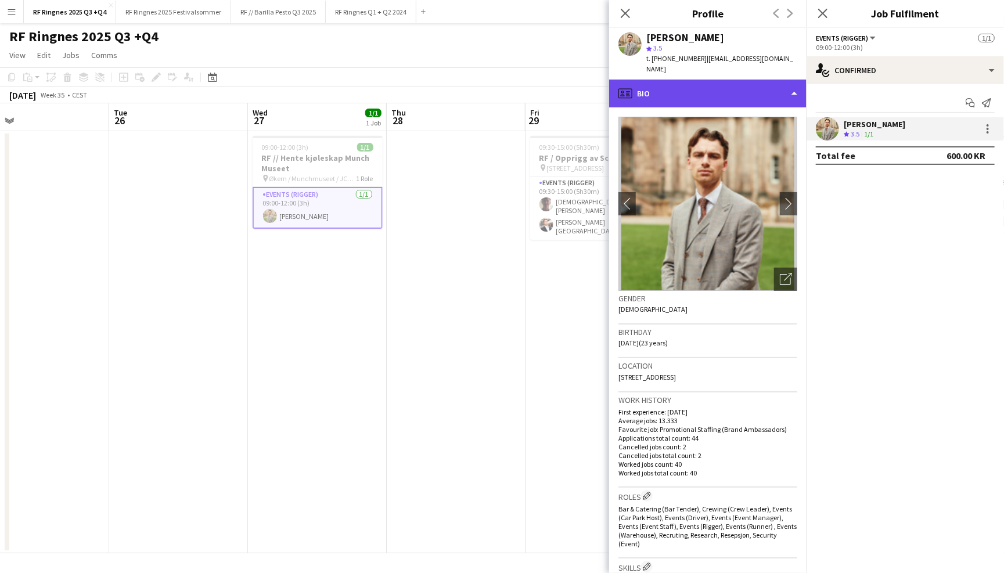
click at [784, 88] on div "profile Bio" at bounding box center [707, 94] width 197 height 28
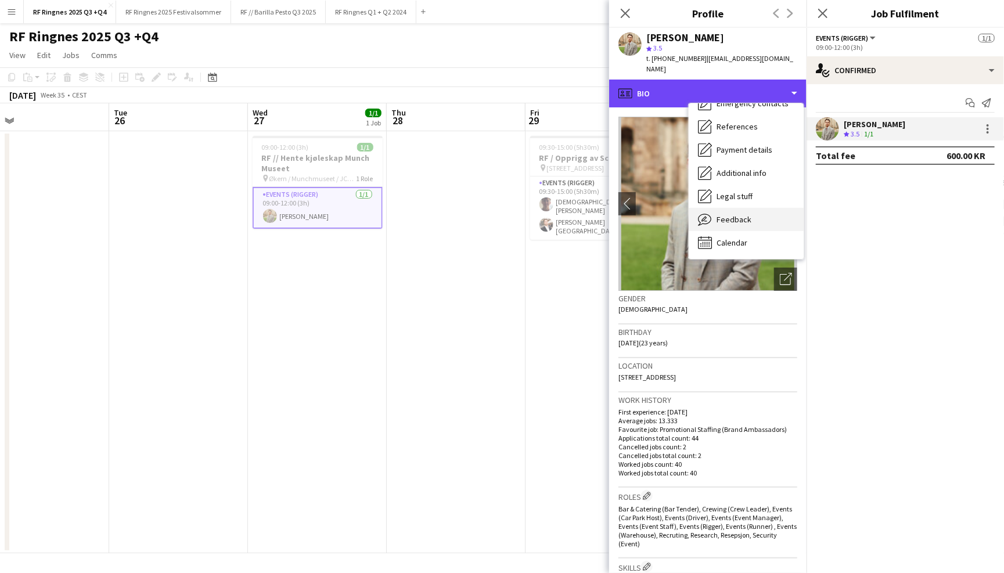
scroll to position [109, 0]
click at [748, 215] on span "Feedback" at bounding box center [733, 220] width 35 height 10
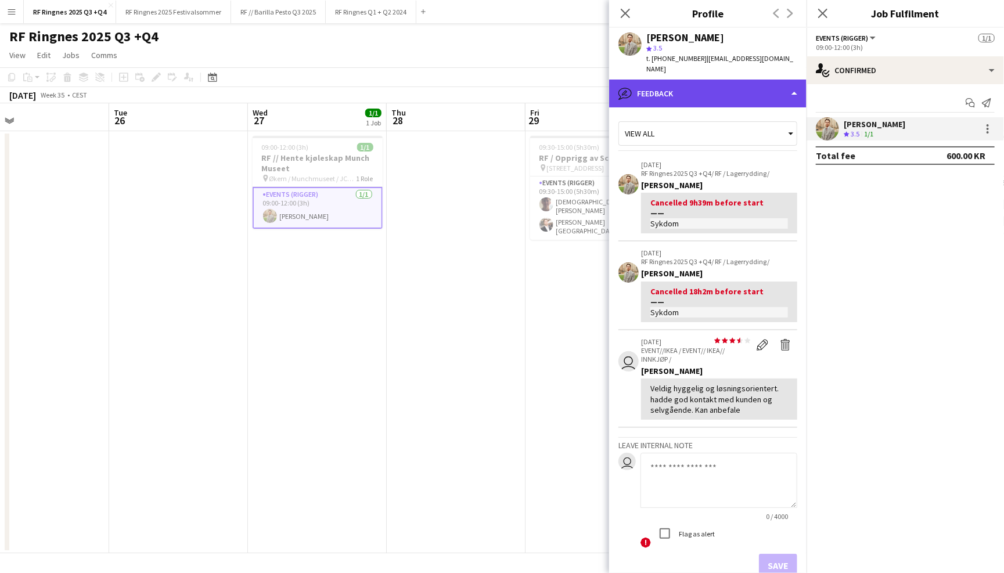
click at [763, 88] on div "bubble-pencil Feedback" at bounding box center [707, 94] width 197 height 28
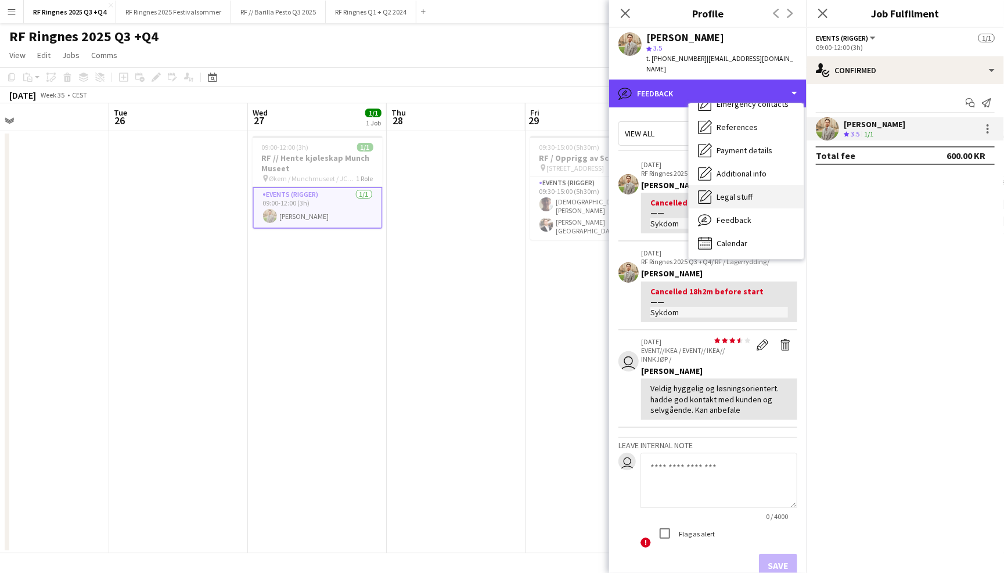
scroll to position [0, 0]
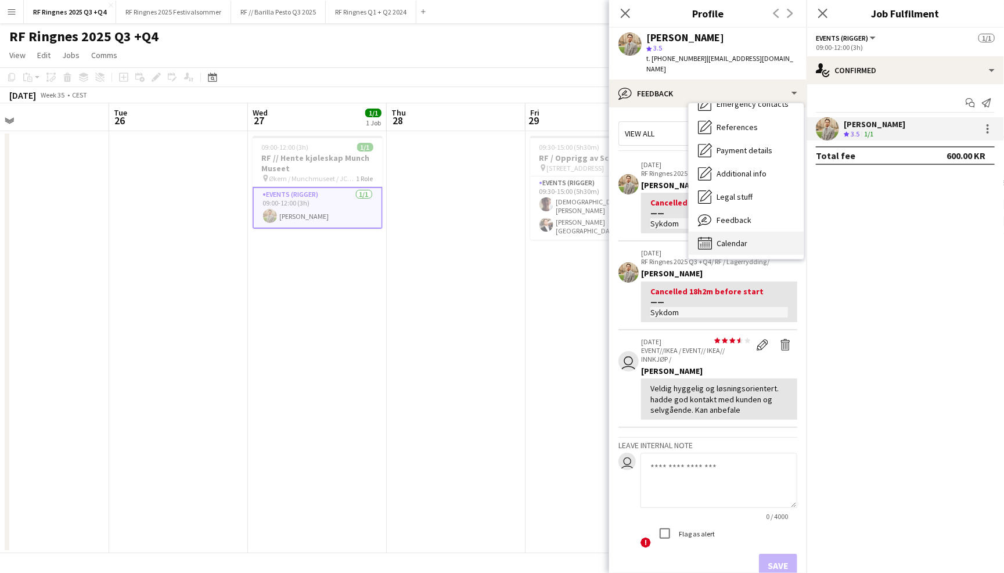
click at [750, 234] on div "Calendar Calendar" at bounding box center [745, 243] width 115 height 23
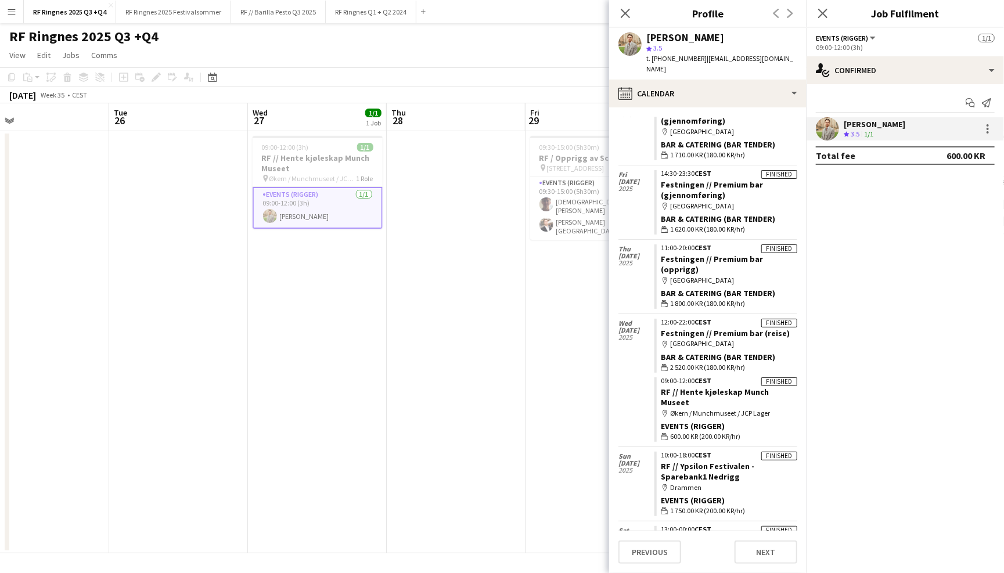
scroll to position [16, 0]
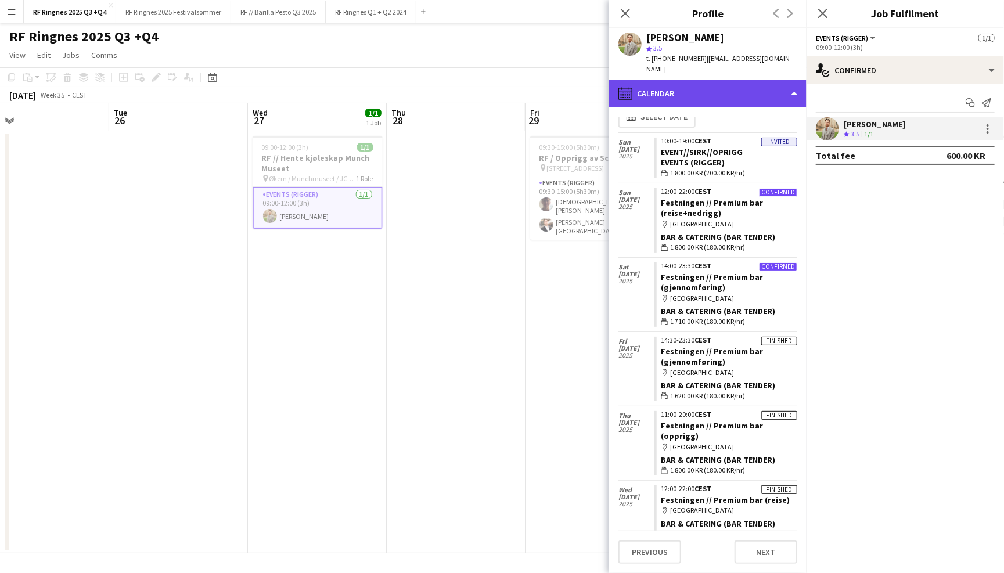
click at [741, 88] on div "calendar-full Calendar" at bounding box center [707, 94] width 197 height 28
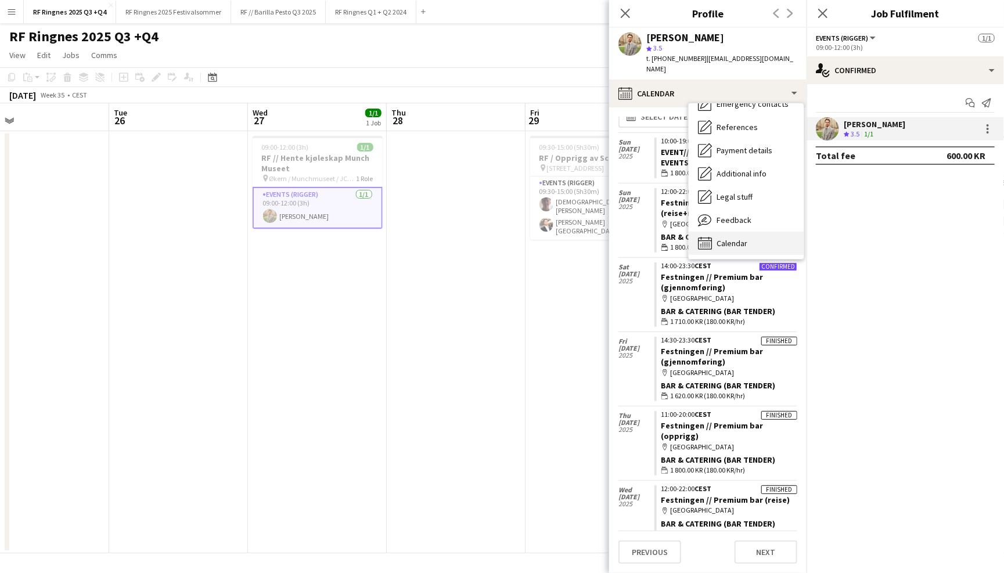
click at [748, 237] on div "Calendar Calendar" at bounding box center [745, 243] width 115 height 23
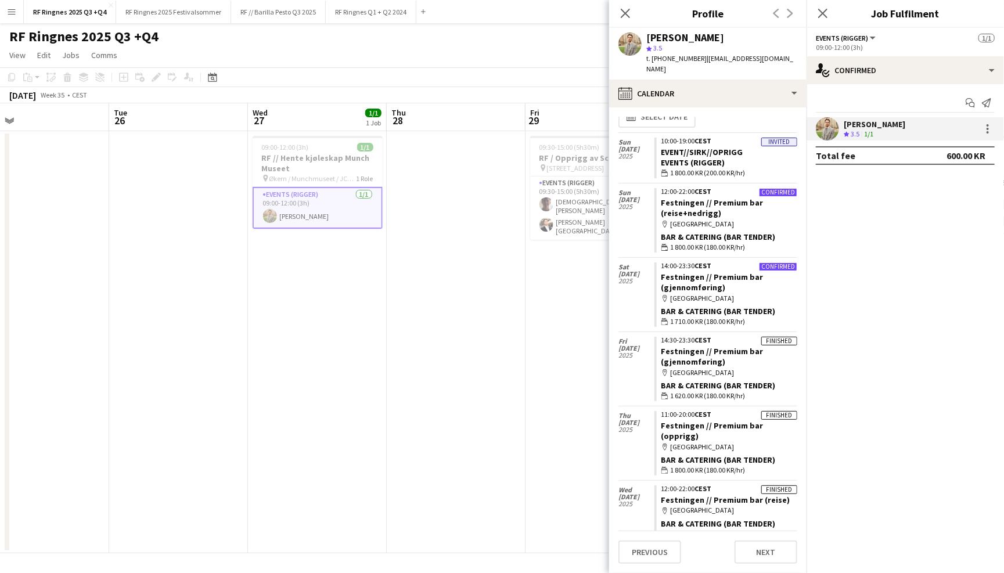
click at [523, 45] on app-page-menu "View Day view expanded Day view collapsed Month view Date picker Jump to [DATE]…" at bounding box center [502, 56] width 1004 height 22
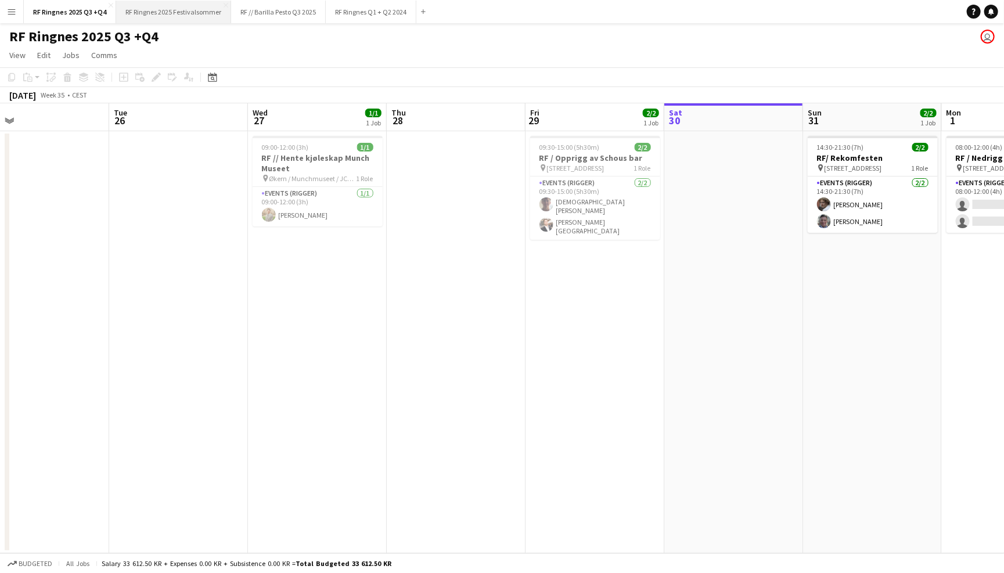
click at [197, 15] on button "RF Ringnes 2025 Festivalsommer Close" at bounding box center [173, 12] width 115 height 23
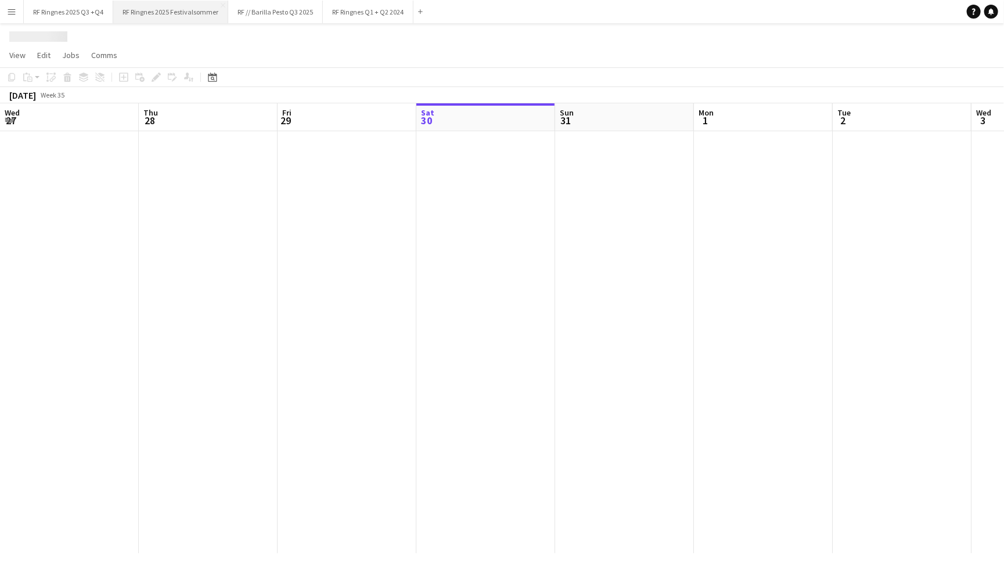
scroll to position [0, 277]
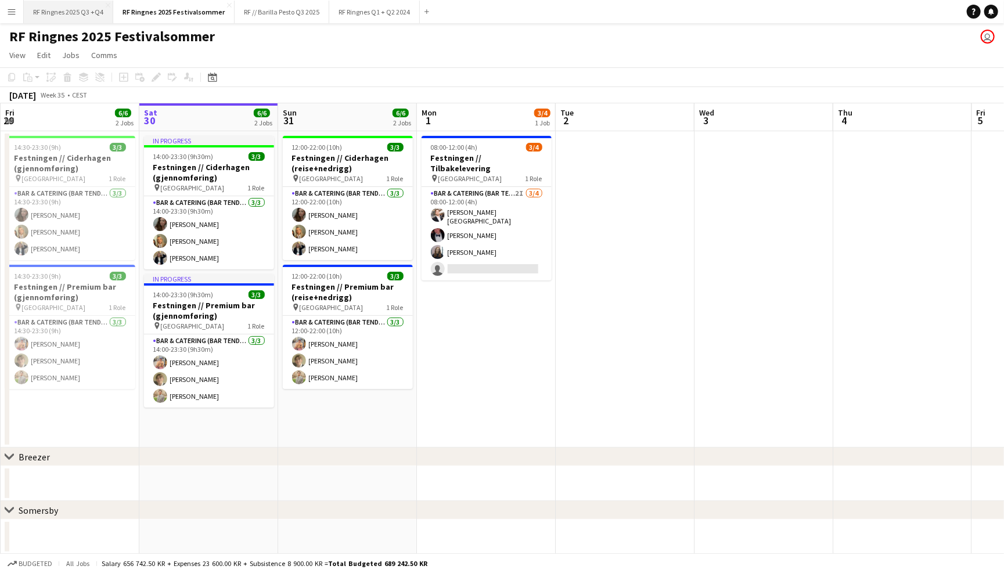
click at [83, 17] on button "RF Ringnes 2025 Q3 +Q4 Close" at bounding box center [68, 12] width 89 height 23
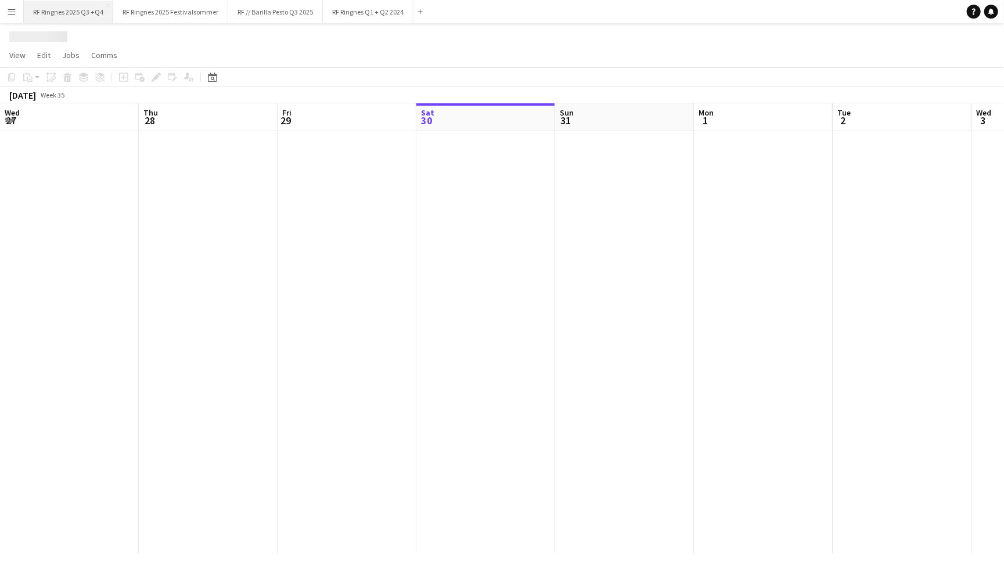
scroll to position [0, 277]
